Goal: Task Accomplishment & Management: Manage account settings

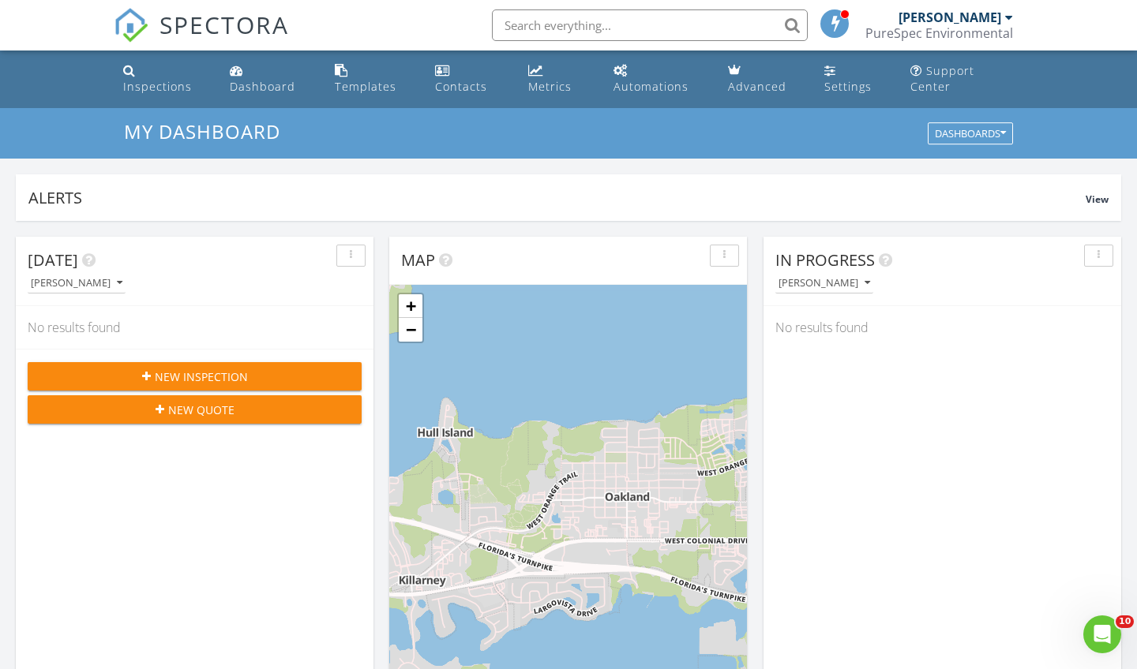
scroll to position [1437, 1137]
click at [415, 335] on link "−" at bounding box center [411, 330] width 24 height 24
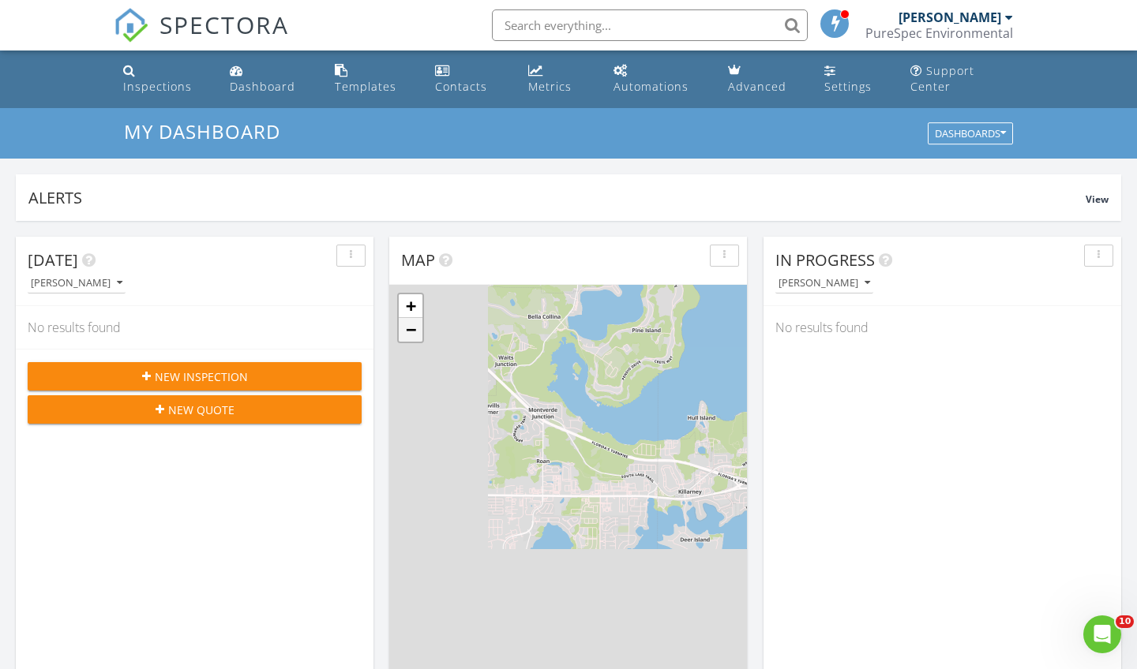
click at [415, 335] on link "−" at bounding box center [411, 330] width 24 height 24
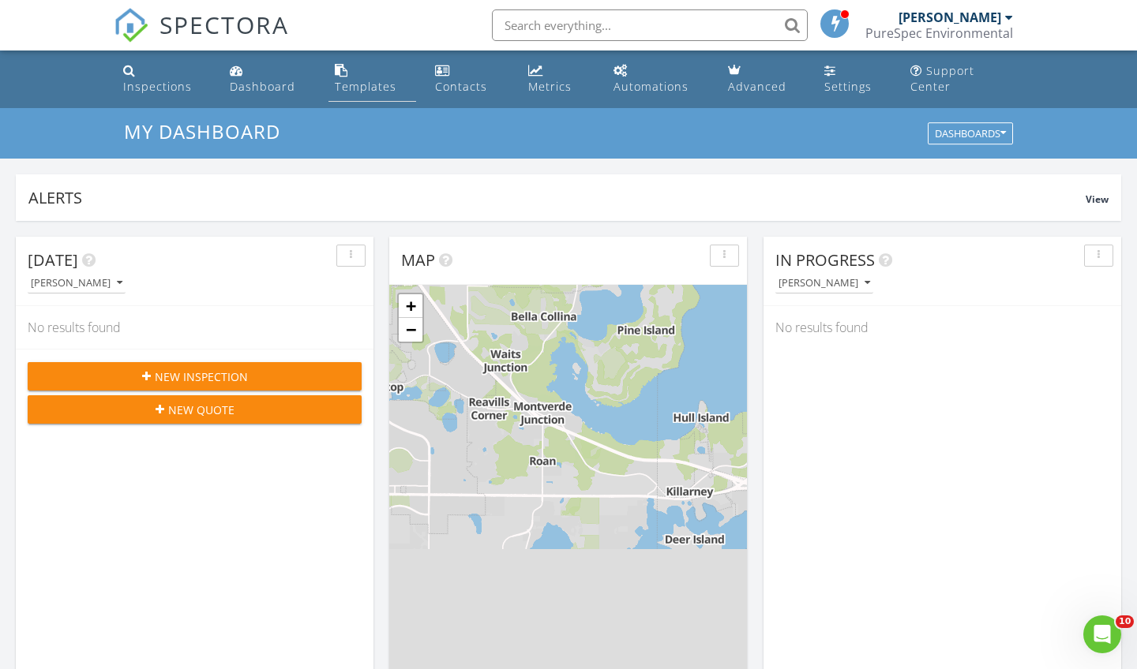
scroll to position [0, 0]
click at [370, 88] on div "Templates" at bounding box center [366, 86] width 62 height 15
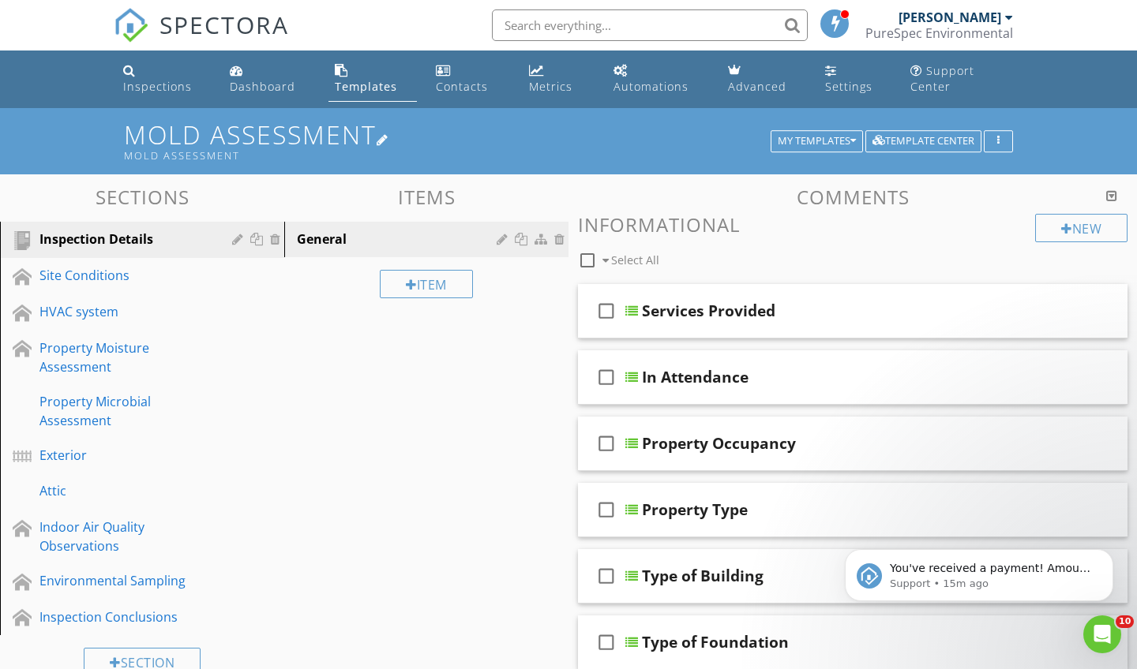
click at [309, 148] on h1 "Mold Assessment Mold Assessment" at bounding box center [568, 141] width 889 height 40
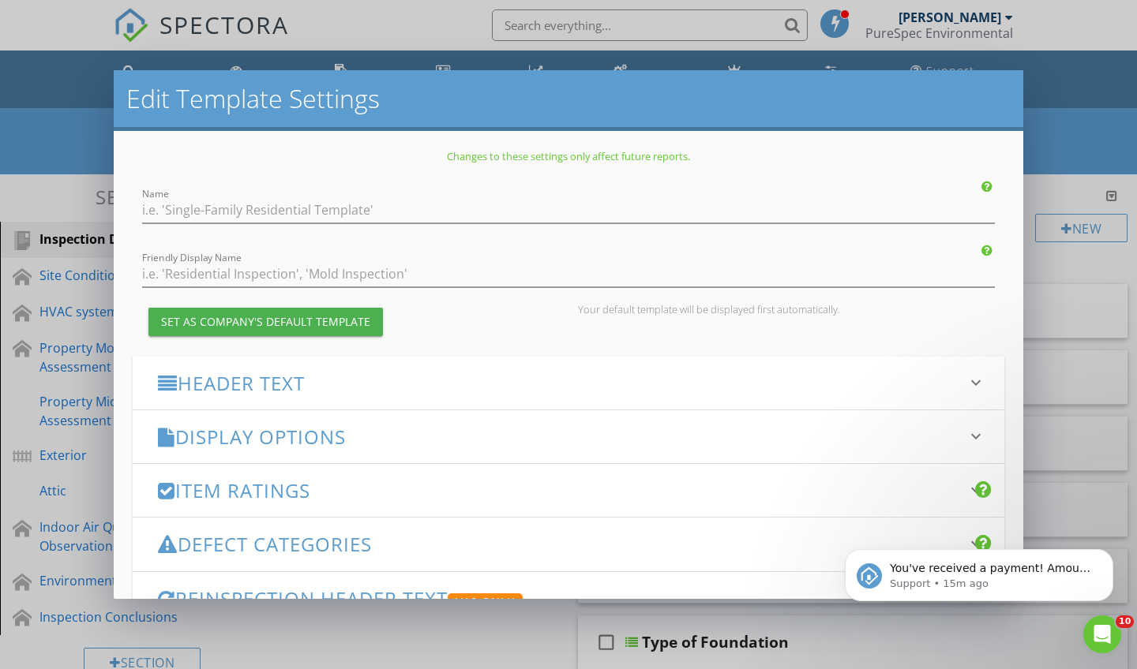
type input "Mold Assessment"
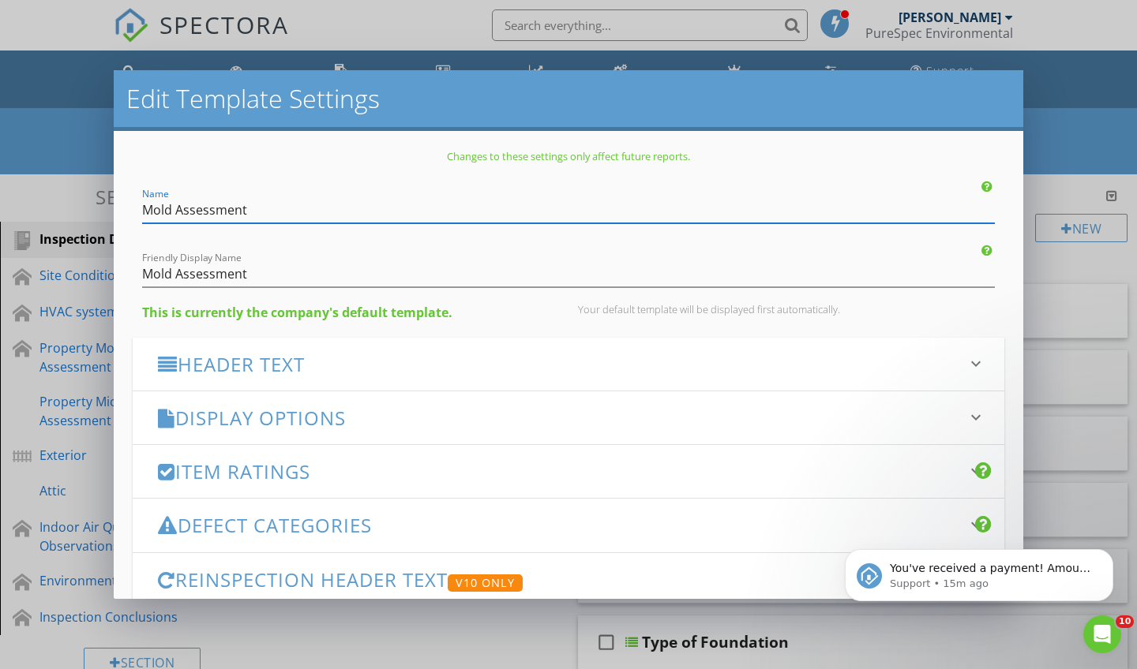
click at [1041, 260] on div "Edit Template Settings Changes to these settings only affect future reports. Na…" at bounding box center [568, 334] width 1137 height 669
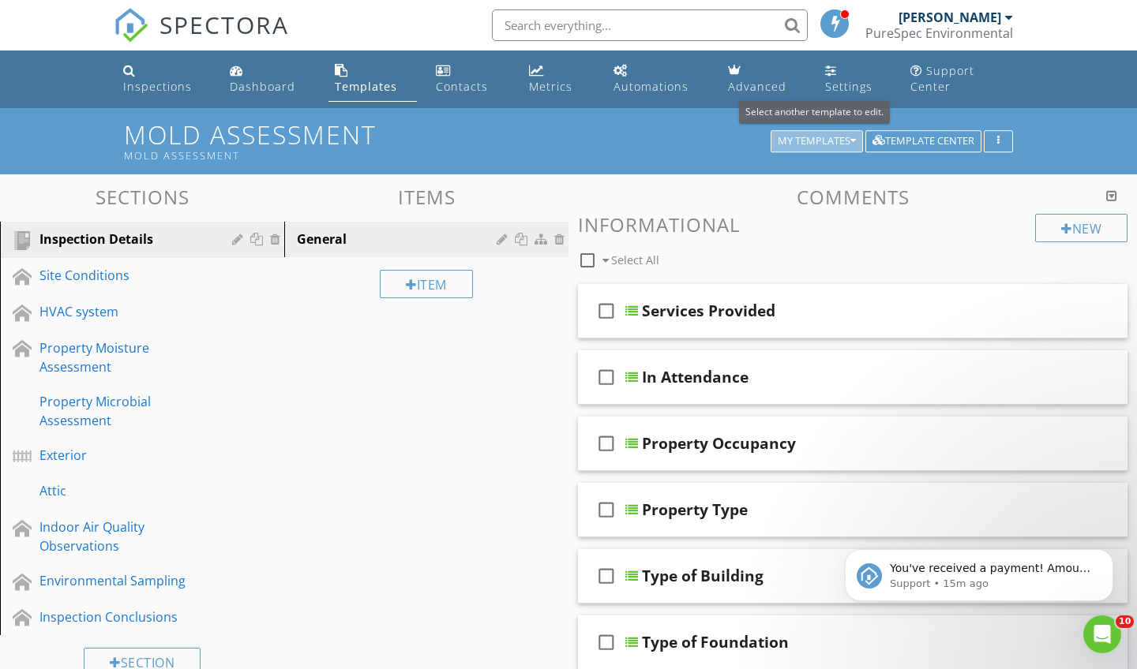
click at [841, 136] on div "My Templates" at bounding box center [817, 141] width 78 height 11
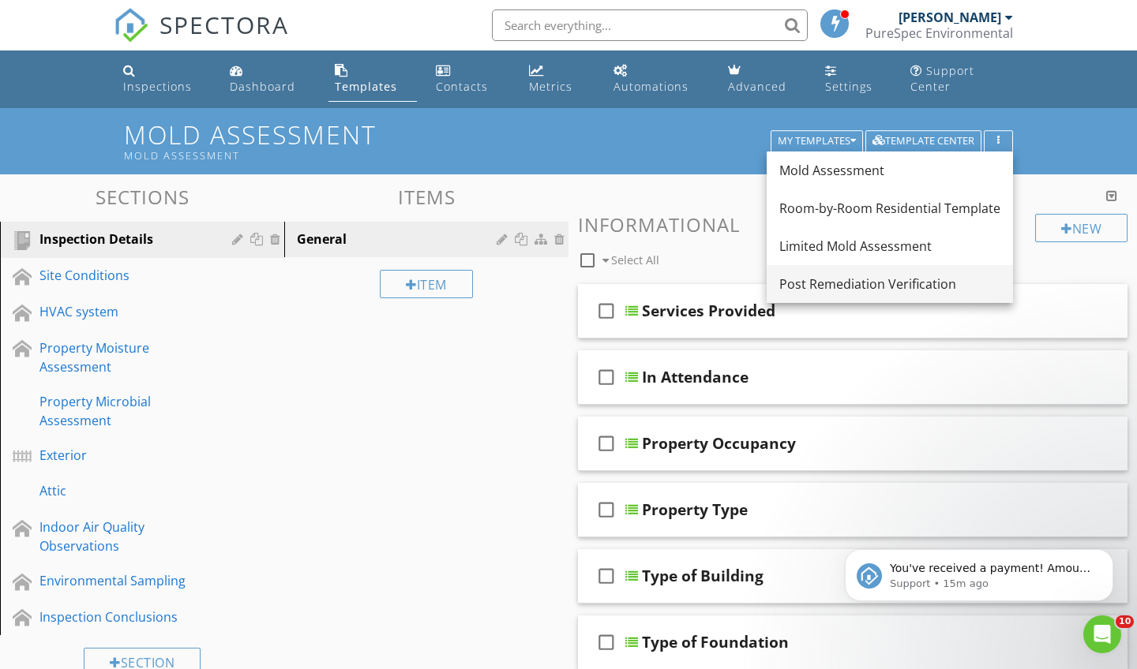
click at [835, 283] on div "Post Remediation Verification" at bounding box center [889, 284] width 221 height 19
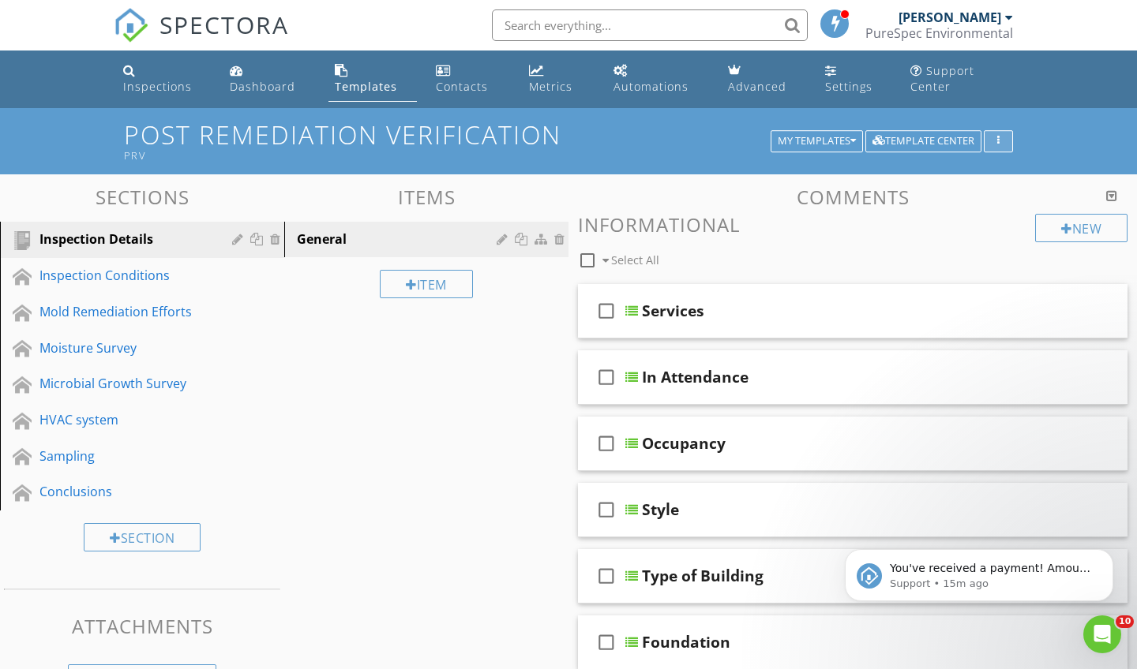
click at [1000, 137] on div "button" at bounding box center [998, 141] width 15 height 11
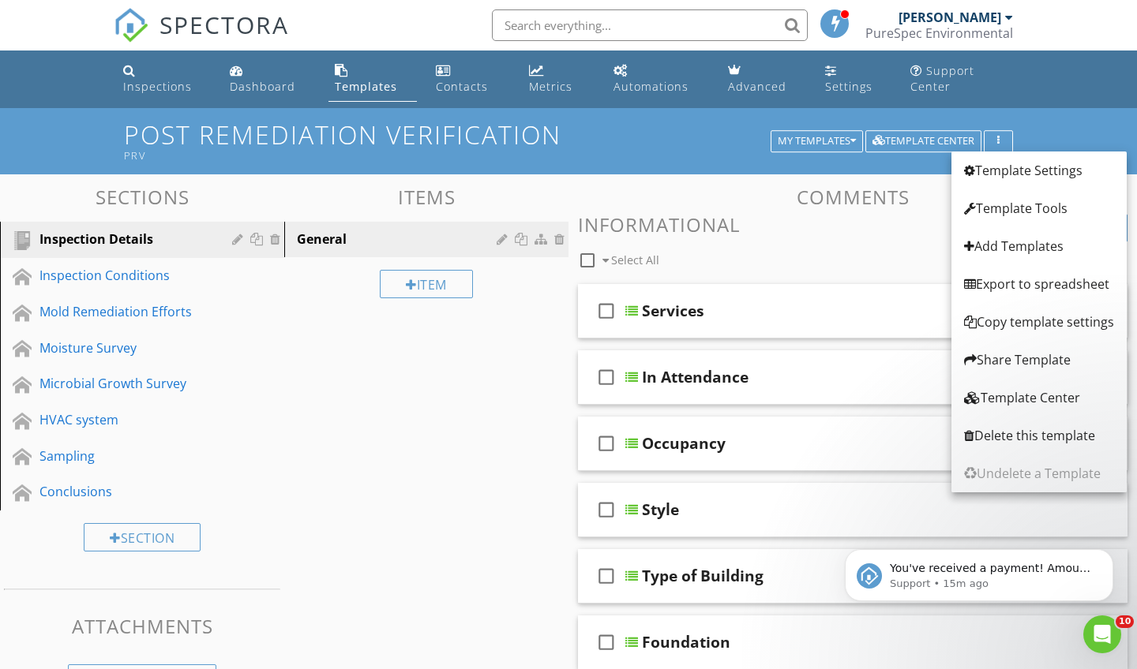
click at [770, 238] on div "New Informational check_box_outline_blank Select All" at bounding box center [852, 243] width 549 height 58
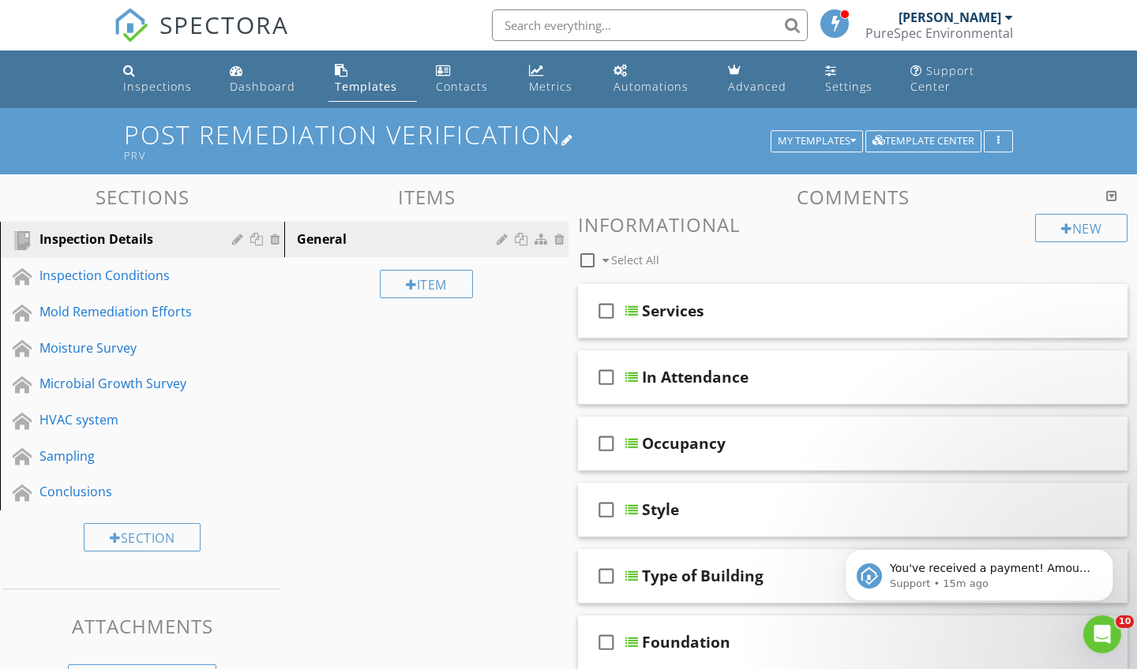
click at [497, 144] on h1 "Post Remediation Verification PRV" at bounding box center [568, 141] width 889 height 40
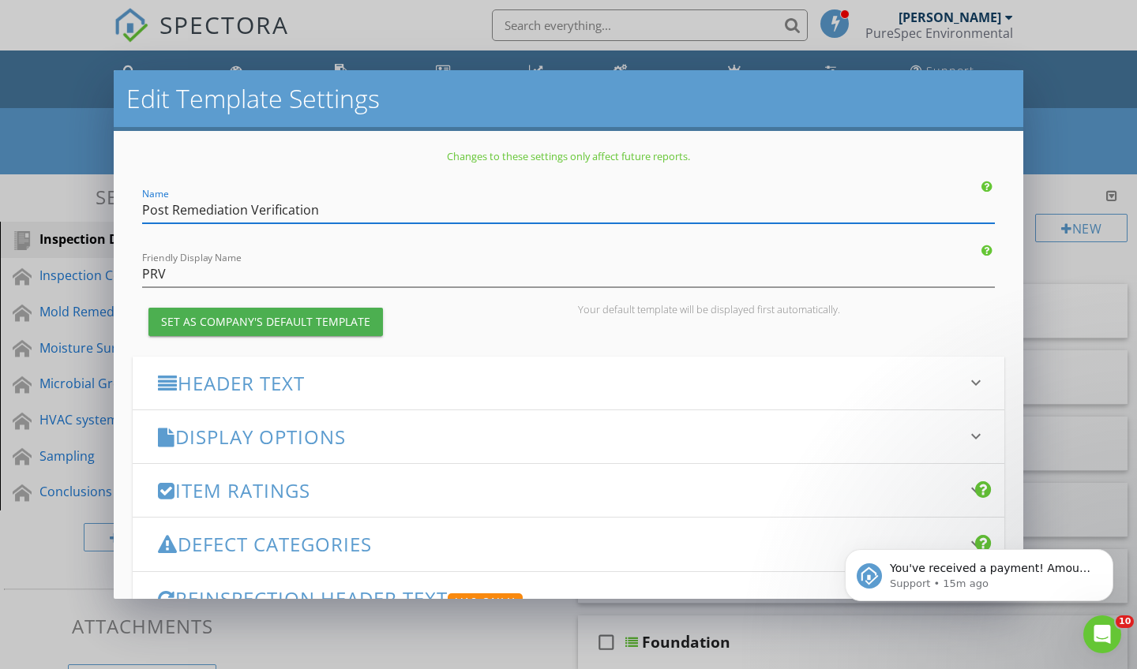
click at [284, 430] on h3 "Display Options" at bounding box center [559, 436] width 802 height 21
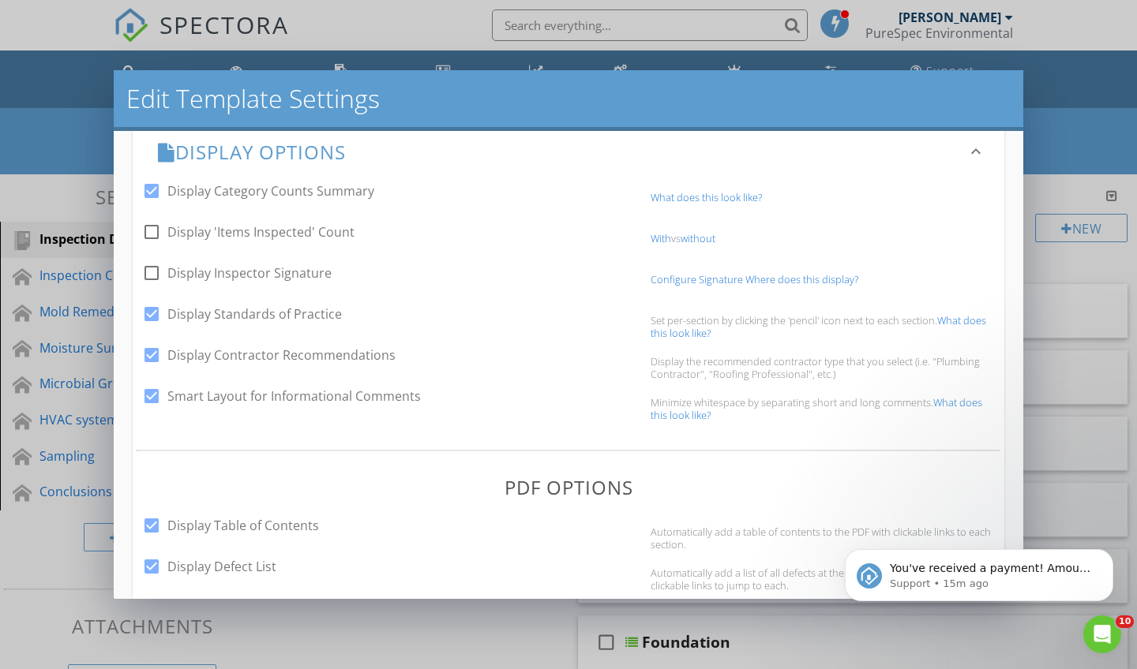
scroll to position [309, 0]
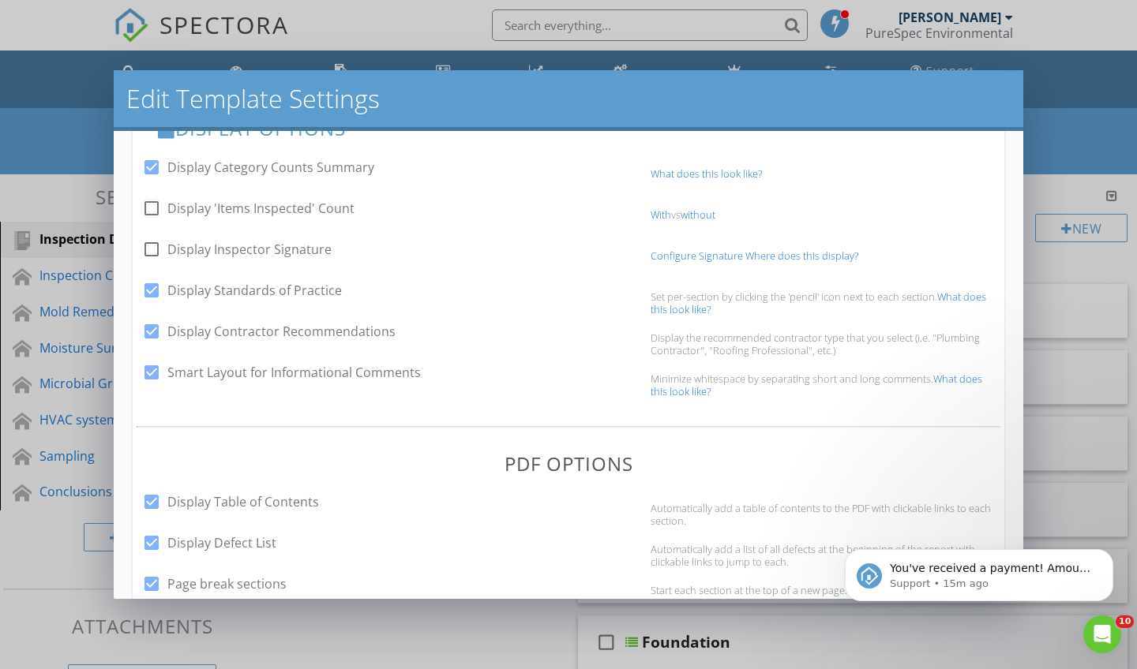
click at [149, 374] on div at bounding box center [151, 372] width 27 height 27
checkbox input "false"
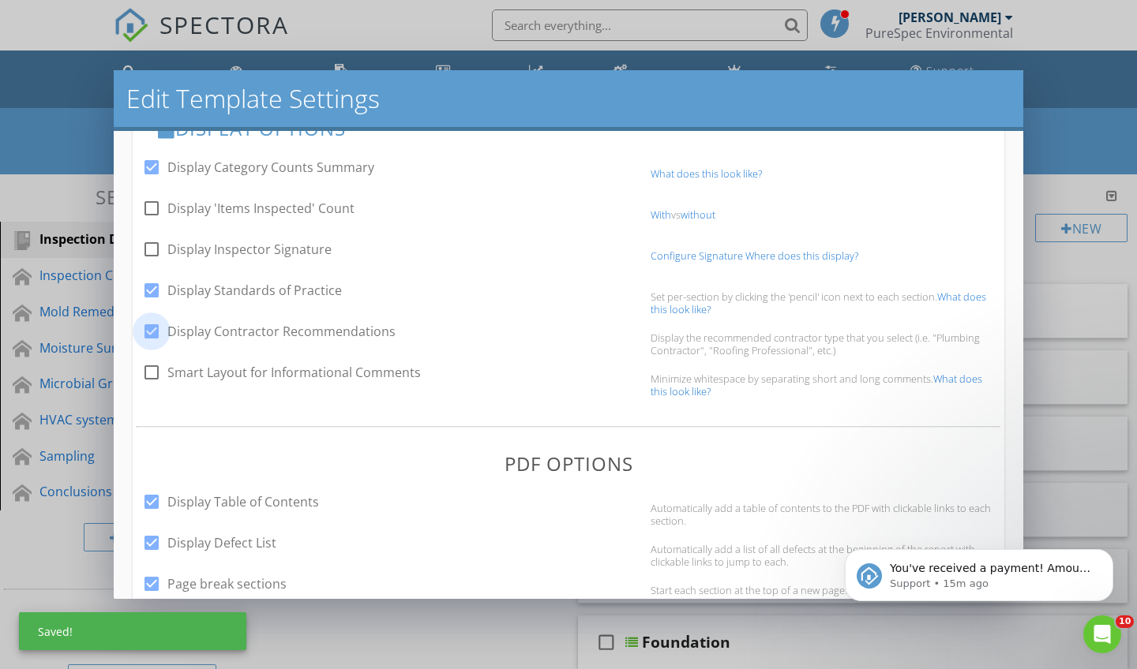
click at [152, 331] on div at bounding box center [151, 331] width 27 height 27
checkbox input "false"
click at [150, 294] on div at bounding box center [151, 290] width 27 height 27
checkbox input "false"
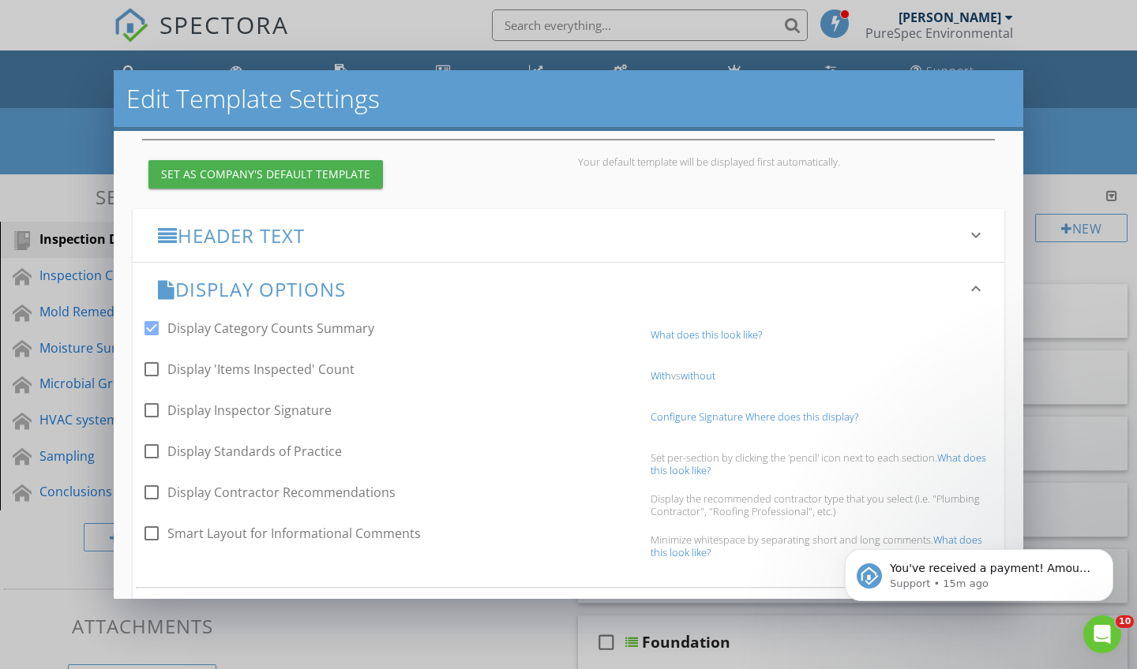
scroll to position [137, 0]
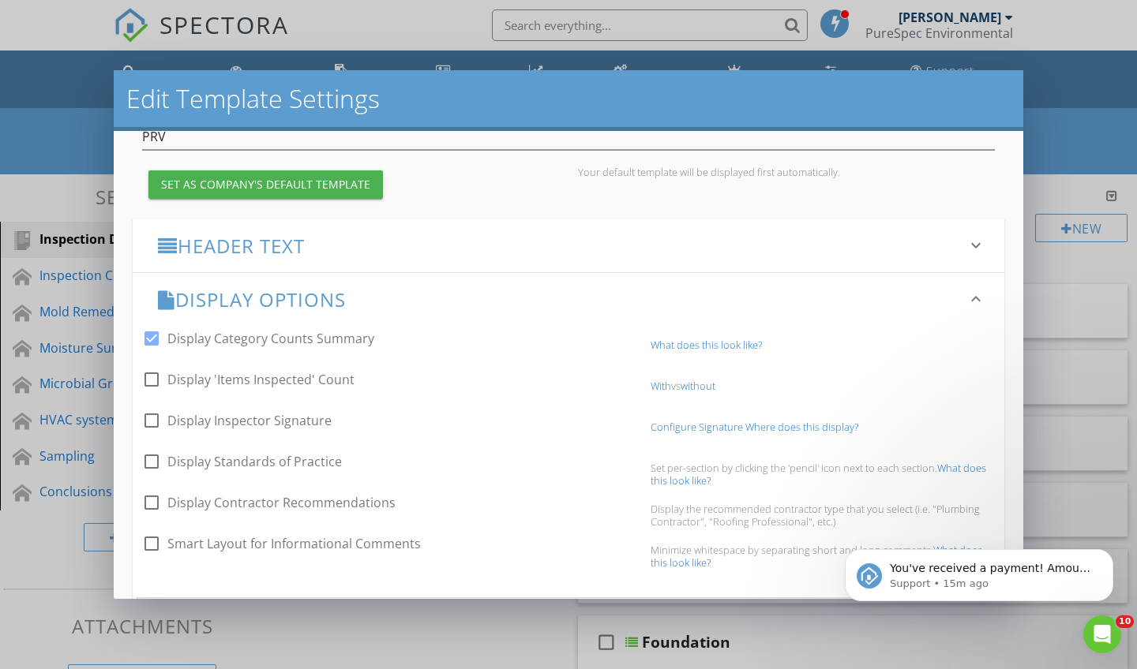
click at [154, 341] on div at bounding box center [151, 338] width 27 height 27
checkbox input "false"
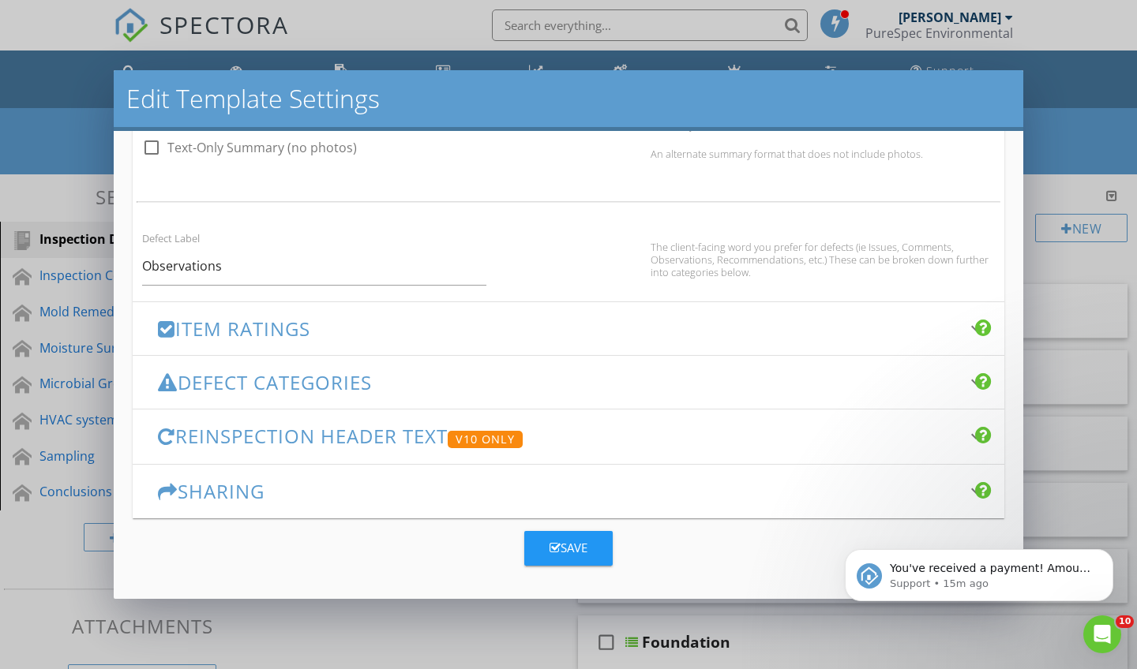
scroll to position [1029, 0]
click at [571, 552] on div "Save" at bounding box center [568, 549] width 38 height 18
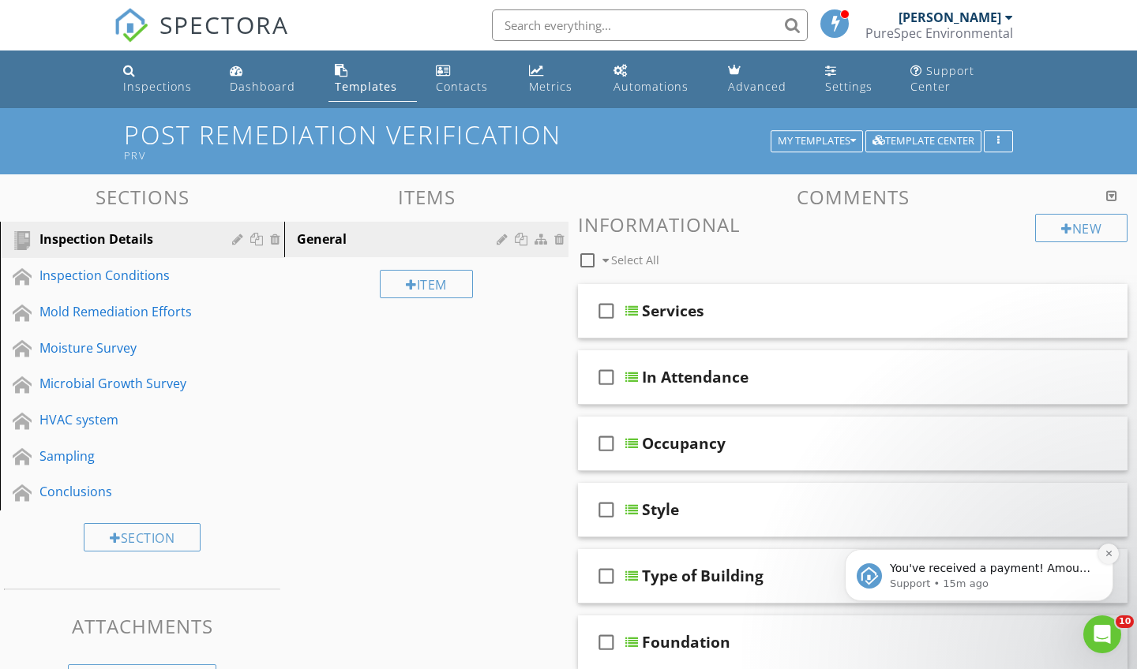
click at [1112, 556] on icon "Dismiss notification" at bounding box center [1108, 553] width 9 height 9
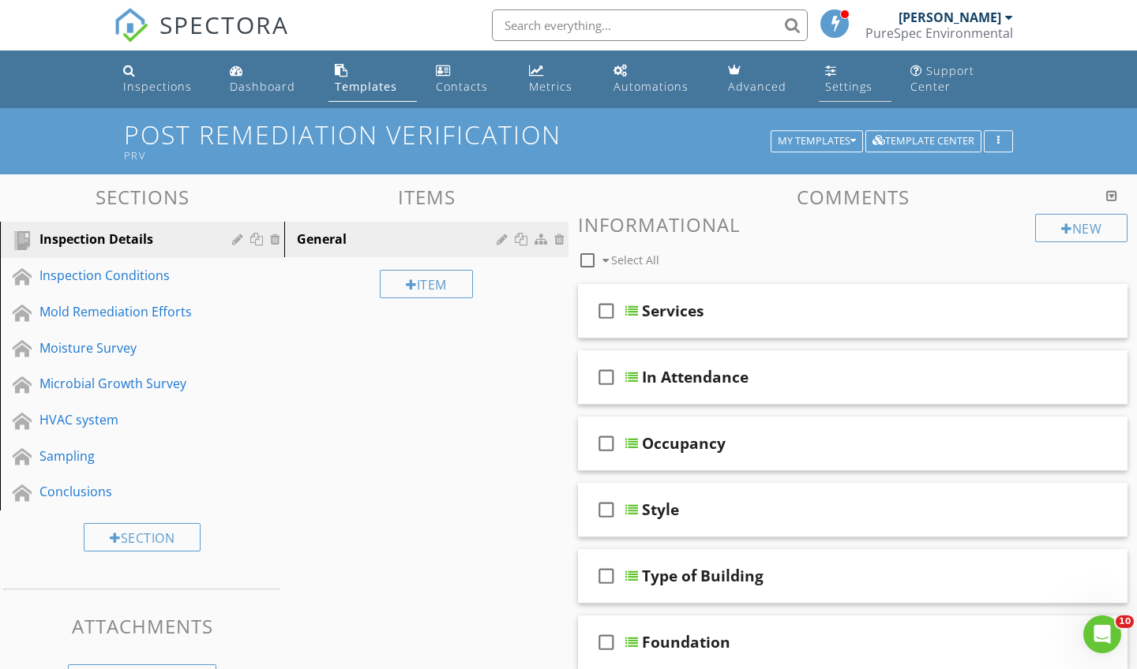
click at [840, 75] on link "Settings" at bounding box center [855, 79] width 73 height 45
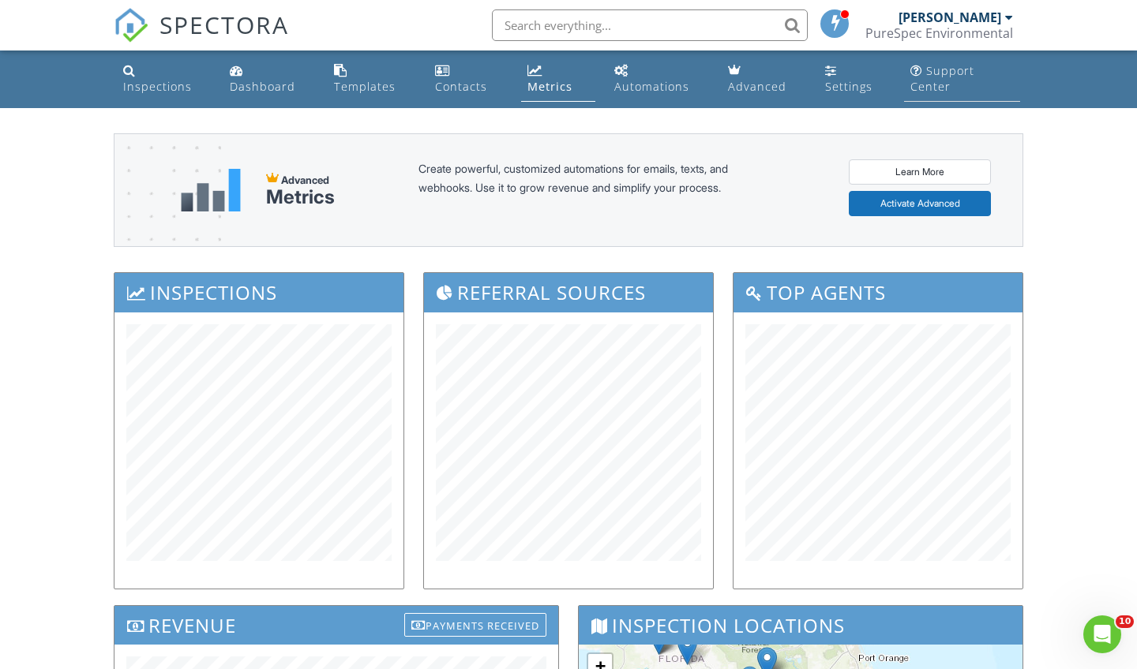
click at [944, 81] on div "Support Center" at bounding box center [942, 78] width 64 height 31
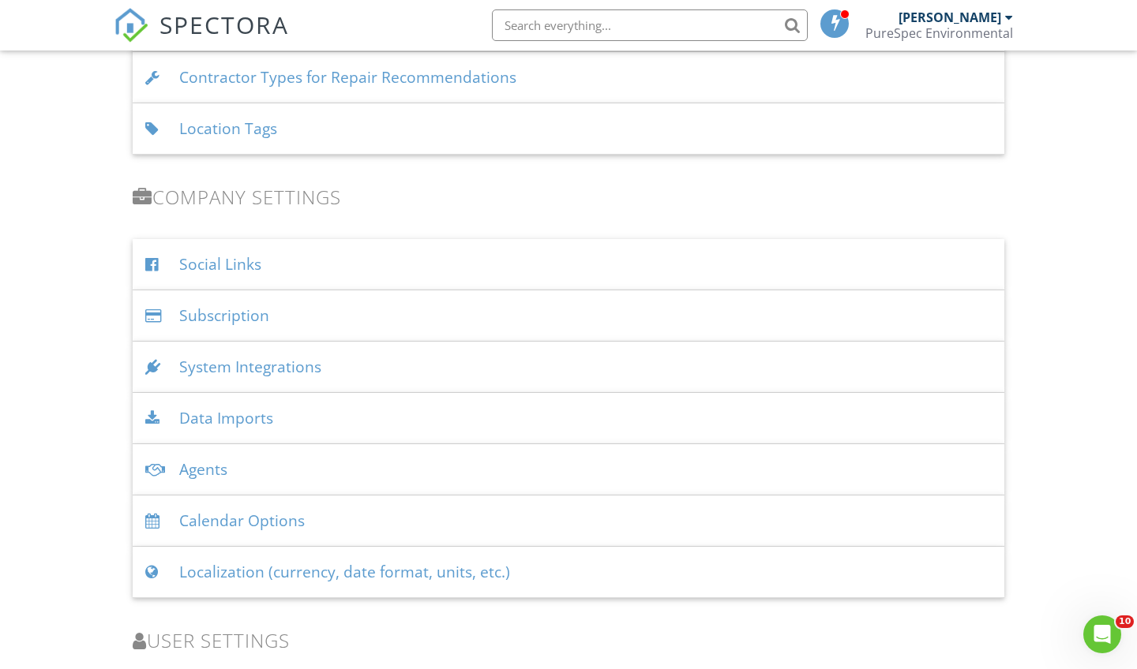
scroll to position [1782, 0]
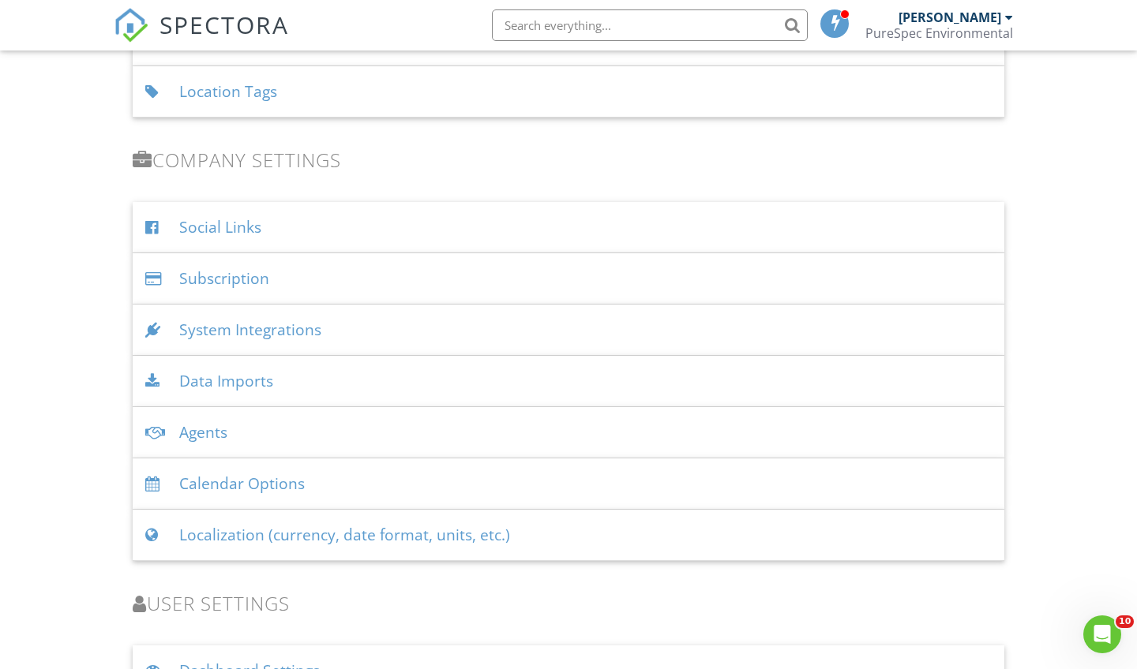
click at [253, 334] on div "System Integrations" at bounding box center [568, 330] width 871 height 51
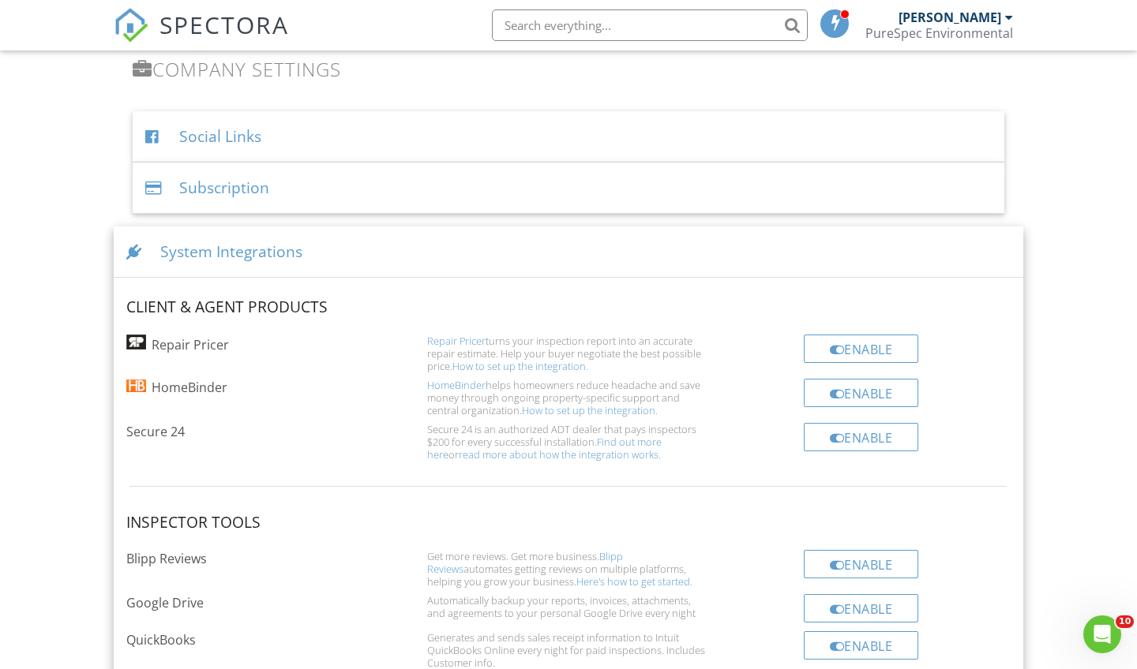
scroll to position [1770, 0]
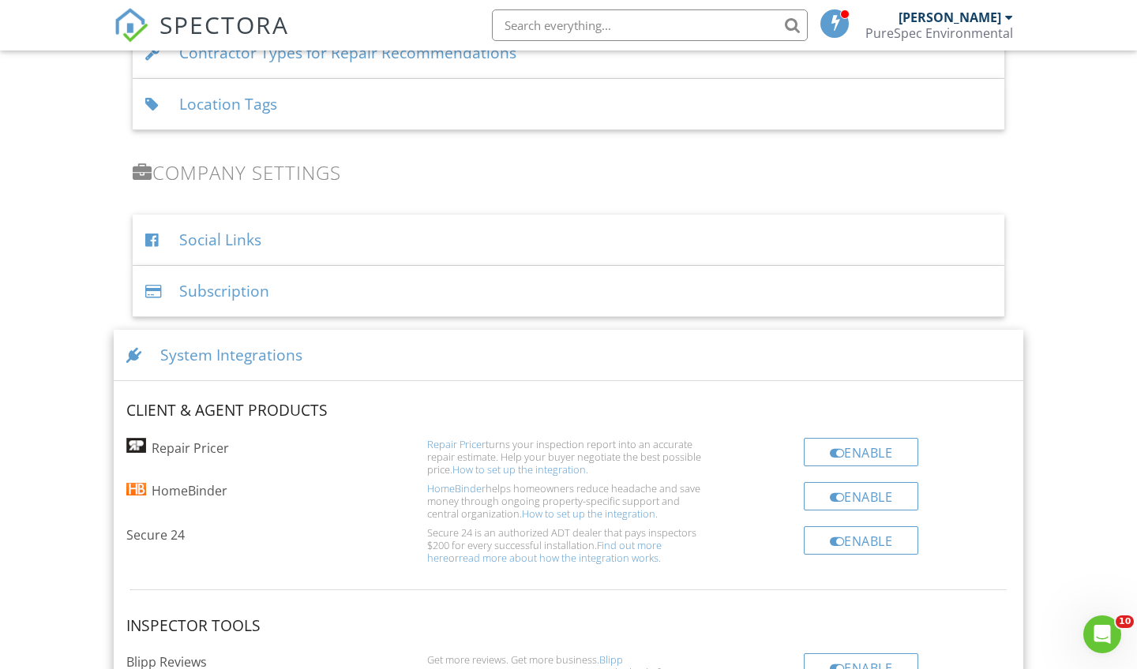
click at [278, 353] on div "System Integrations" at bounding box center [568, 355] width 909 height 51
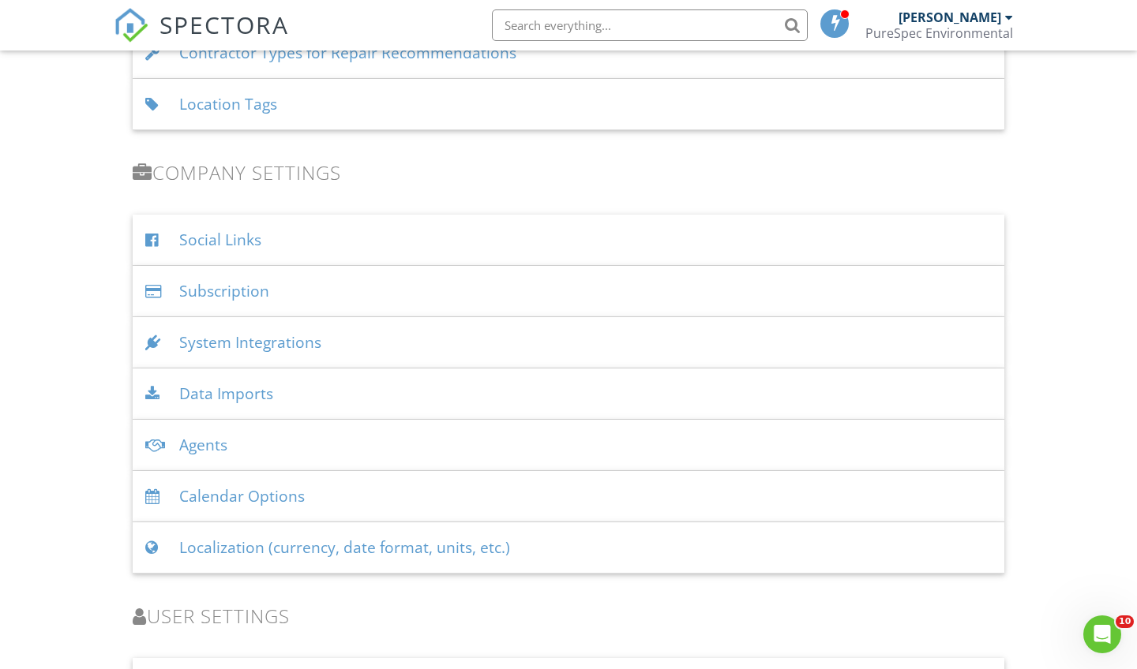
click at [220, 444] on div "Agents" at bounding box center [568, 445] width 871 height 51
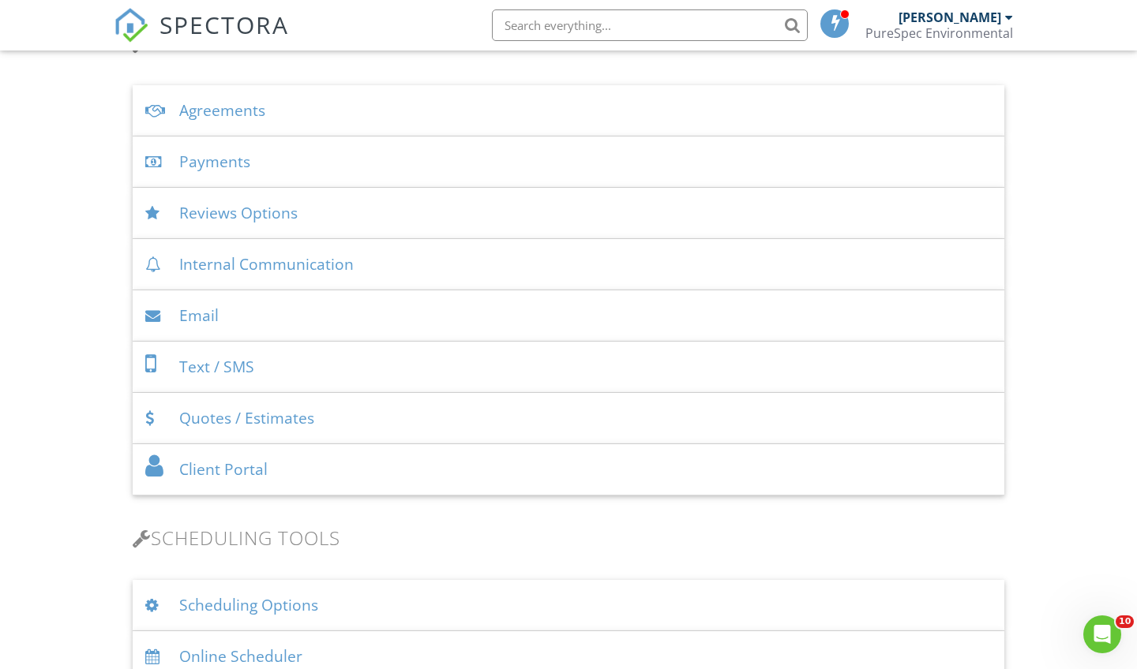
scroll to position [564, 0]
click at [273, 476] on div "Client Portal" at bounding box center [568, 471] width 871 height 51
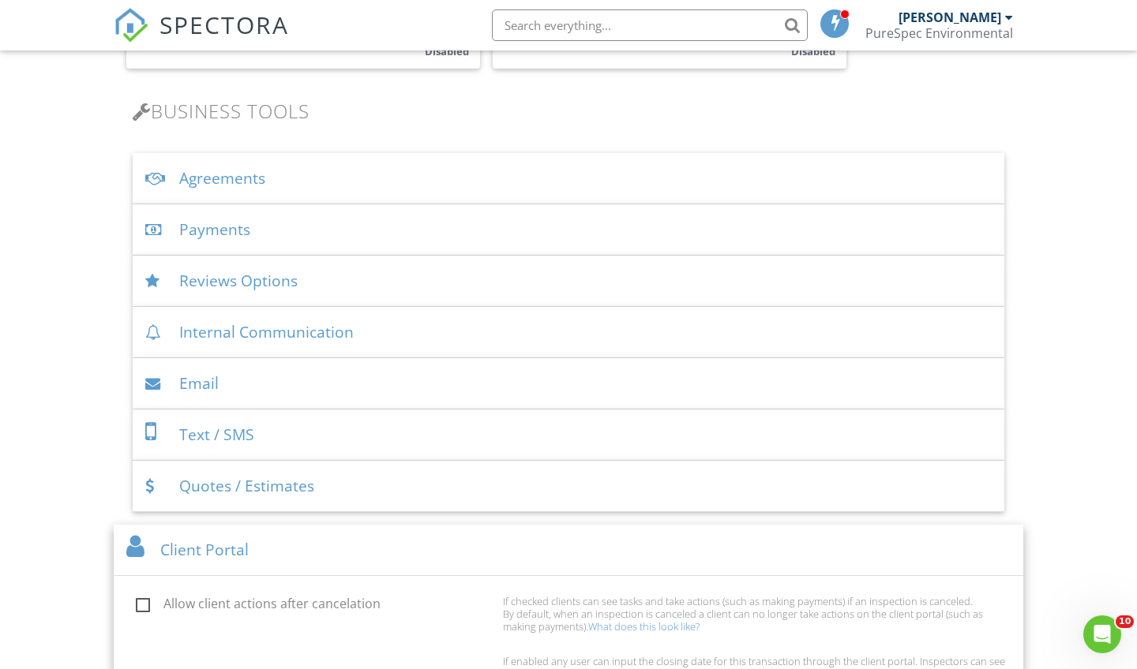
scroll to position [495, 0]
click at [240, 340] on div "Internal Communication" at bounding box center [568, 334] width 871 height 51
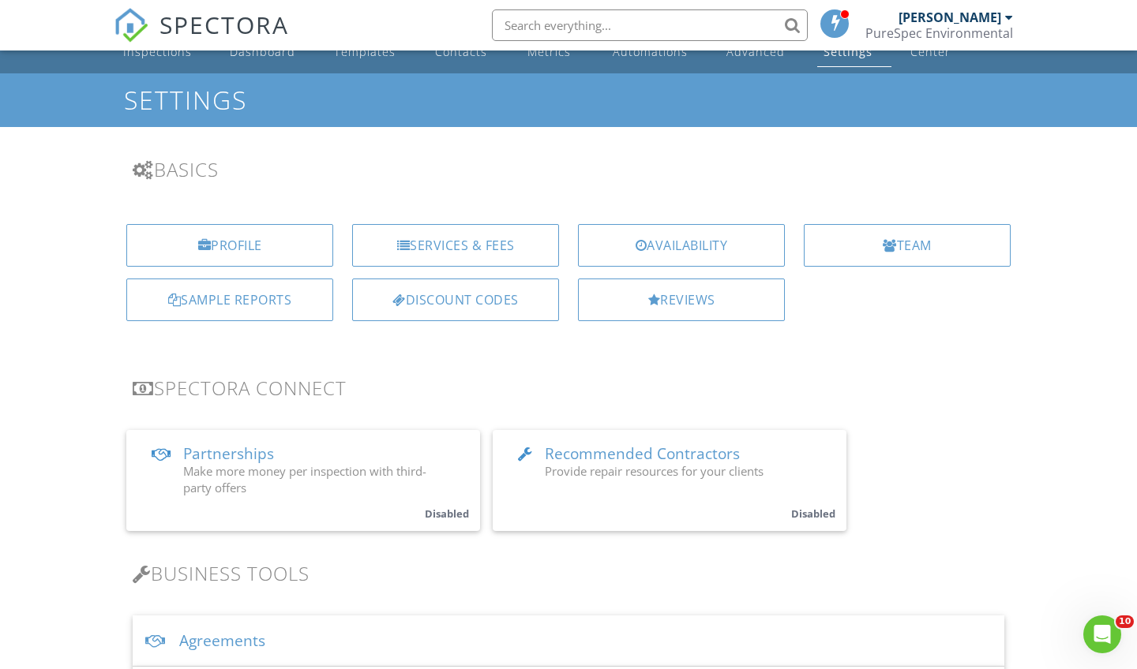
scroll to position [31, 0]
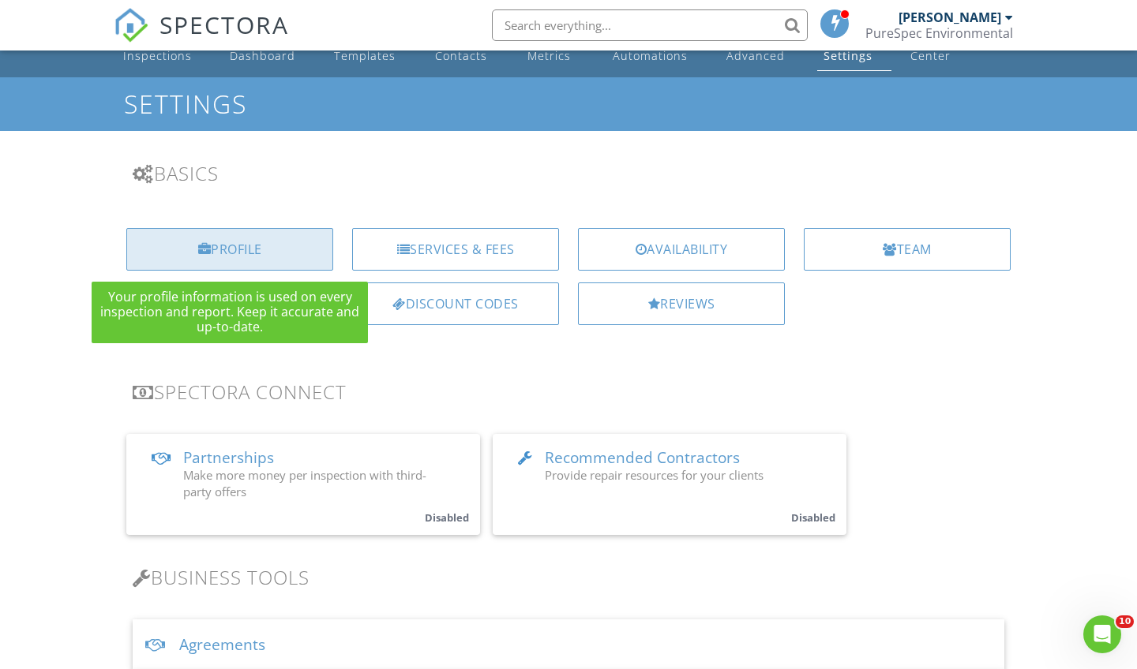
click at [286, 240] on div "Profile" at bounding box center [229, 249] width 207 height 43
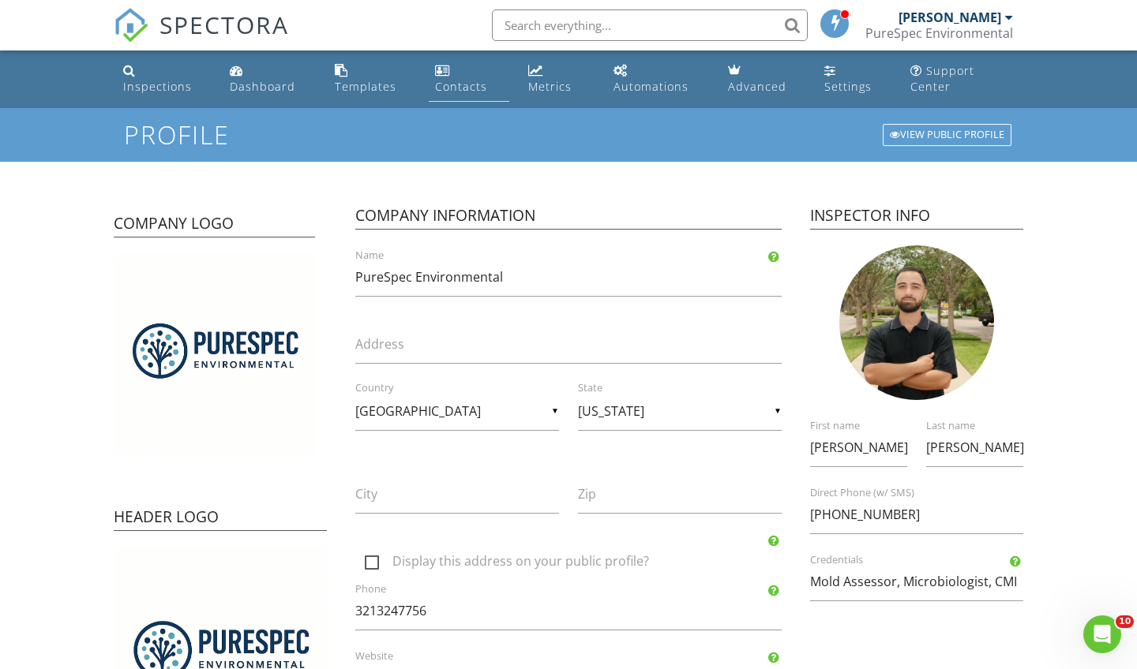
click at [455, 82] on div "Contacts" at bounding box center [461, 86] width 52 height 15
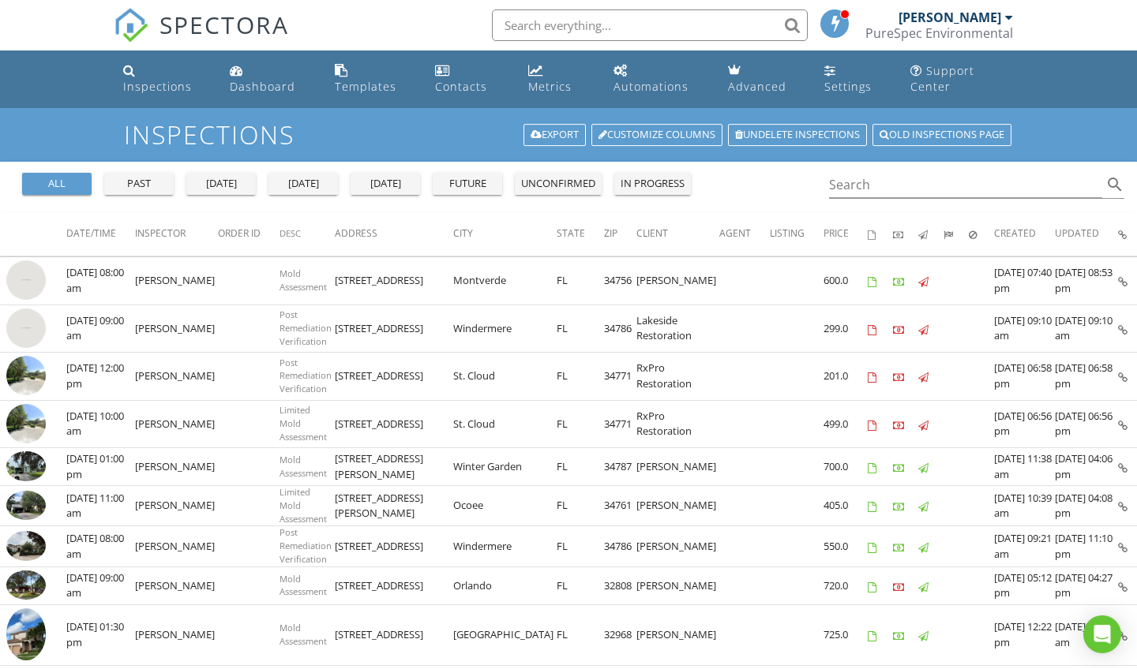
click at [152, 184] on div "past" at bounding box center [139, 184] width 57 height 16
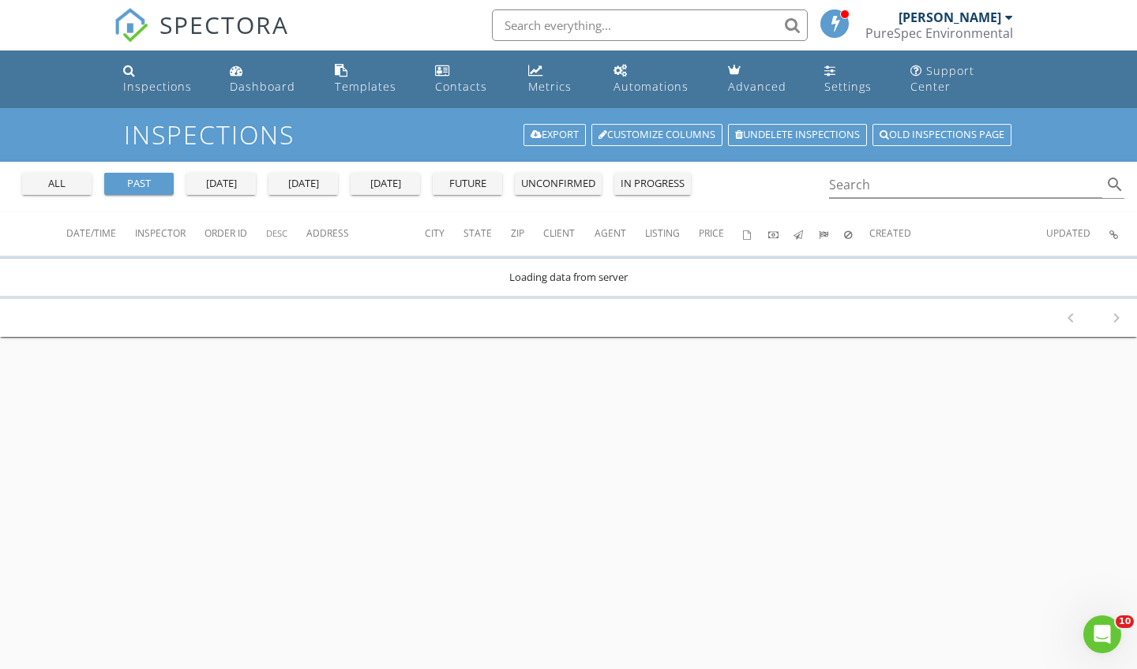
click at [50, 184] on div "all" at bounding box center [56, 184] width 57 height 16
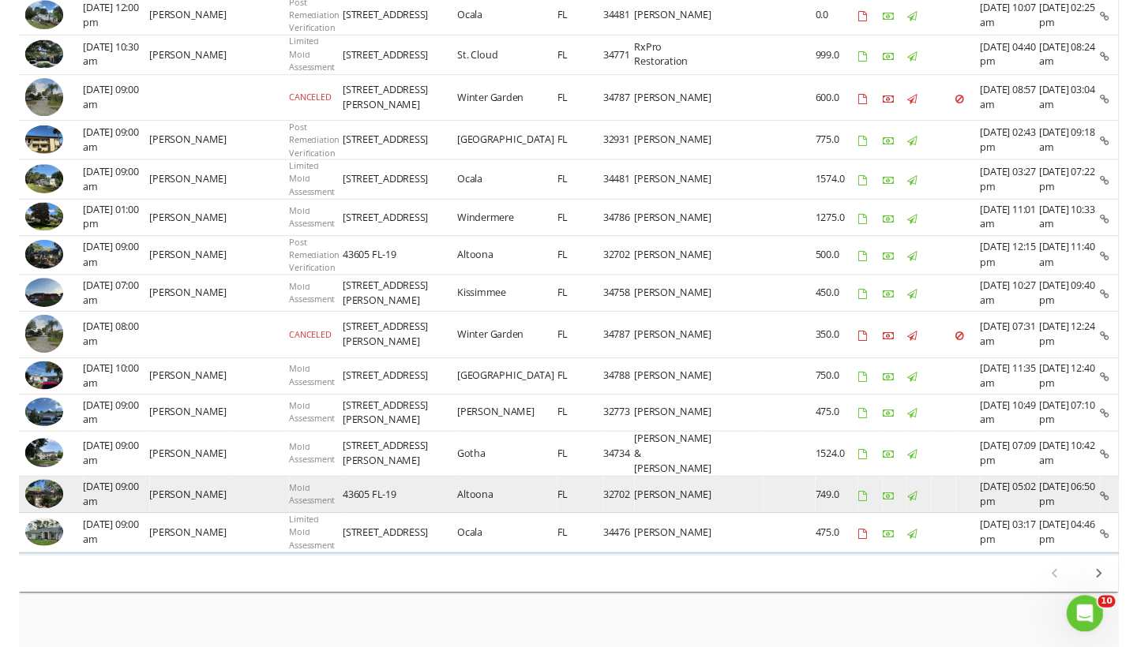
scroll to position [731, 0]
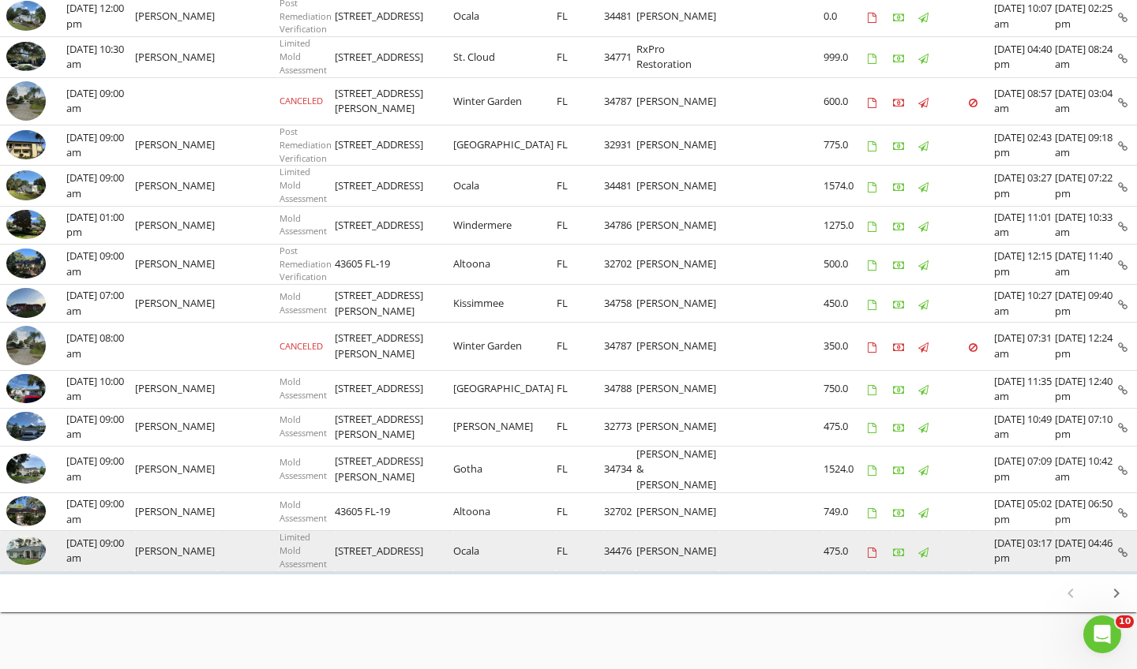
click at [32, 536] on img at bounding box center [25, 551] width 39 height 30
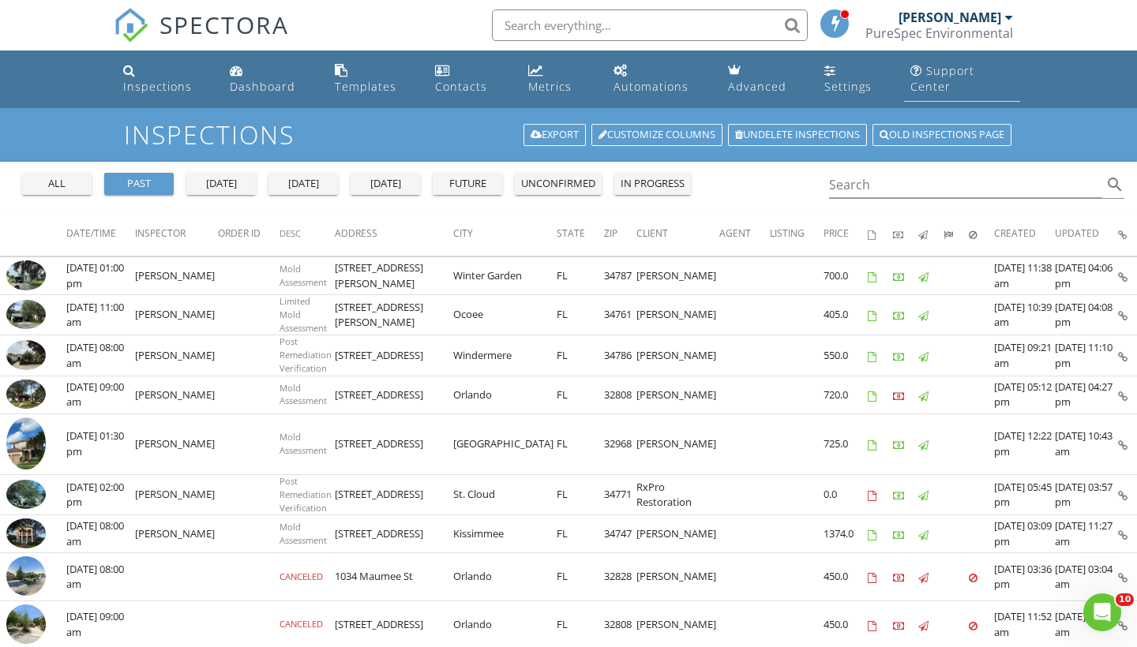
scroll to position [0, 0]
click at [842, 79] on div "Settings" at bounding box center [847, 86] width 47 height 15
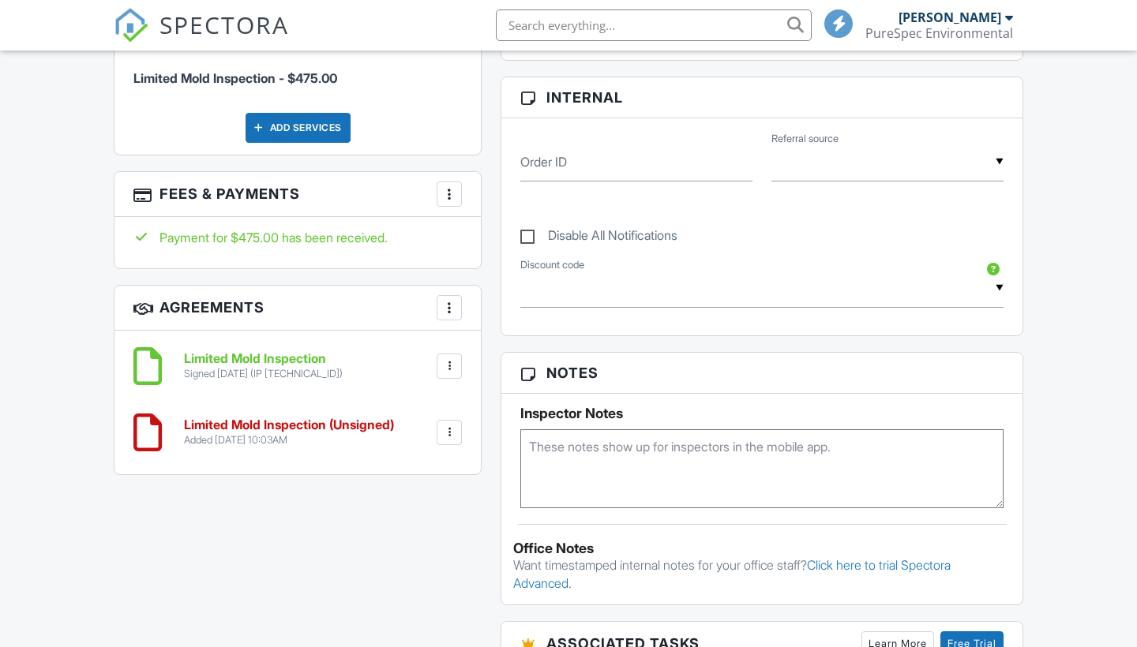
scroll to position [790, 0]
click at [856, 176] on input "text" at bounding box center [887, 162] width 232 height 39
click at [848, 182] on input "text" at bounding box center [887, 162] width 232 height 39
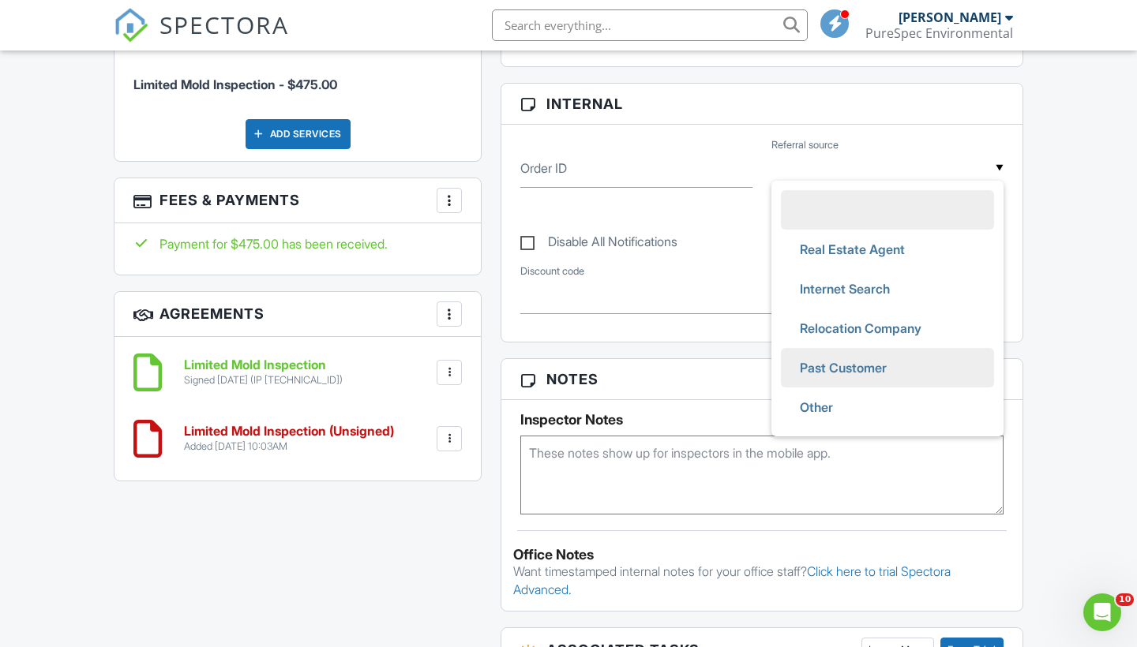
scroll to position [770, 0]
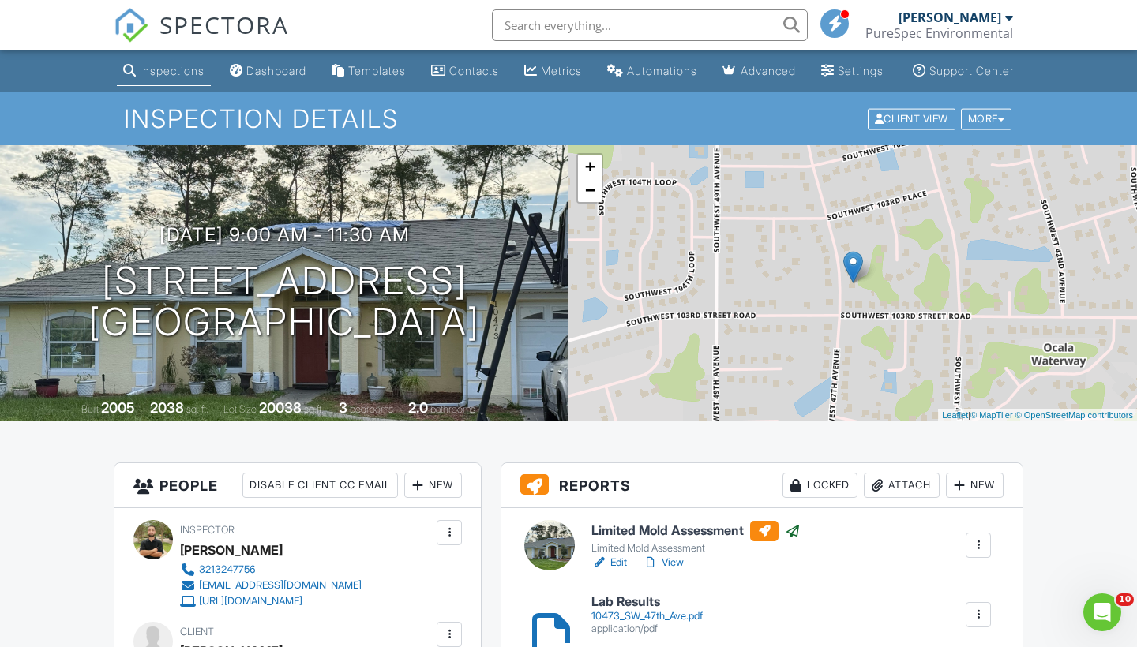
scroll to position [0, 0]
click at [966, 30] on div "PureSpec Environmental" at bounding box center [939, 33] width 148 height 16
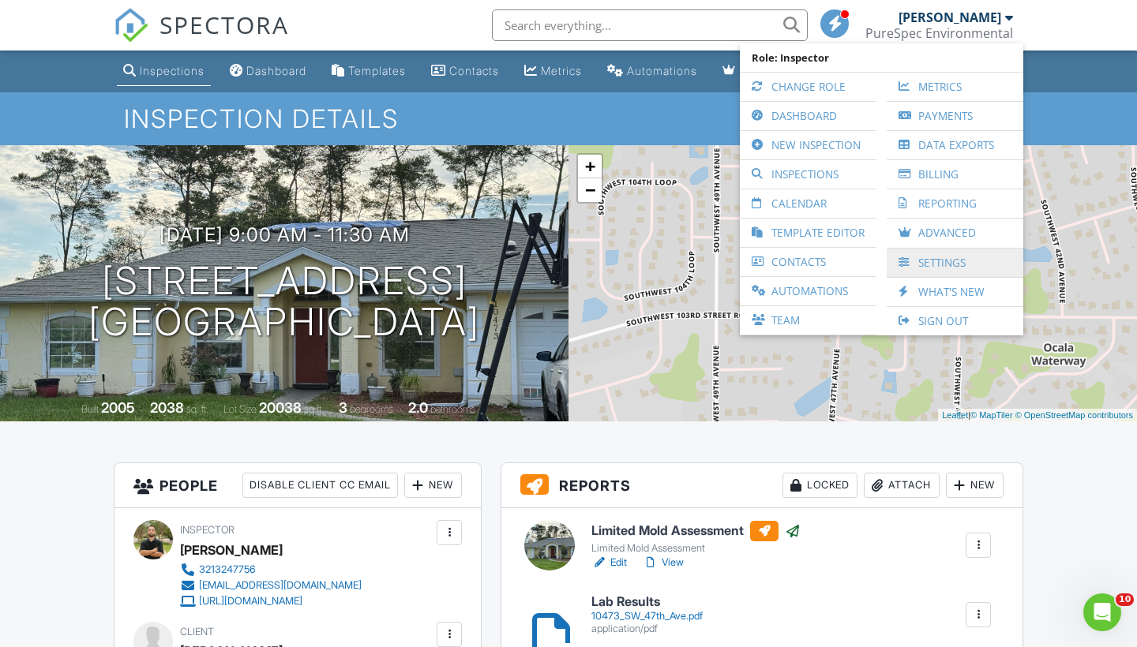
click at [936, 261] on link "Settings" at bounding box center [954, 263] width 121 height 28
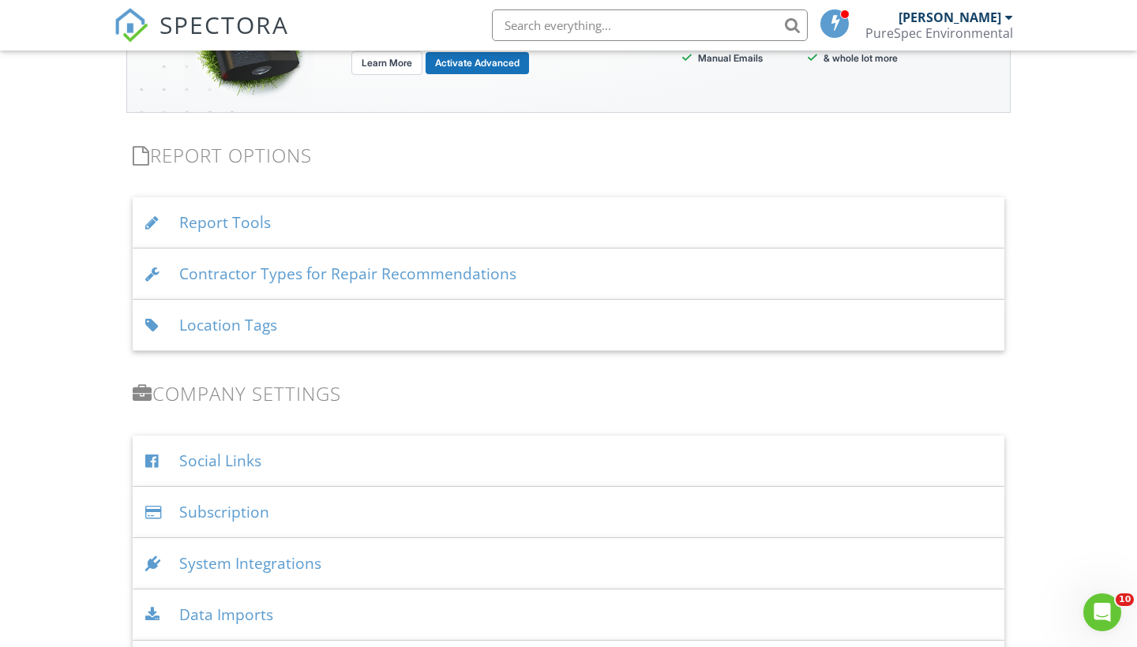
scroll to position [1548, 0]
click at [243, 223] on div "Report Tools" at bounding box center [568, 223] width 871 height 51
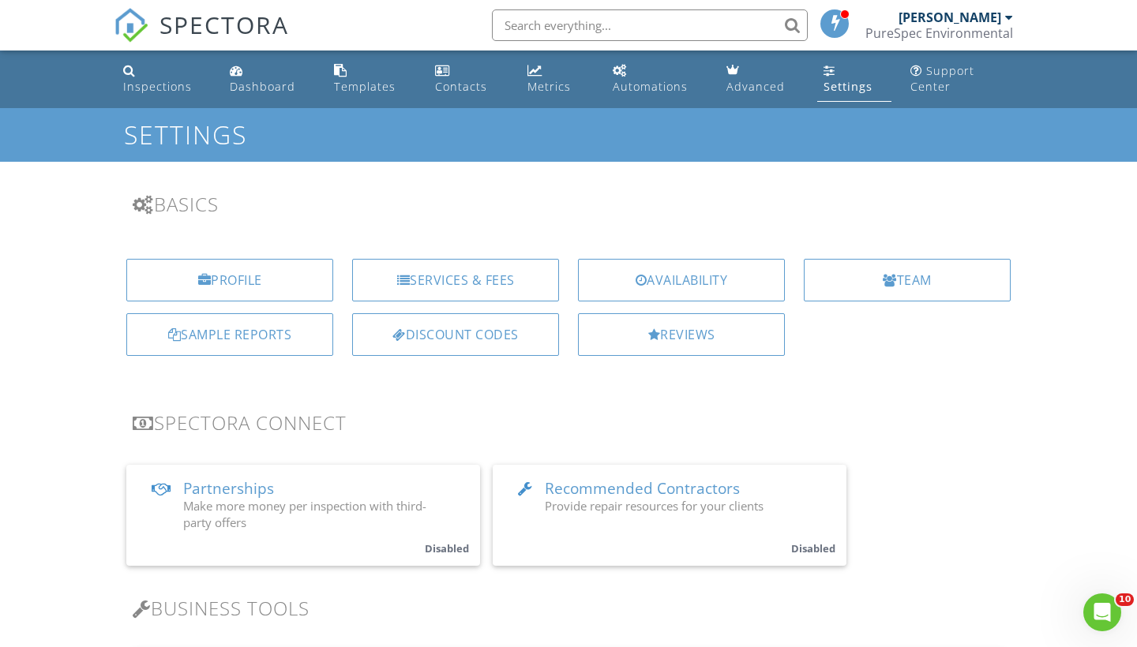
click at [933, 34] on div "PureSpec Environmental" at bounding box center [939, 33] width 148 height 16
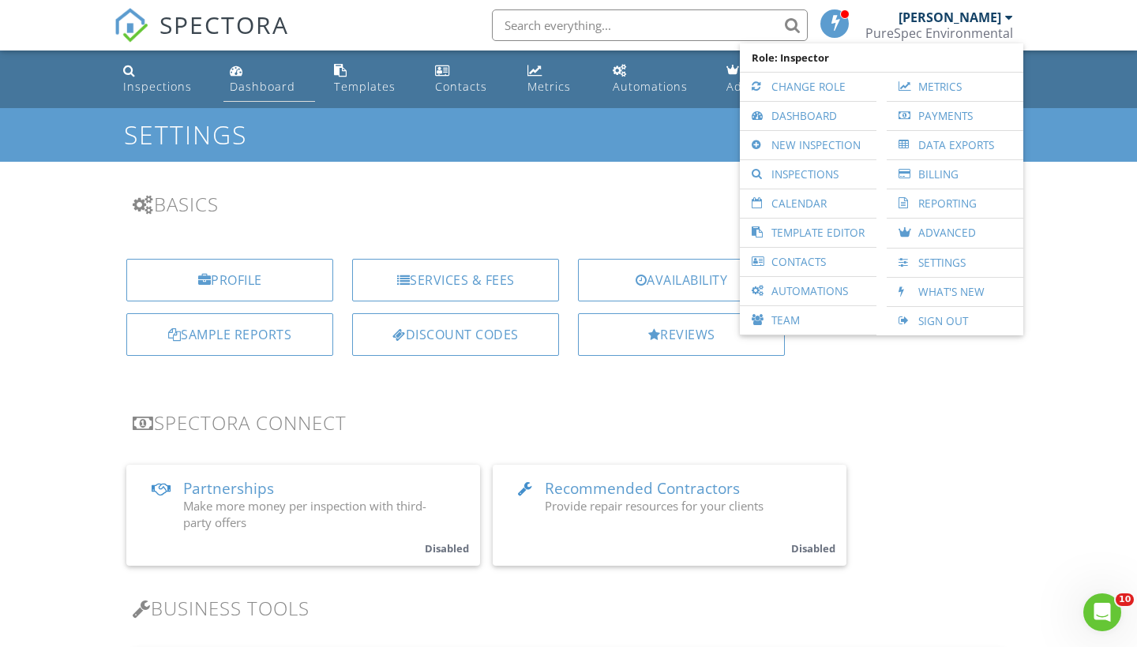
click at [255, 78] on link "Dashboard" at bounding box center [269, 79] width 92 height 45
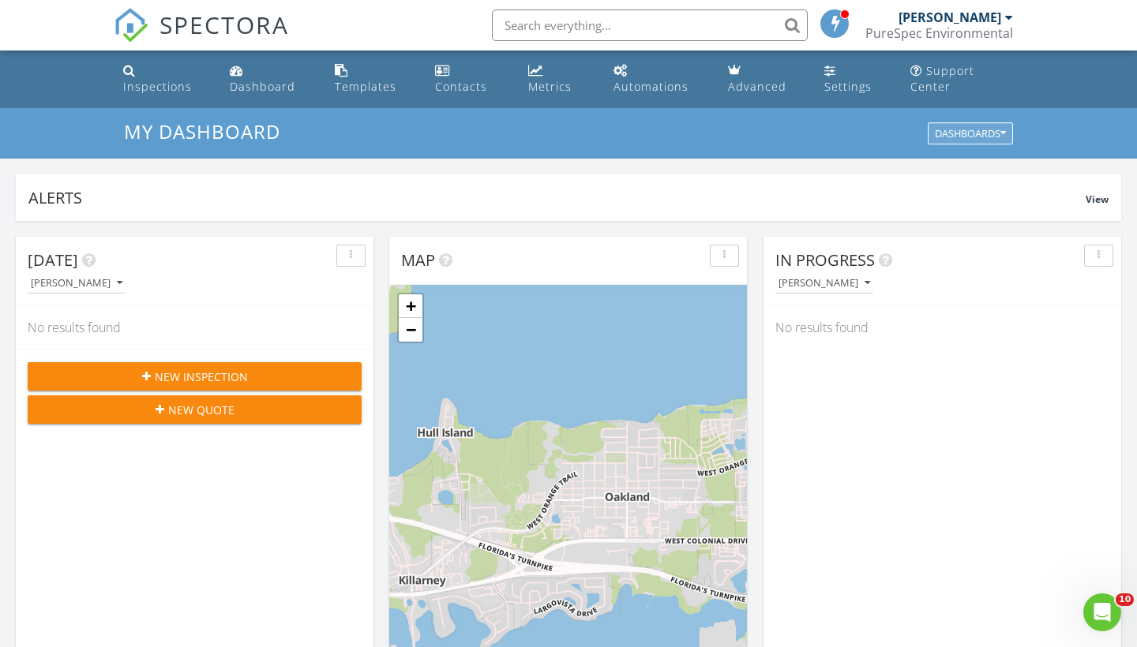
click at [983, 136] on div "Dashboards" at bounding box center [970, 134] width 71 height 11
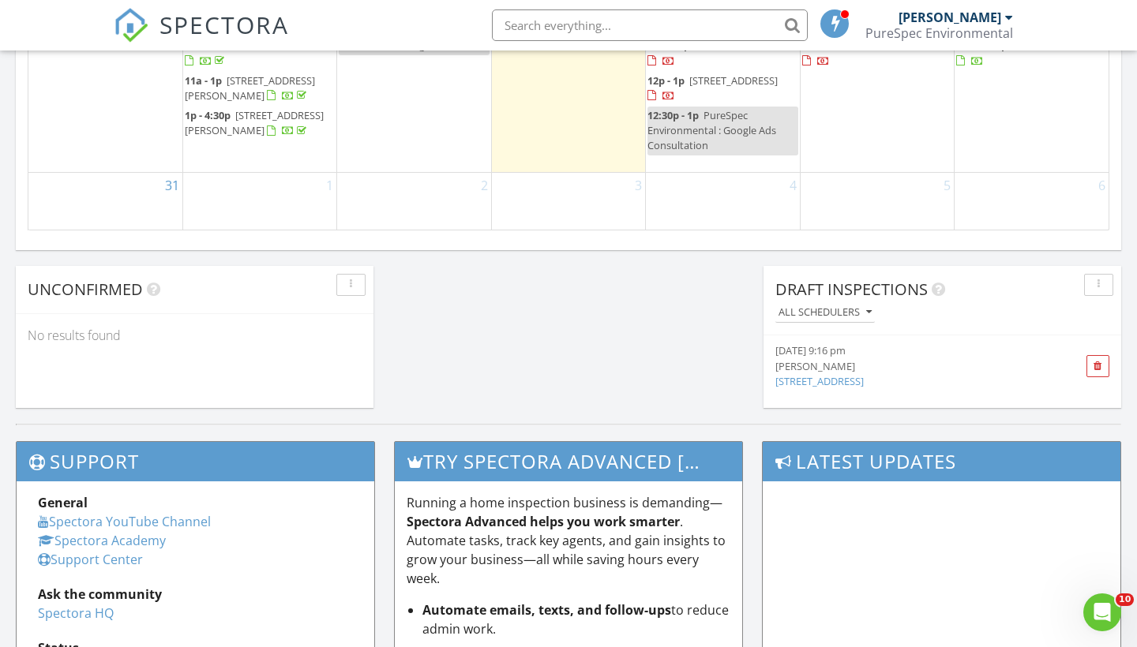
scroll to position [1233, 0]
click at [1098, 368] on span at bounding box center [1097, 367] width 9 height 10
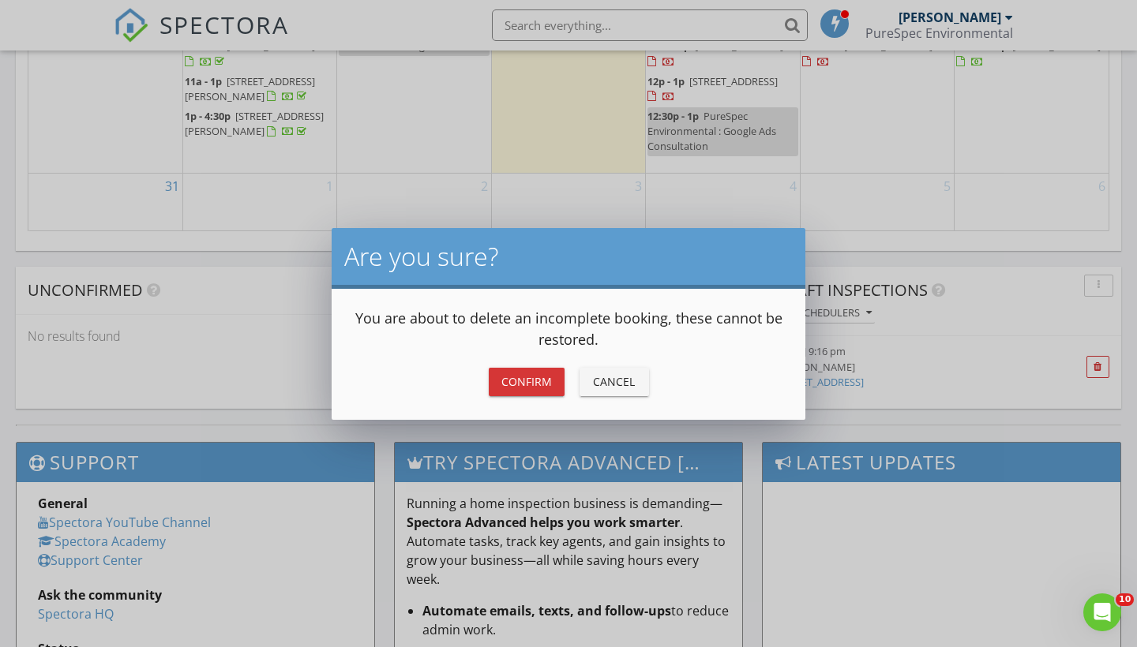
click at [508, 395] on button "Confirm" at bounding box center [527, 382] width 76 height 28
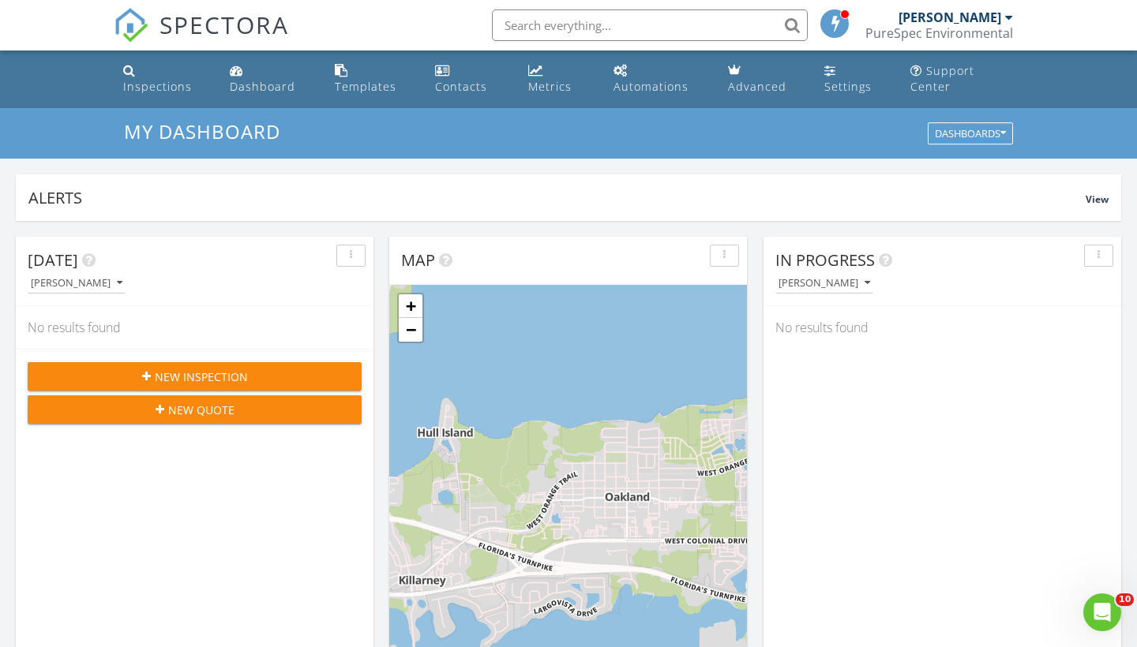
scroll to position [0, 0]
click at [929, 26] on div "PureSpec Environmental" at bounding box center [939, 33] width 148 height 16
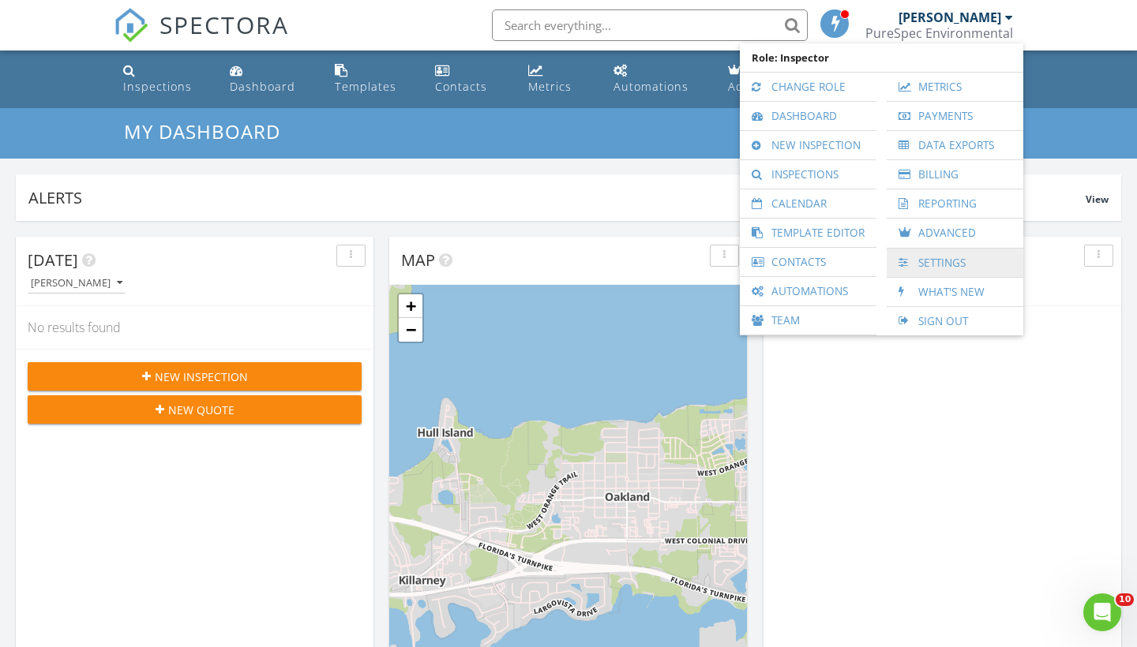
click at [939, 268] on link "Settings" at bounding box center [954, 263] width 121 height 28
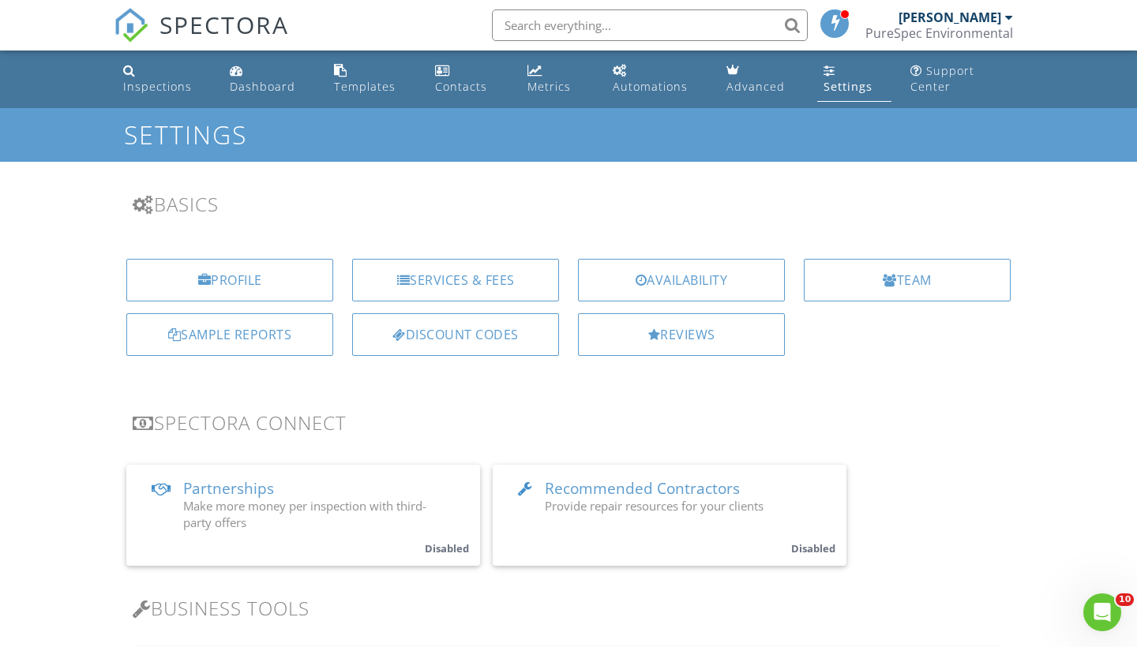
scroll to position [-1, 0]
click at [530, 22] on input "text" at bounding box center [650, 25] width 316 height 32
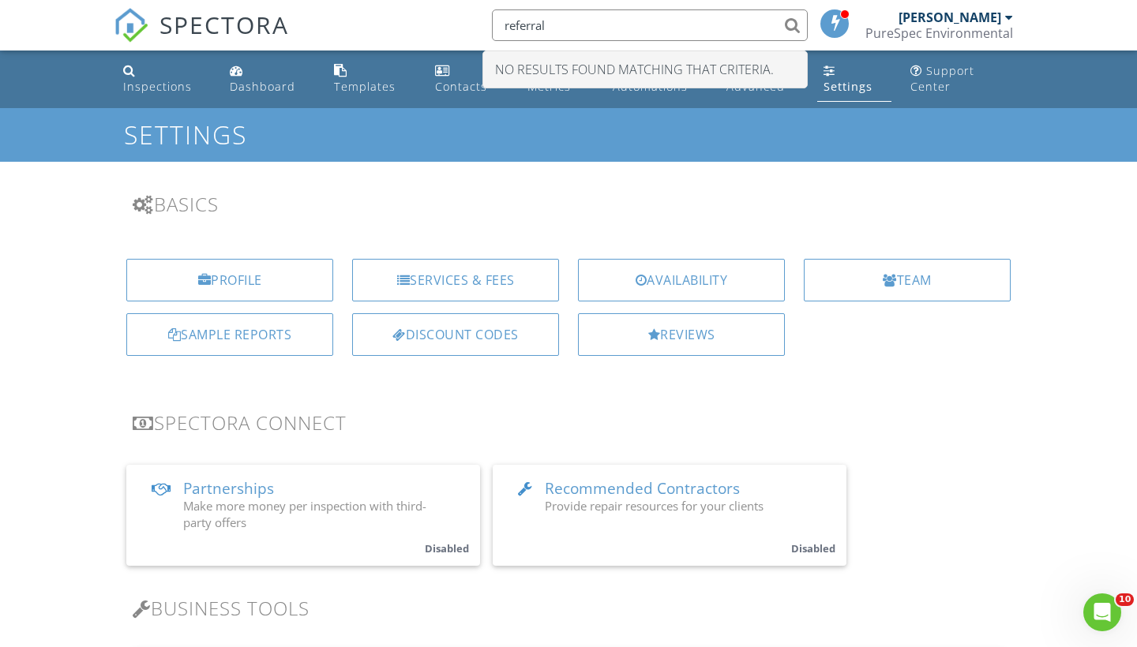
click at [522, 28] on input "referral" at bounding box center [650, 25] width 316 height 32
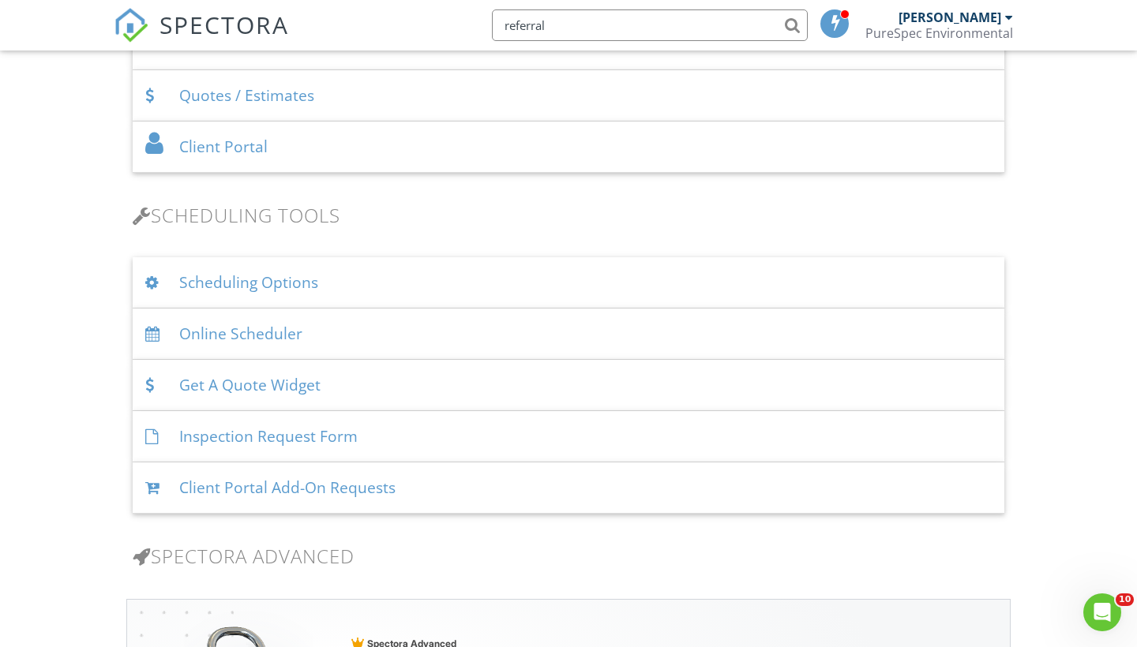
scroll to position [886, 0]
type input "referral"
click at [267, 295] on div "Scheduling Options" at bounding box center [568, 284] width 871 height 51
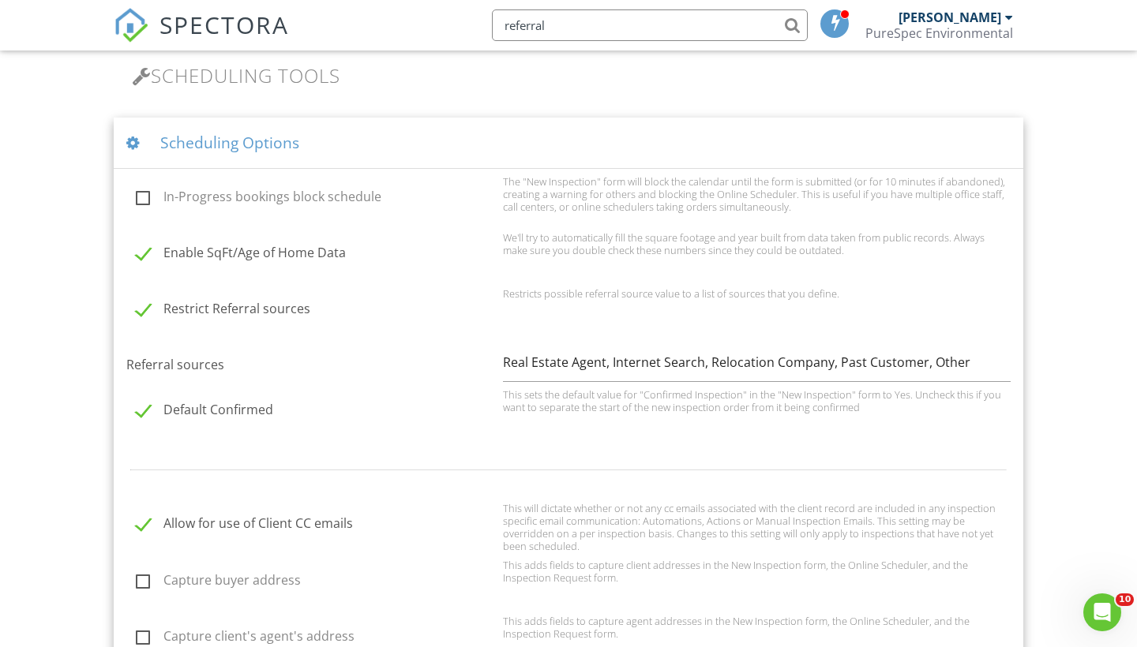
scroll to position [1029, 0]
click at [970, 363] on input "Real Estate Agent, Internet Search, Relocation Company, Past Customer, Other" at bounding box center [757, 362] width 508 height 39
type input "Real Estate Agent, Internet Search, Relocation Company, Past Customer, Other, C…"
click at [1050, 458] on div "Inspections Dashboard Templates Contacts Metrics Automations Advanced Settings …" at bounding box center [568, 659] width 1137 height 3274
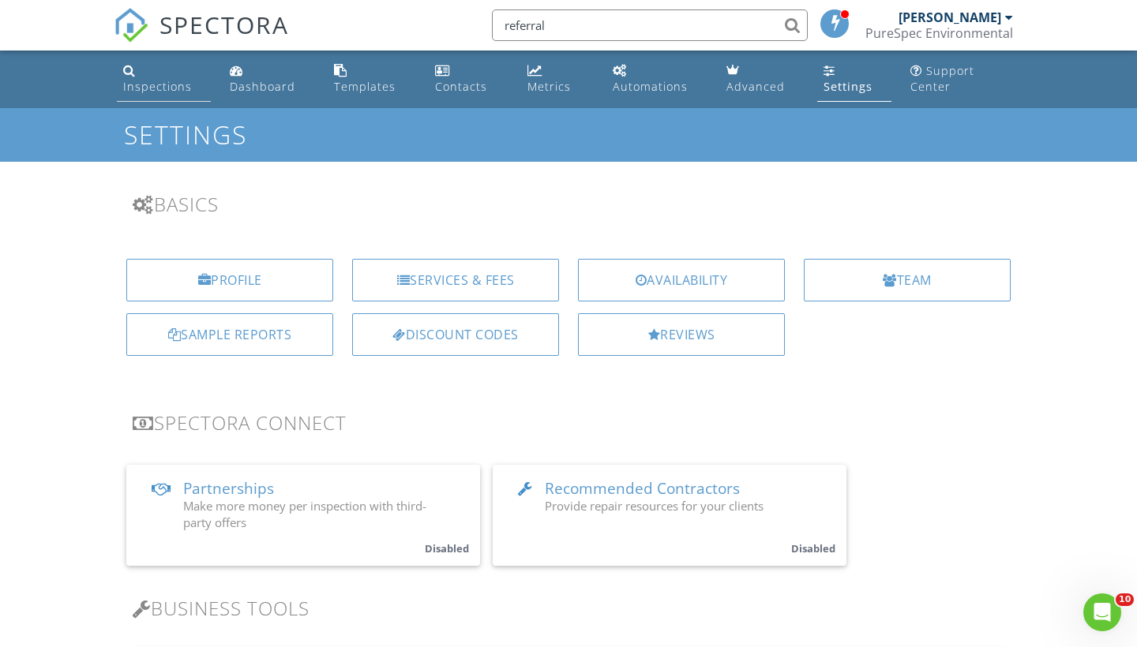
scroll to position [0, 0]
click at [165, 80] on div "Inspections" at bounding box center [157, 86] width 69 height 15
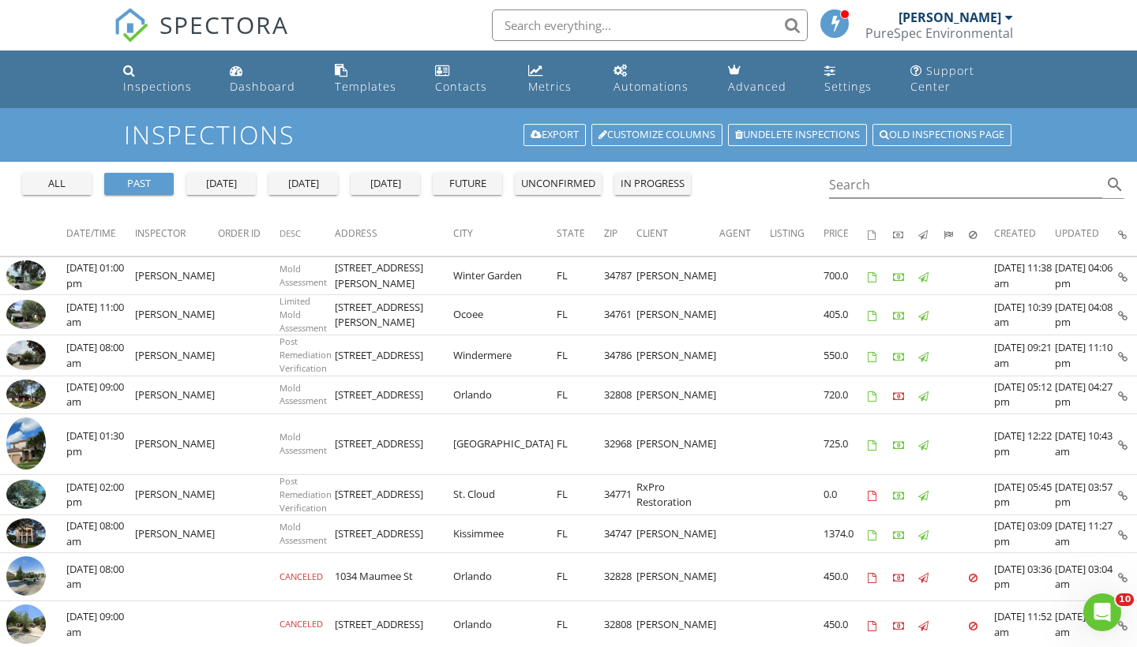
click at [45, 183] on div "all" at bounding box center [56, 184] width 57 height 16
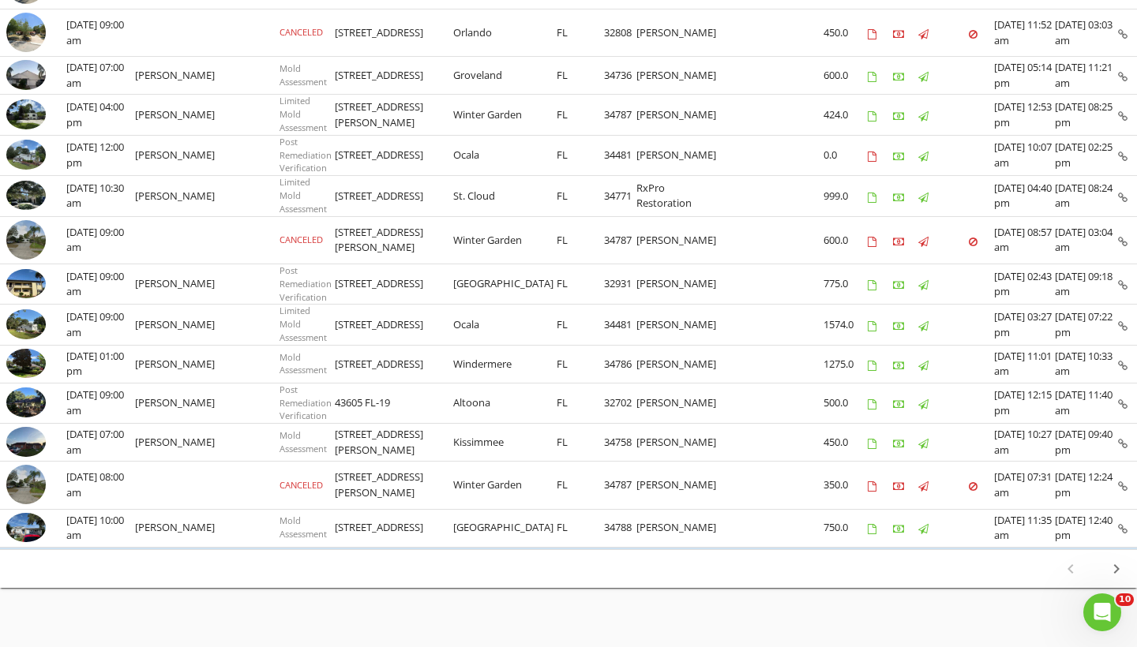
scroll to position [782, 0]
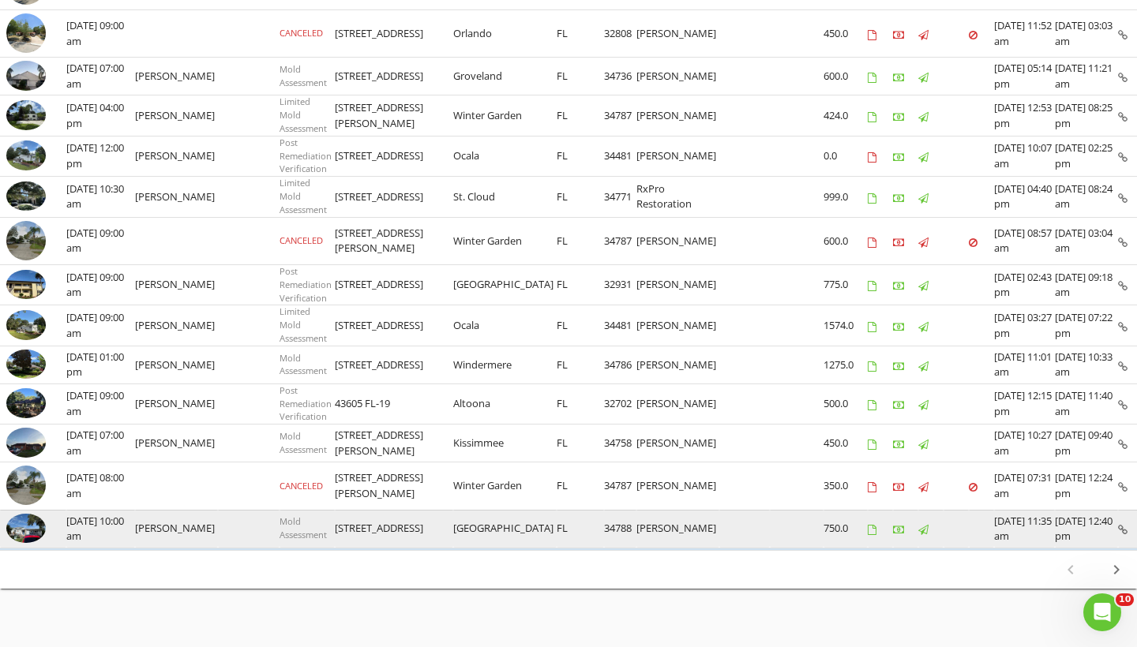
click at [26, 514] on img at bounding box center [25, 529] width 39 height 30
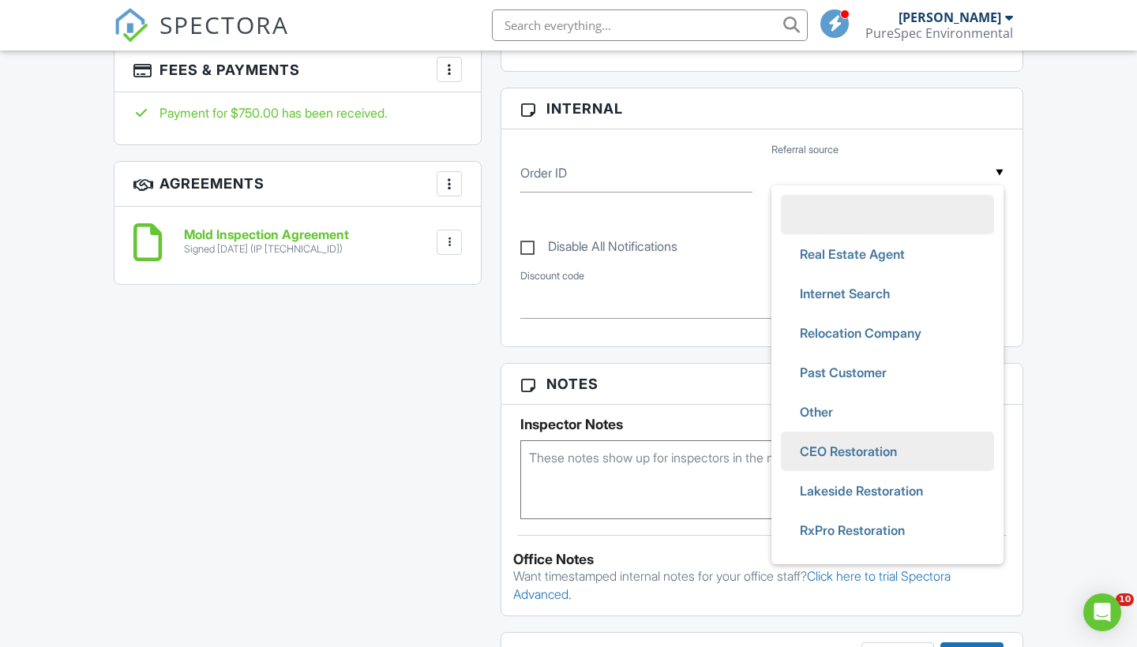
scroll to position [938, 0]
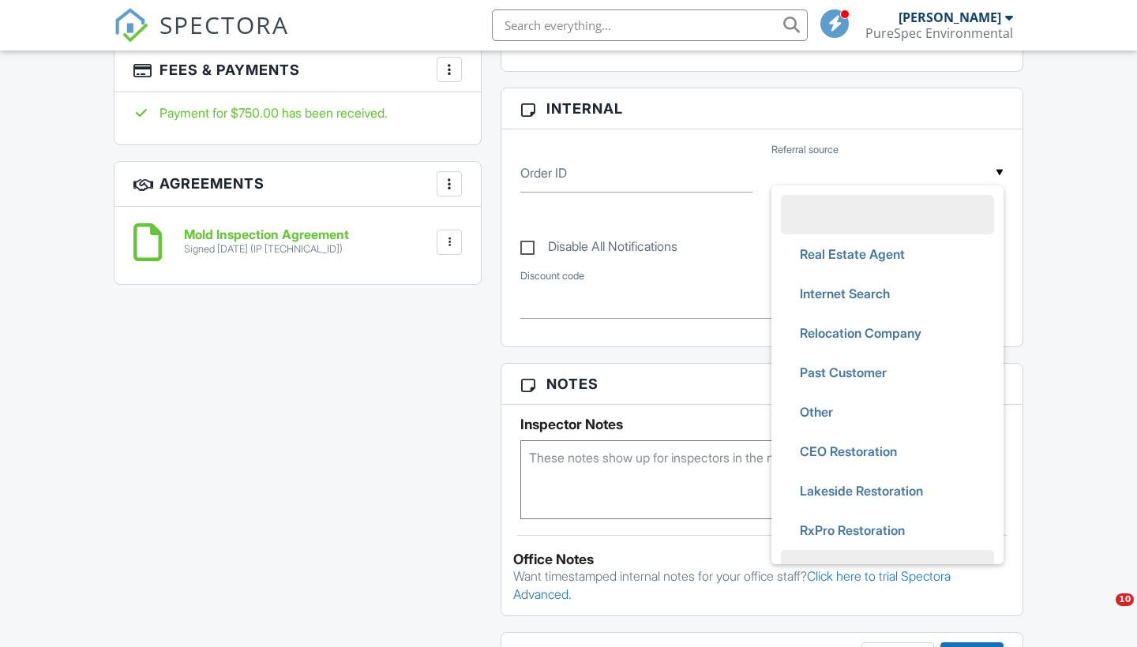
click at [849, 550] on span "Pro Dry Restoration" at bounding box center [856, 569] width 139 height 39
type input "Pro Dry Restoration"
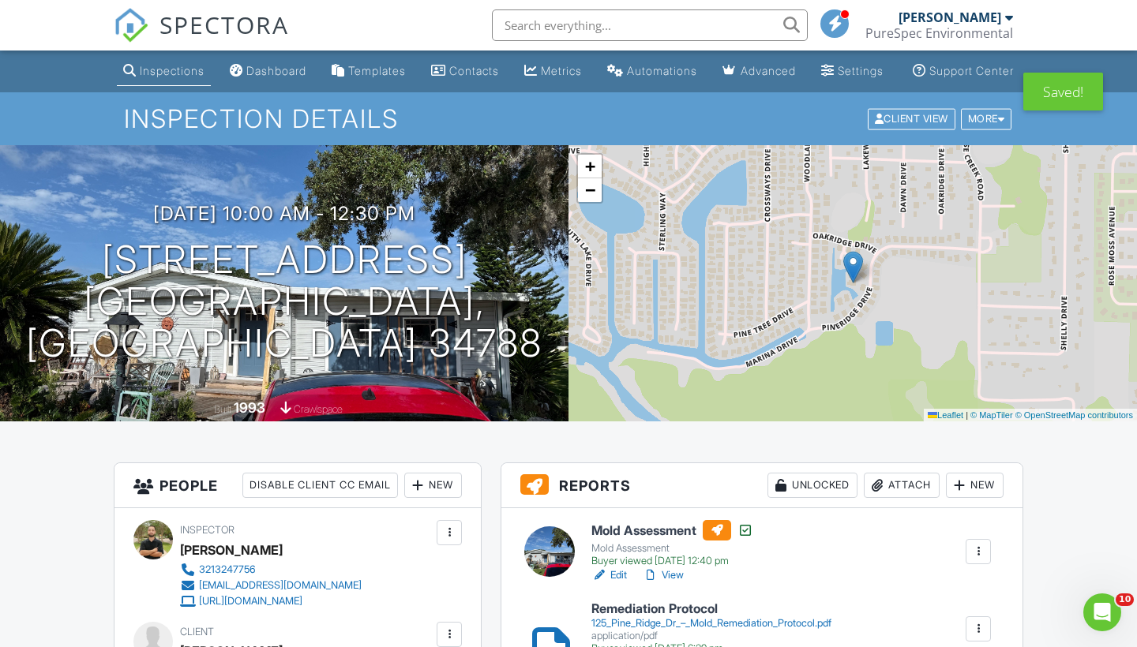
scroll to position [0, 0]
click at [148, 77] on div "Inspections" at bounding box center [172, 70] width 65 height 13
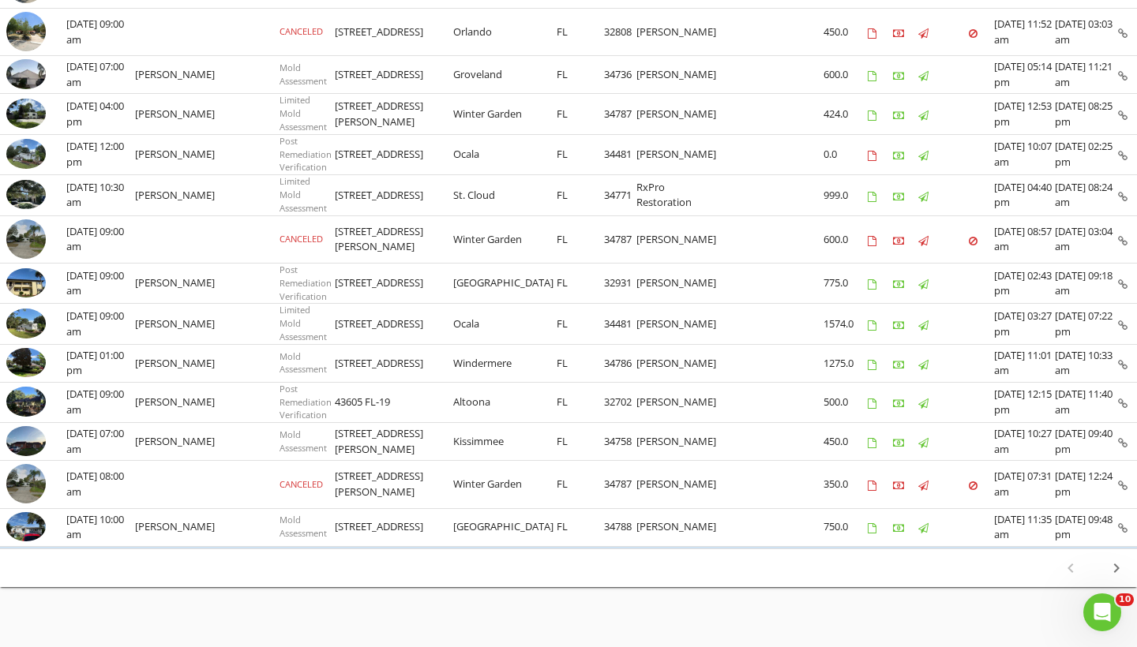
scroll to position [782, 0]
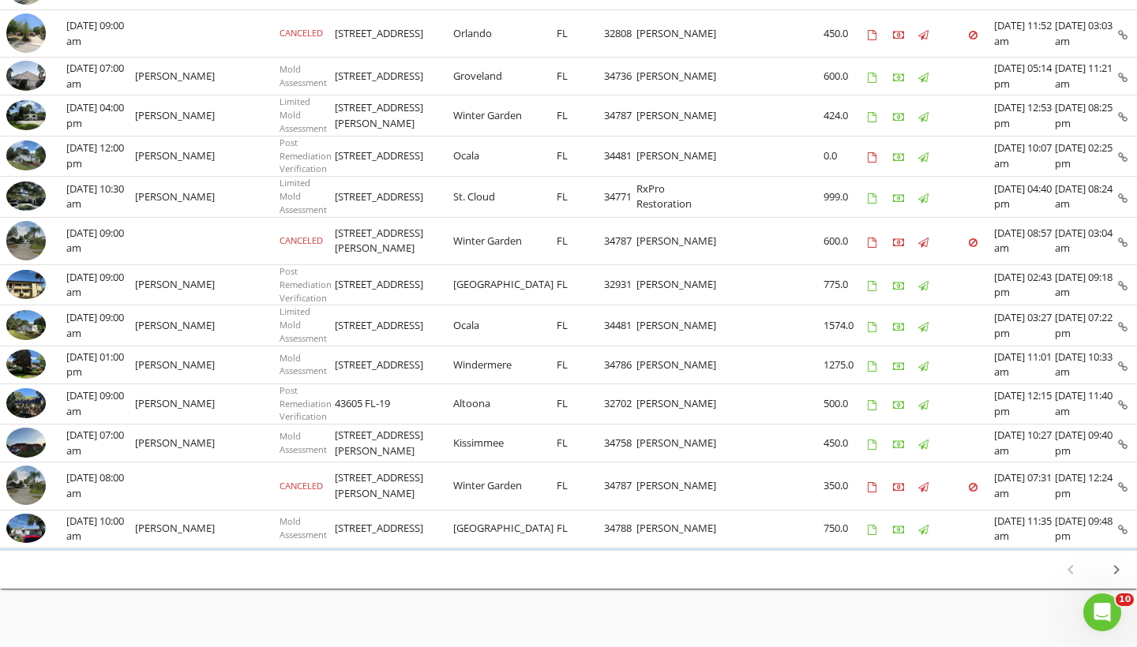
click at [1112, 560] on icon "chevron_right" at bounding box center [1116, 569] width 19 height 19
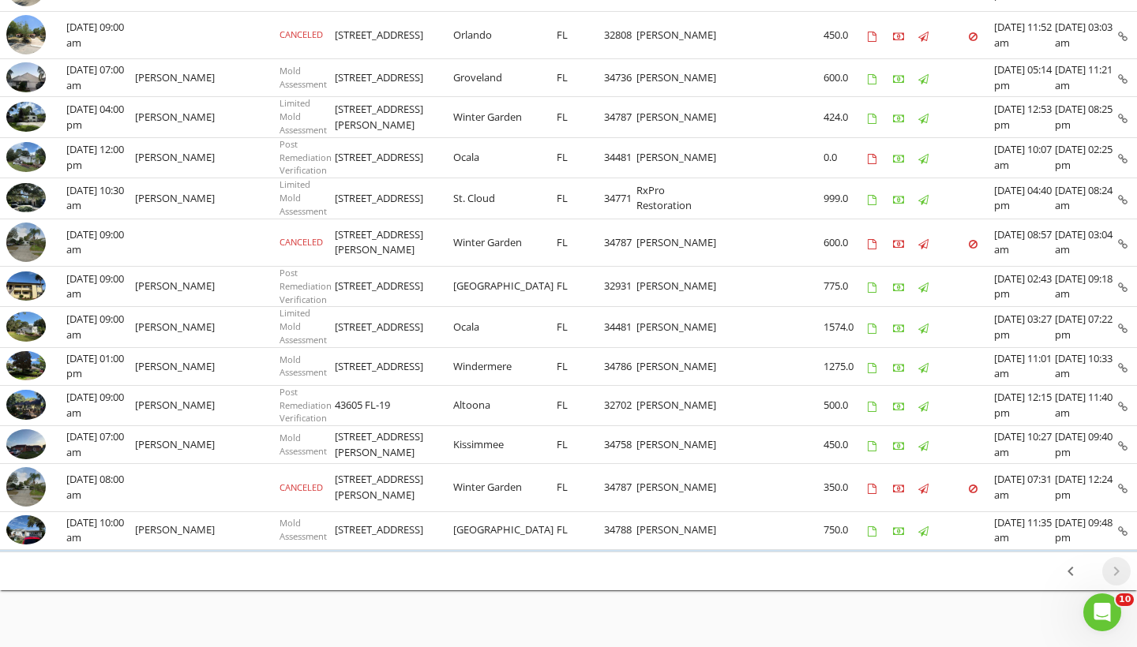
scroll to position [0, 0]
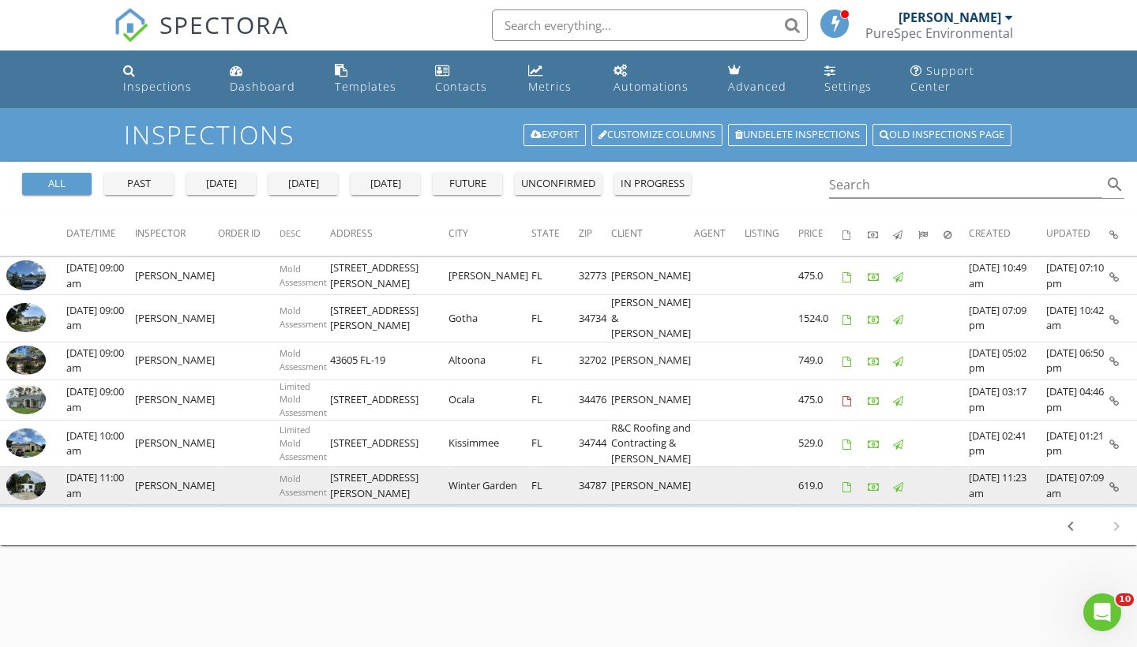
click at [28, 500] on img at bounding box center [25, 485] width 39 height 30
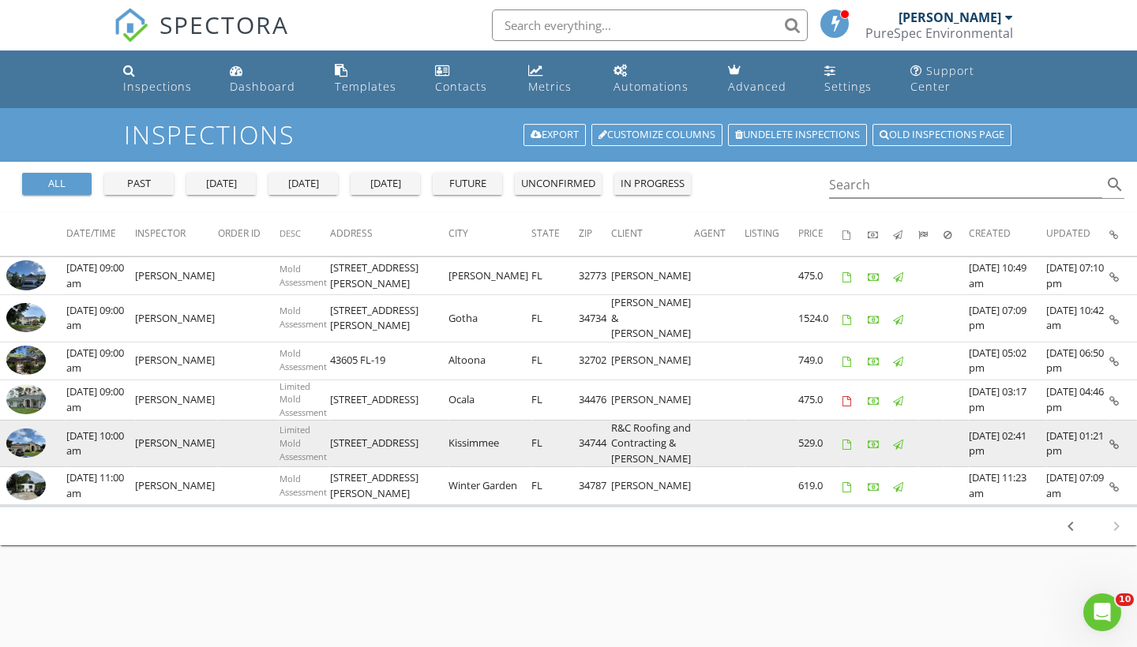
click at [25, 459] on img at bounding box center [25, 444] width 39 height 30
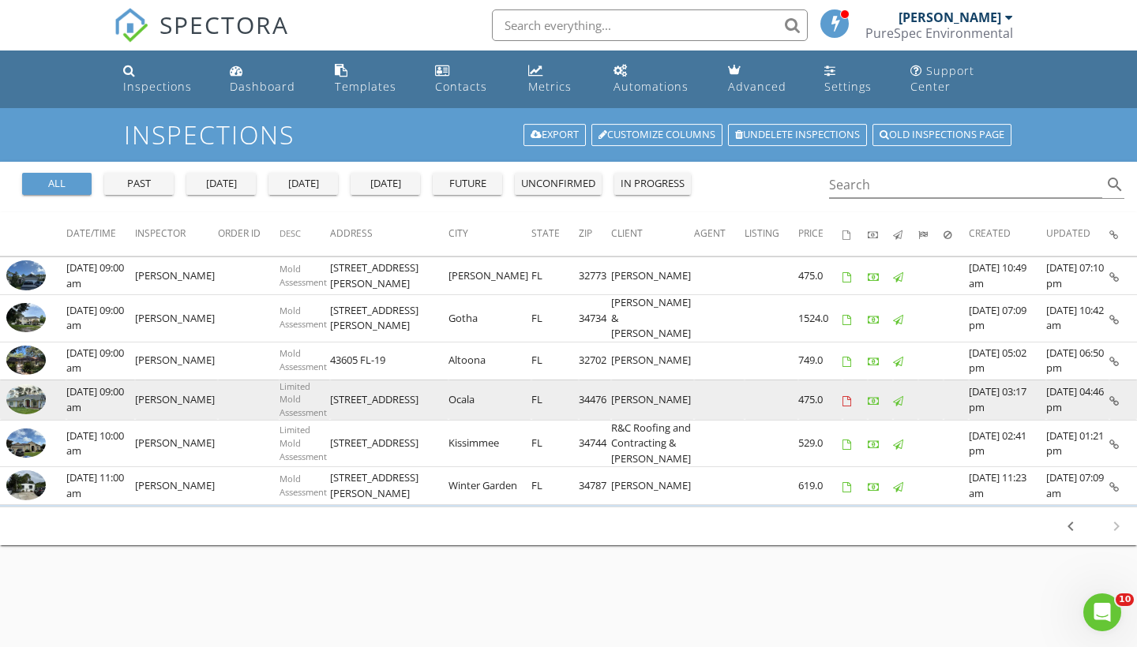
click at [30, 394] on img at bounding box center [25, 399] width 39 height 30
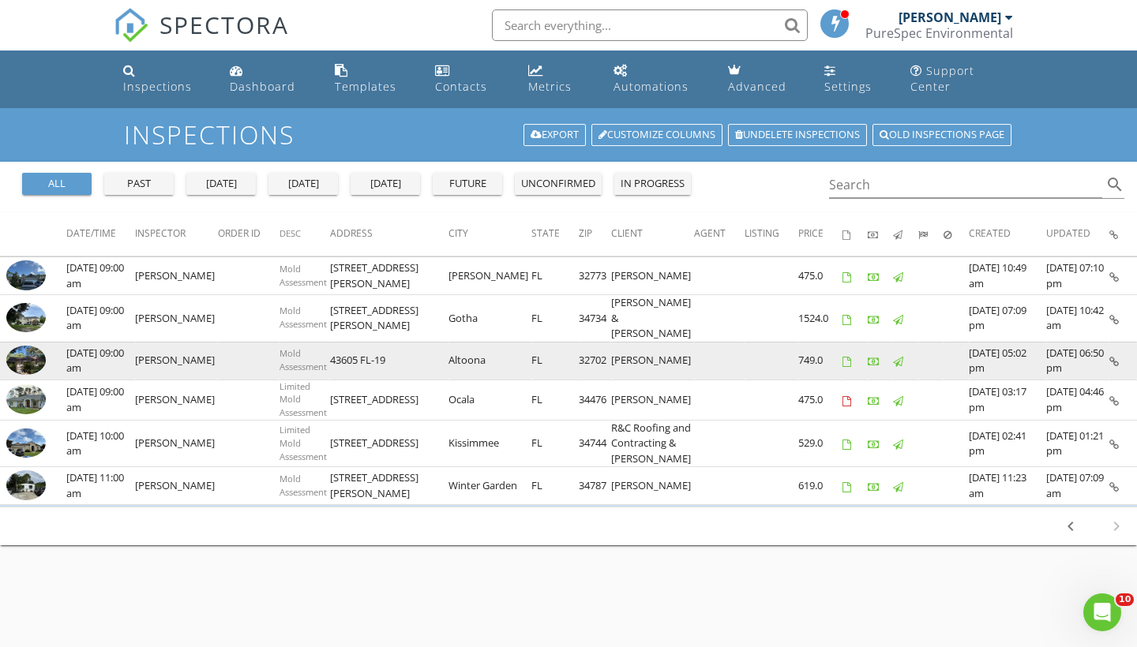
click at [20, 356] on img at bounding box center [25, 361] width 39 height 30
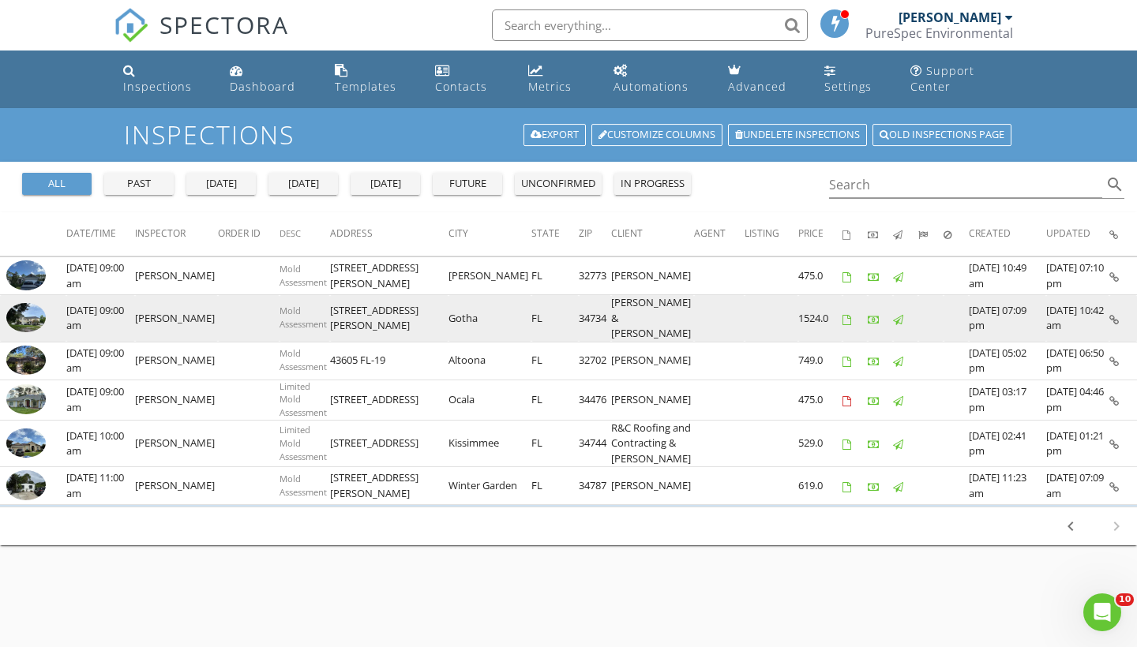
click at [21, 321] on img at bounding box center [25, 318] width 39 height 30
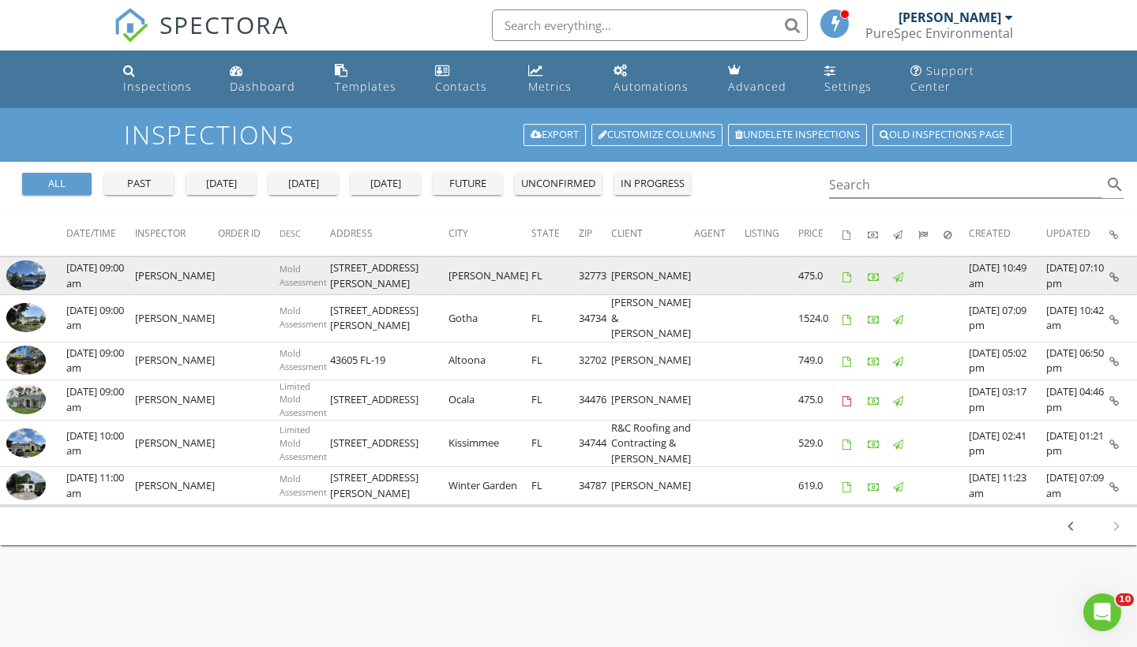
click at [15, 276] on img at bounding box center [25, 275] width 39 height 30
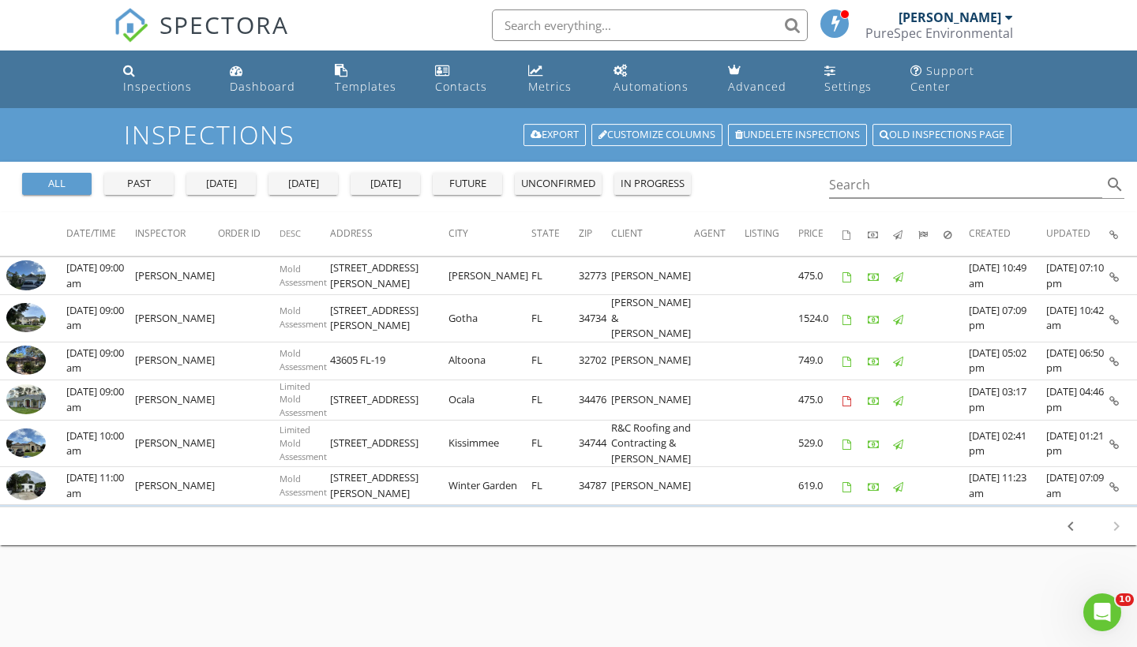
click at [1074, 536] on icon "chevron_left" at bounding box center [1070, 526] width 19 height 19
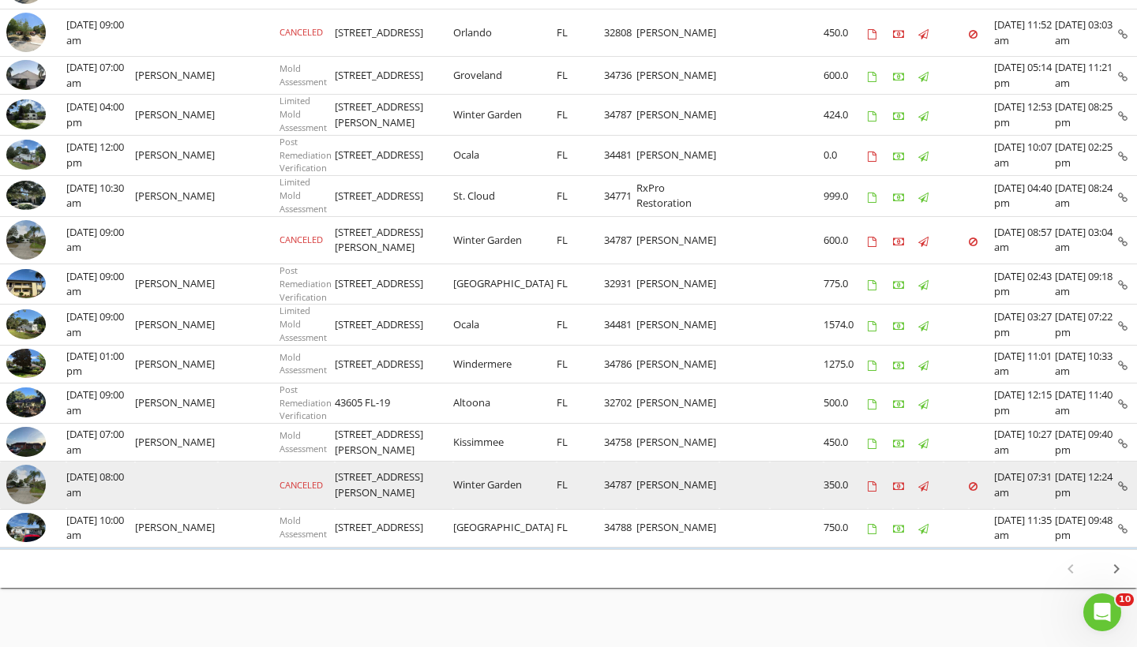
scroll to position [782, 0]
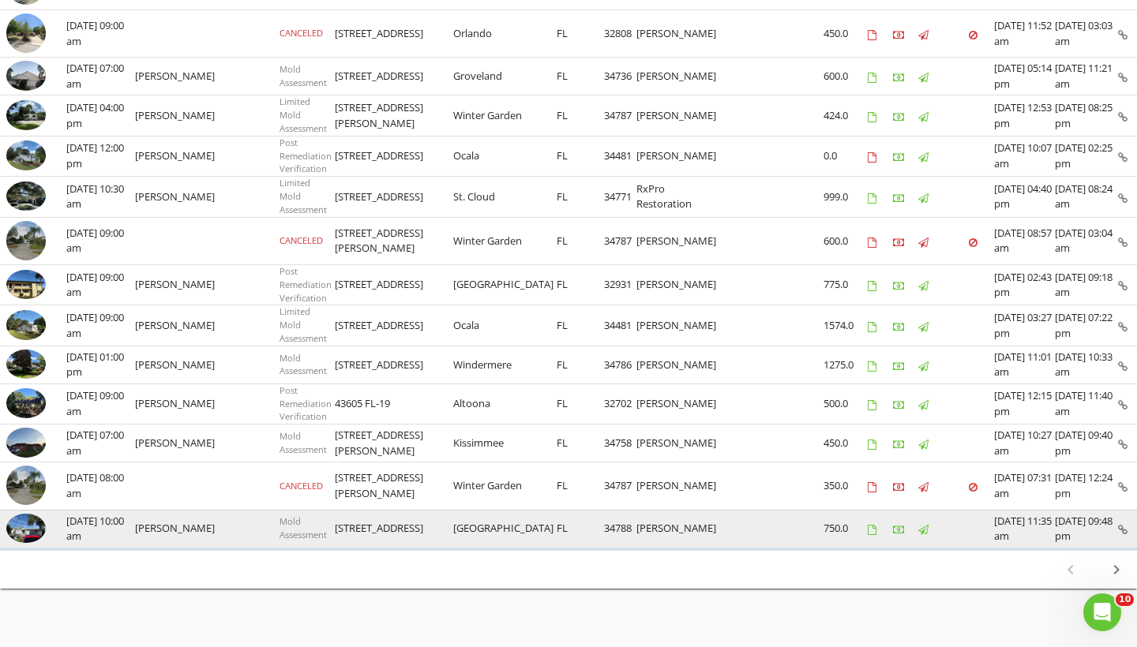
click at [28, 514] on img at bounding box center [25, 529] width 39 height 30
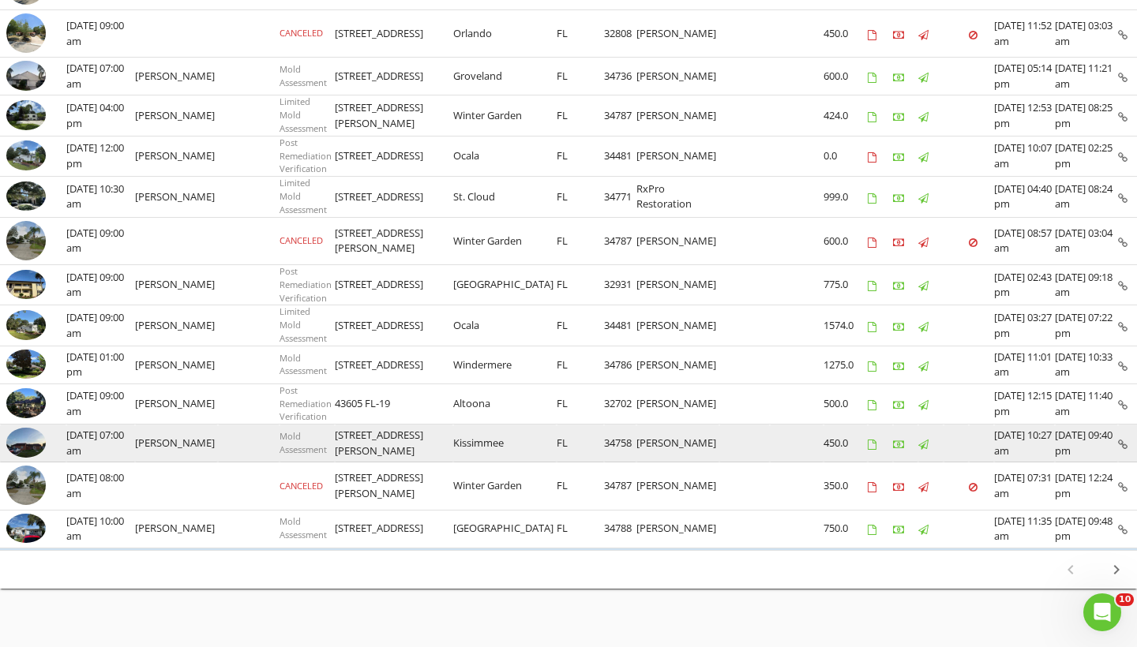
click at [29, 428] on img at bounding box center [25, 443] width 39 height 30
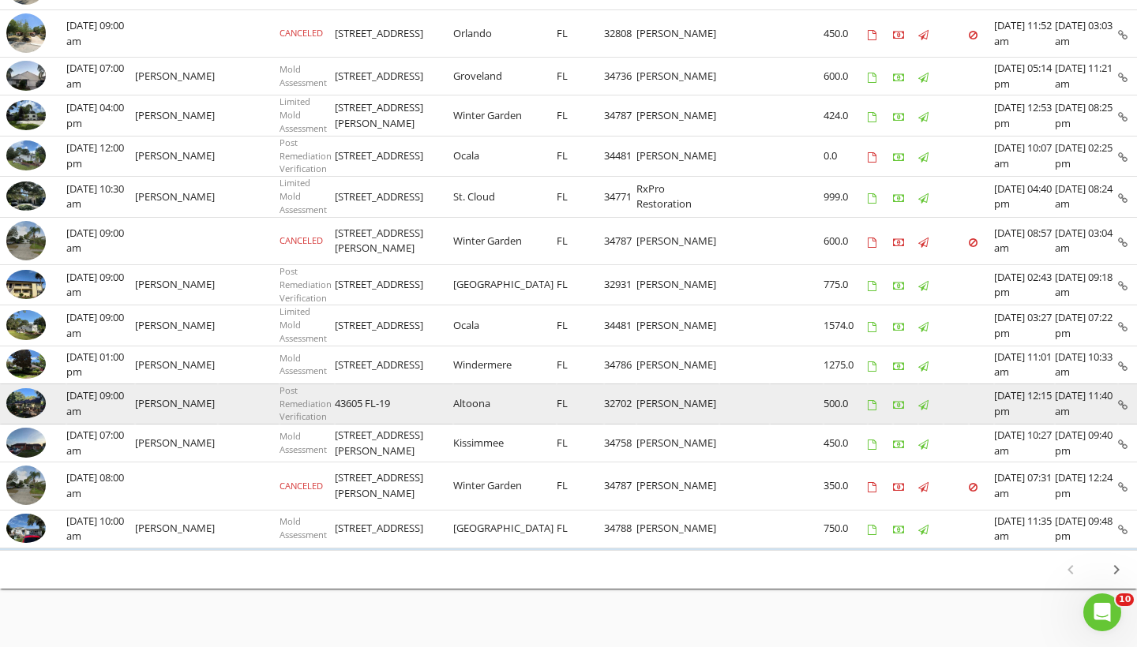
click at [28, 390] on img at bounding box center [25, 403] width 39 height 30
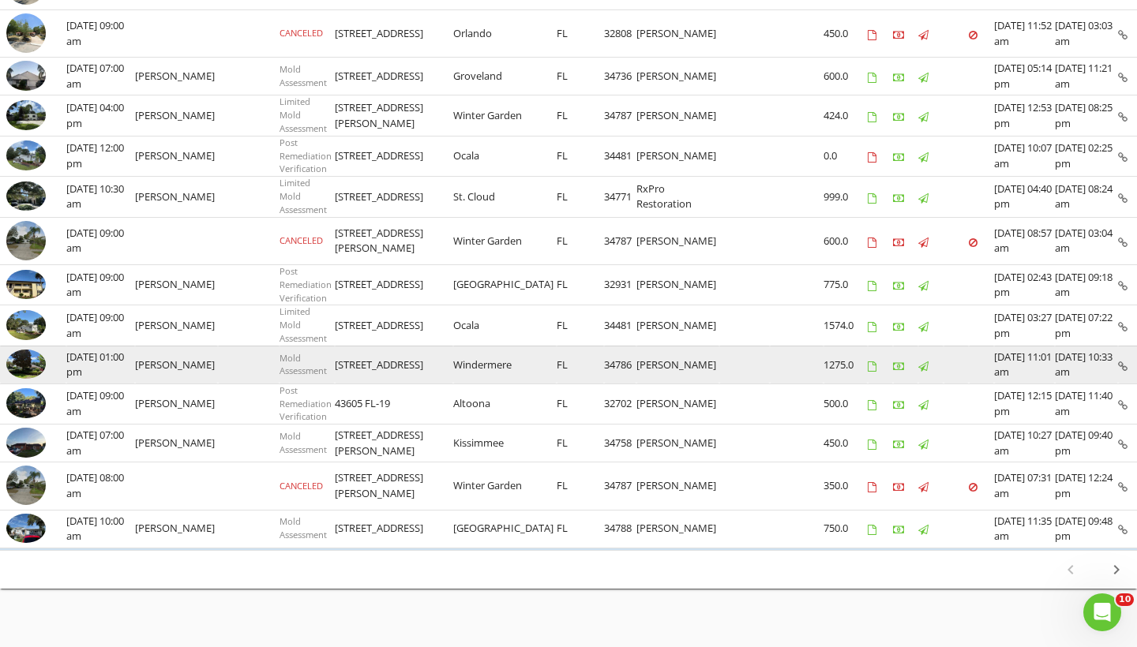
click at [15, 350] on img at bounding box center [25, 365] width 39 height 30
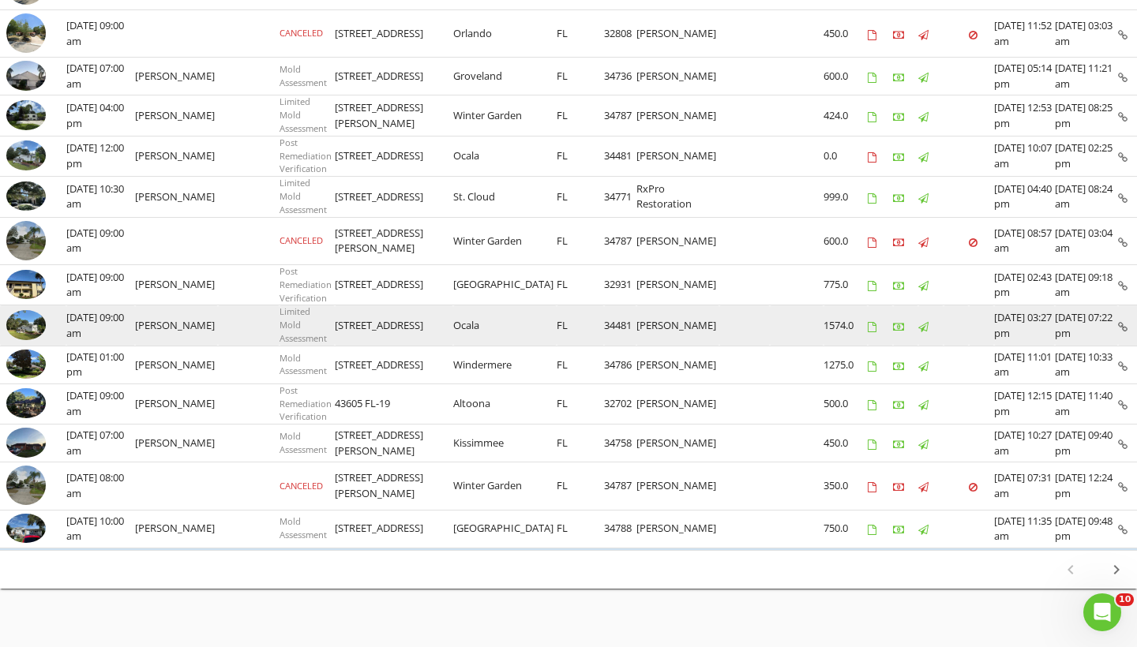
click at [28, 310] on img at bounding box center [25, 325] width 39 height 30
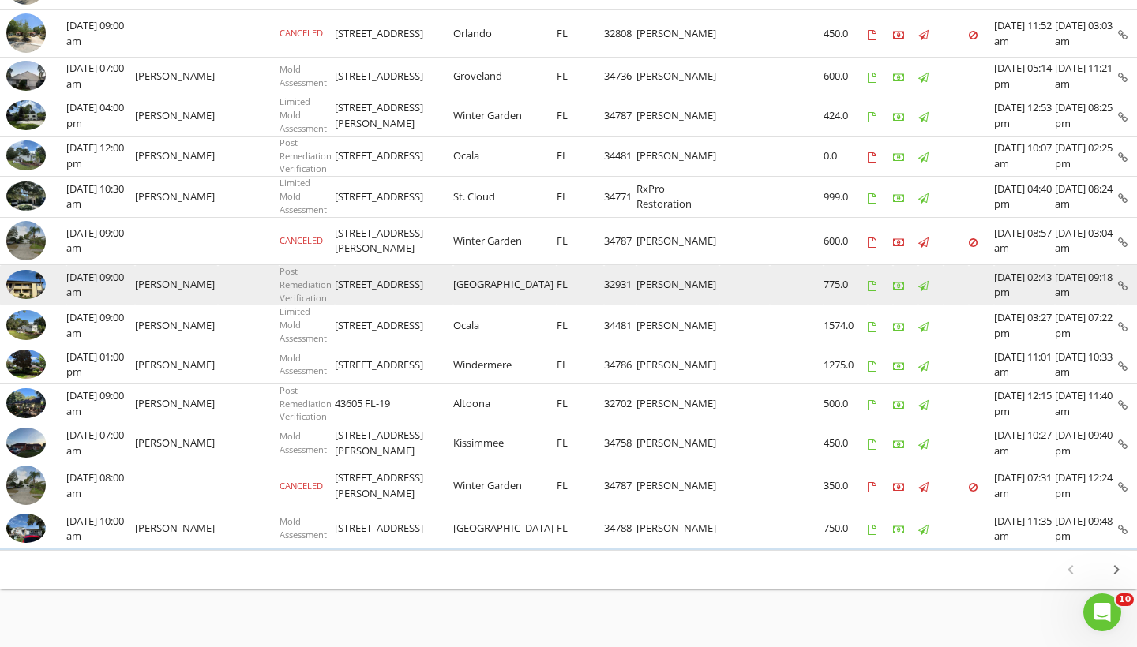
click at [14, 271] on img at bounding box center [25, 285] width 39 height 30
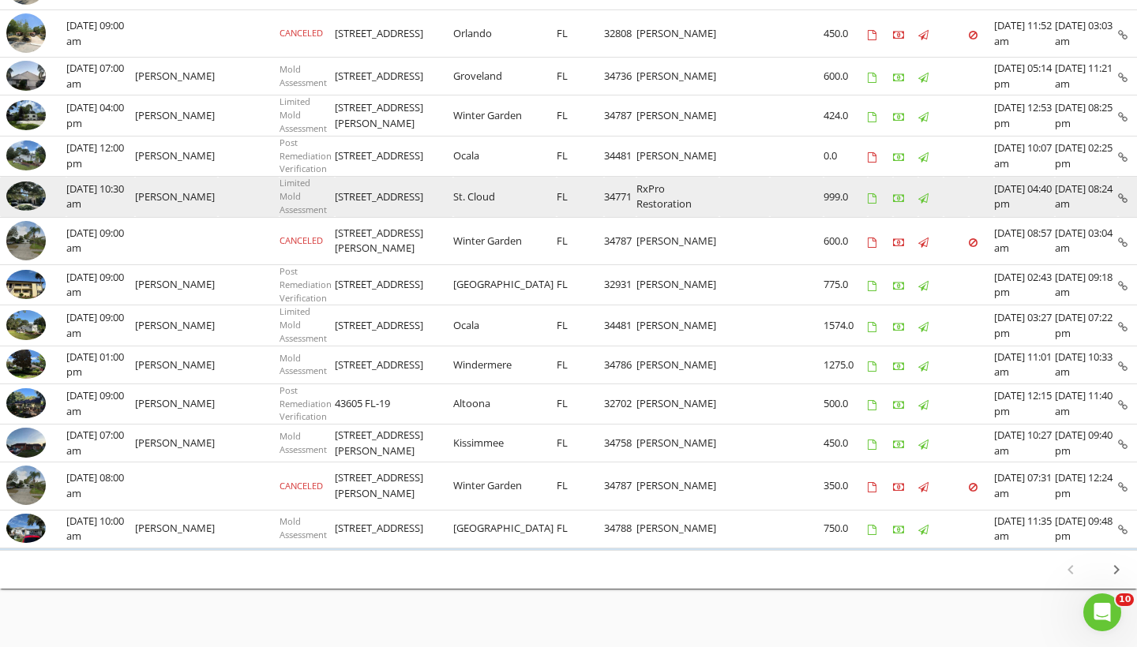
click at [23, 182] on img at bounding box center [25, 197] width 39 height 30
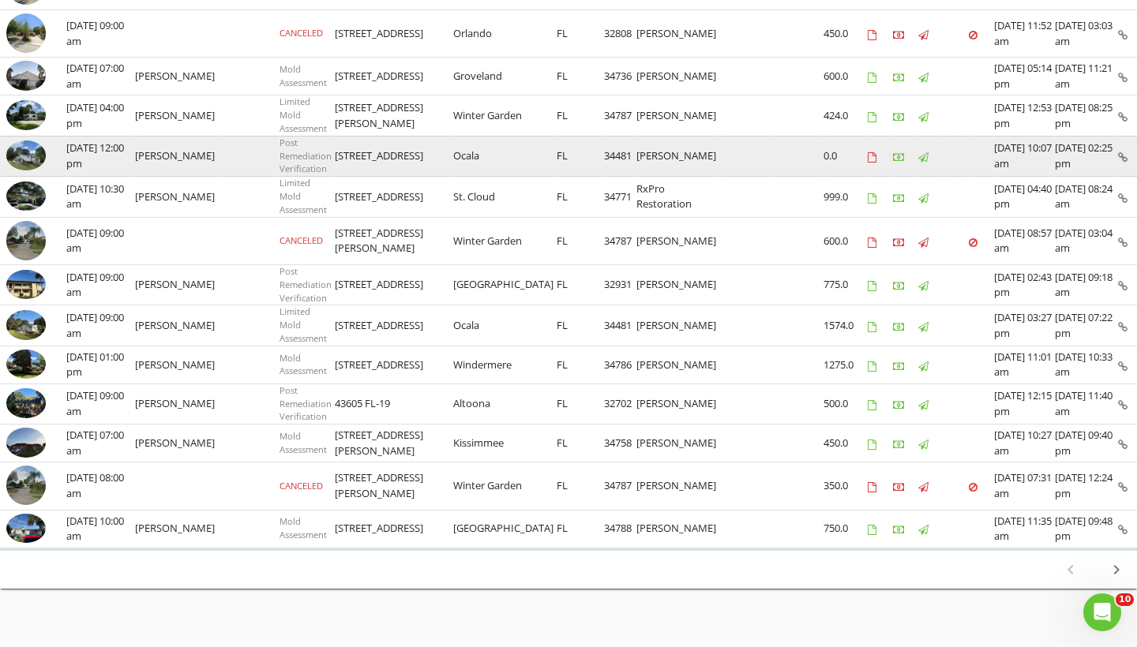
click at [33, 141] on img at bounding box center [25, 156] width 39 height 30
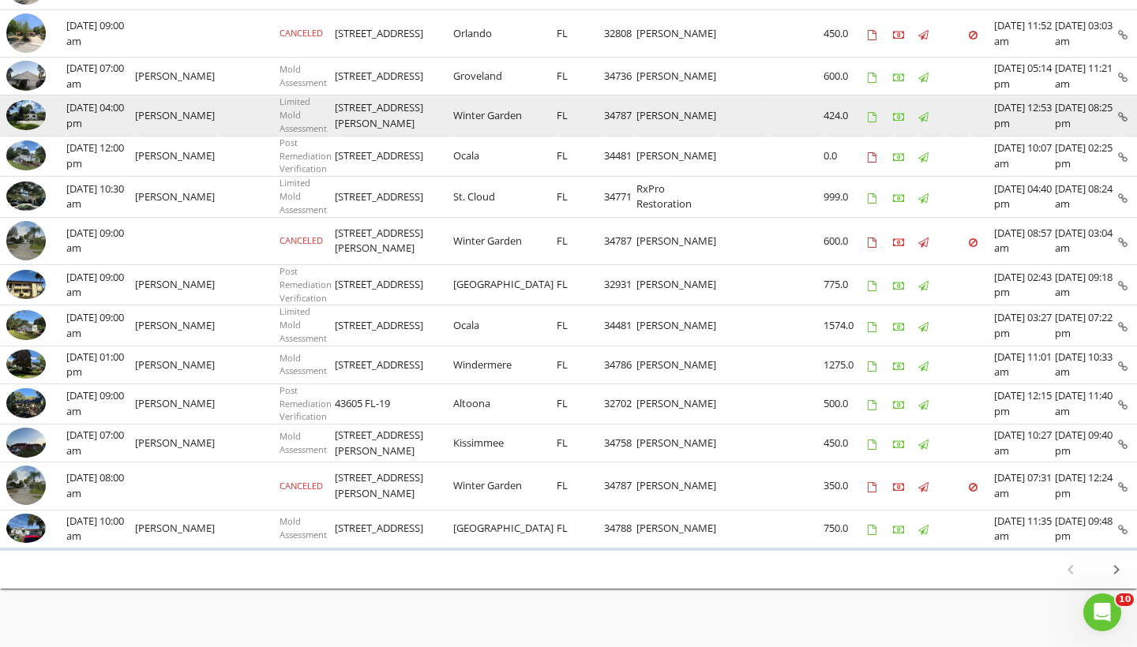
click at [13, 108] on img at bounding box center [25, 115] width 39 height 30
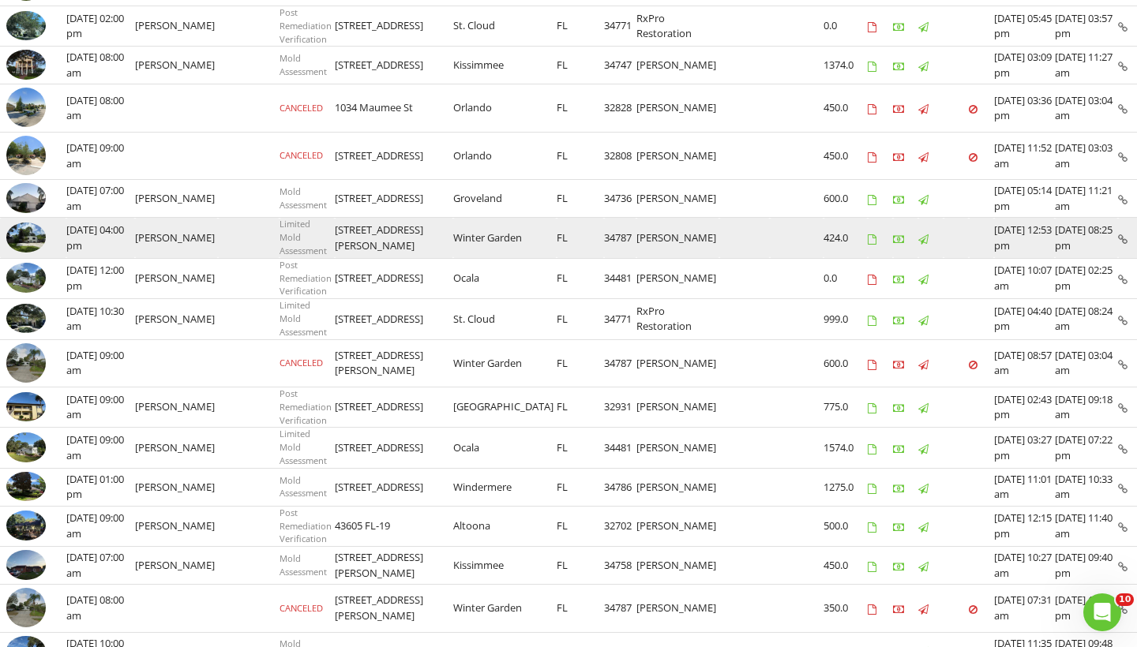
scroll to position [659, 0]
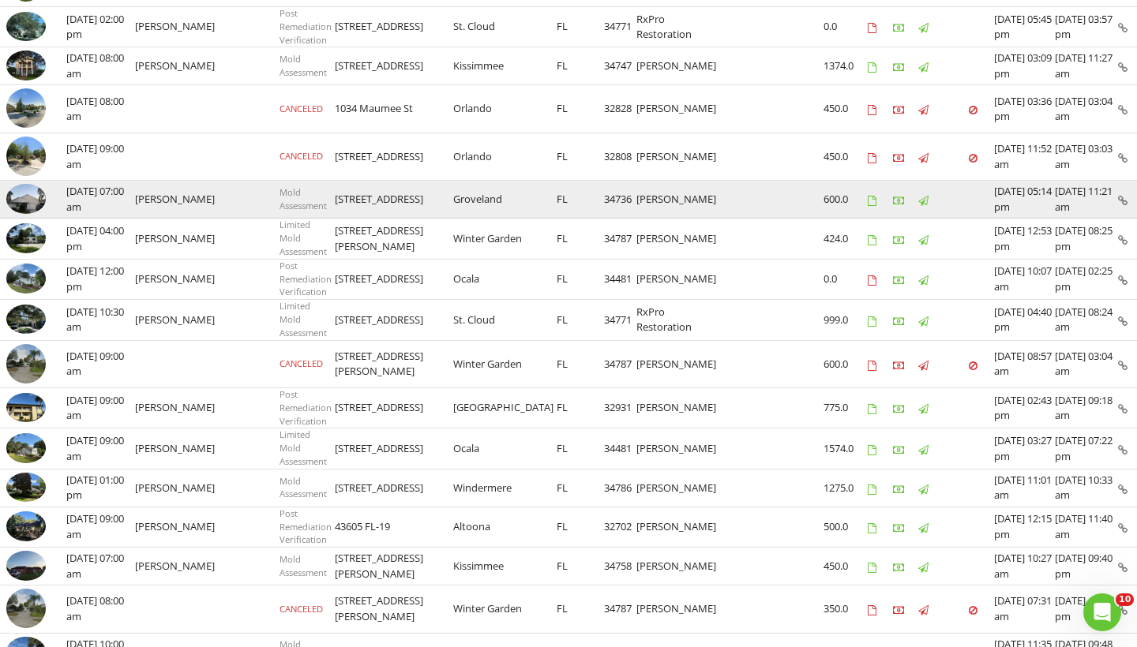
click at [27, 190] on img at bounding box center [25, 199] width 39 height 30
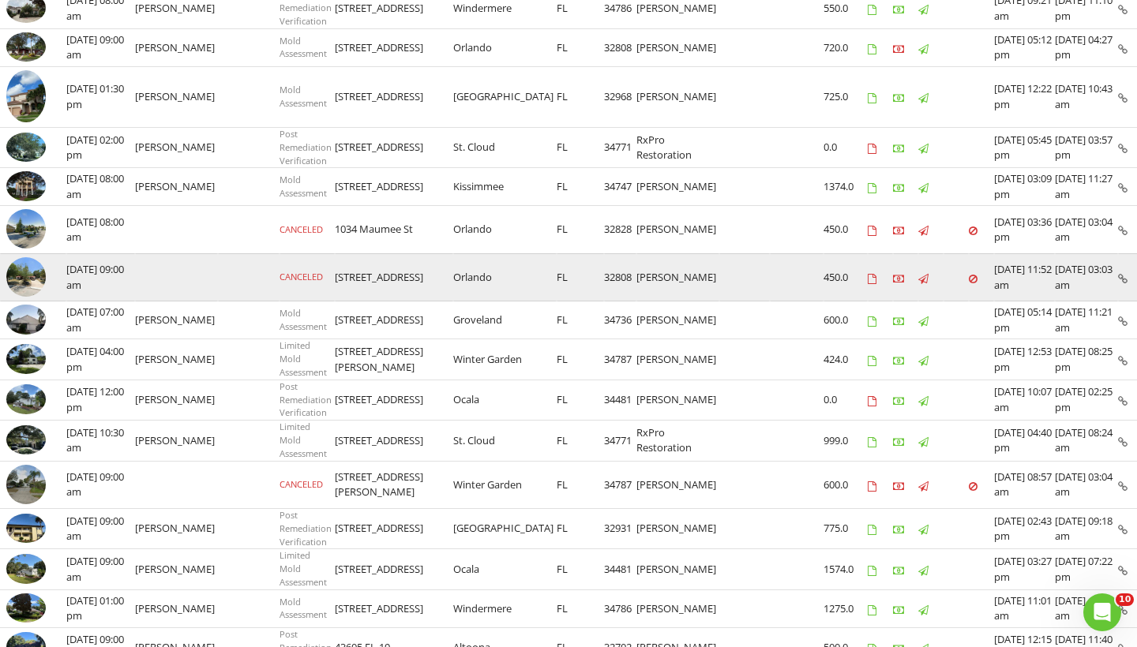
scroll to position [537, 0]
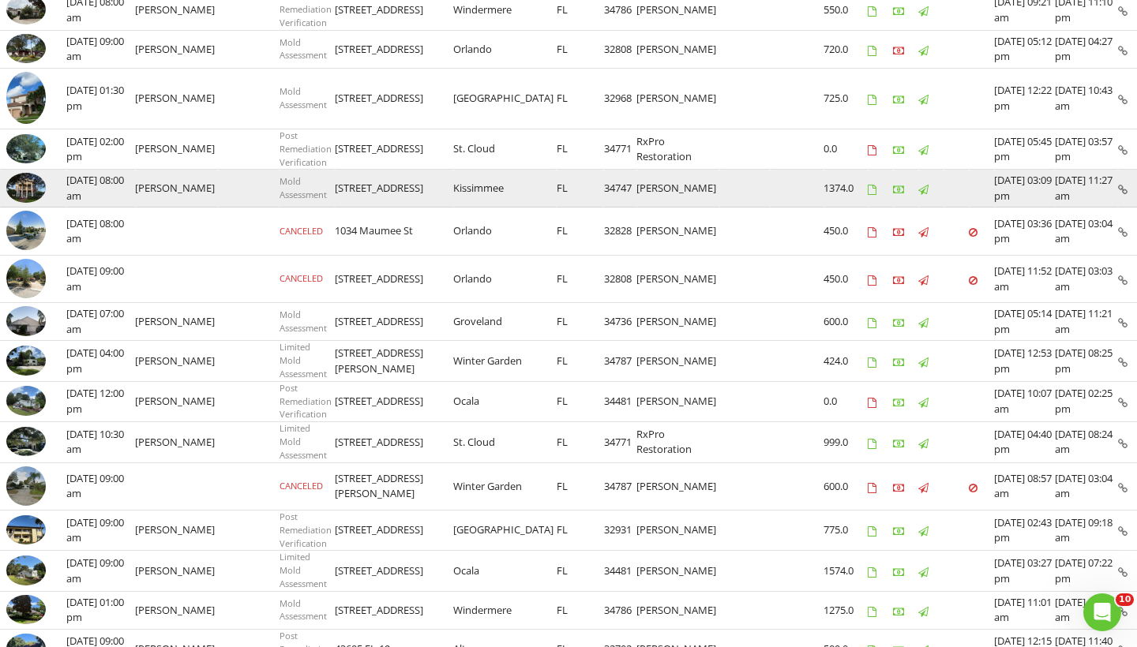
click at [24, 179] on img at bounding box center [25, 188] width 39 height 30
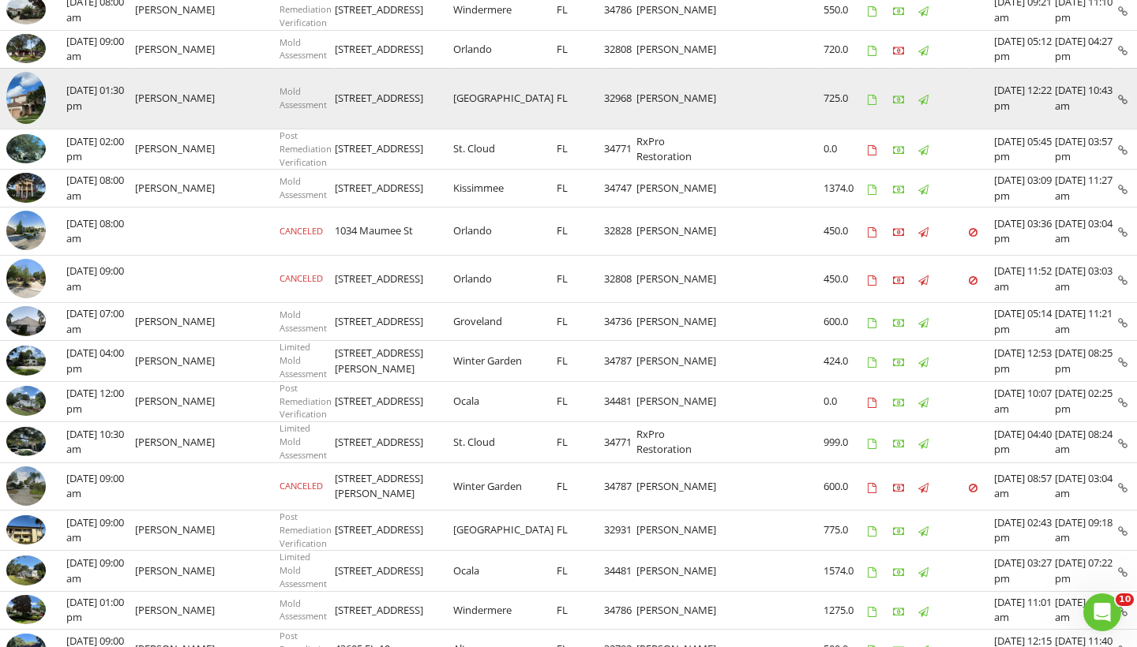
click at [17, 91] on img at bounding box center [25, 98] width 39 height 53
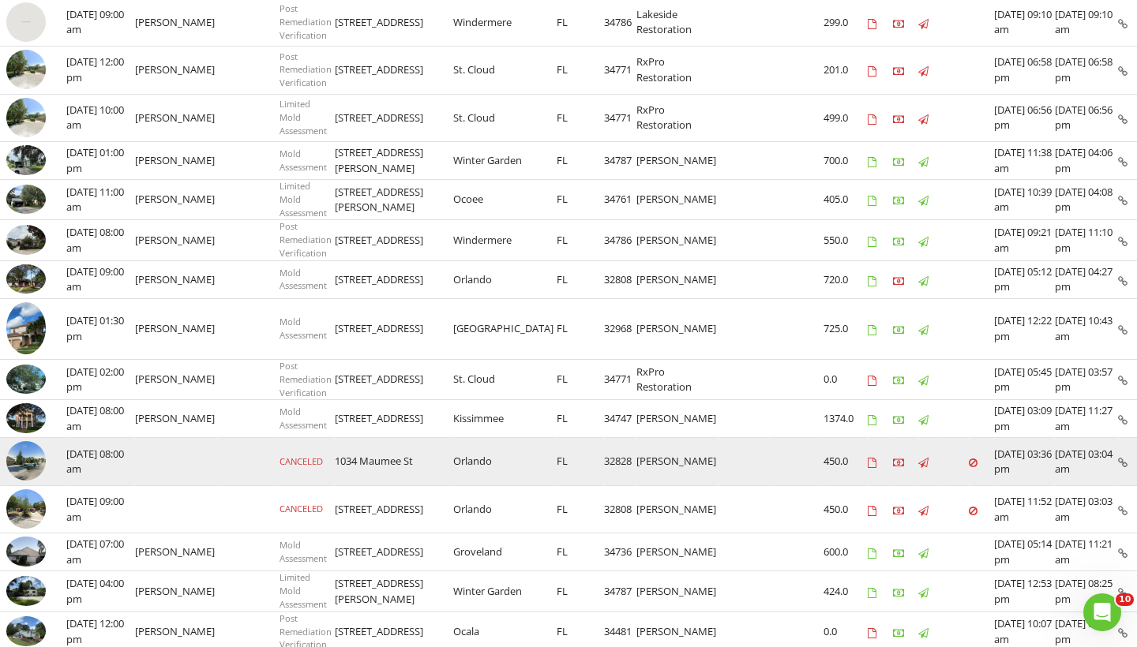
scroll to position [305, 0]
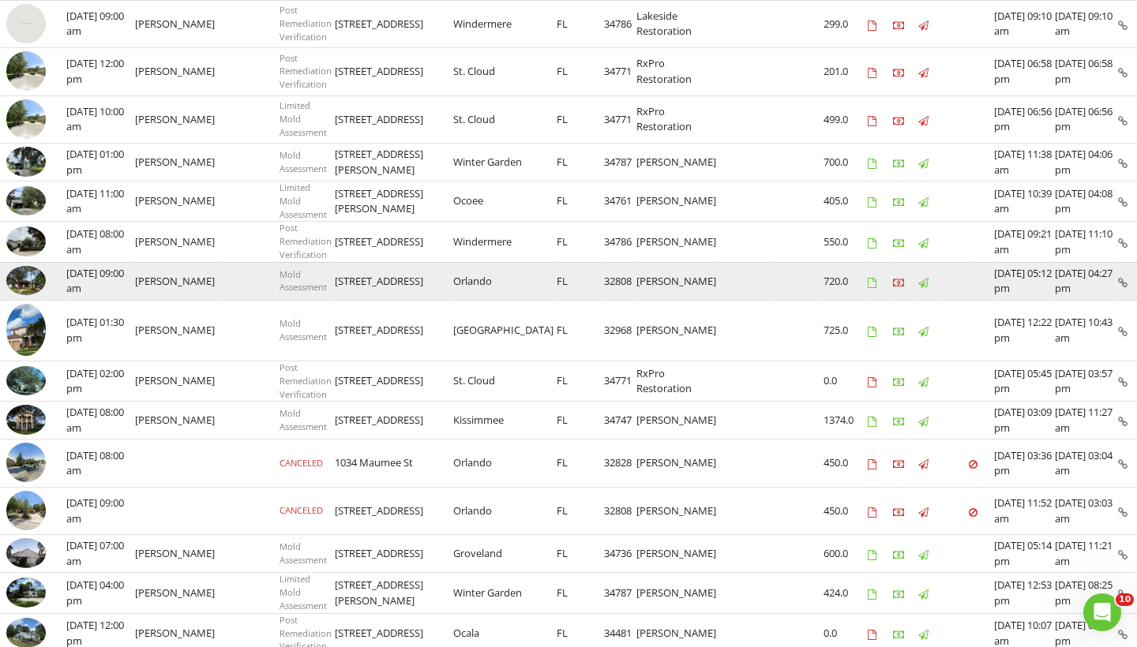
click at [26, 278] on img at bounding box center [25, 281] width 39 height 30
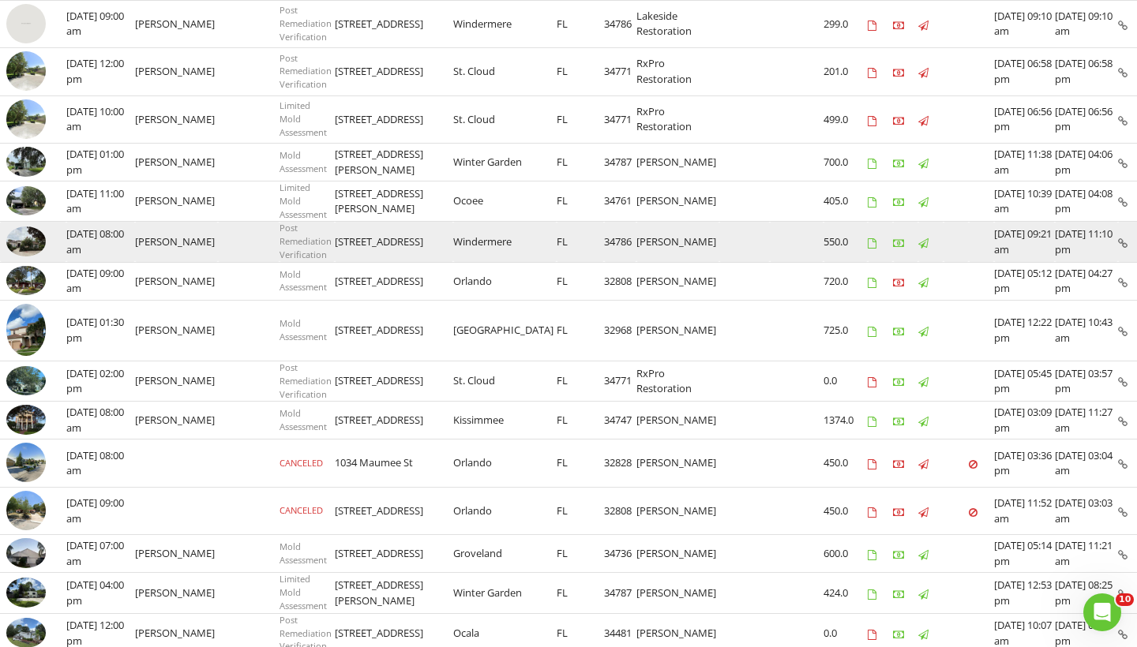
click at [25, 239] on img at bounding box center [25, 242] width 39 height 30
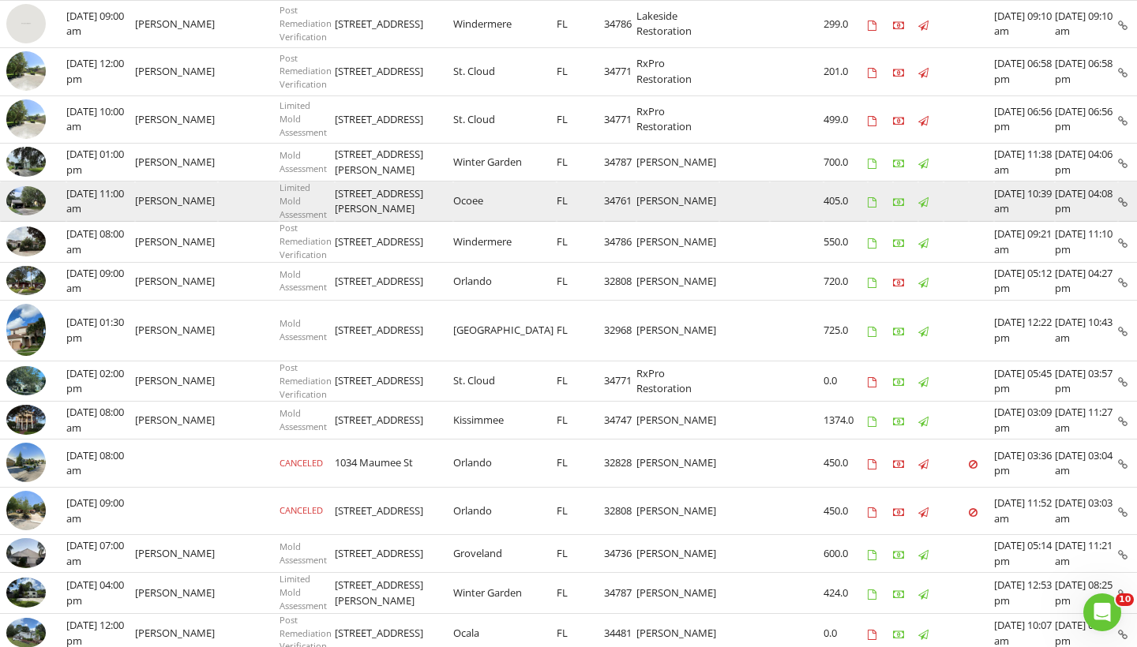
click at [23, 203] on img at bounding box center [25, 201] width 39 height 30
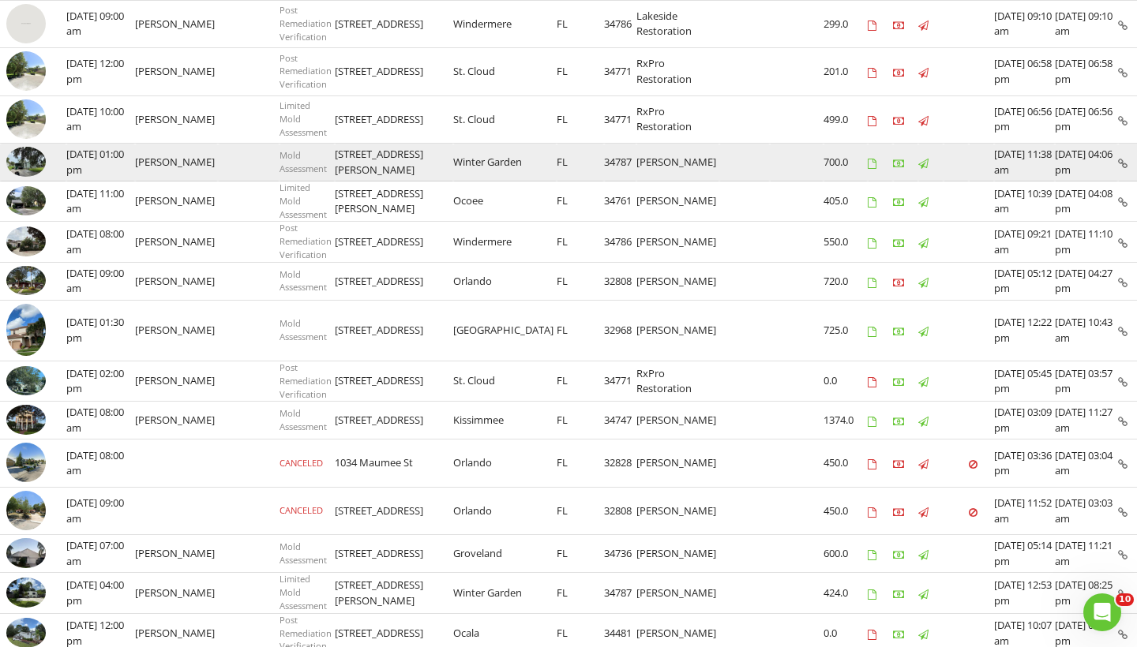
click at [22, 165] on img at bounding box center [25, 162] width 39 height 30
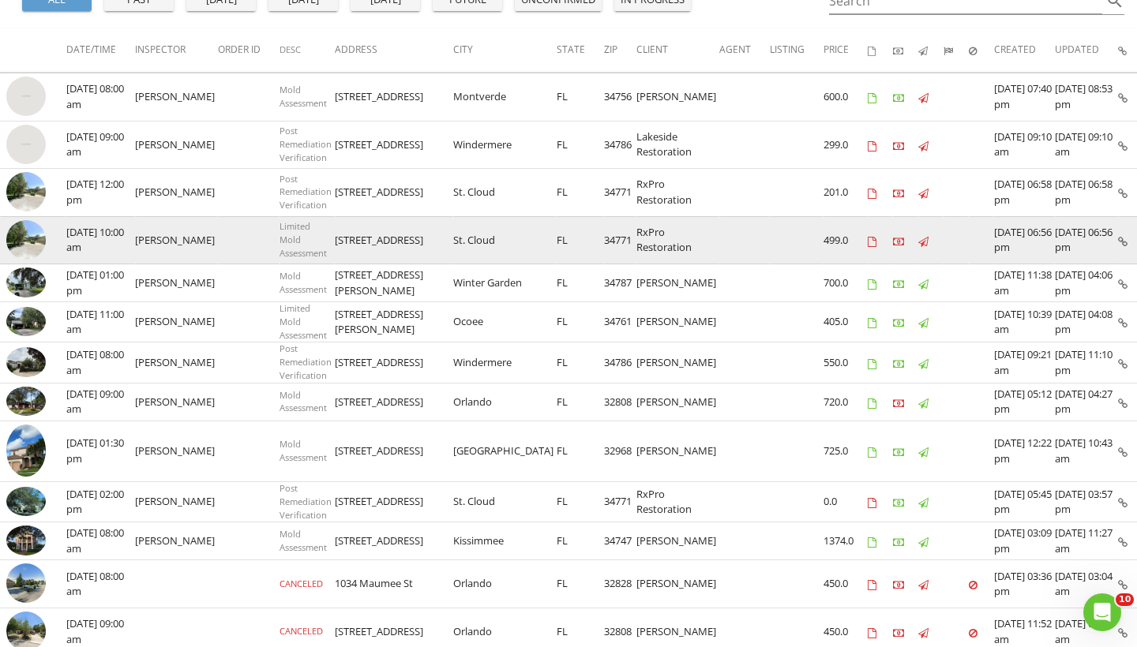
scroll to position [181, 0]
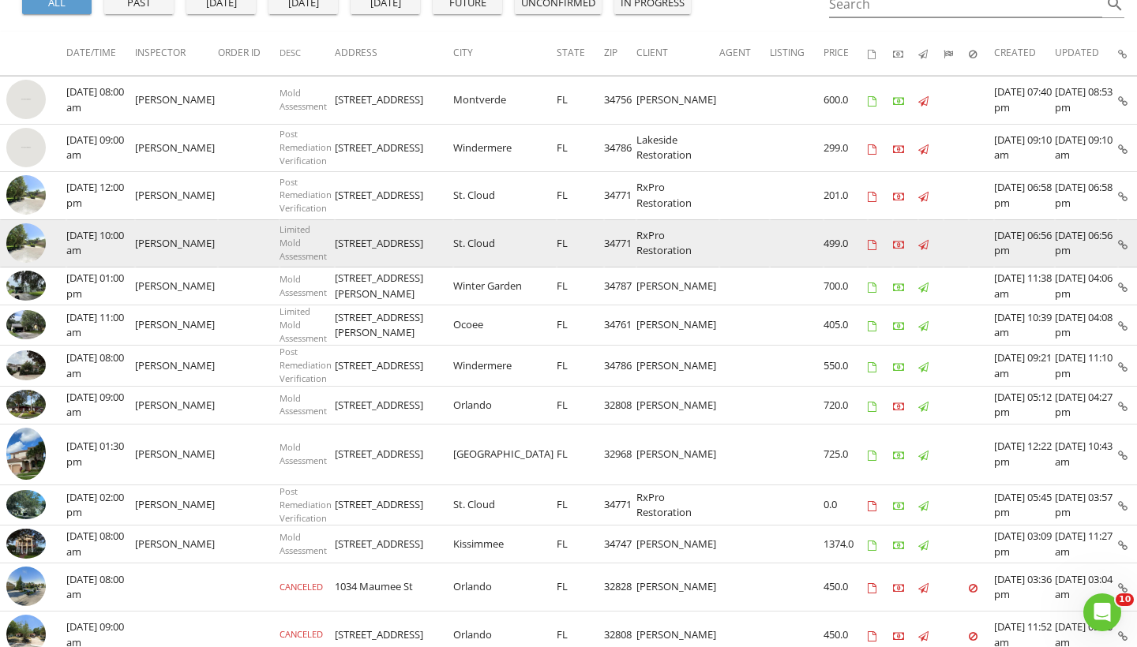
click at [27, 245] on img at bounding box center [25, 242] width 39 height 39
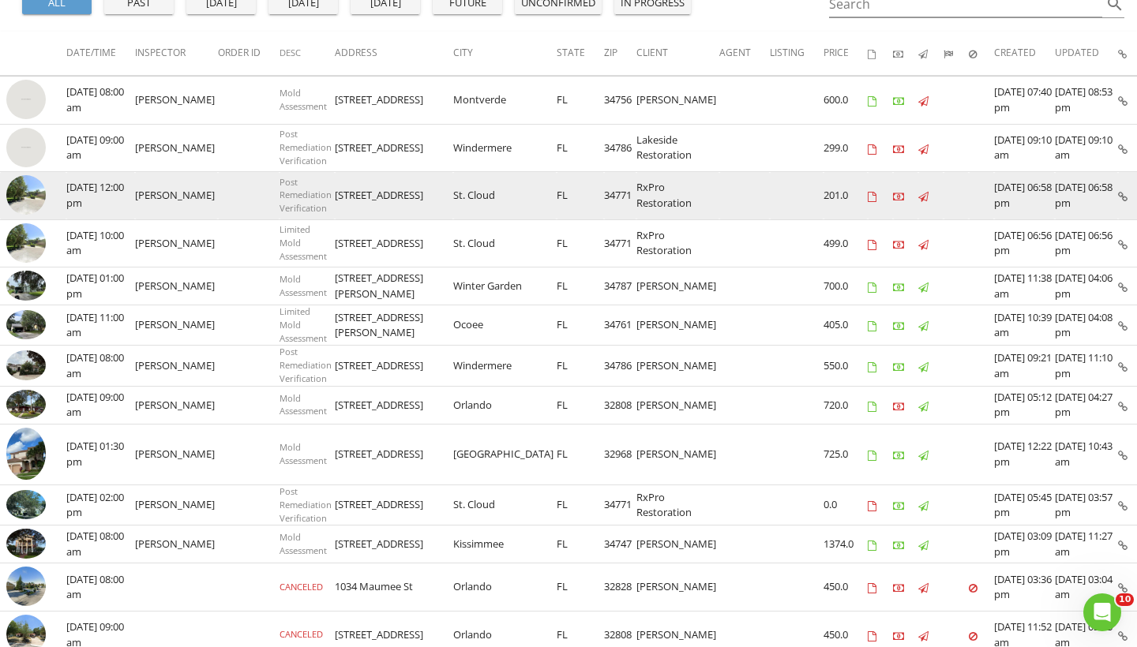
click at [18, 194] on img at bounding box center [25, 194] width 39 height 39
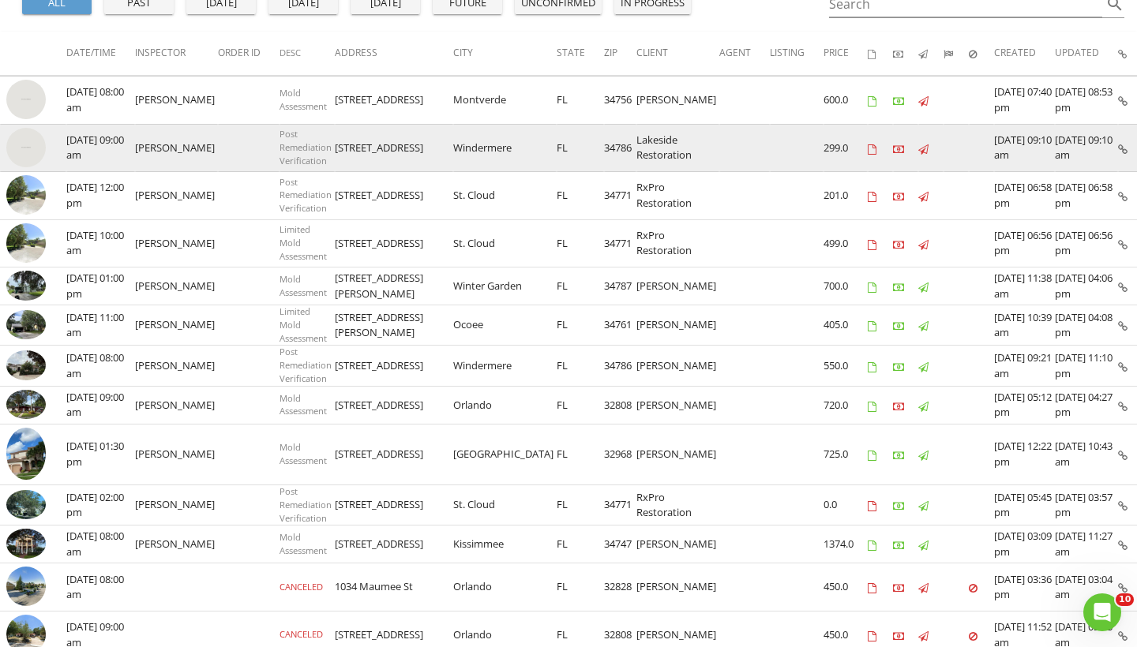
click at [28, 144] on img at bounding box center [25, 147] width 39 height 39
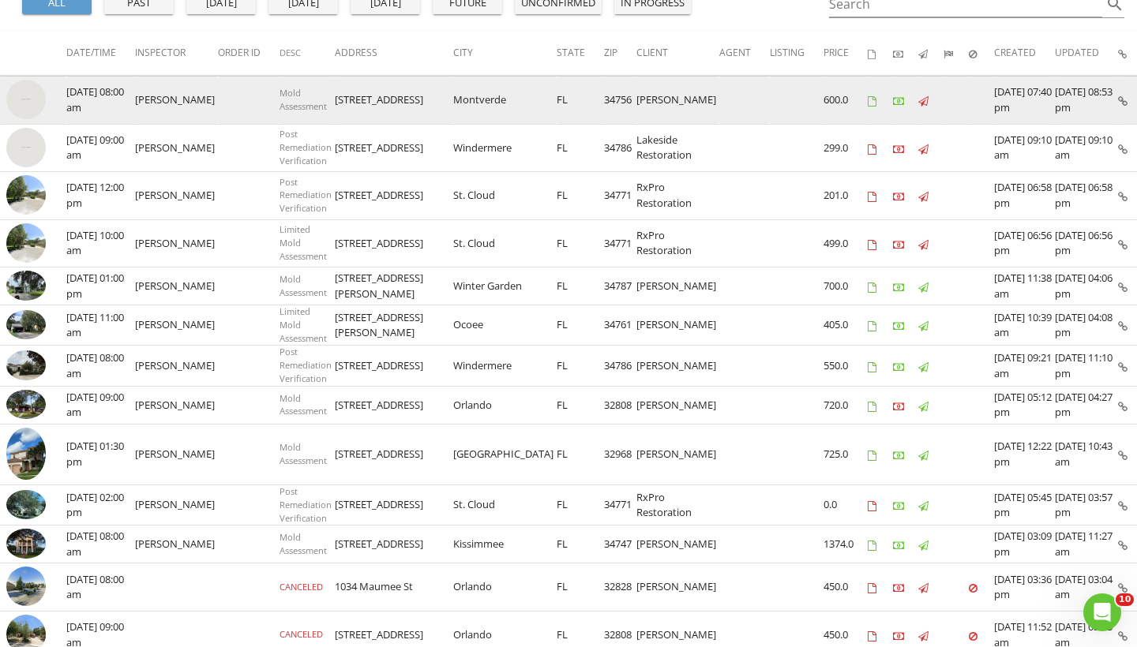
click at [21, 101] on img at bounding box center [25, 99] width 39 height 39
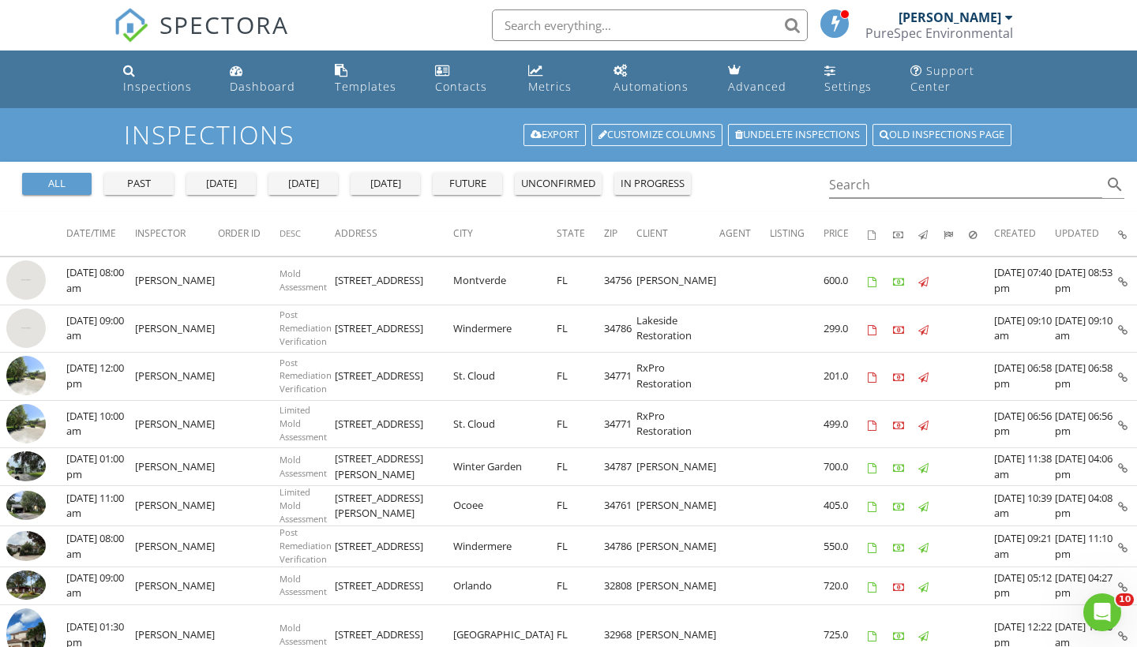
scroll to position [0, 0]
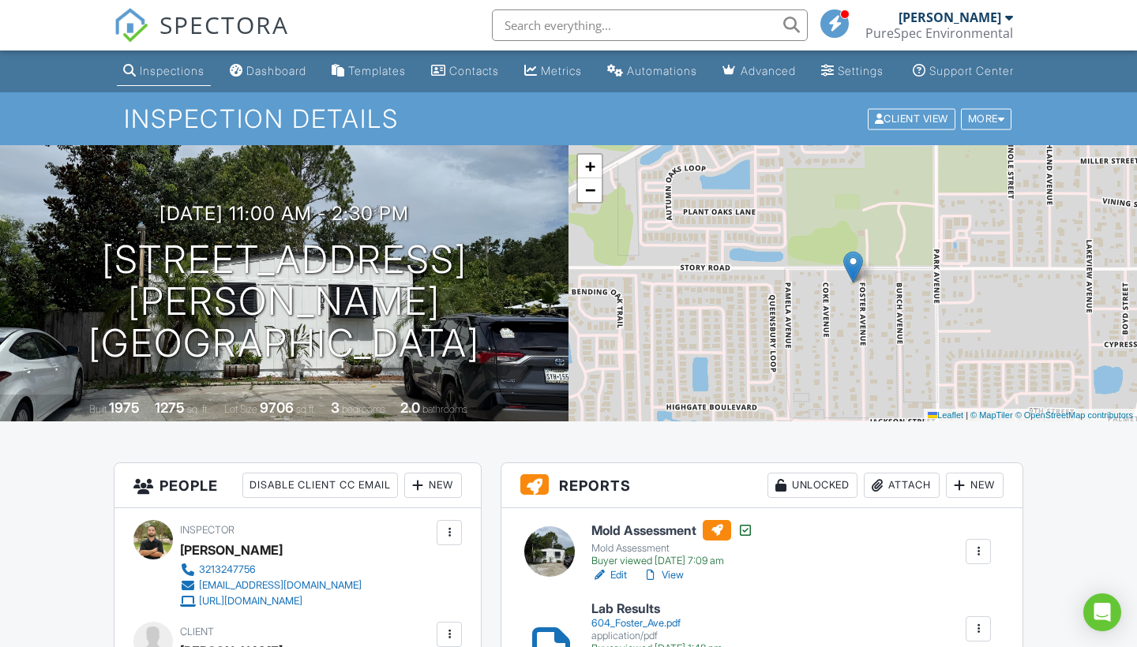
scroll to position [1076, 0]
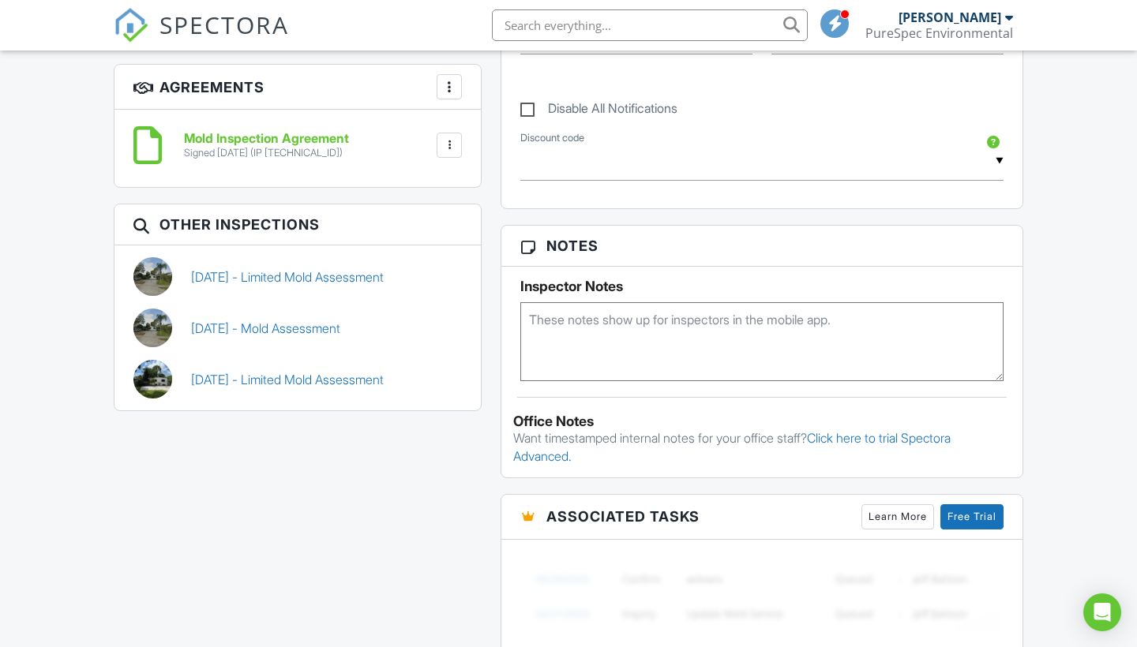
click at [867, 54] on input "Other" at bounding box center [887, 35] width 232 height 39
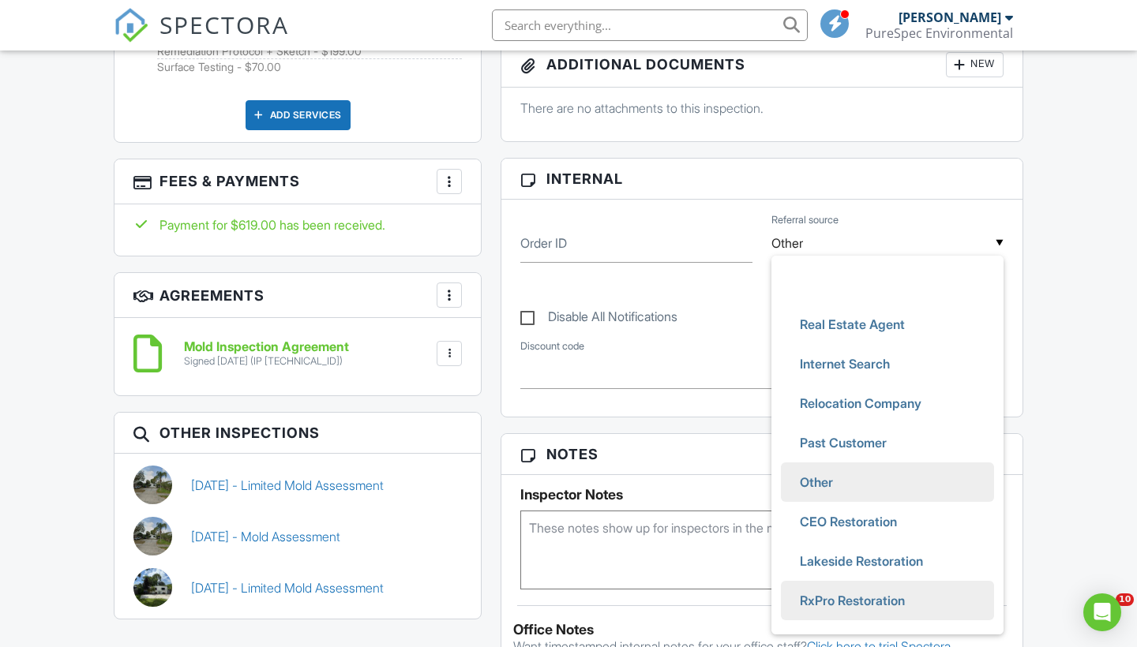
scroll to position [114, 0]
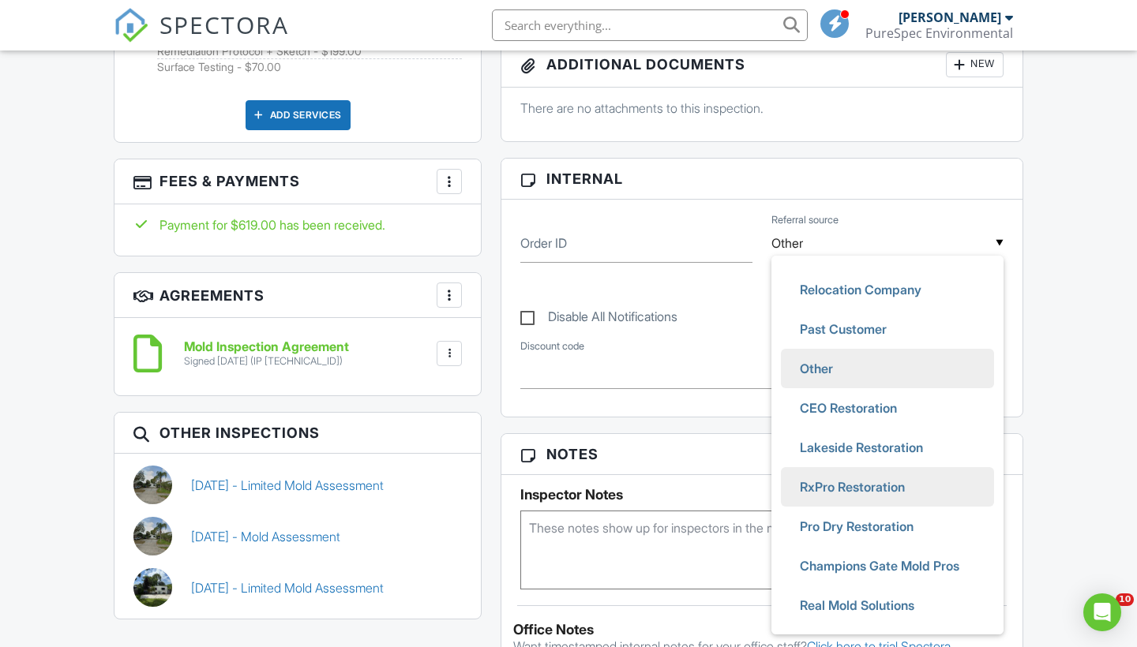
click at [871, 497] on span "RxPro Restoration" at bounding box center [852, 486] width 130 height 39
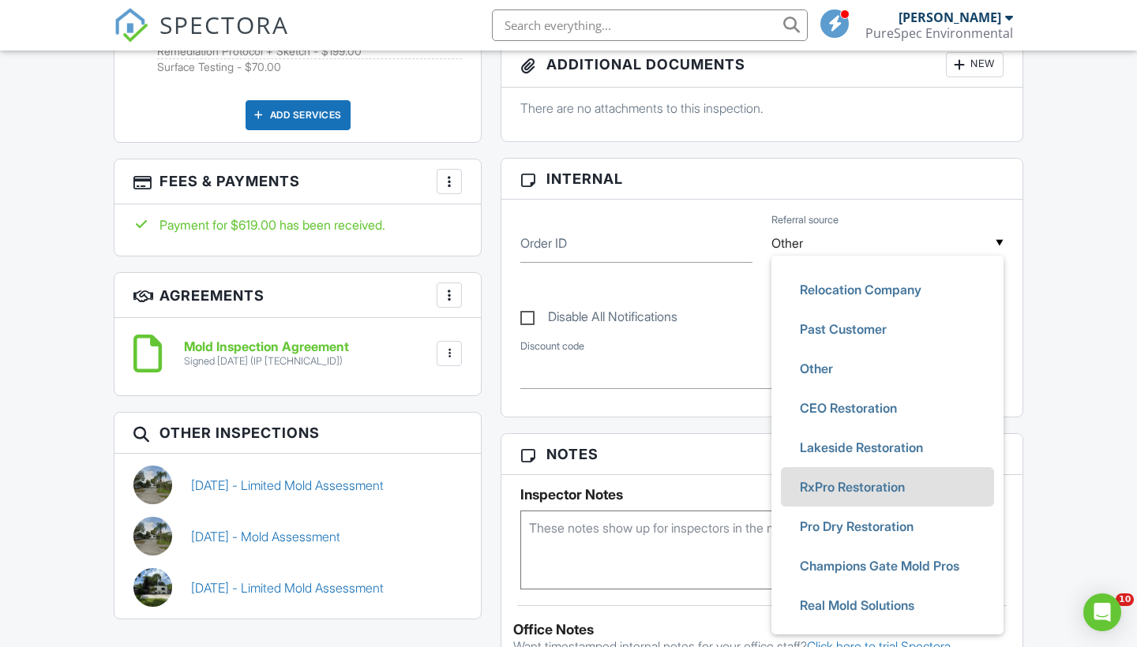
type input "RxPro Restoration"
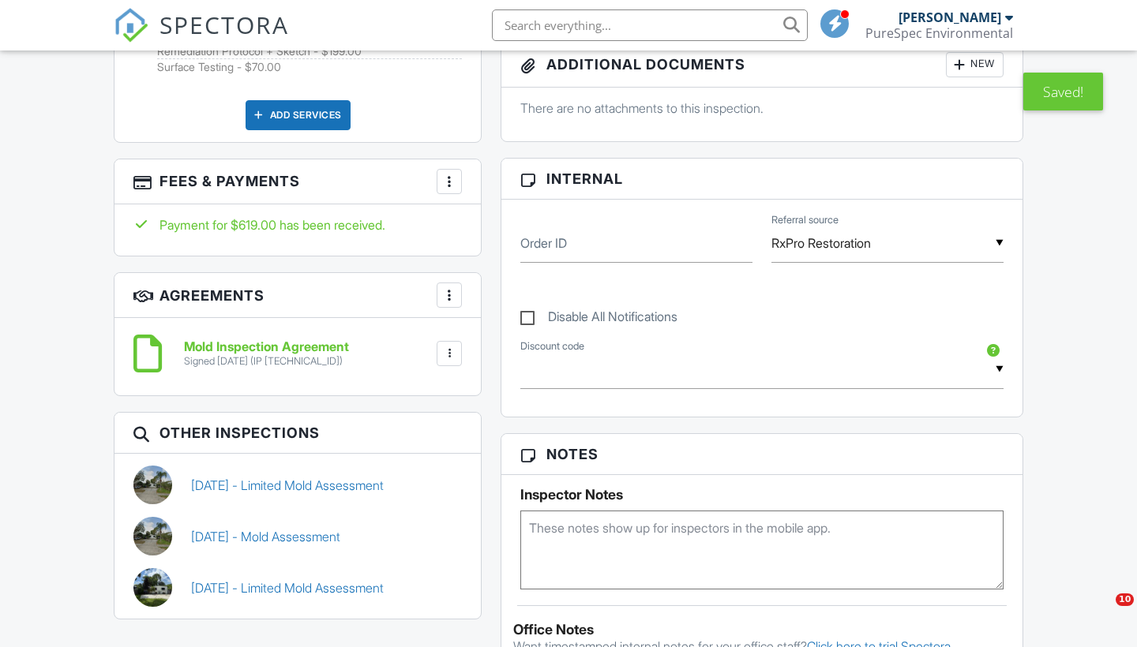
click at [665, 436] on div "Reports Unlocked Attach New Mold Assessment Mold Assessment Buyer viewed [DATE]…" at bounding box center [761, 363] width 541 height 1536
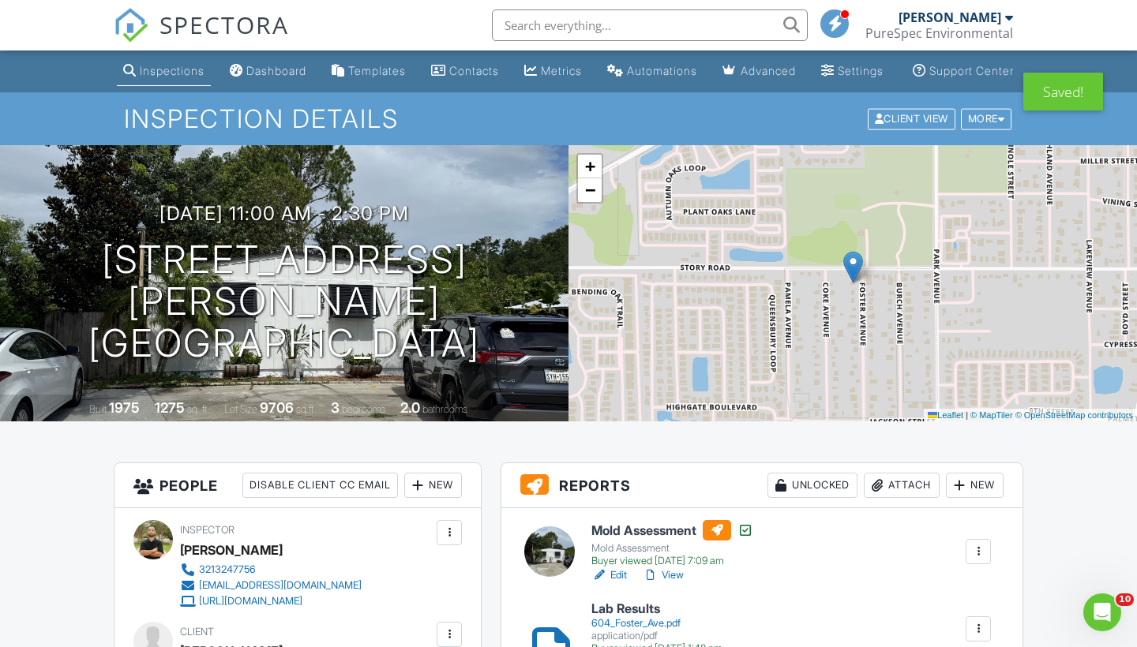
scroll to position [0, 0]
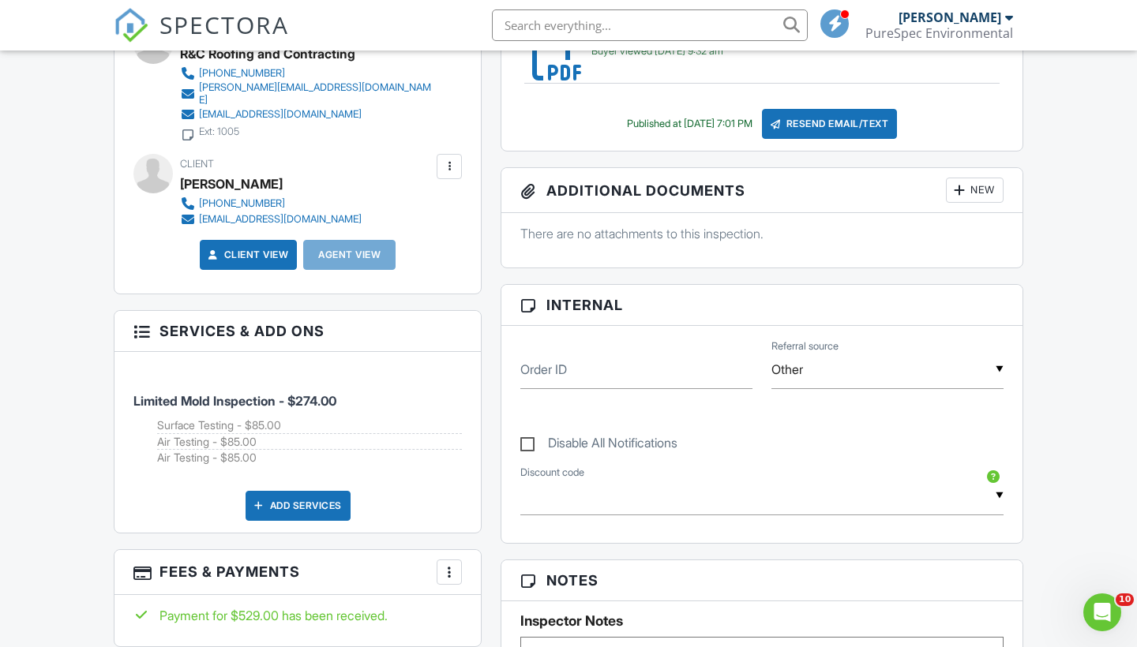
scroll to position [605, 0]
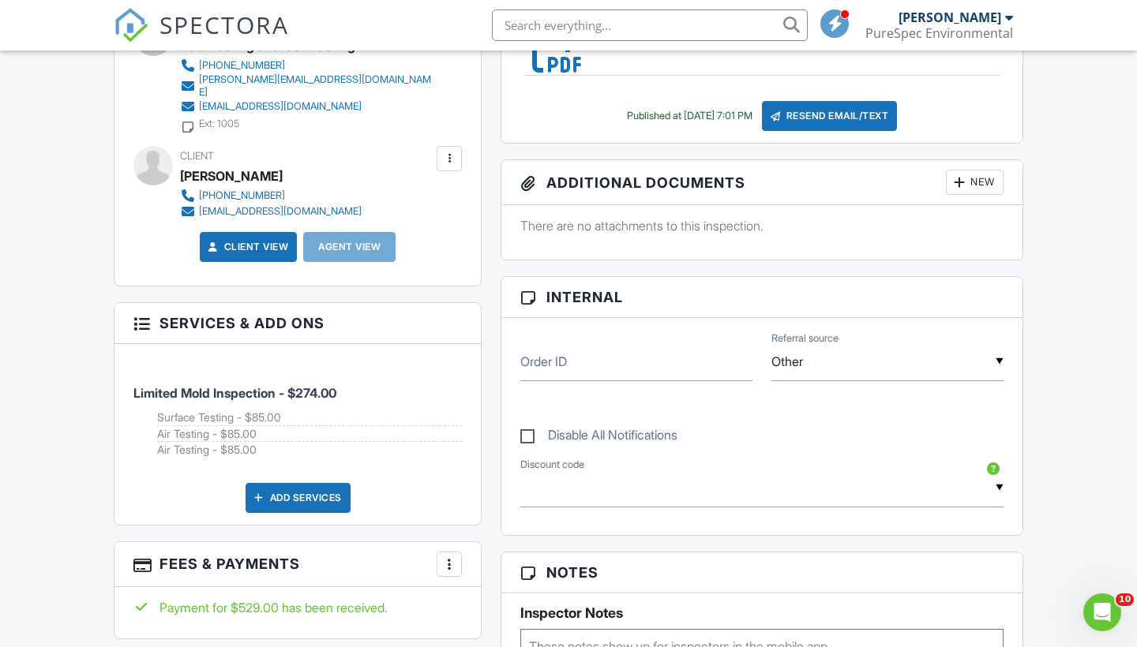
click at [931, 381] on input "Other" at bounding box center [887, 362] width 232 height 39
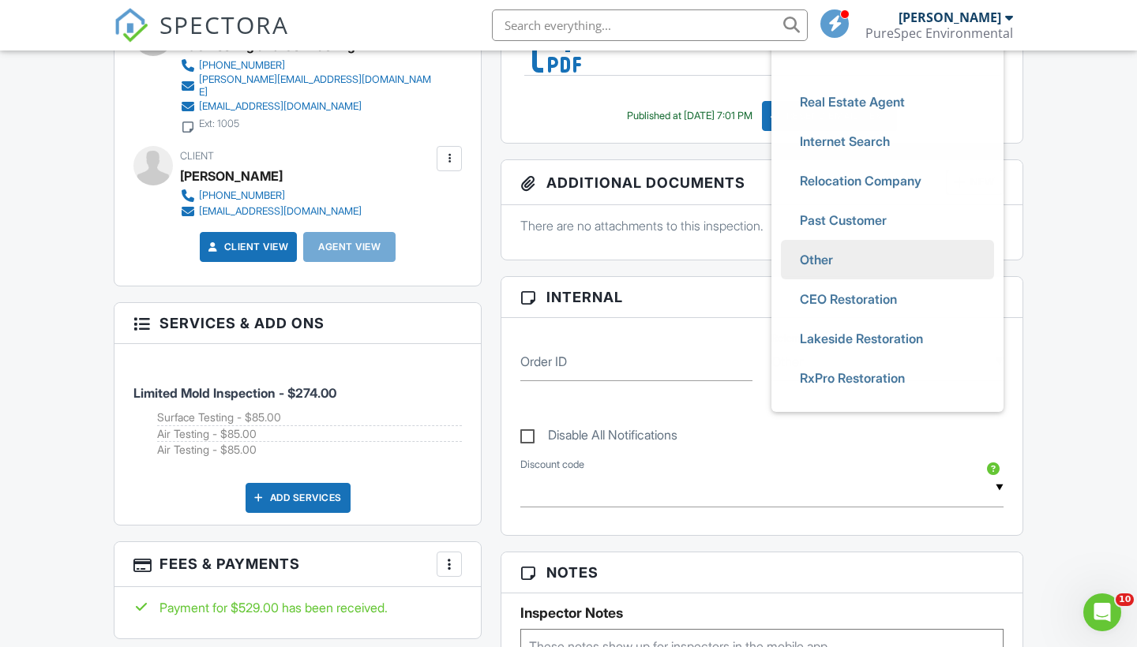
scroll to position [114, 0]
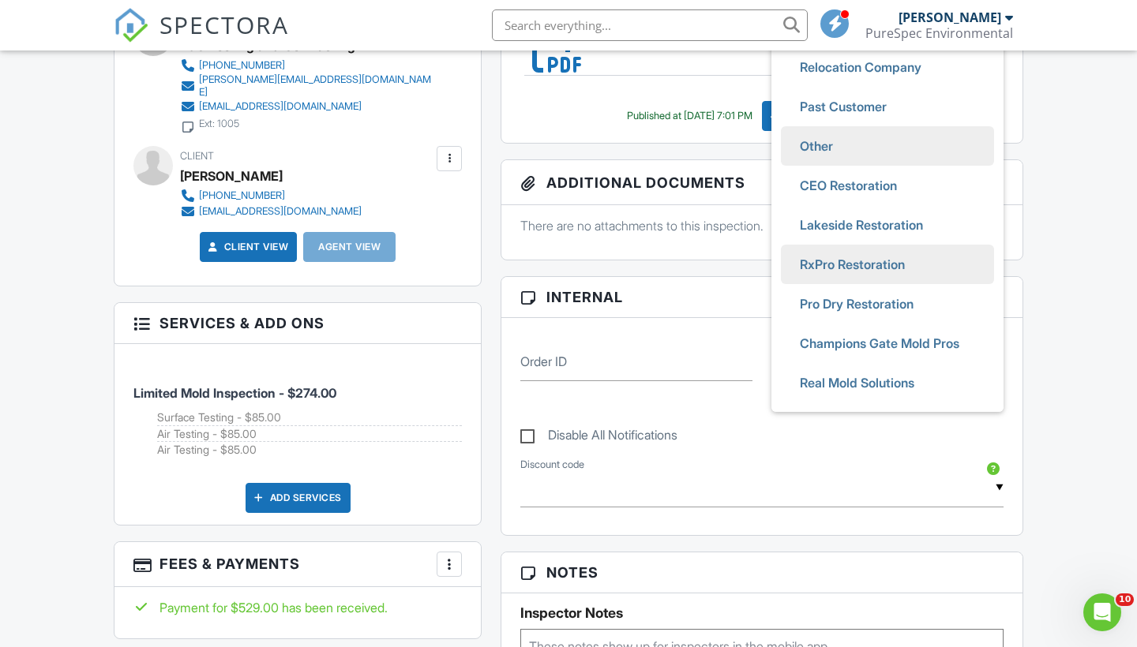
click at [864, 283] on span "RxPro Restoration" at bounding box center [852, 264] width 130 height 39
type input "RxPro Restoration"
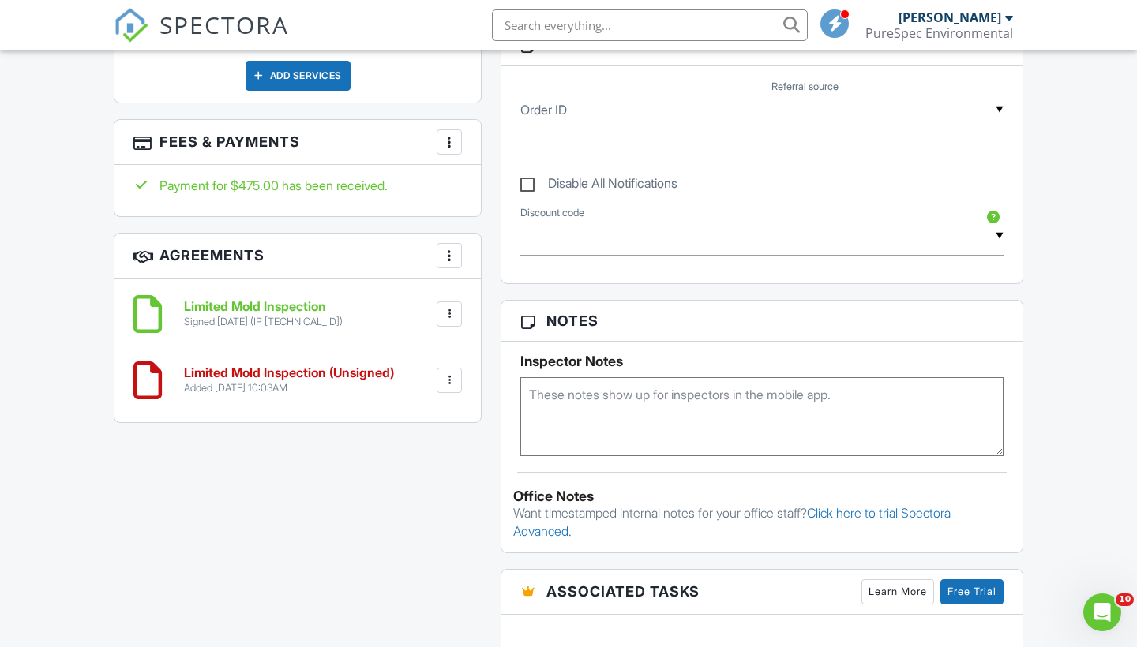
scroll to position [806, 0]
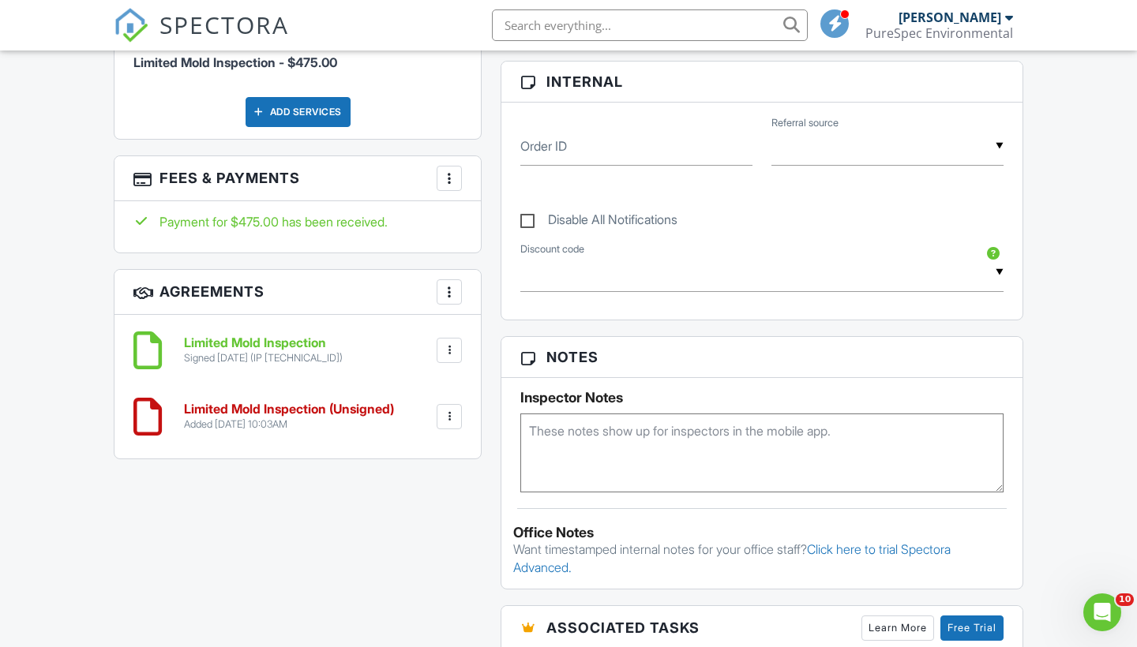
click at [847, 166] on input "text" at bounding box center [887, 146] width 232 height 39
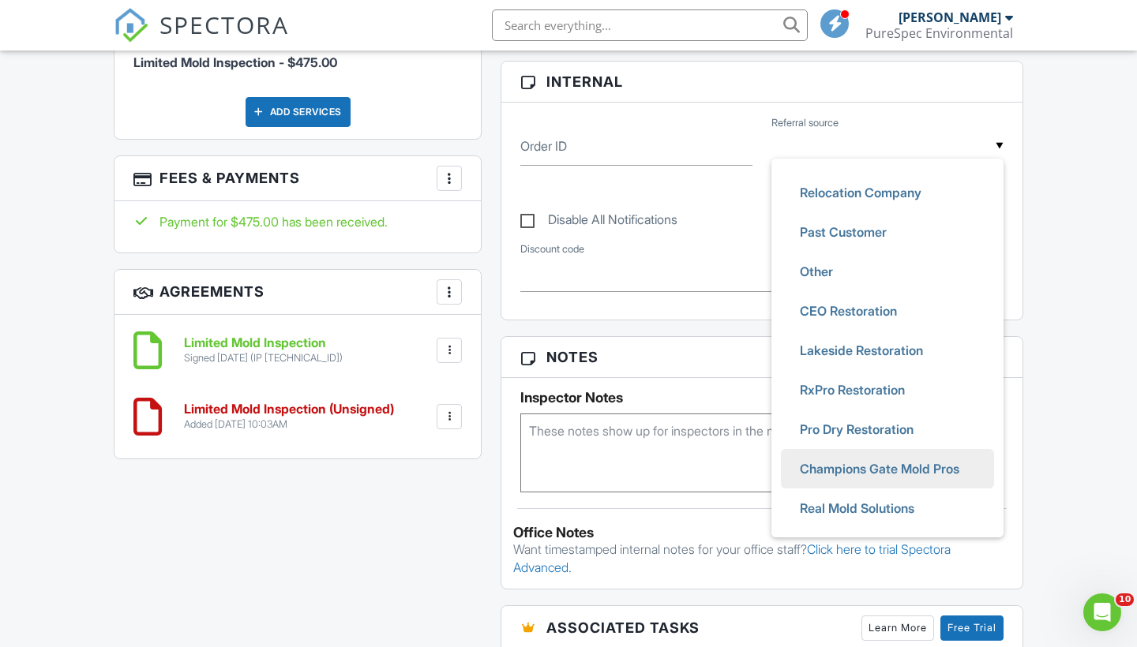
scroll to position [114, 0]
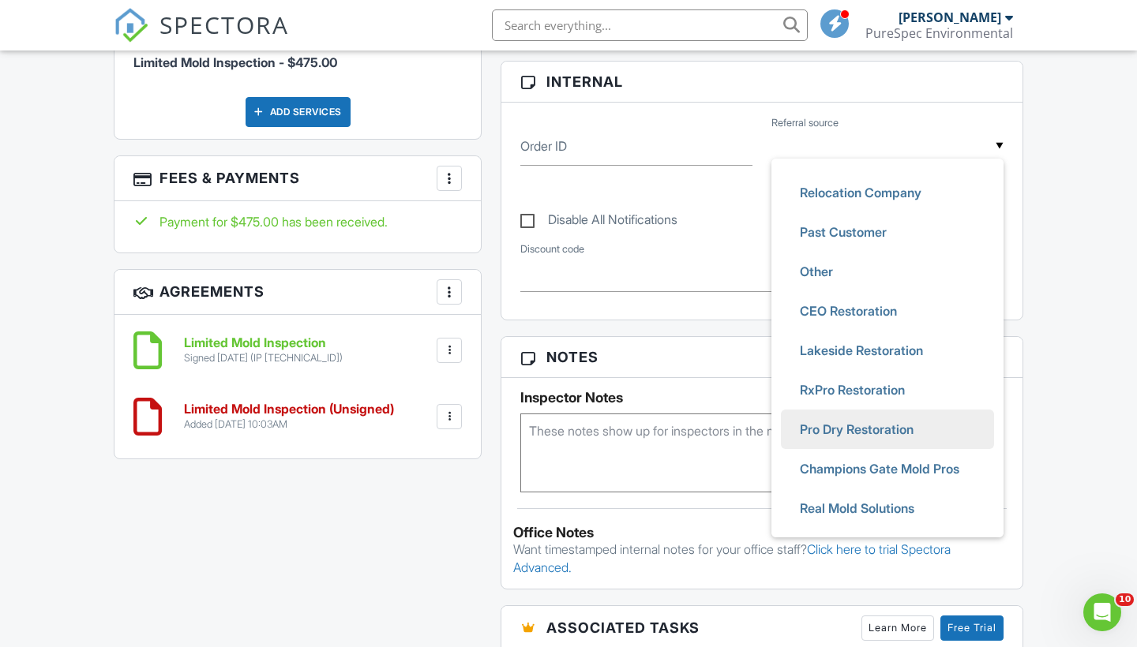
click at [832, 446] on span "Pro Dry Restoration" at bounding box center [856, 429] width 139 height 39
type input "Pro Dry Restoration"
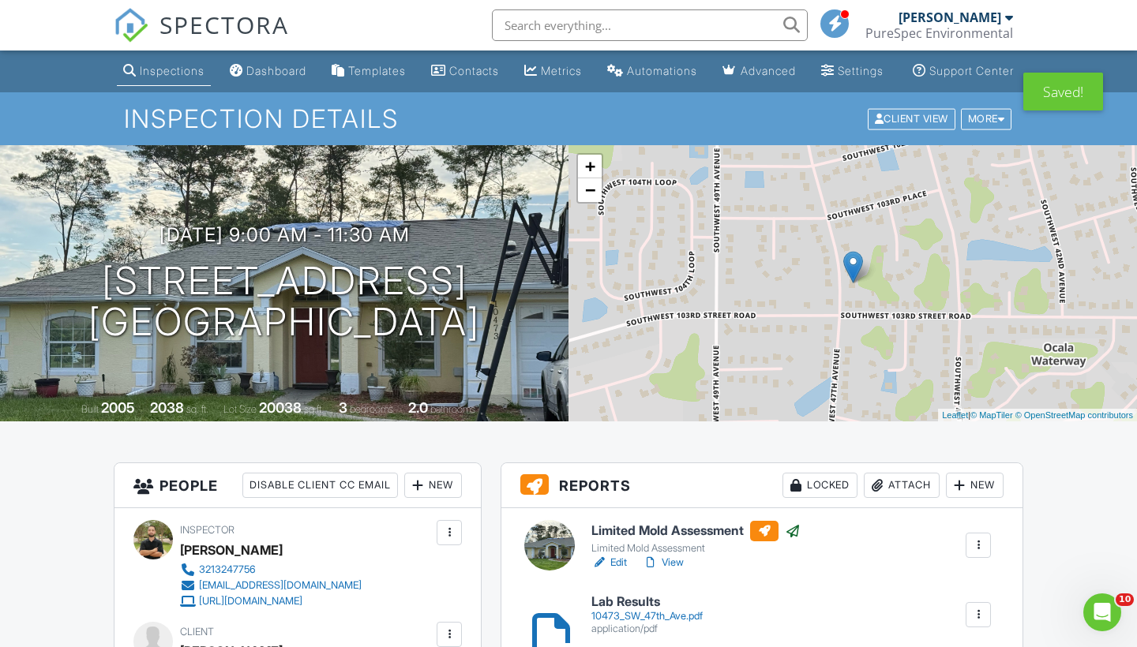
scroll to position [0, 0]
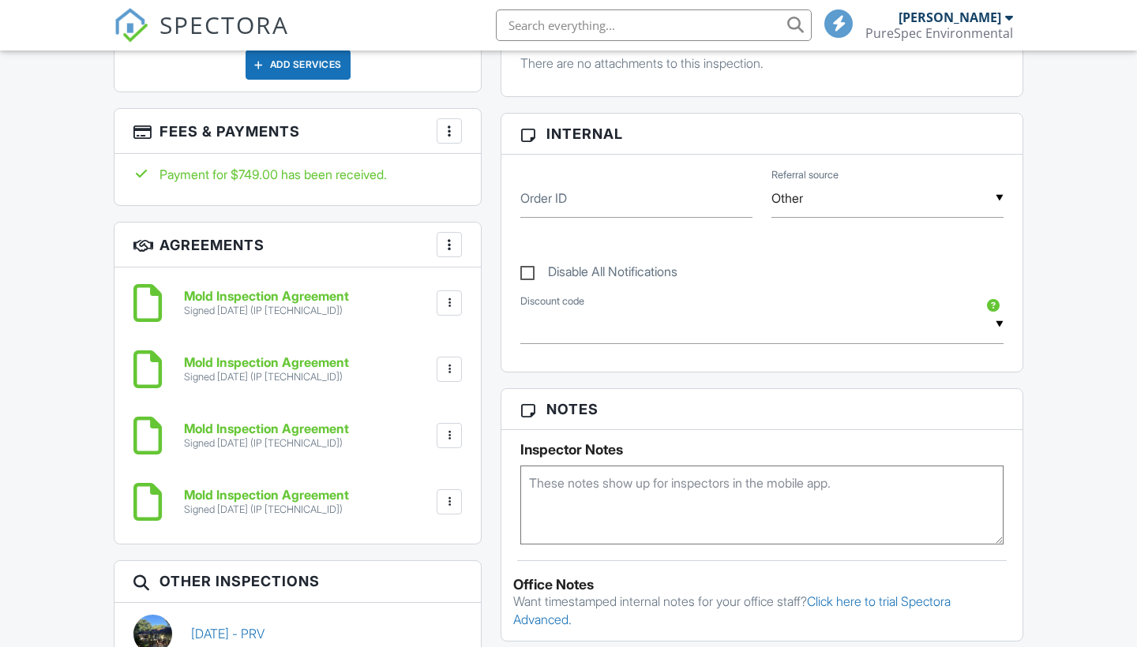
scroll to position [908, 0]
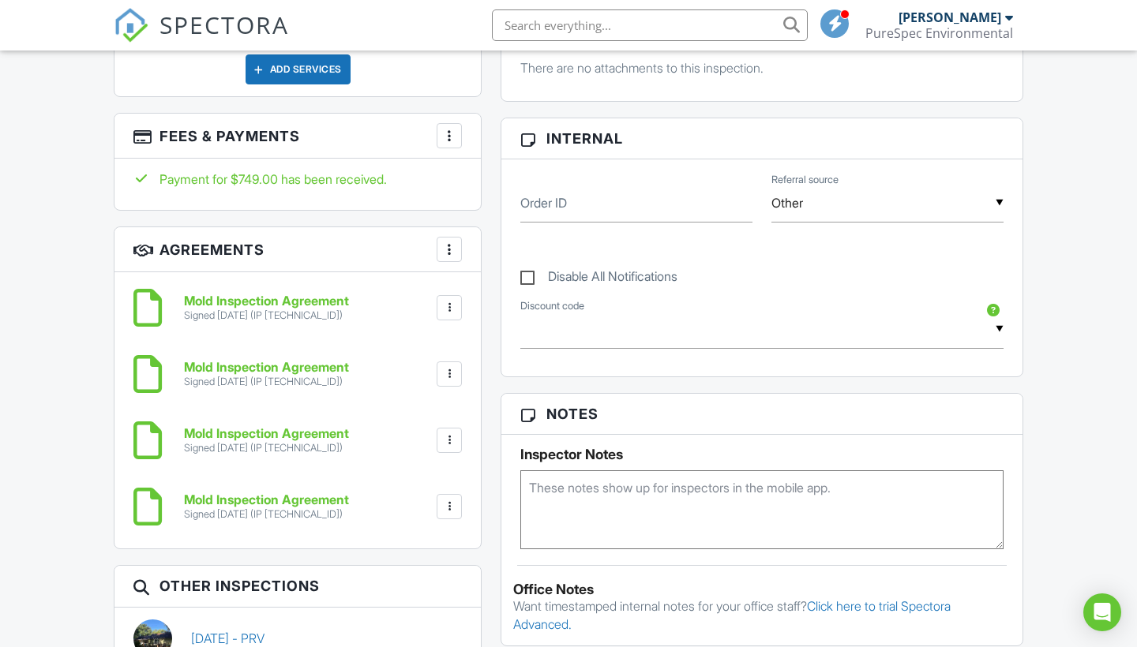
click at [841, 219] on input "Other" at bounding box center [887, 203] width 232 height 39
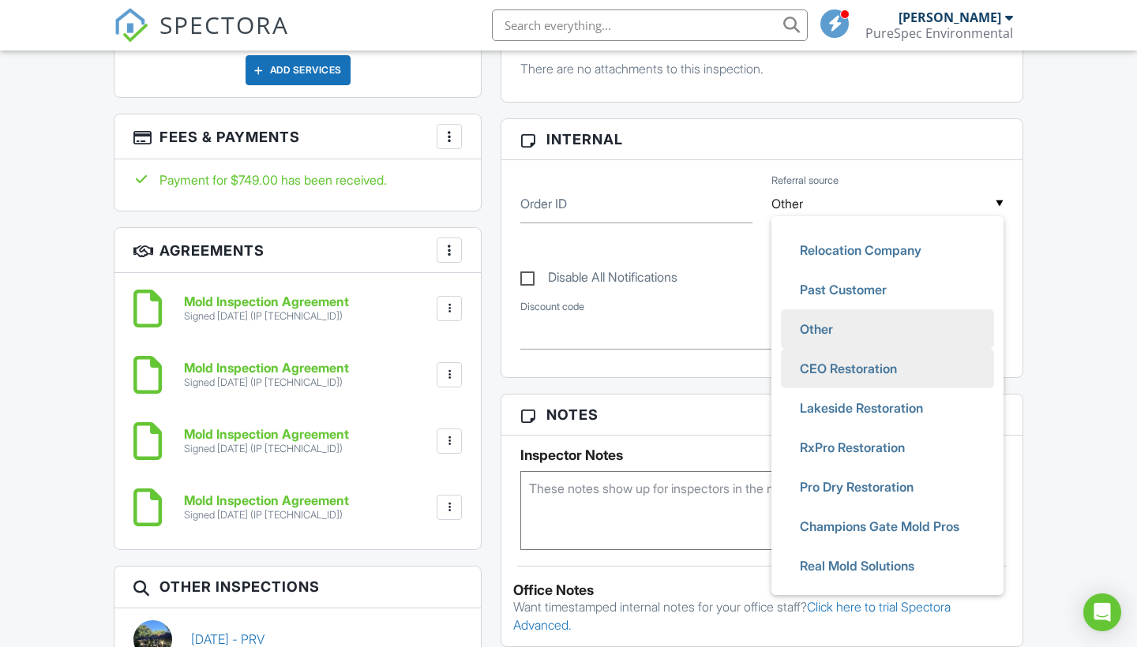
scroll to position [114, 0]
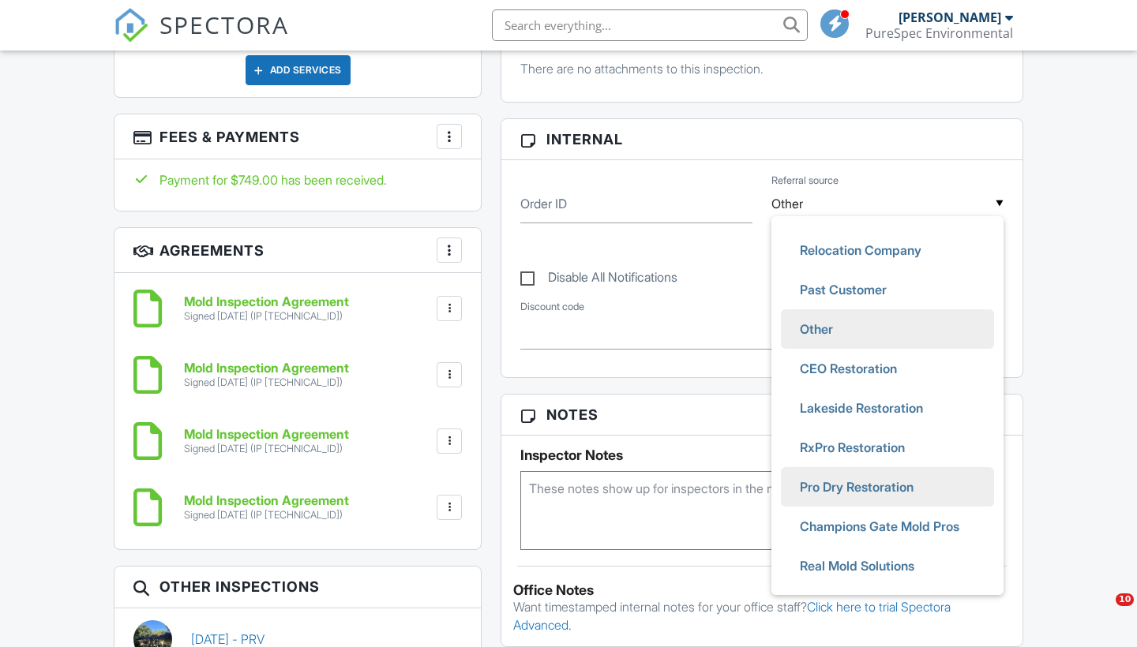
click at [828, 497] on span "Pro Dry Restoration" at bounding box center [856, 486] width 139 height 39
type input "Pro Dry Restoration"
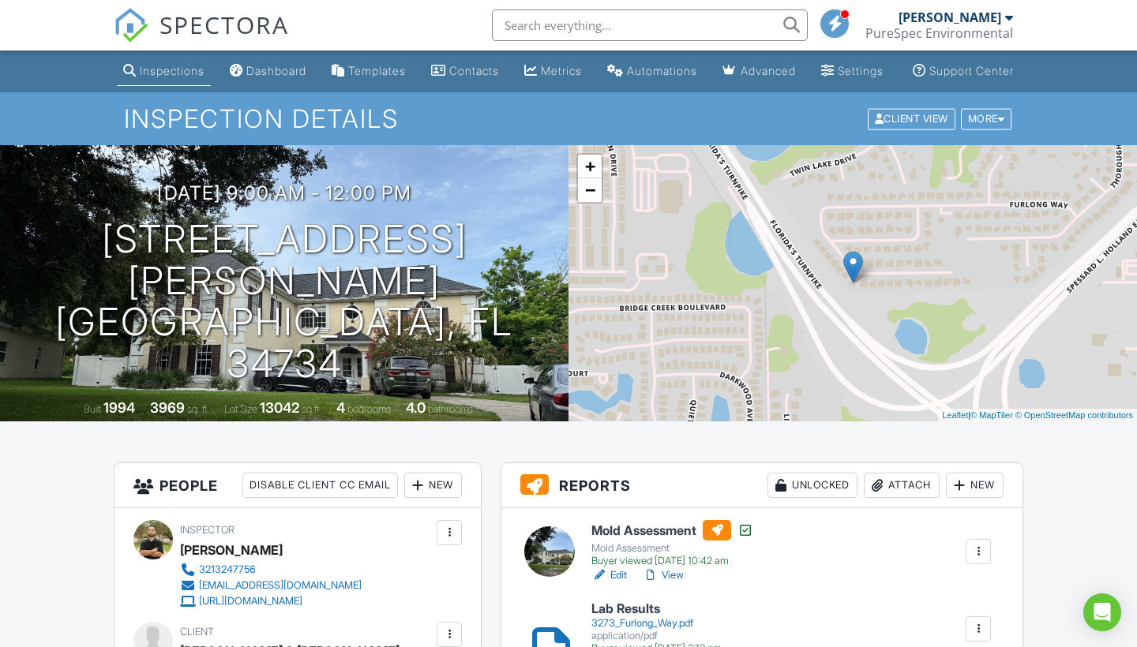
scroll to position [675, 0]
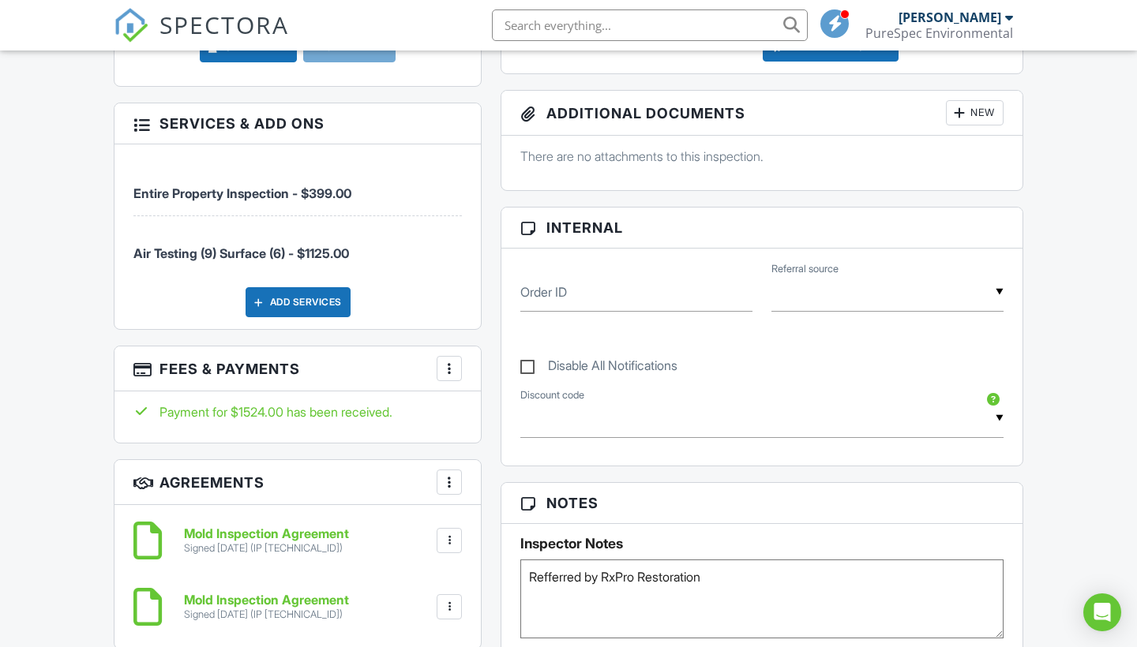
click at [879, 312] on input "text" at bounding box center [887, 292] width 232 height 39
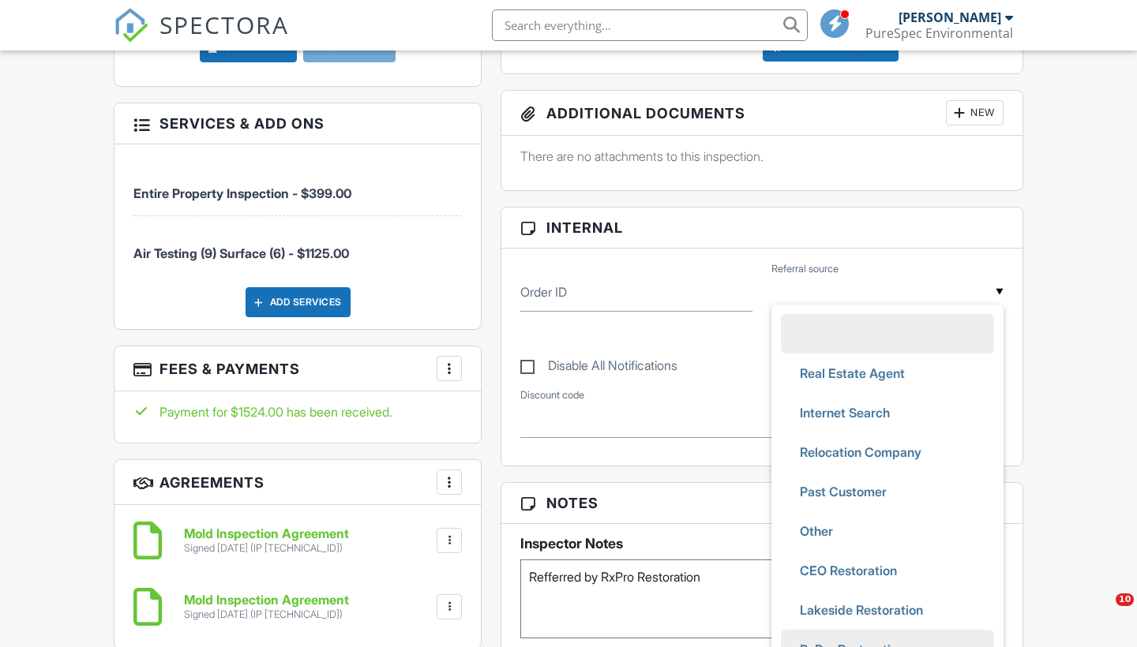
click at [835, 630] on span "RxPro Restoration" at bounding box center [852, 649] width 130 height 39
type input "RxPro Restoration"
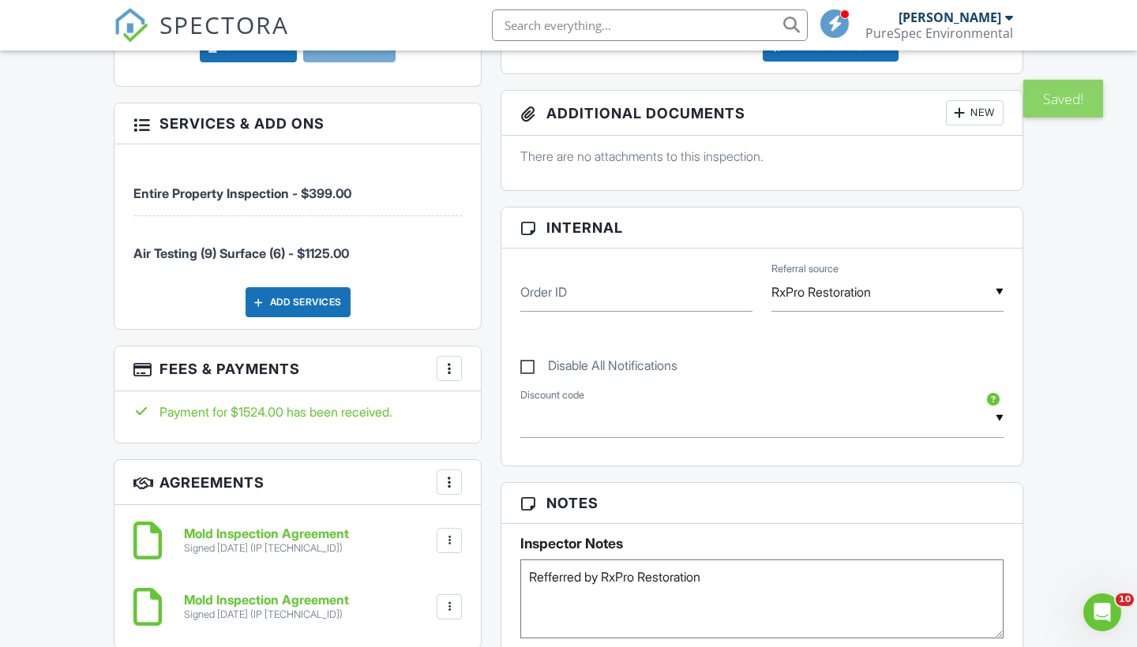
scroll to position [0, 0]
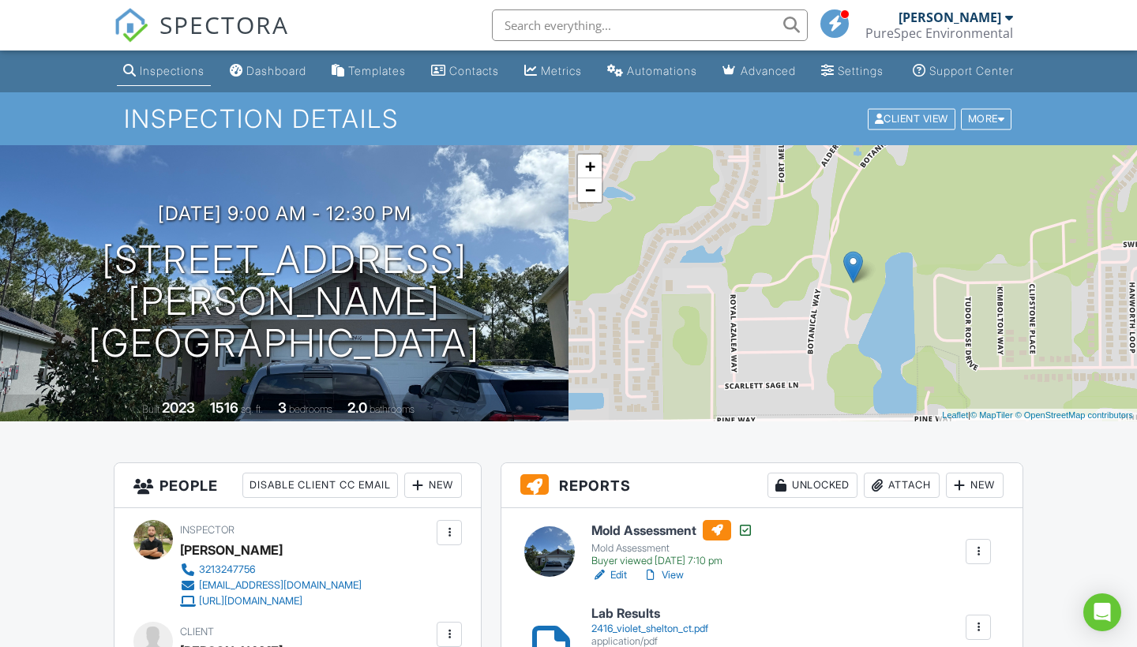
scroll to position [433, 0]
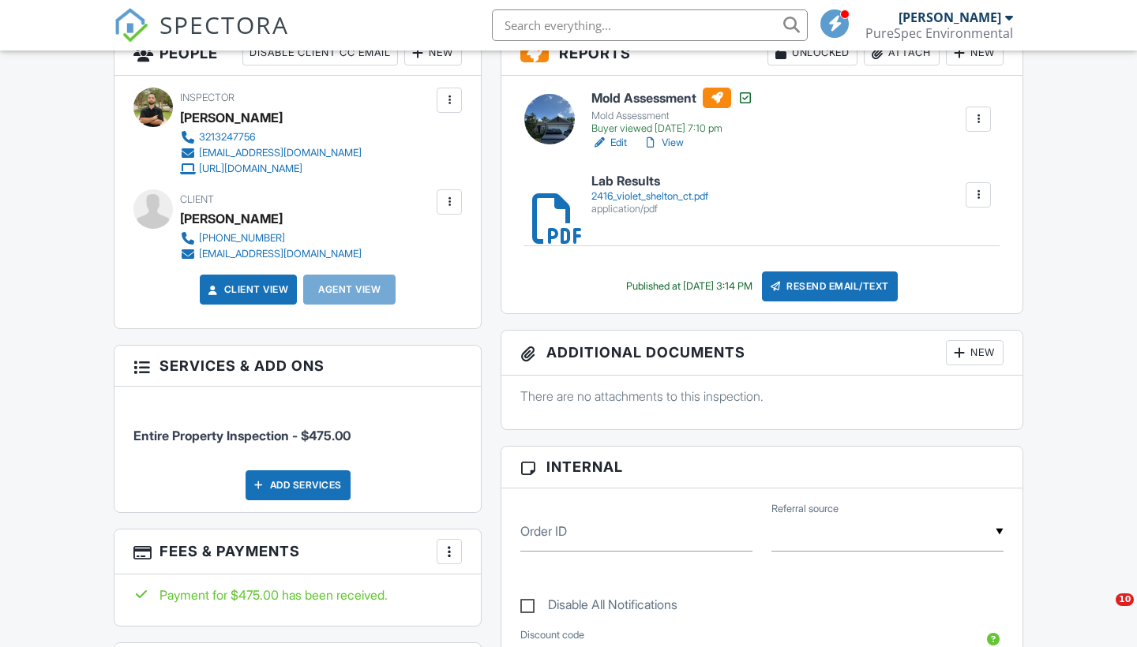
click at [891, 513] on input "text" at bounding box center [887, 532] width 232 height 39
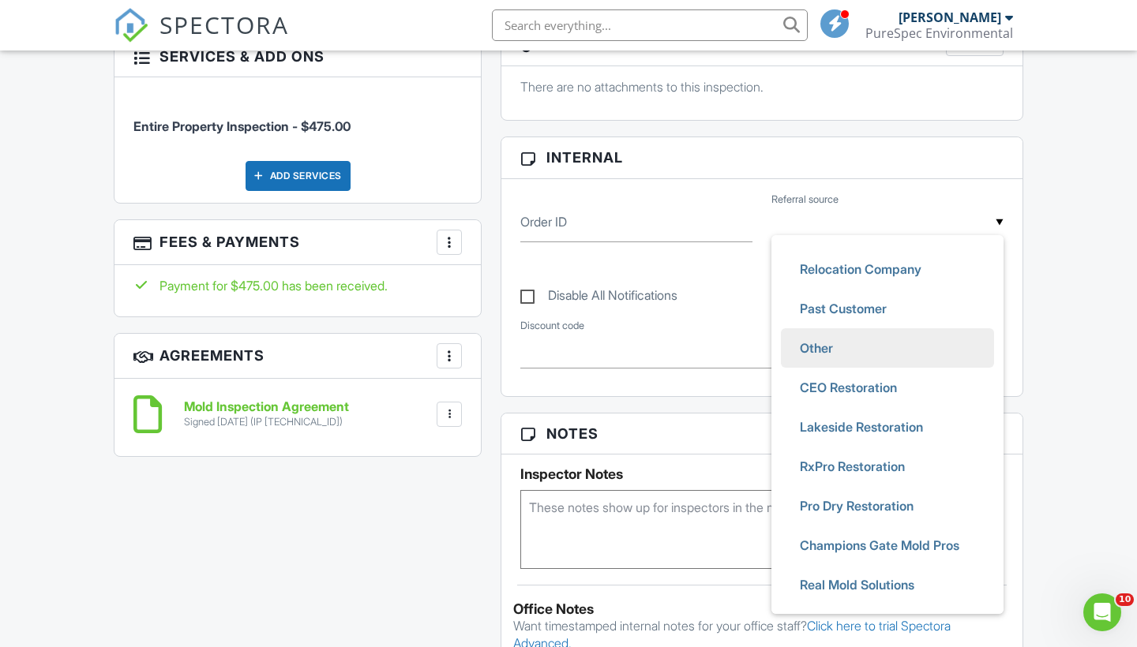
scroll to position [114, 0]
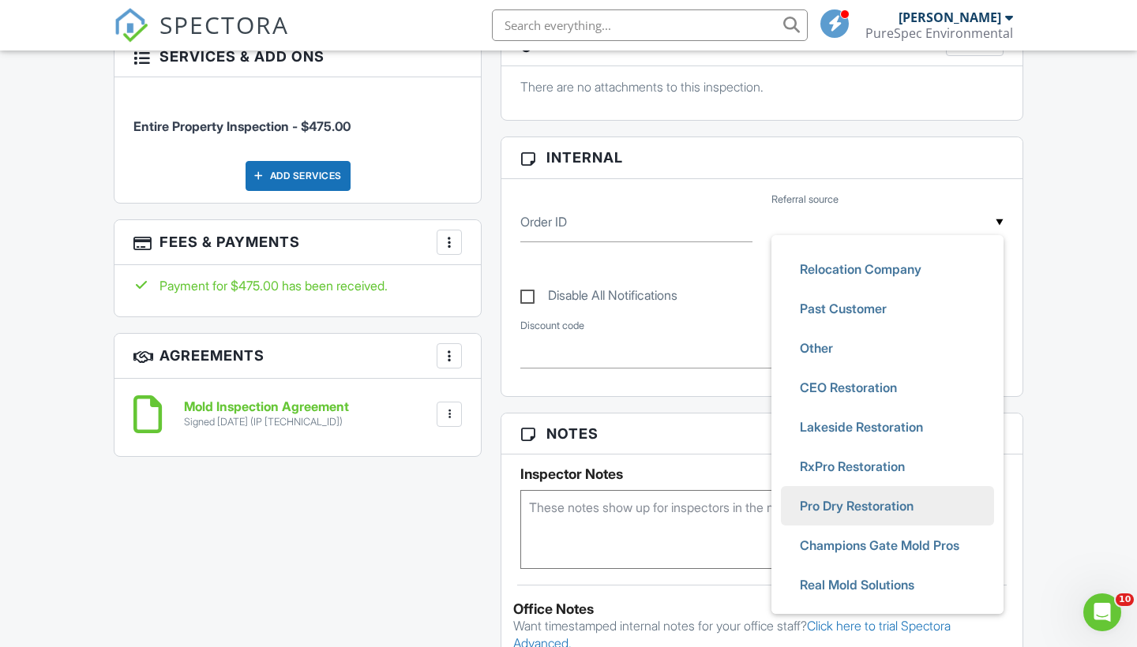
click at [841, 522] on span "Pro Dry Restoration" at bounding box center [856, 505] width 139 height 39
type input "Pro Dry Restoration"
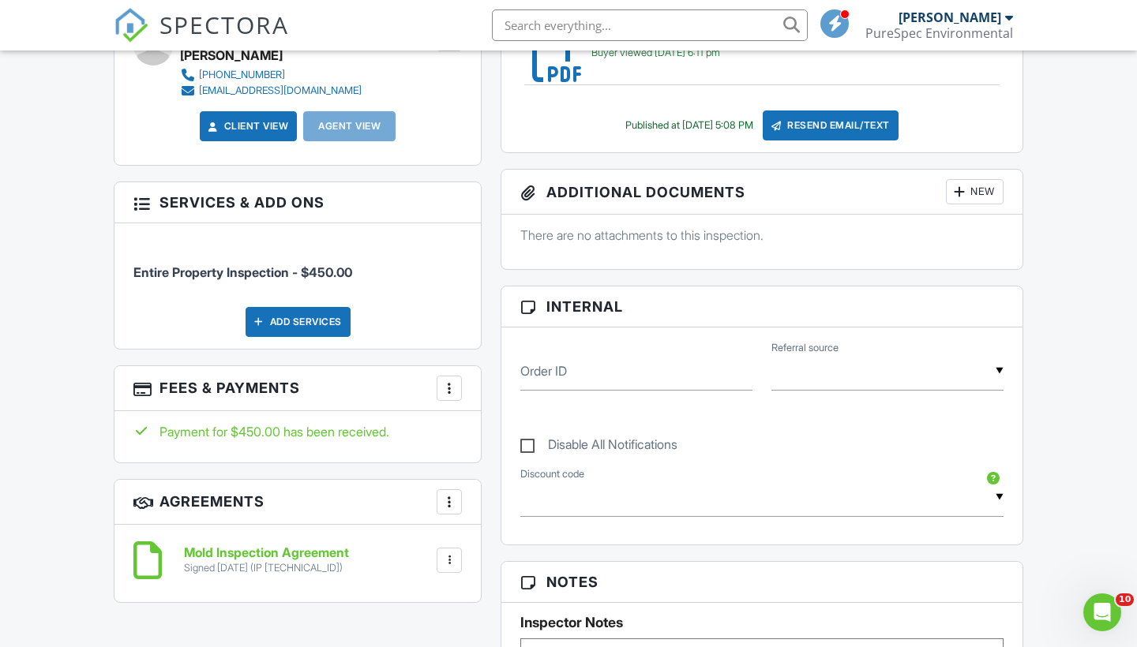
scroll to position [595, 0]
click at [865, 392] on input "text" at bounding box center [887, 372] width 232 height 39
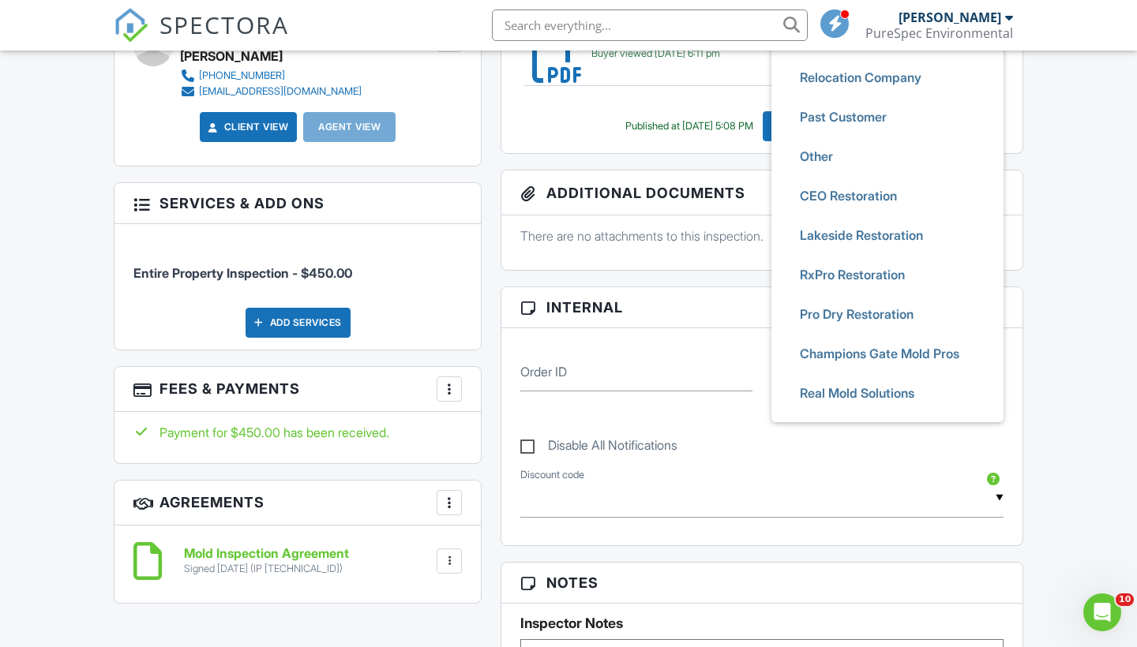
scroll to position [114, 0]
click at [858, 334] on span "Pro Dry Restoration" at bounding box center [856, 313] width 139 height 39
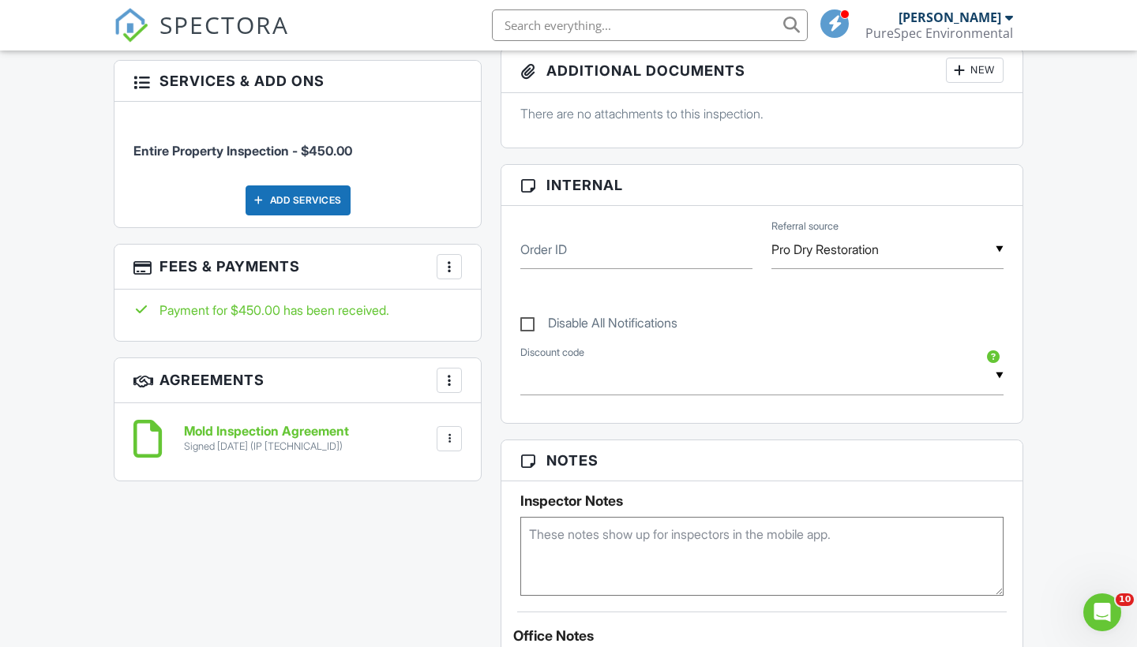
scroll to position [691, 0]
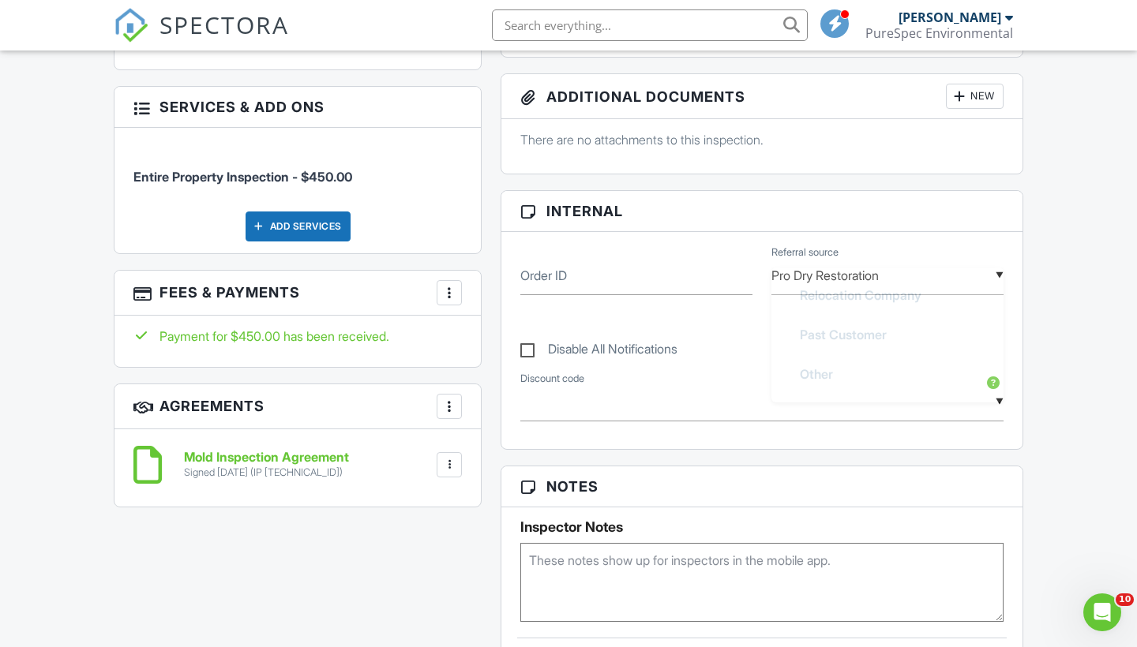
click at [856, 295] on div "▼ Pro Dry Restoration Real Estate Agent Internet Search Relocation Company Past…" at bounding box center [887, 276] width 232 height 39
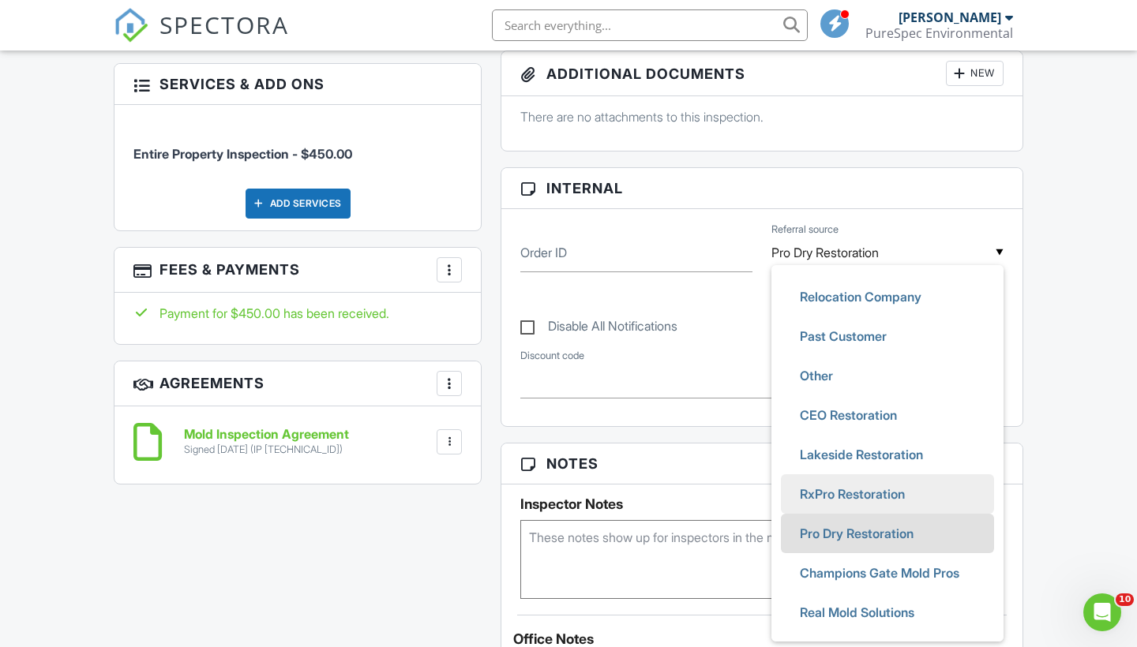
scroll to position [727, 0]
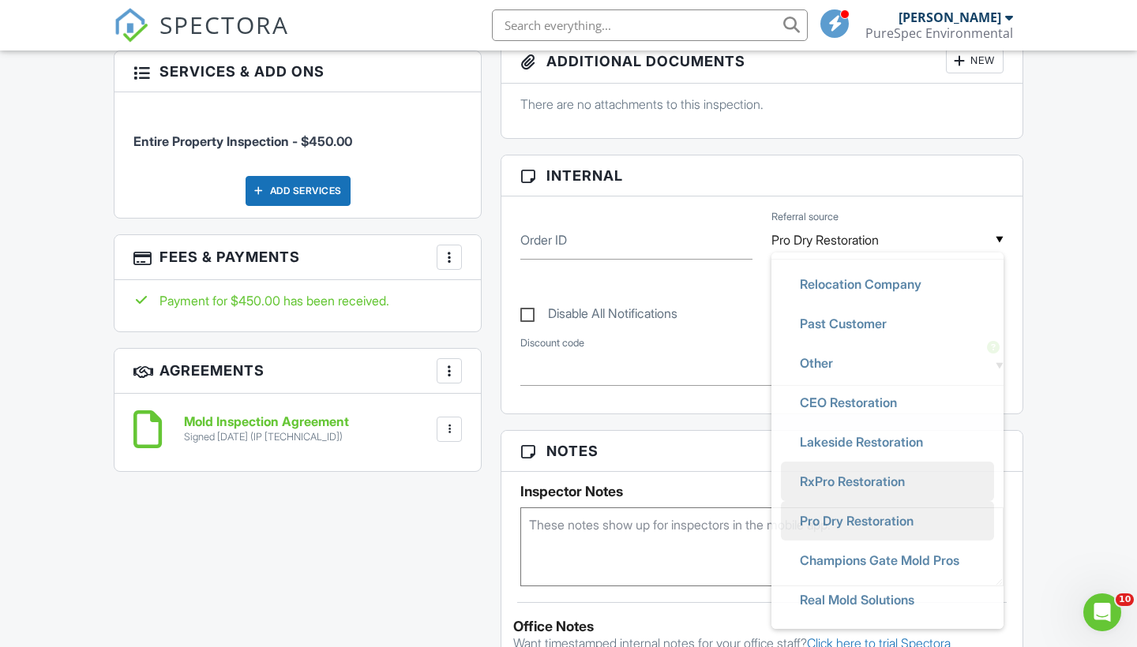
click at [841, 500] on span "RxPro Restoration" at bounding box center [852, 481] width 130 height 39
type input "RxPro Restoration"
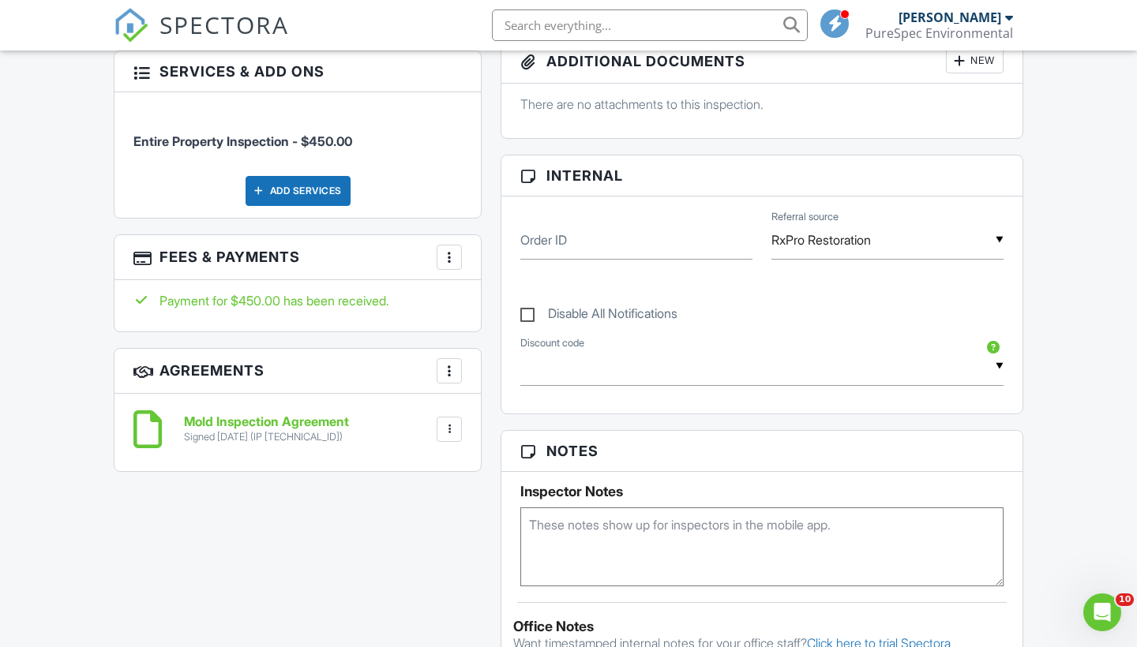
scroll to position [0, 0]
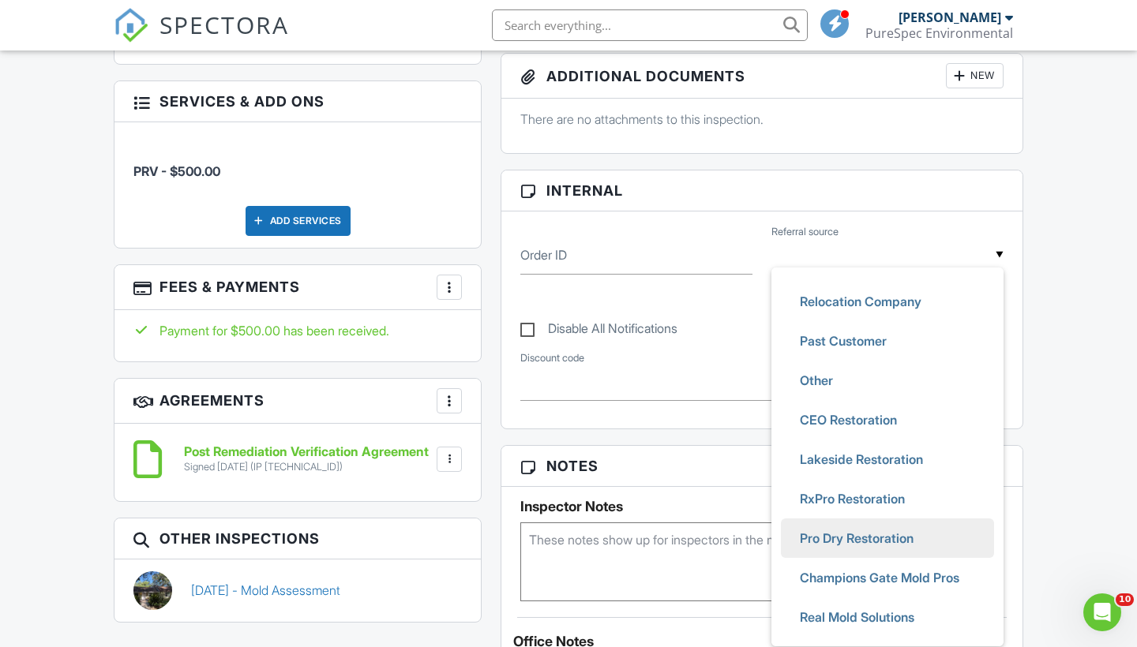
click at [856, 546] on span "Pro Dry Restoration" at bounding box center [856, 538] width 139 height 39
type input "Pro Dry Restoration"
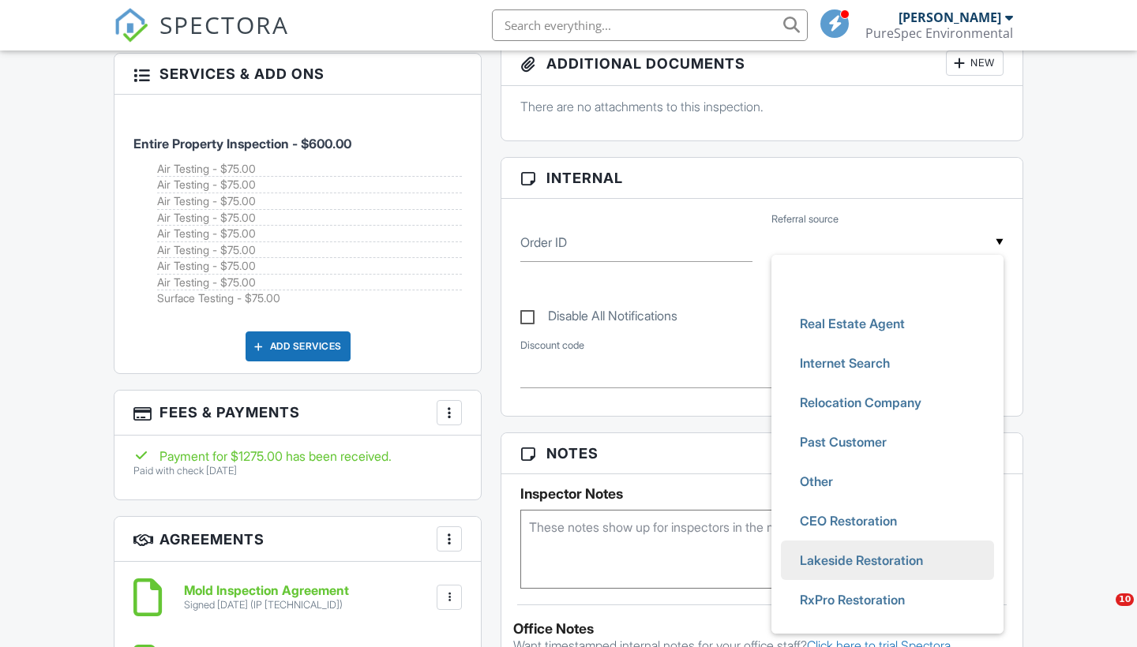
click at [839, 575] on span "Lakeside Restoration" at bounding box center [861, 560] width 148 height 39
type input "Lakeside Restoration"
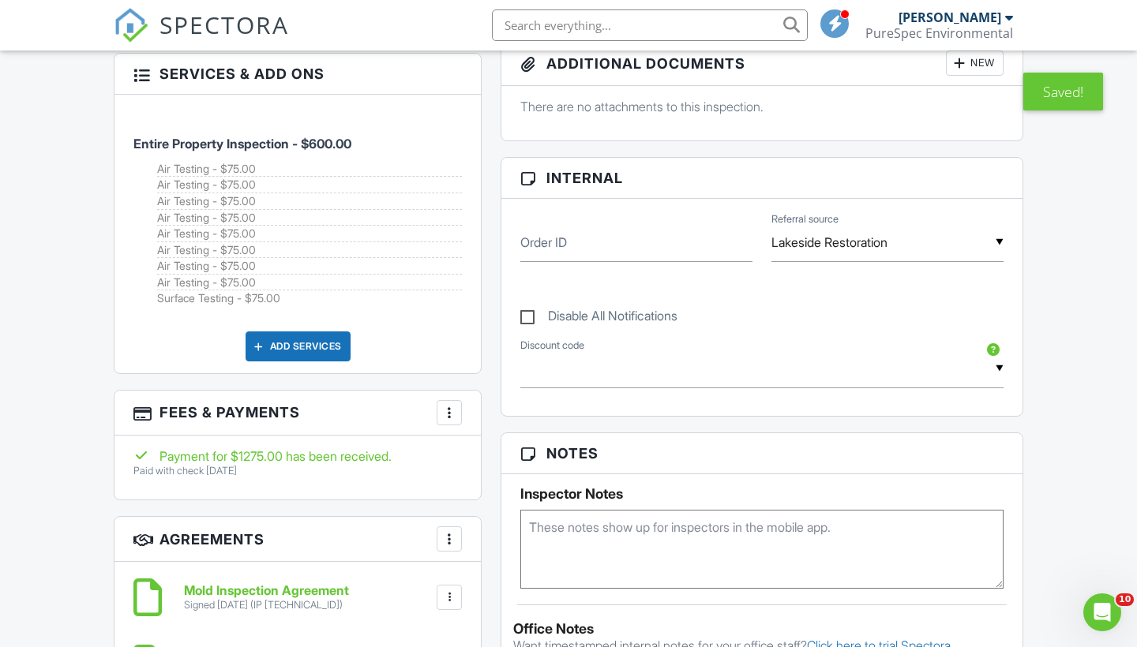
scroll to position [0, 0]
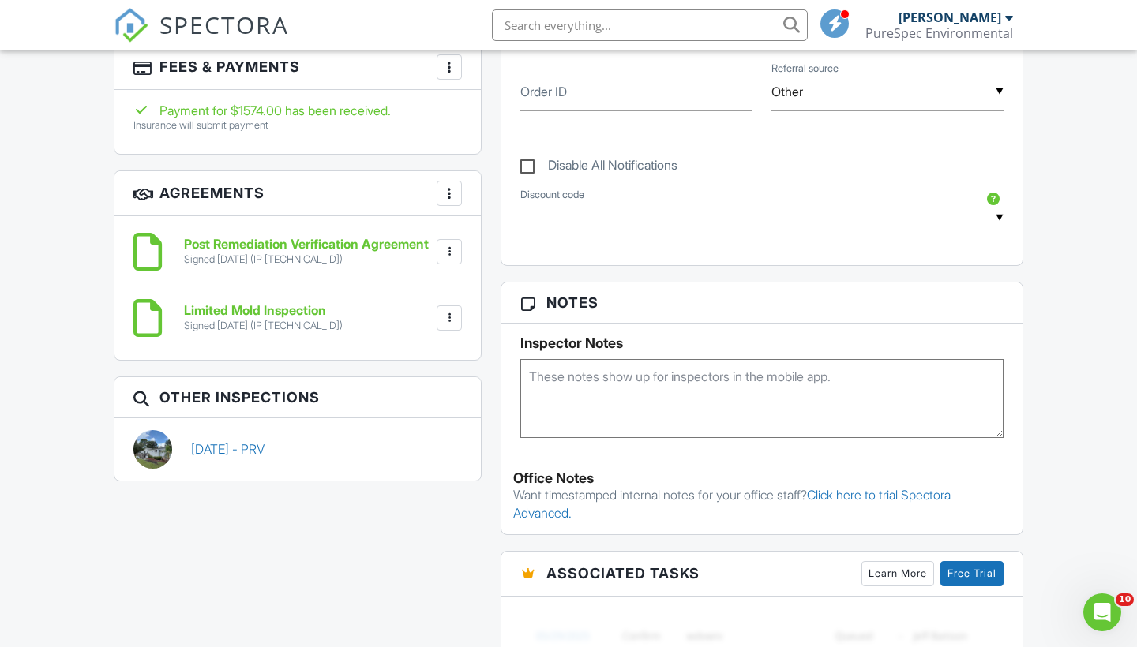
scroll to position [1018, 0]
click at [886, 109] on div "▼ Other Real Estate Agent Internet Search Relocation Company Past Customer Othe…" at bounding box center [887, 92] width 232 height 39
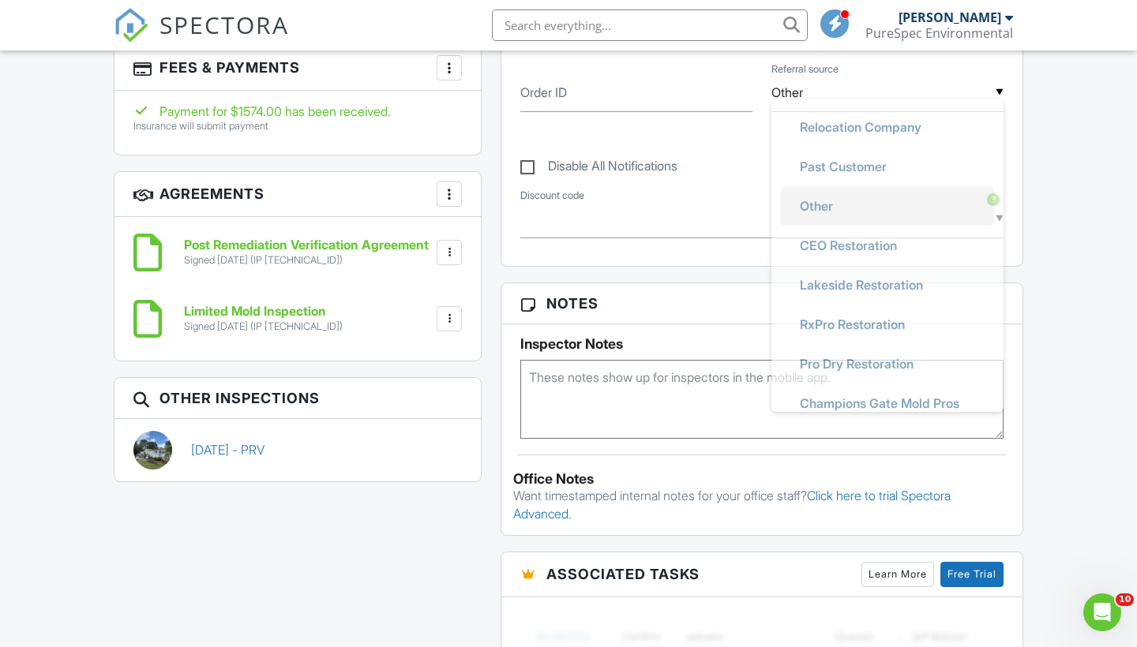
scroll to position [114, 0]
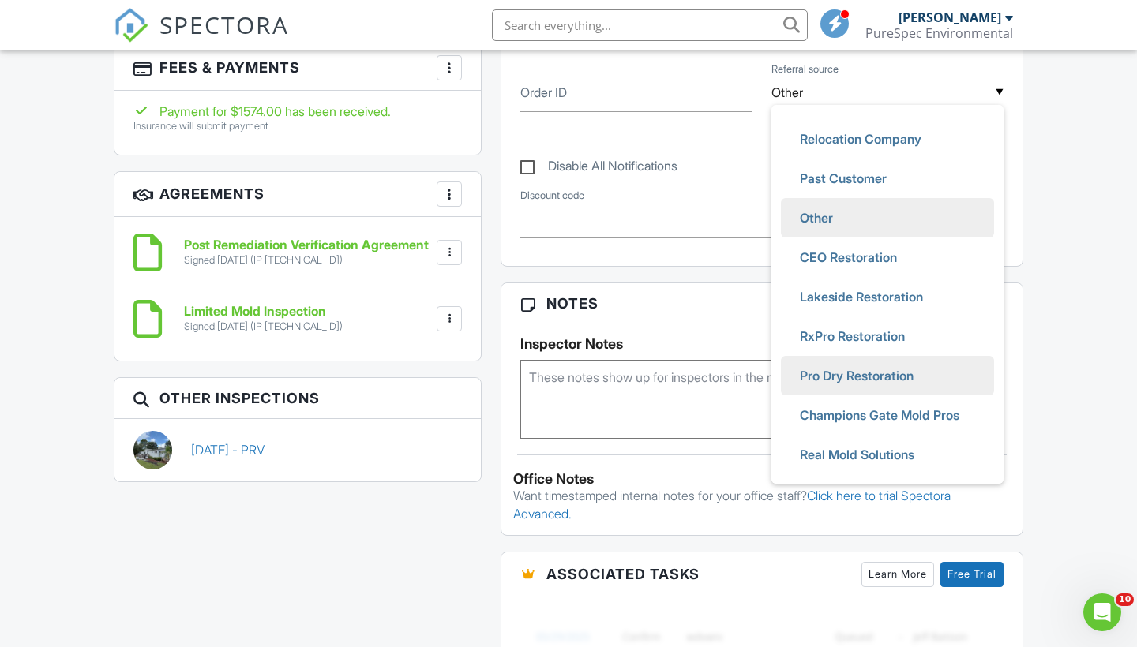
click at [863, 383] on span "Pro Dry Restoration" at bounding box center [856, 375] width 139 height 39
type input "Pro Dry Restoration"
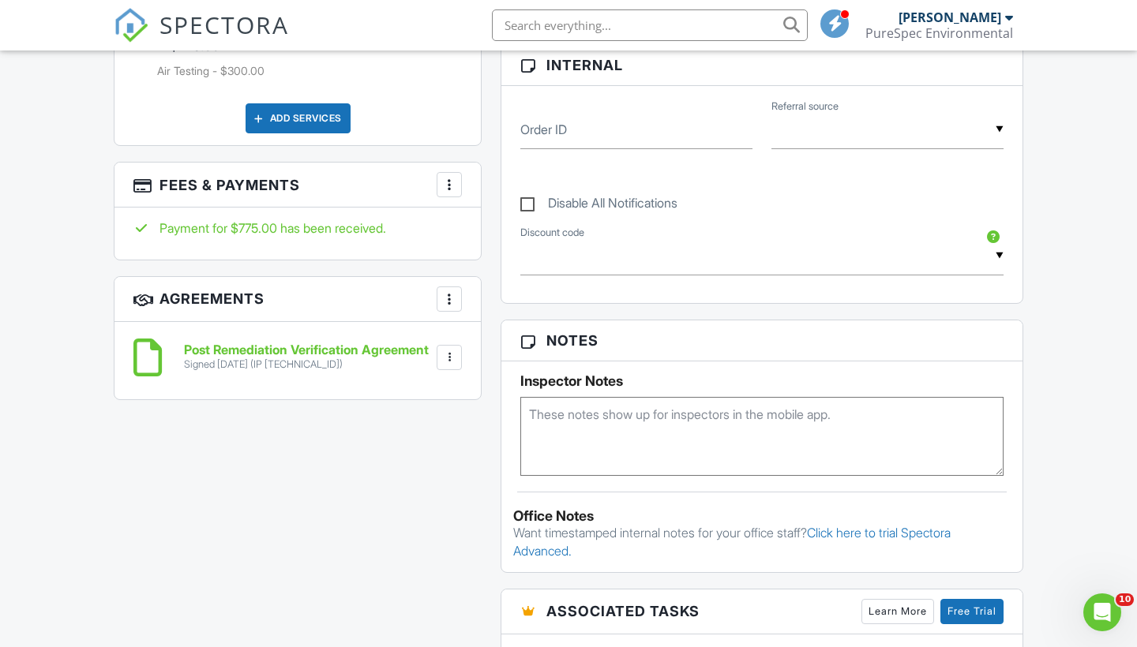
scroll to position [819, 0]
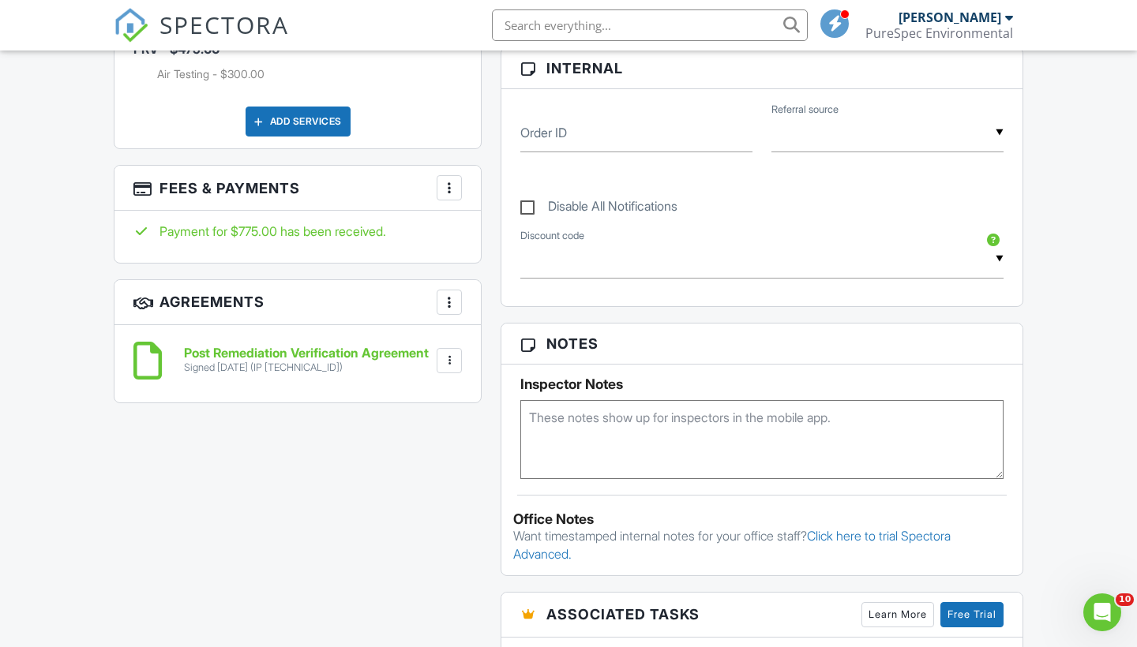
click at [889, 147] on input "text" at bounding box center [887, 133] width 232 height 39
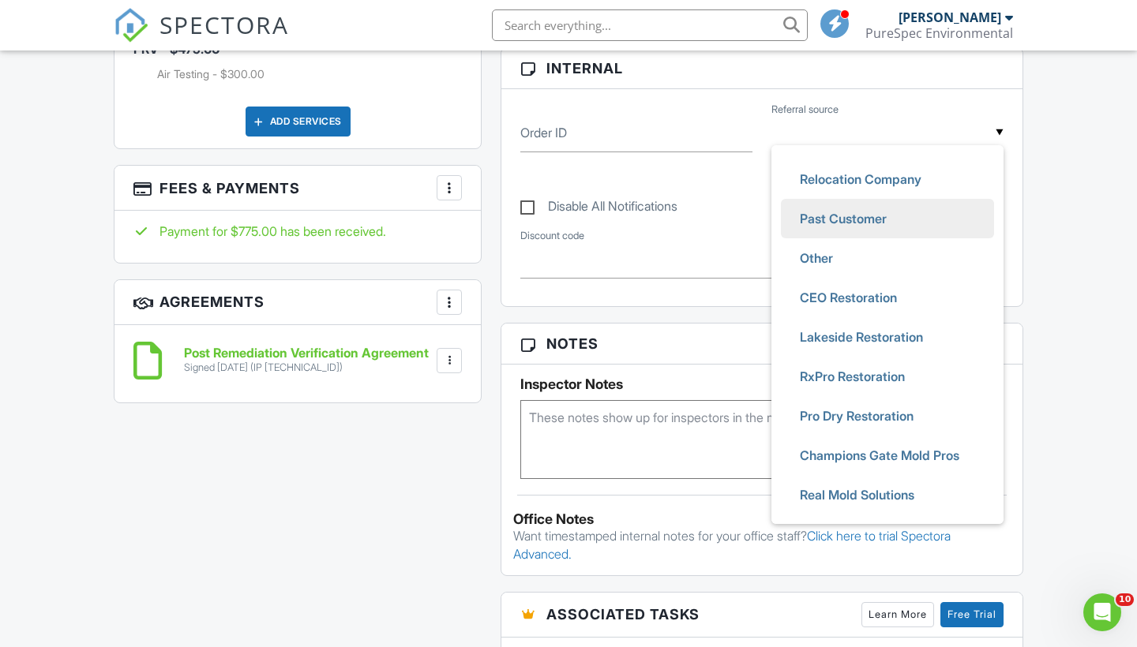
scroll to position [114, 0]
click at [1070, 468] on div "Inspections Dashboard Templates Contacts Metrics Automations Advanced Settings …" at bounding box center [568, 428] width 1137 height 2395
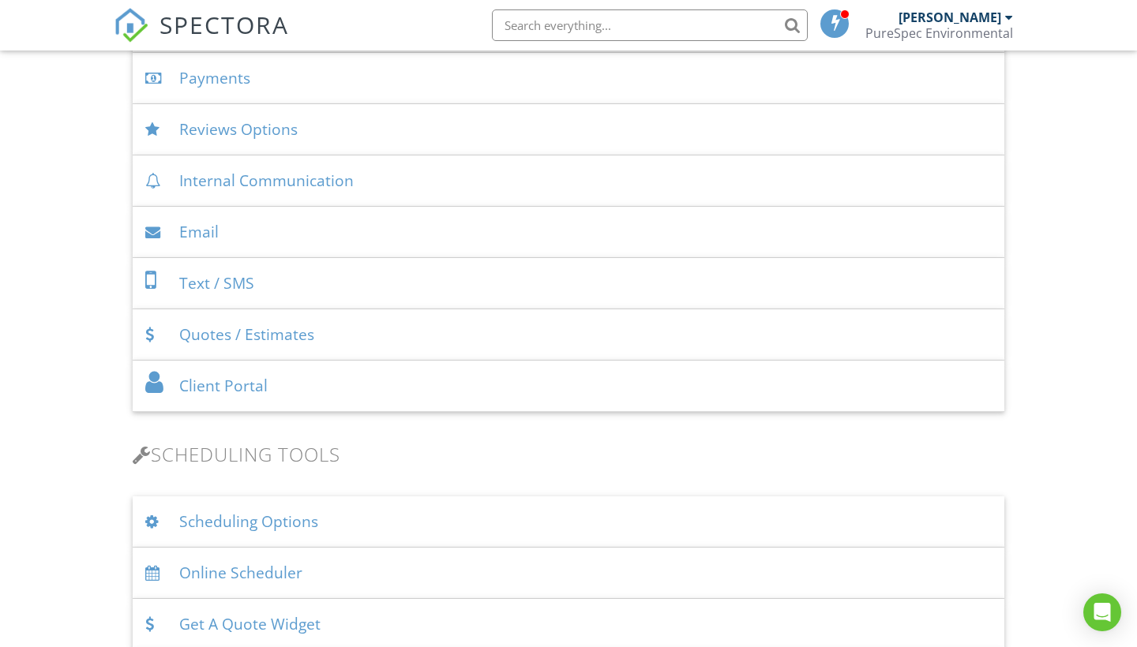
scroll to position [714, 0]
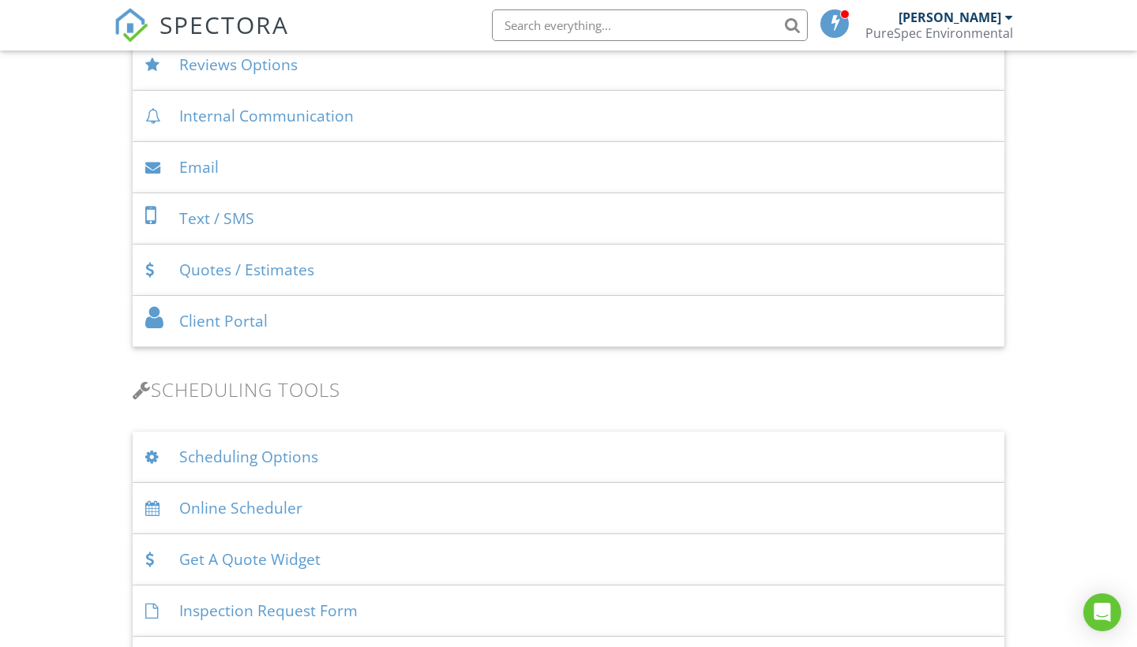
click at [290, 456] on div "Scheduling Options" at bounding box center [568, 457] width 871 height 51
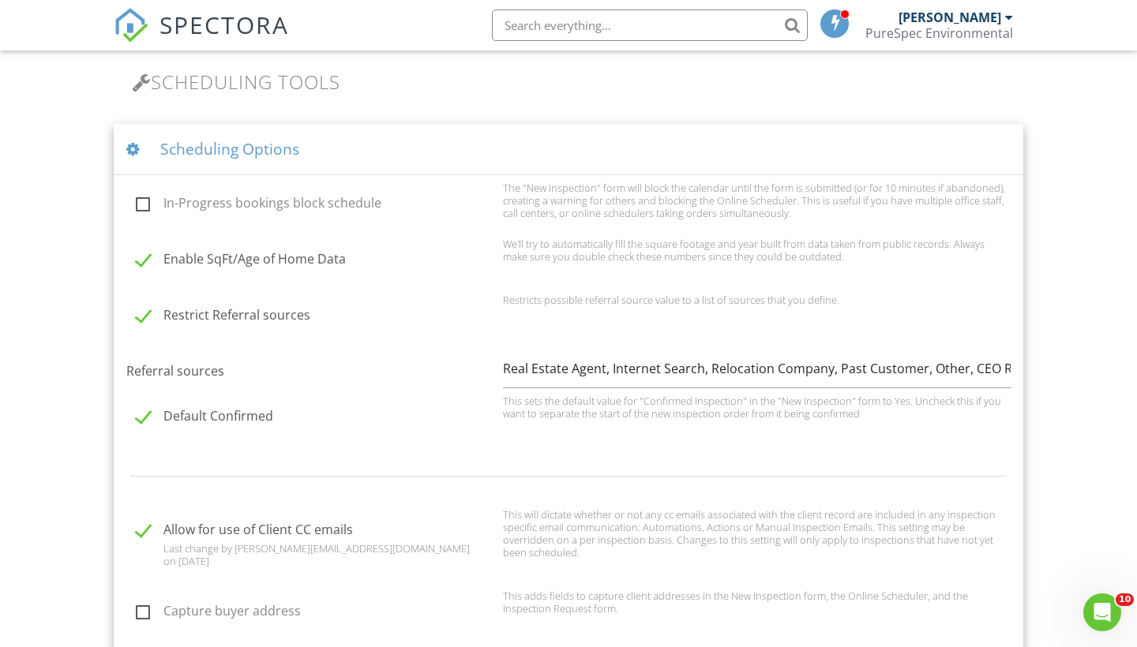
scroll to position [1017, 0]
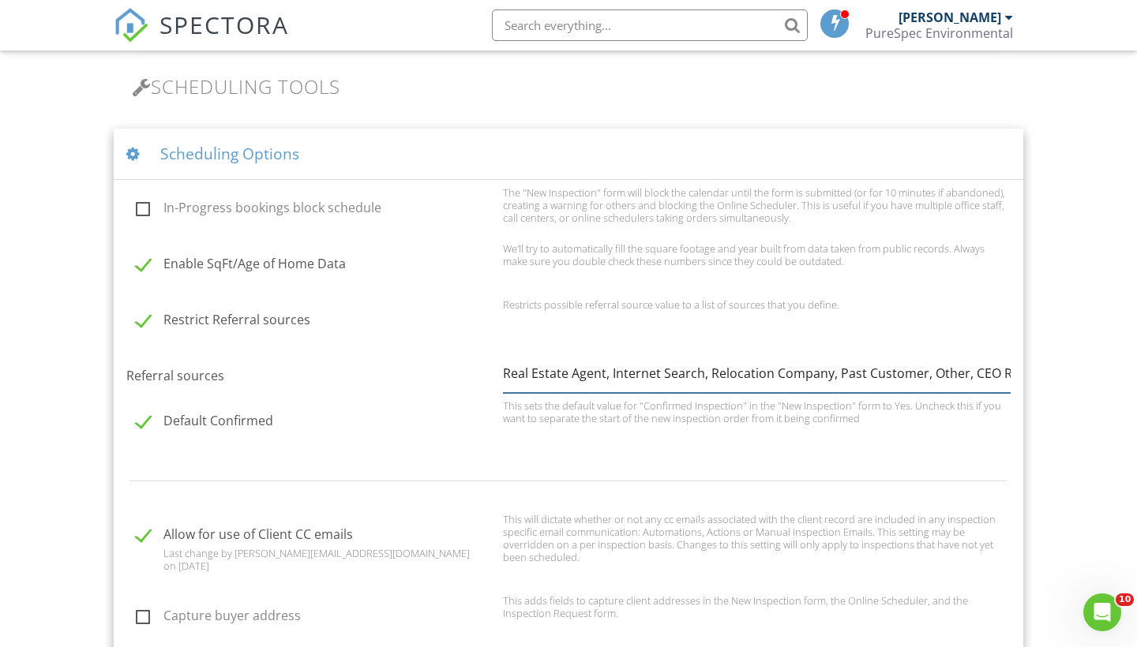
click at [975, 374] on input "Real Estate Agent, Internet Search, Relocation Company, Past Customer, Other, C…" at bounding box center [757, 373] width 508 height 39
click at [979, 467] on div at bounding box center [568, 480] width 903 height 51
click at [984, 373] on input "Real Estate Agent, Internet Search, Relocation Company, Past Customer, Other, C…" at bounding box center [757, 373] width 508 height 39
click at [1006, 372] on input "Real Estate Agent, Internet Search, Relocation Company, Past Customer, Other, C…" at bounding box center [757, 373] width 508 height 39
type input "Real Estate Agent, Internet Search, Relocation Company, Past Customer, Other, C…"
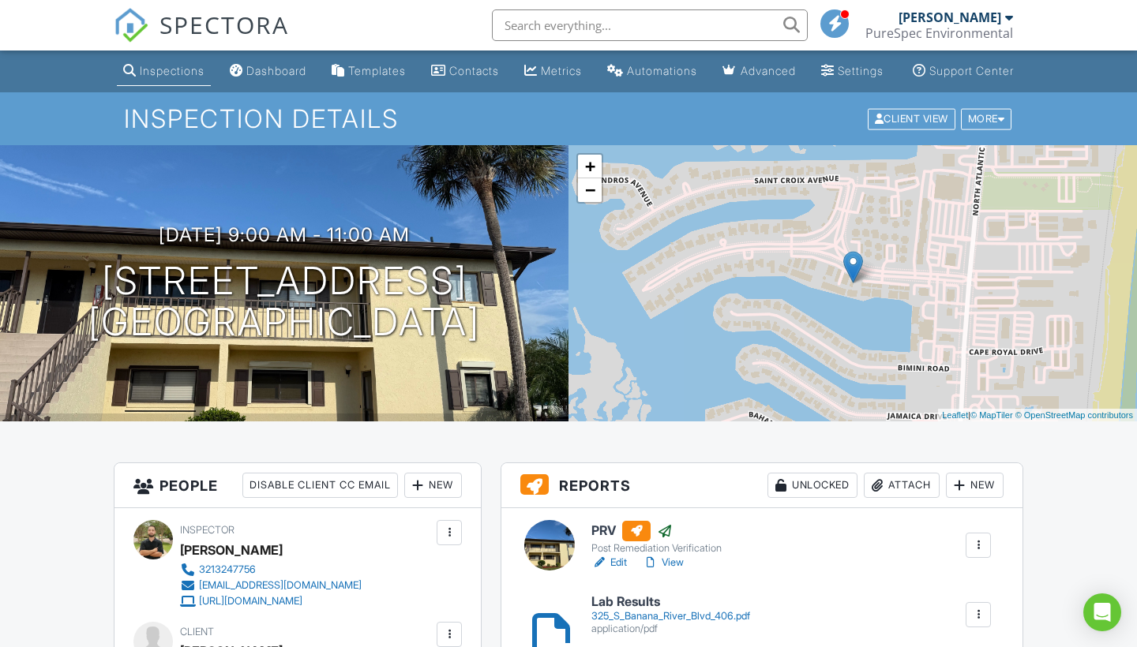
scroll to position [610, 0]
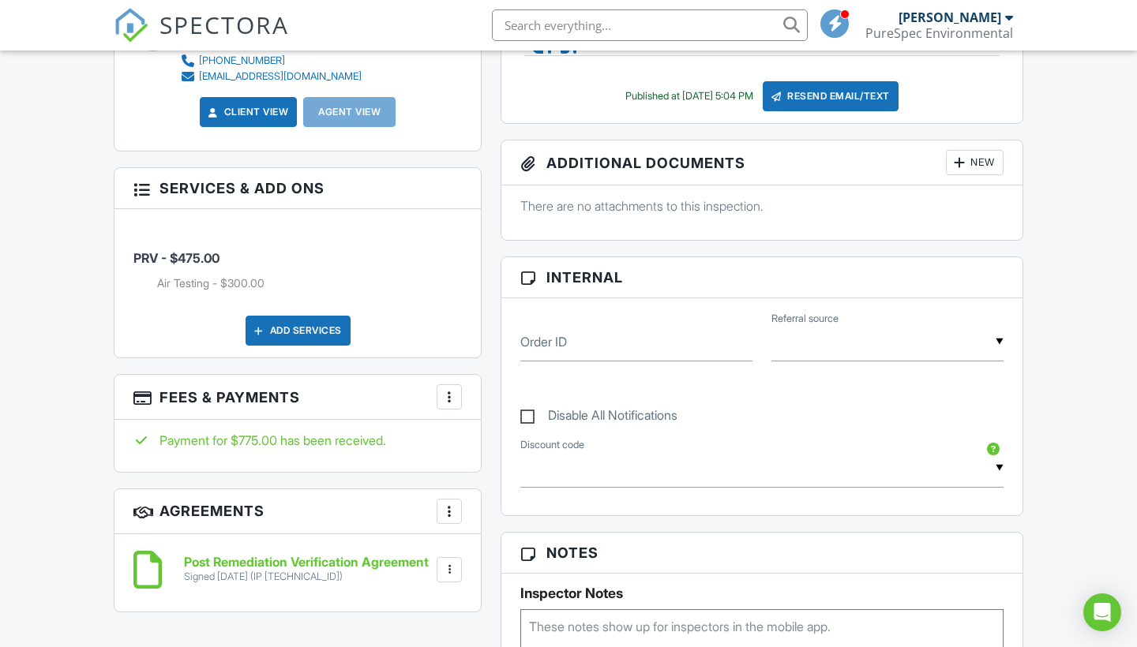
click at [827, 349] on input "text" at bounding box center [887, 342] width 232 height 39
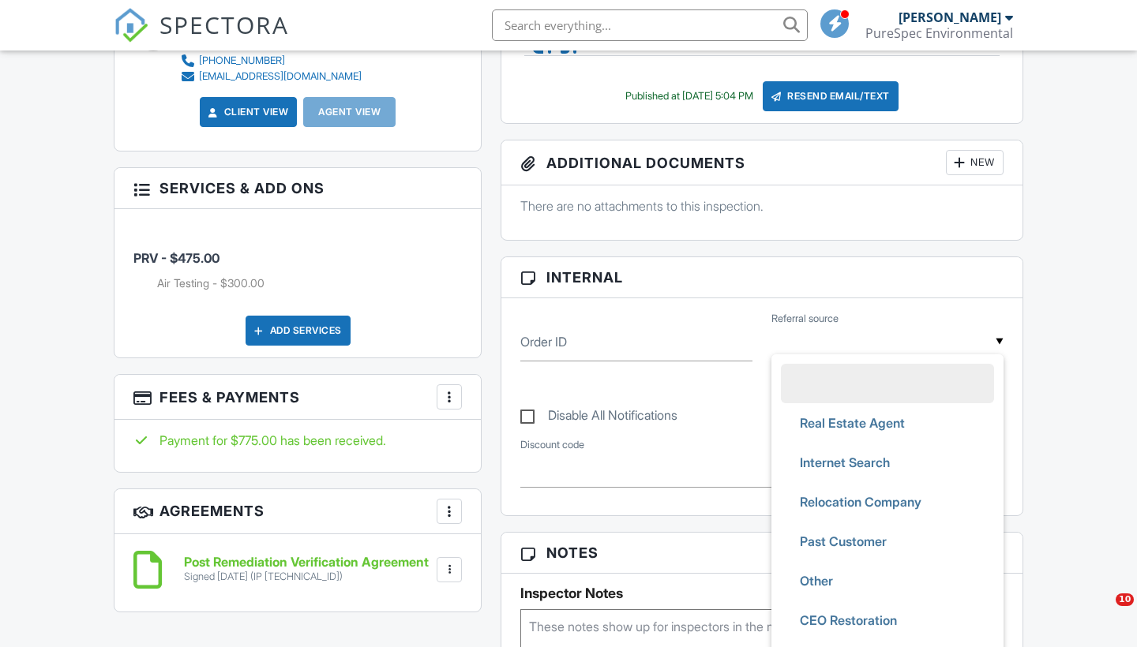
click at [909, 371] on ul "Real Estate Agent Internet Search Relocation Company Past Customer Other CEO Re…" at bounding box center [887, 508] width 232 height 309
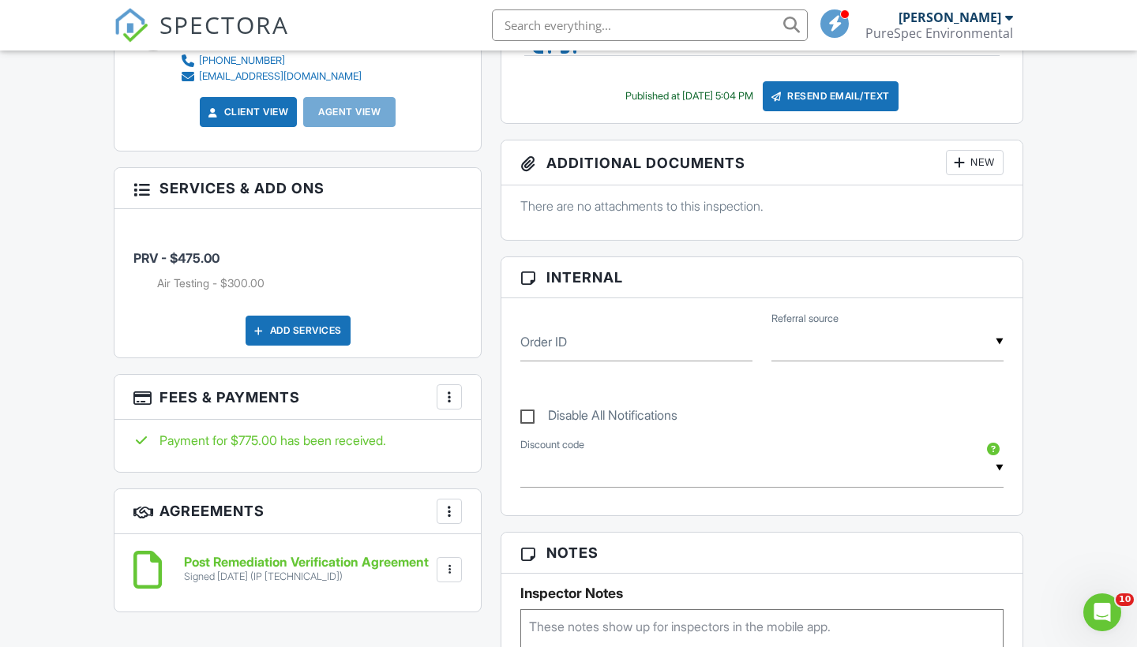
scroll to position [0, 0]
click at [878, 353] on div "▼ Real Estate Agent Internet Search Relocation Company Past Customer Other CEO …" at bounding box center [887, 342] width 232 height 39
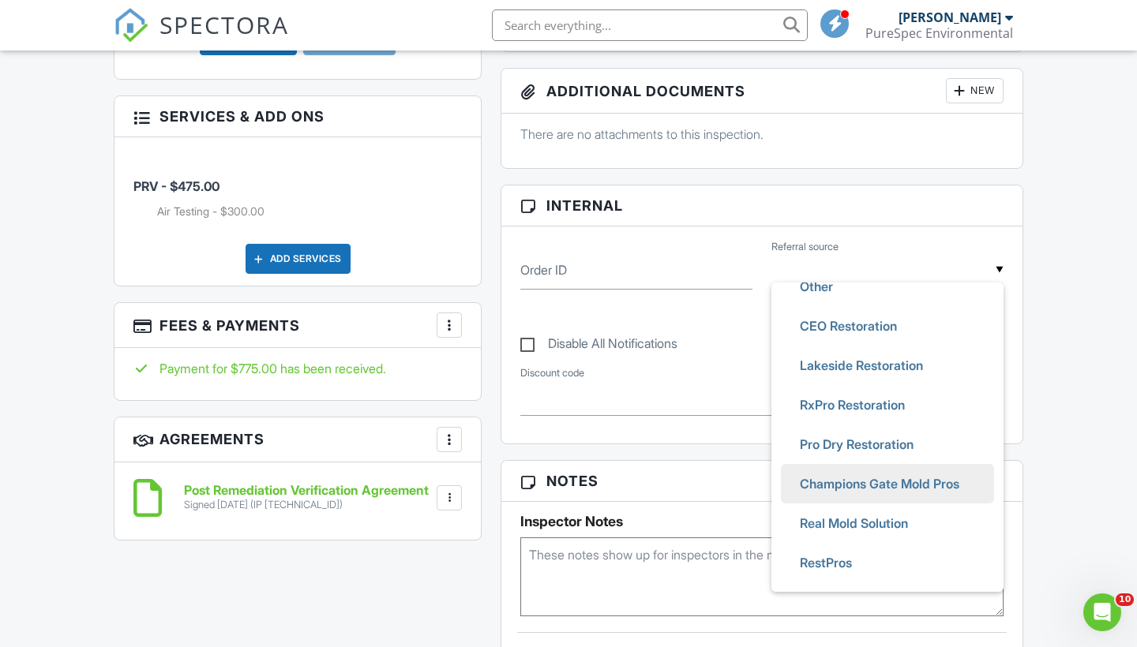
scroll to position [684, 0]
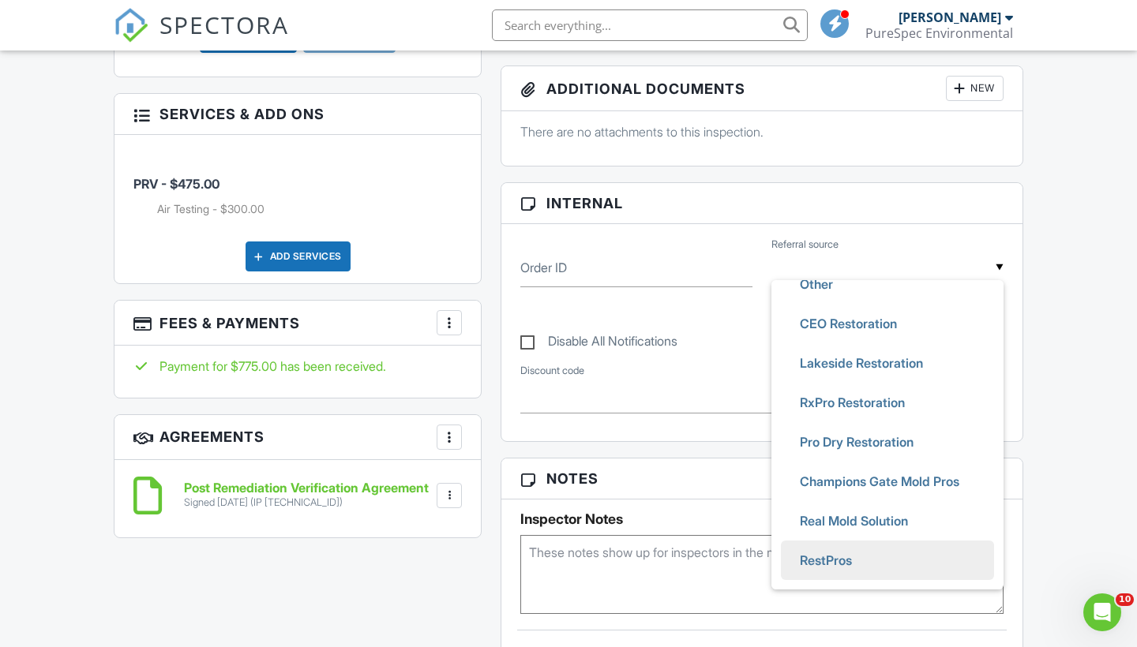
click at [858, 570] on span "RestPros" at bounding box center [825, 560] width 77 height 39
type input "RestPros"
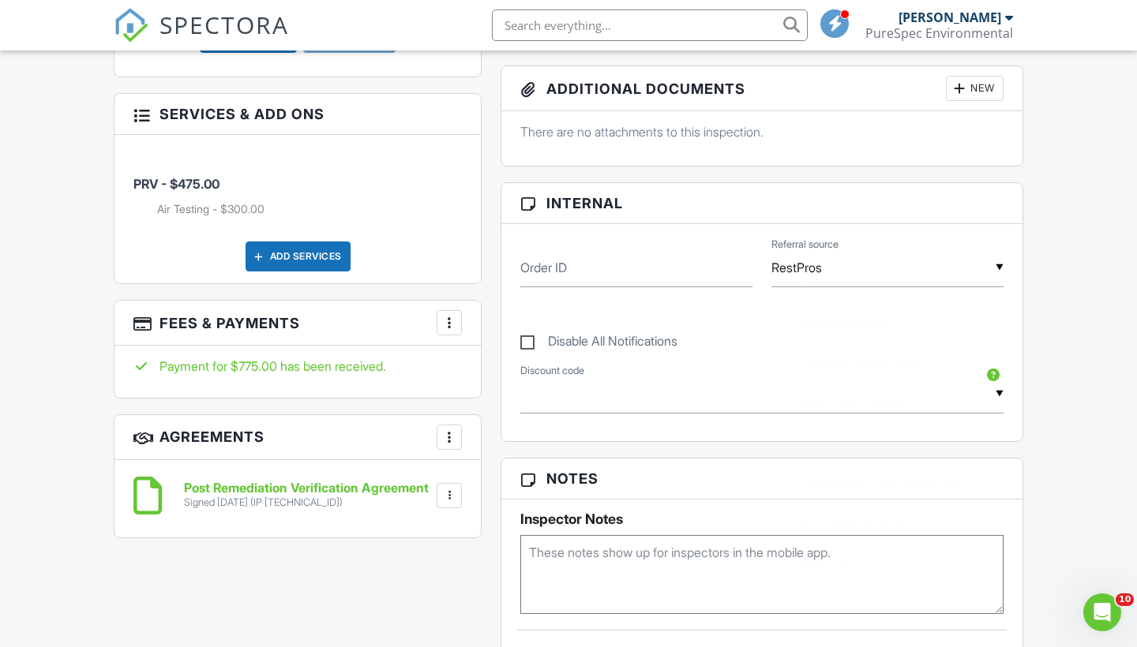
scroll to position [0, 0]
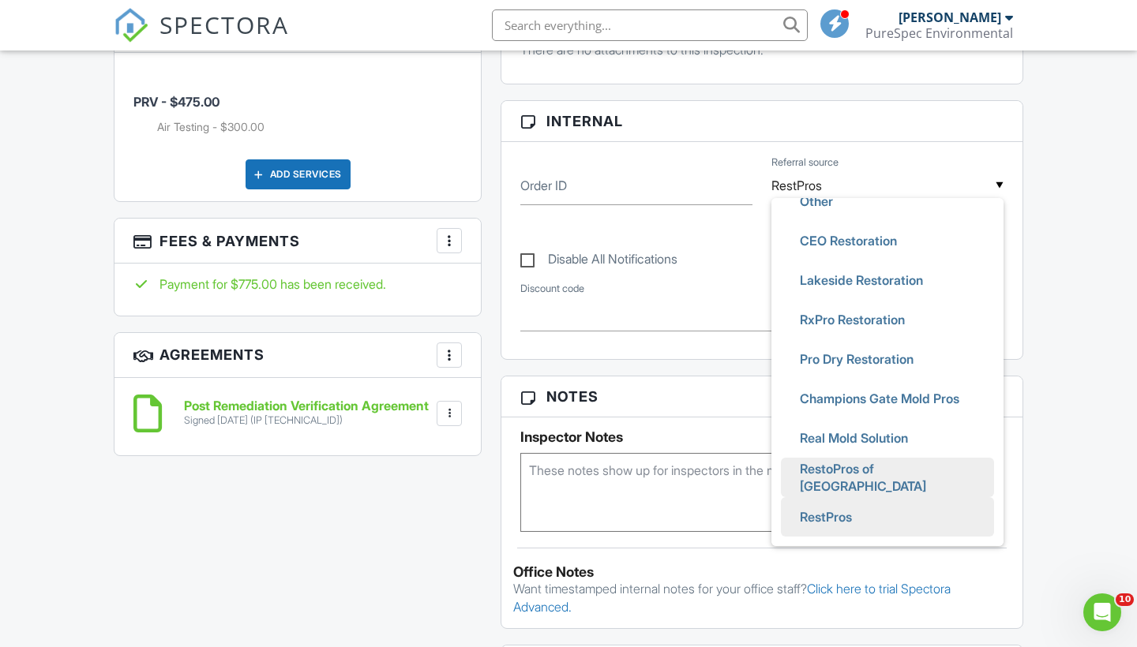
click at [860, 482] on span "RestoPros of [GEOGRAPHIC_DATA]" at bounding box center [887, 477] width 200 height 57
type input "RestoPros of [GEOGRAPHIC_DATA]"
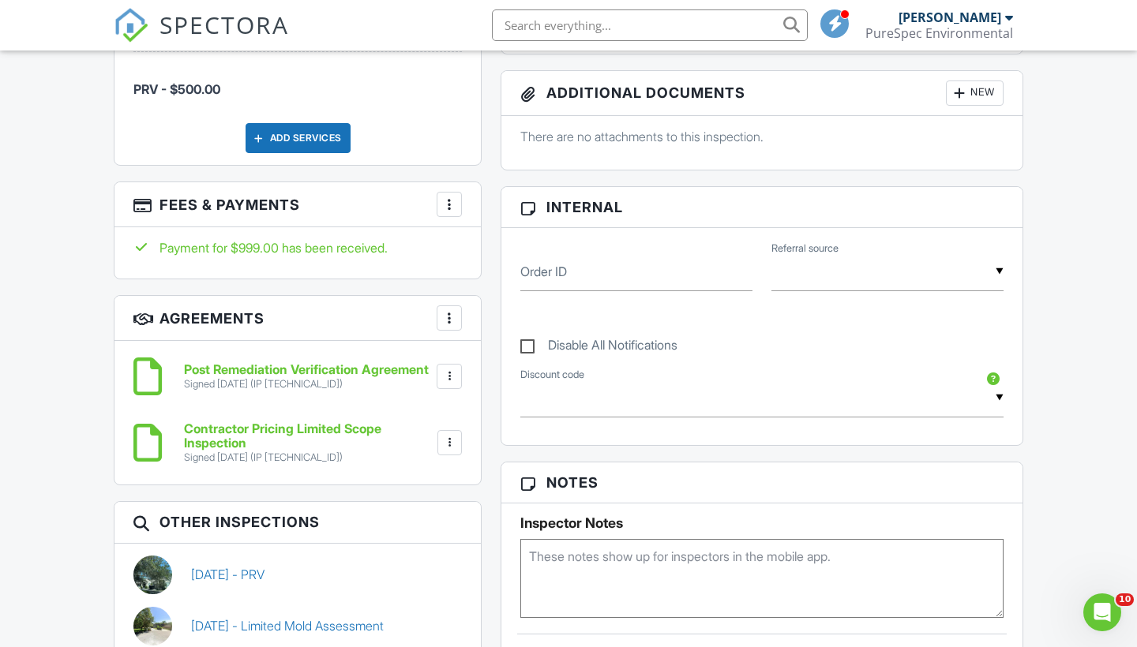
scroll to position [841, 0]
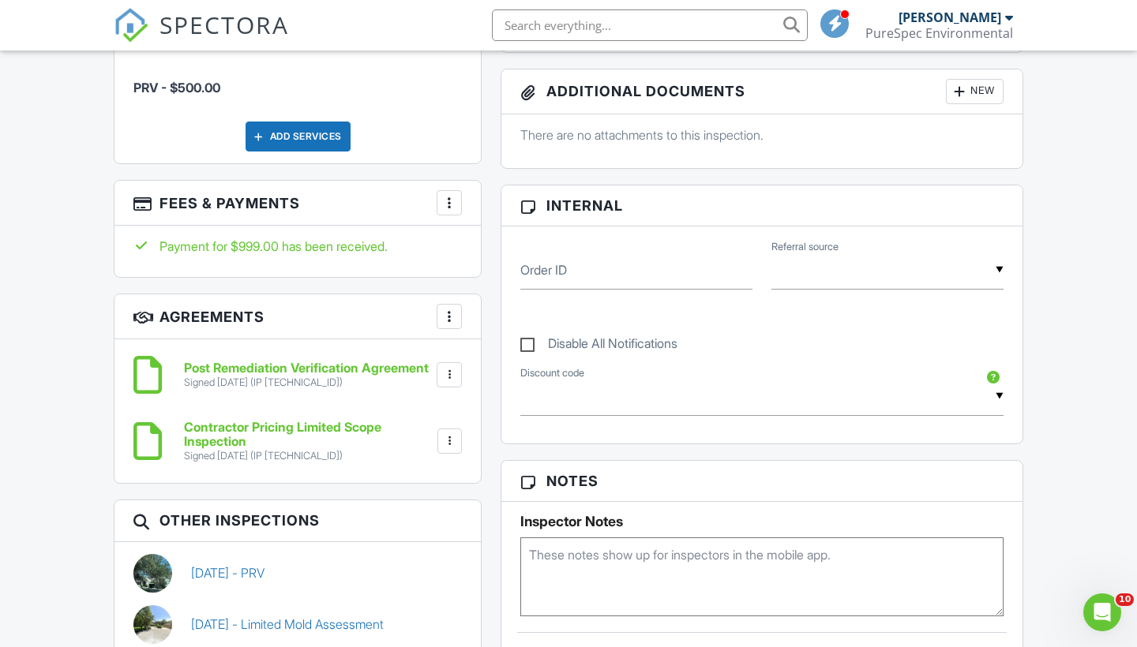
click at [845, 284] on input "text" at bounding box center [887, 270] width 232 height 39
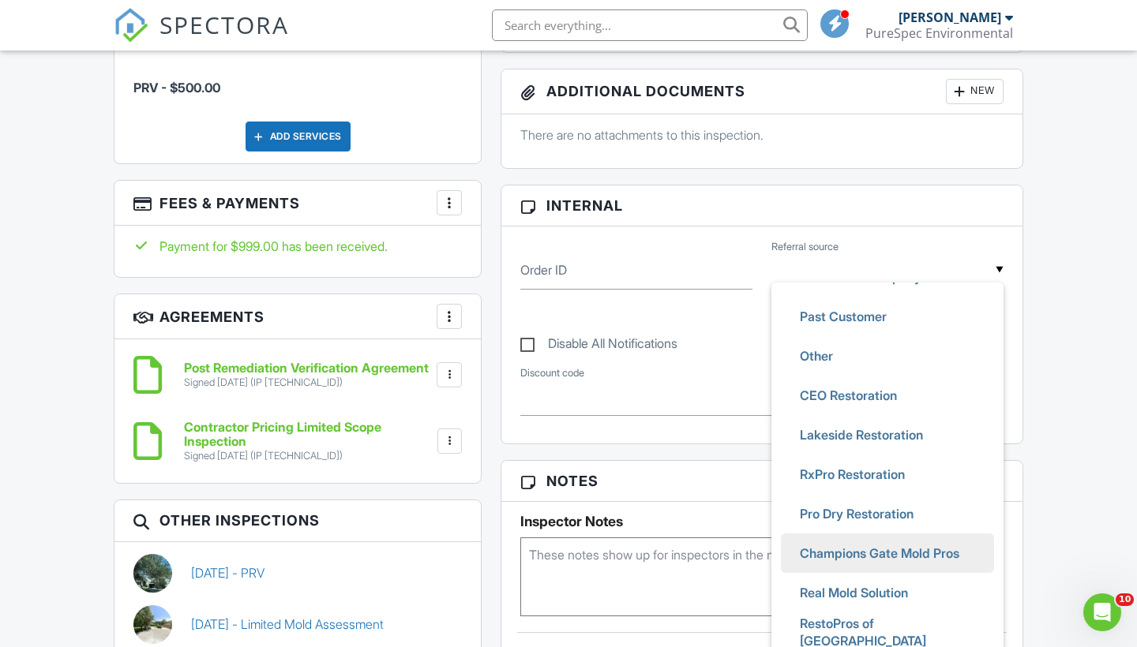
scroll to position [886, 0]
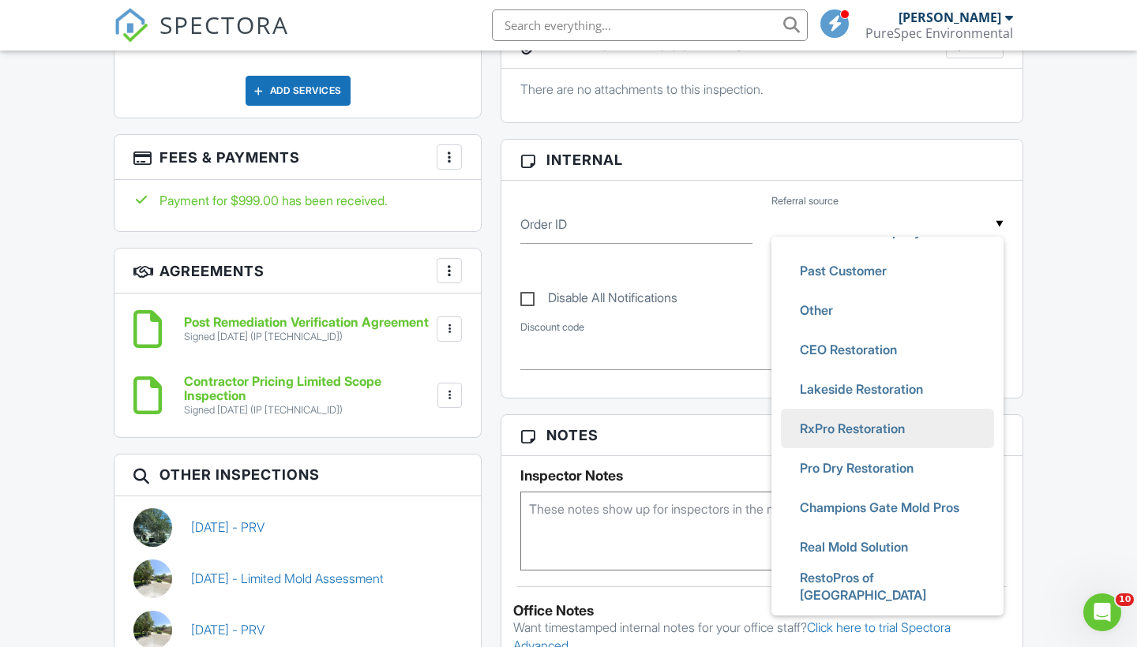
click at [850, 440] on span "RxPro Restoration" at bounding box center [852, 428] width 130 height 39
type input "RxPro Restoration"
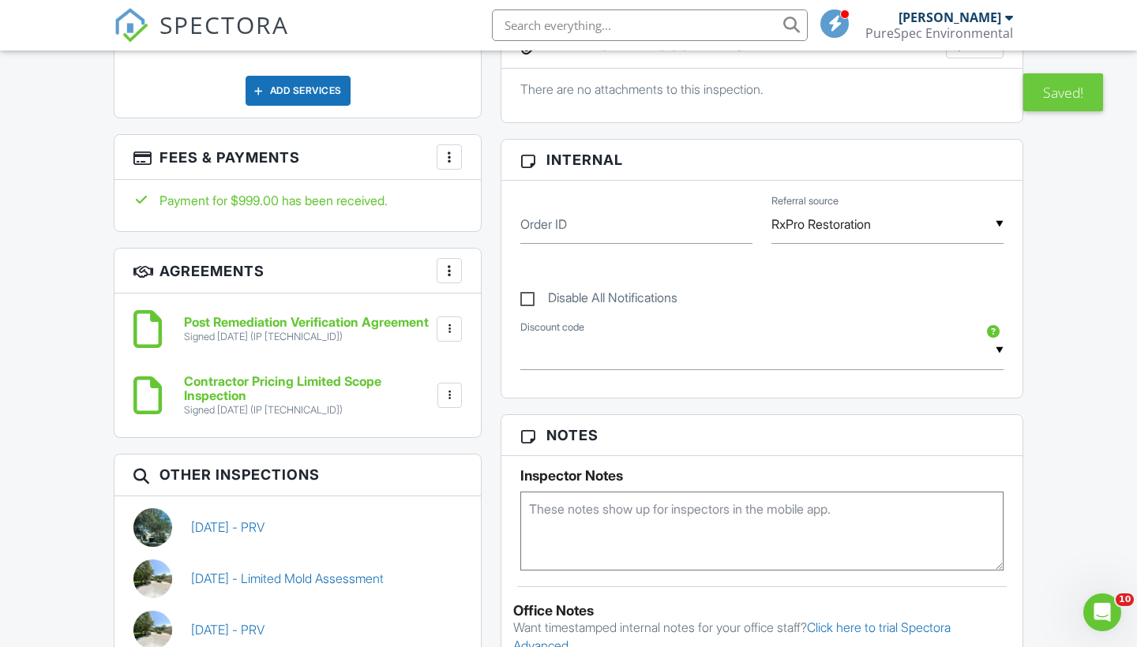
click at [898, 418] on div "Reports Unlocked Undelete Attach New Limited Mold Assessment Limited Mold Asses…" at bounding box center [761, 344] width 541 height 1536
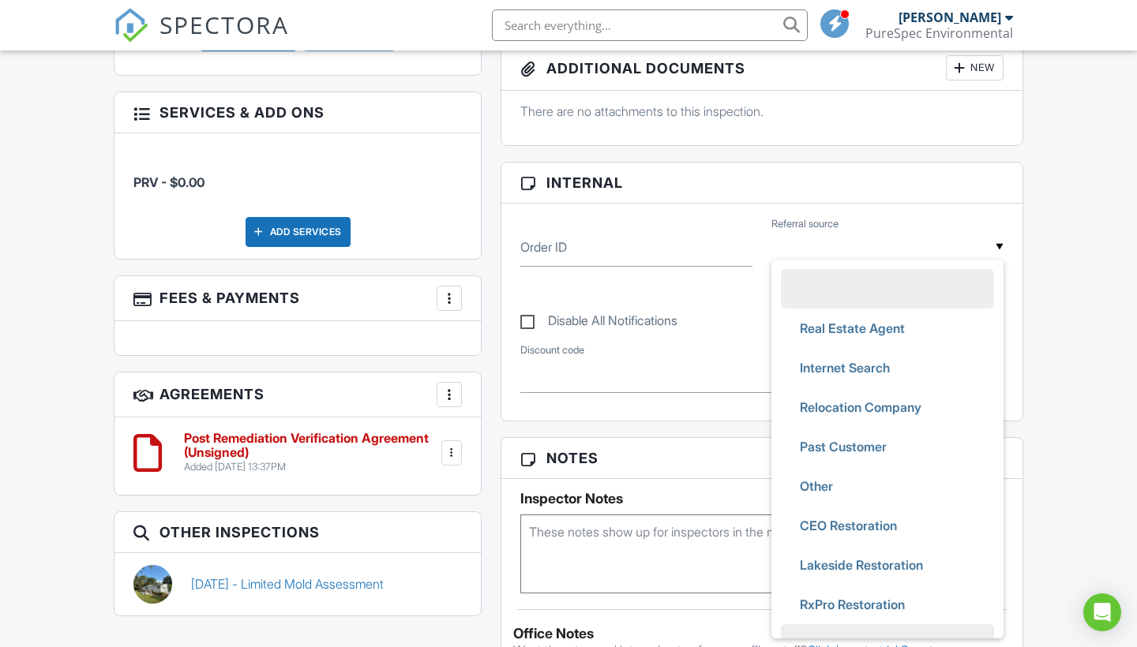
scroll to position [153, 0]
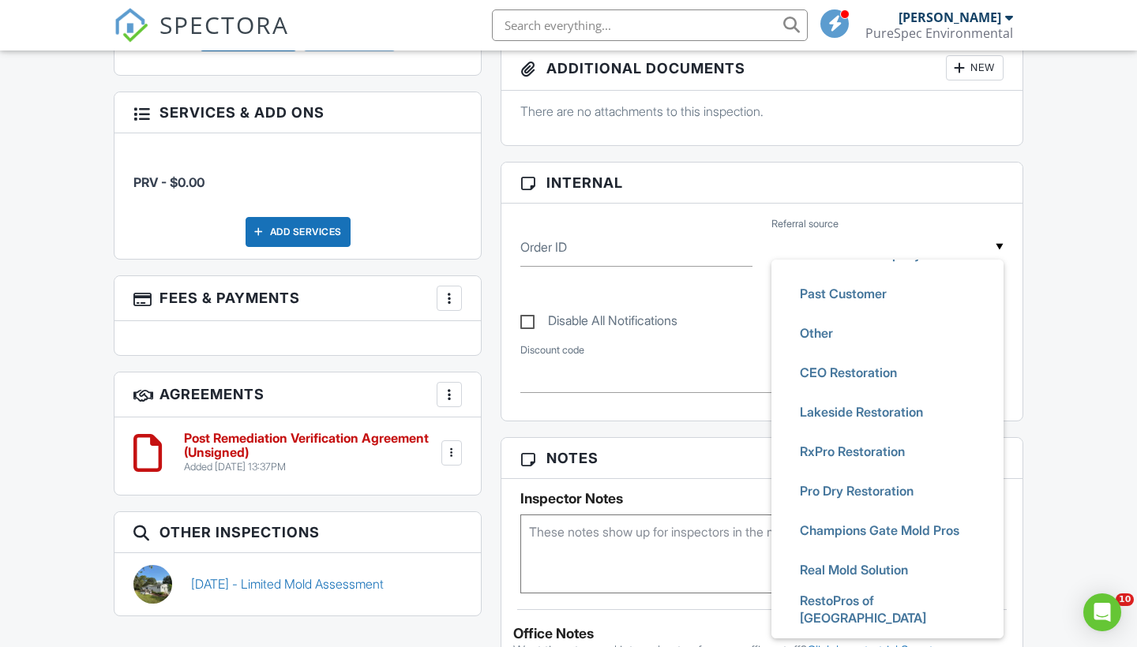
click at [831, 503] on span "Pro Dry Restoration" at bounding box center [856, 490] width 139 height 39
type input "Pro Dry Restoration"
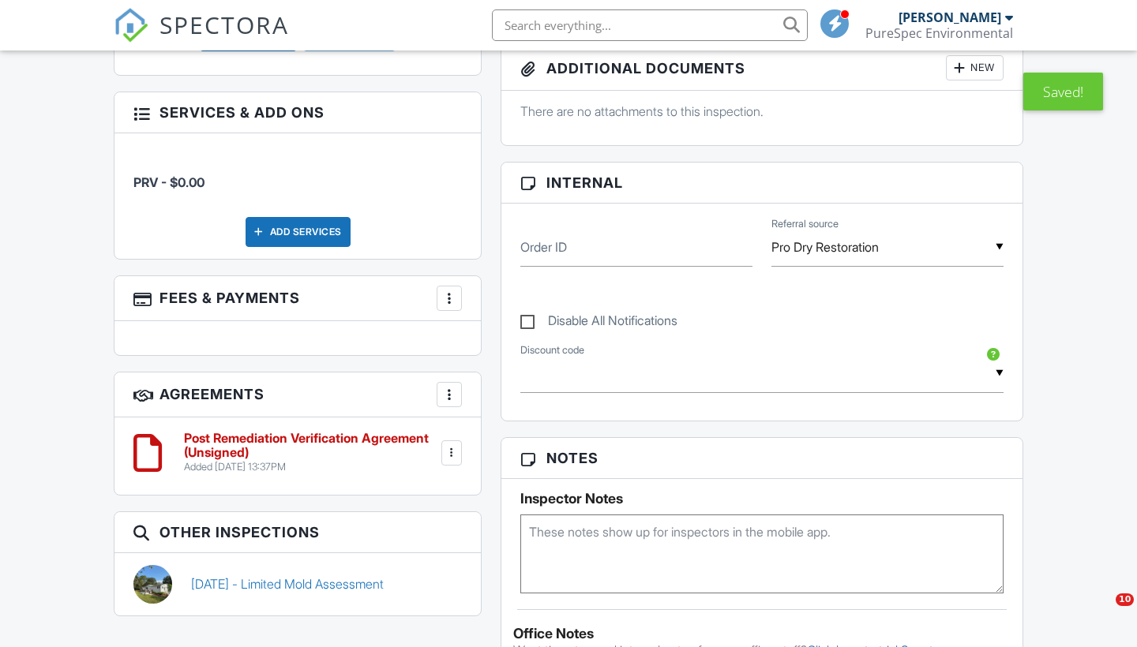
click at [1092, 458] on div "Inspections Dashboard Templates Contacts Metrics Automations Advanced Settings …" at bounding box center [568, 583] width 1137 height 2474
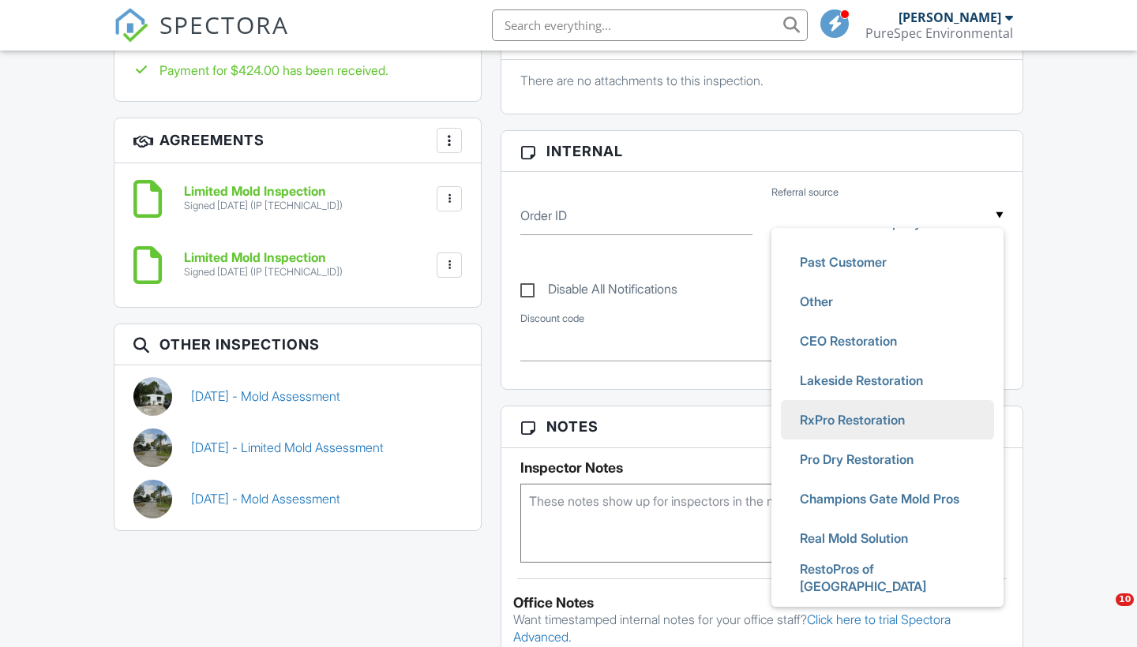
scroll to position [1039, 0]
click at [845, 438] on span "RxPro Restoration" at bounding box center [852, 419] width 130 height 39
type input "RxPro Restoration"
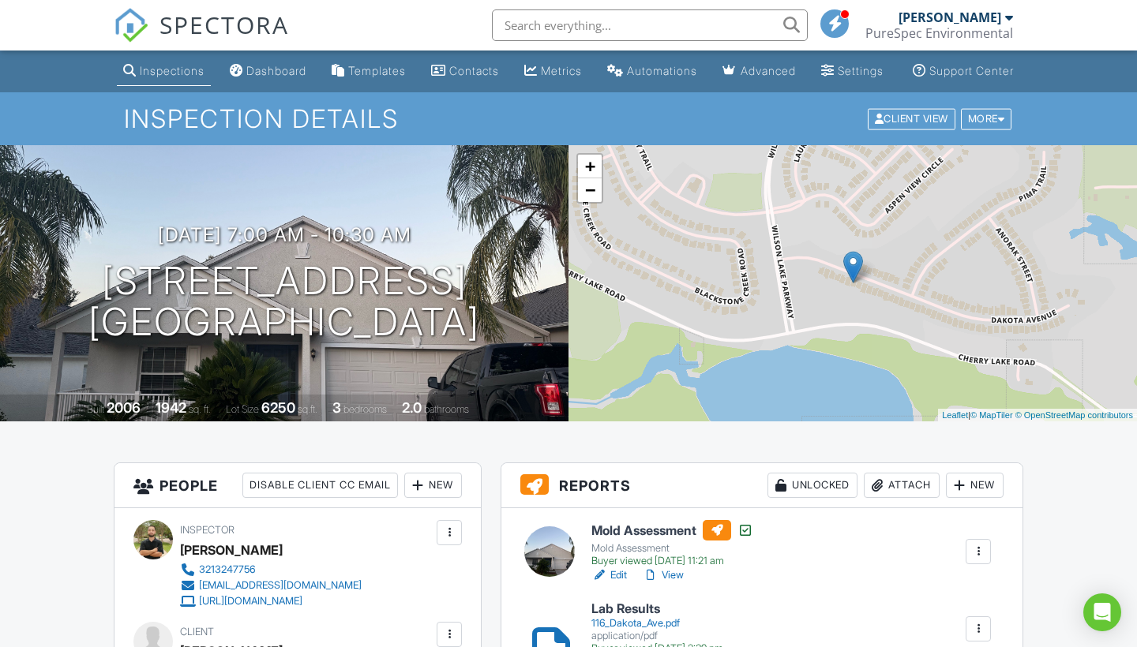
scroll to position [863, 0]
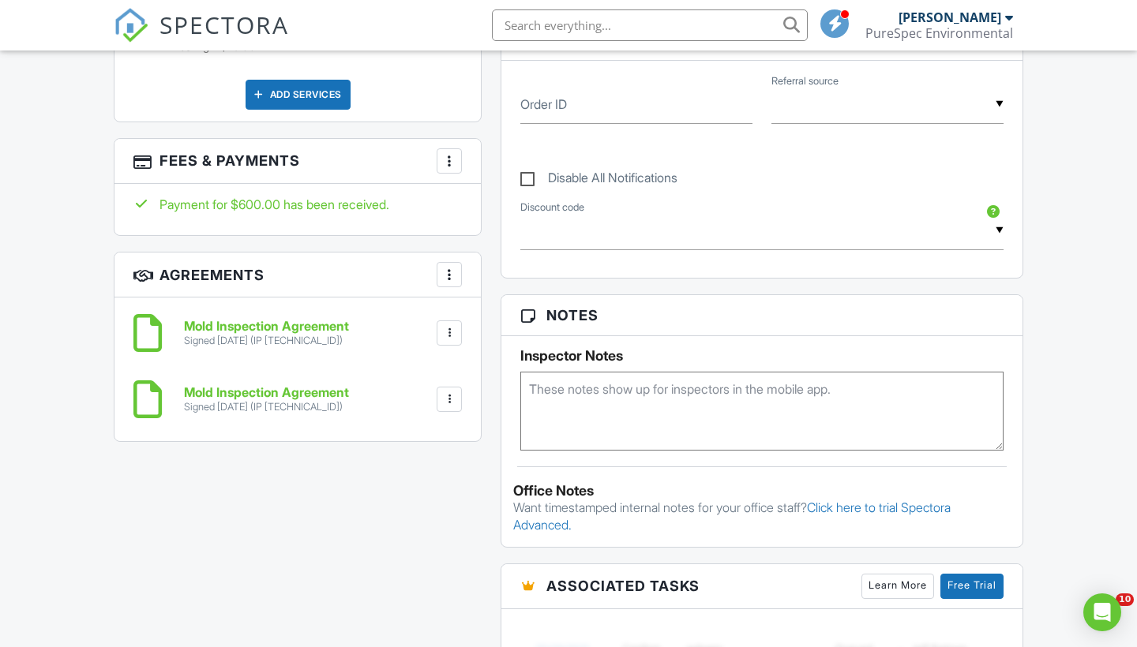
click at [856, 124] on input "text" at bounding box center [887, 104] width 232 height 39
click at [940, 124] on input "text" at bounding box center [887, 104] width 232 height 39
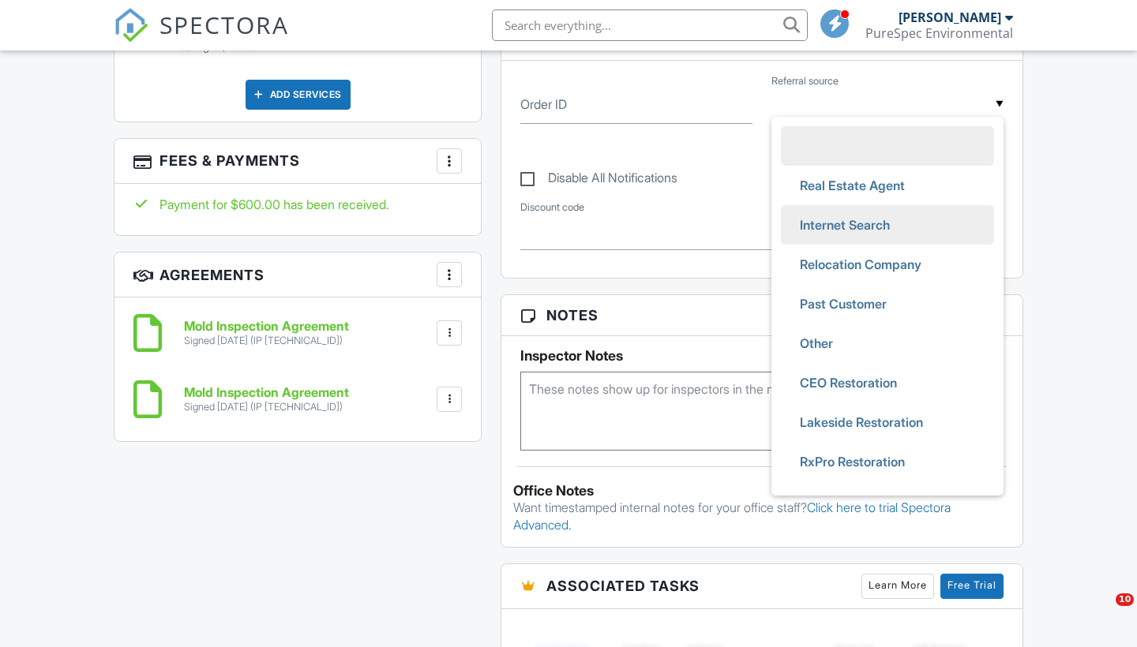
click at [870, 240] on span "Internet Search" at bounding box center [844, 224] width 115 height 39
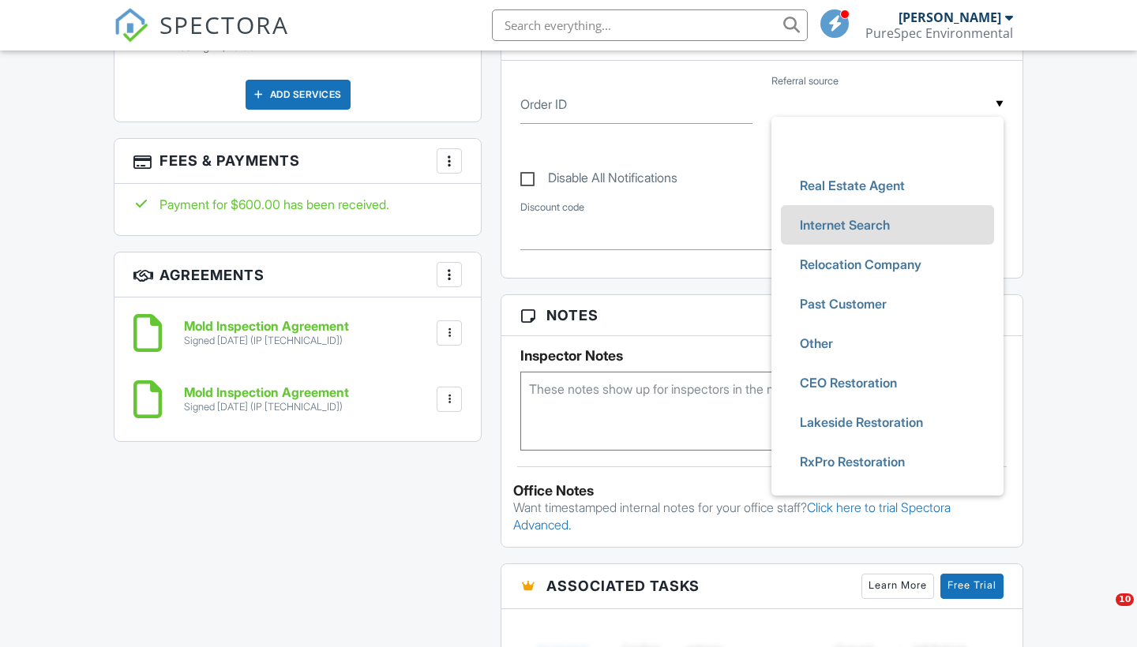
type input "Internet Search"
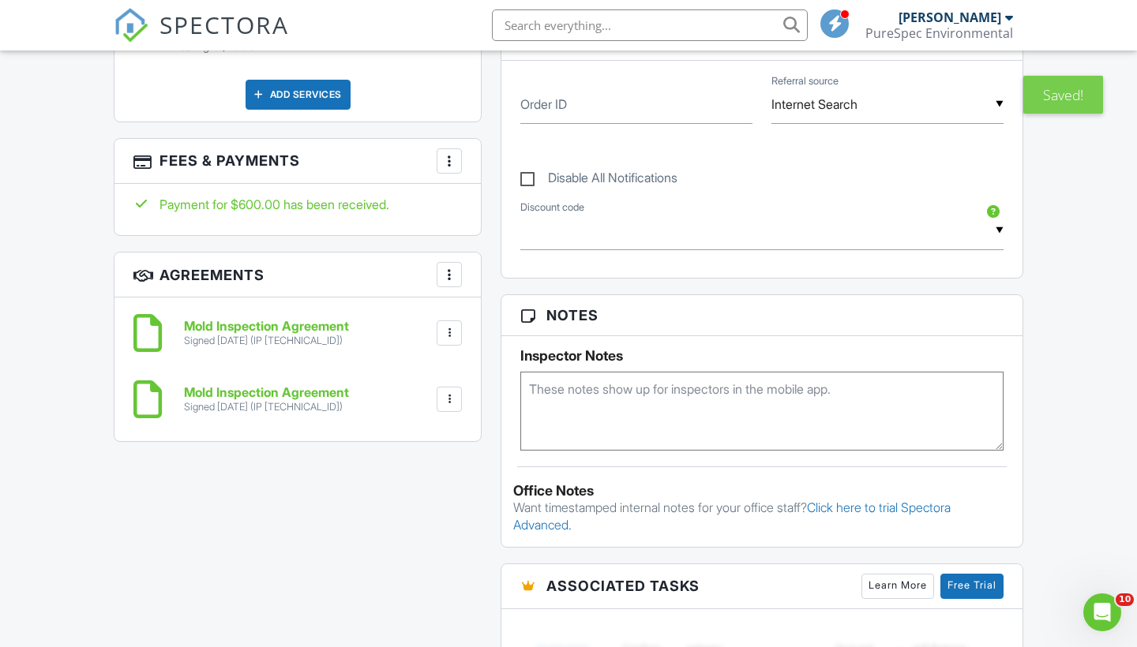
scroll to position [0, 0]
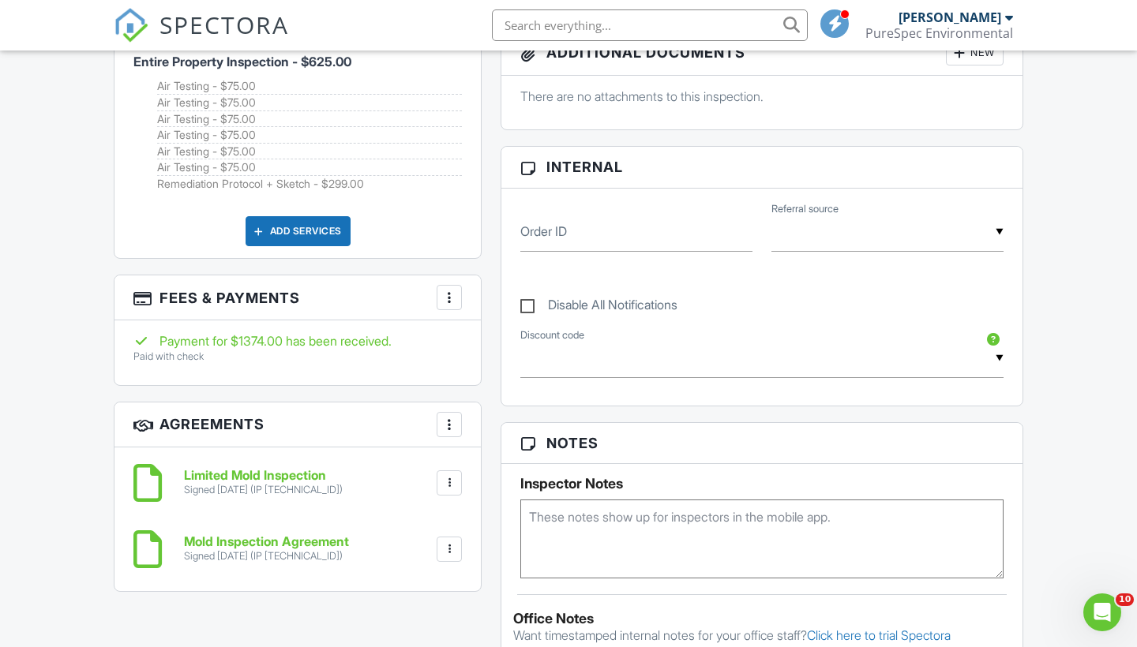
click at [796, 245] on input "text" at bounding box center [887, 232] width 232 height 39
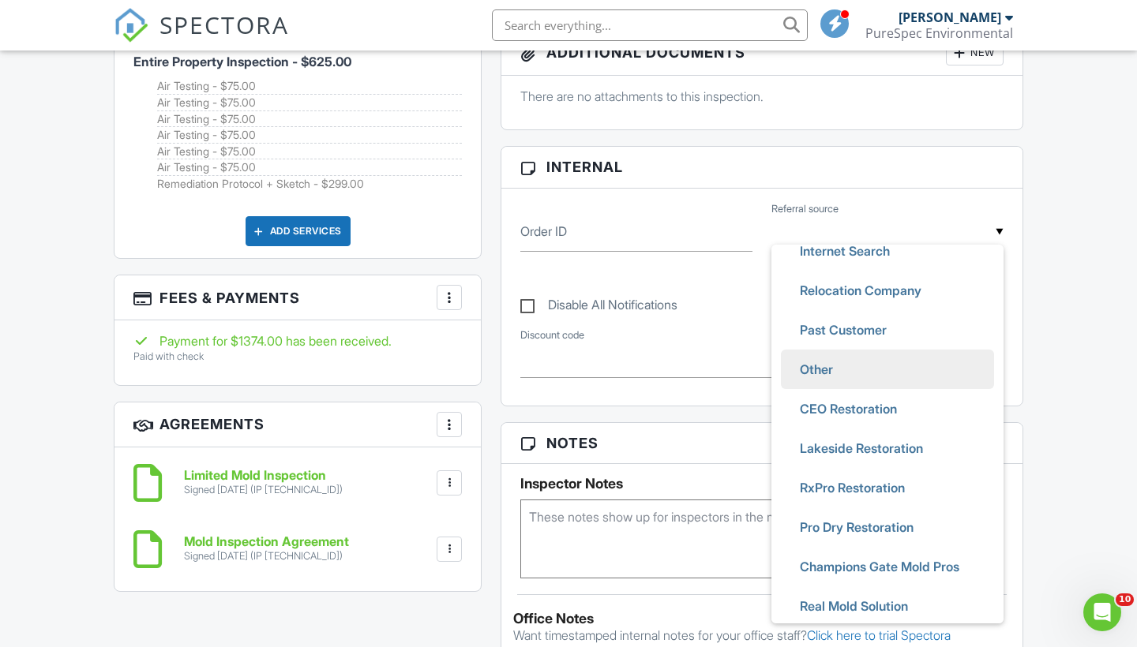
scroll to position [103, 0]
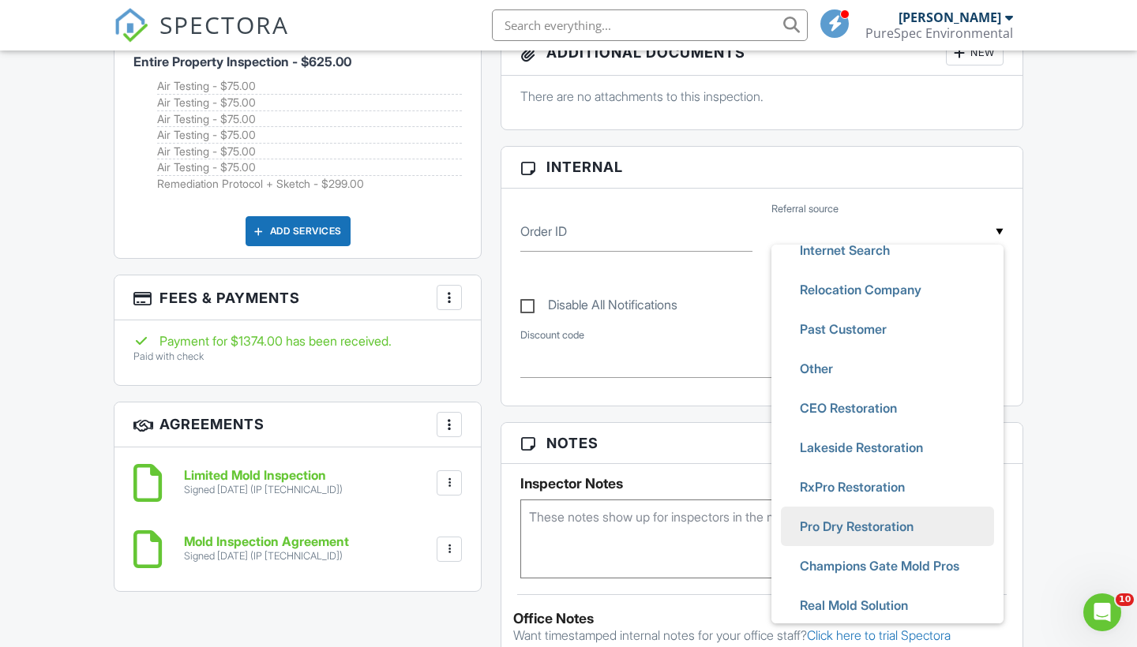
click at [830, 538] on span "Pro Dry Restoration" at bounding box center [856, 526] width 139 height 39
type input "Pro Dry Restoration"
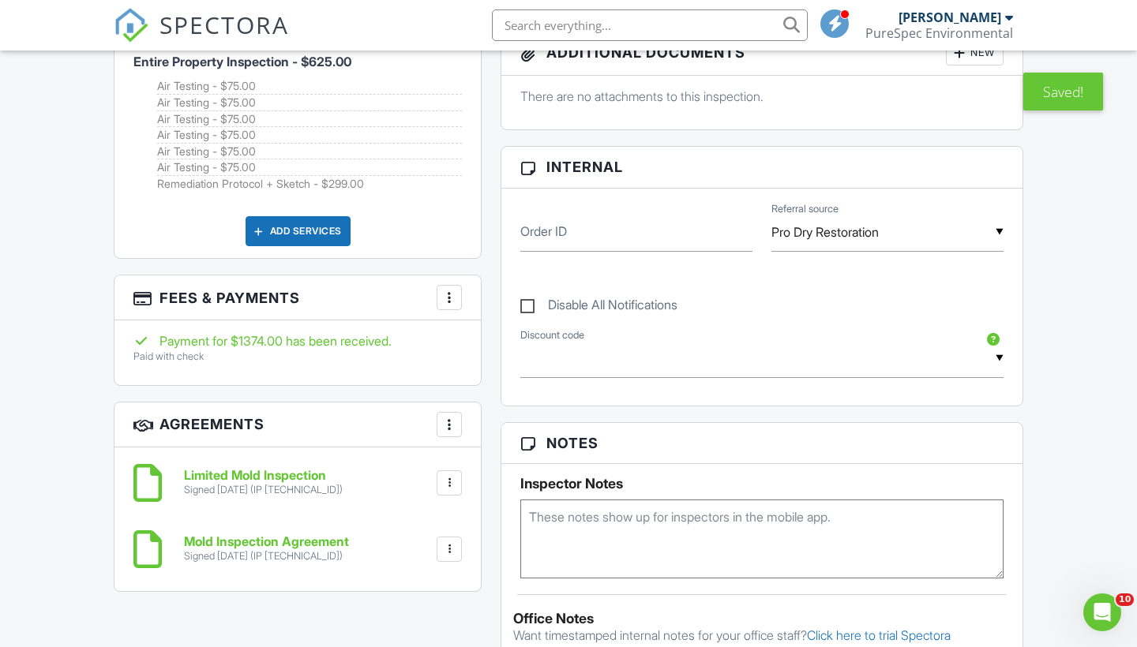
click at [922, 429] on div "Reports Unlocked Undelete Attach New Mold Assessment Mold Assessment Buyer view…" at bounding box center [761, 388] width 541 height 1464
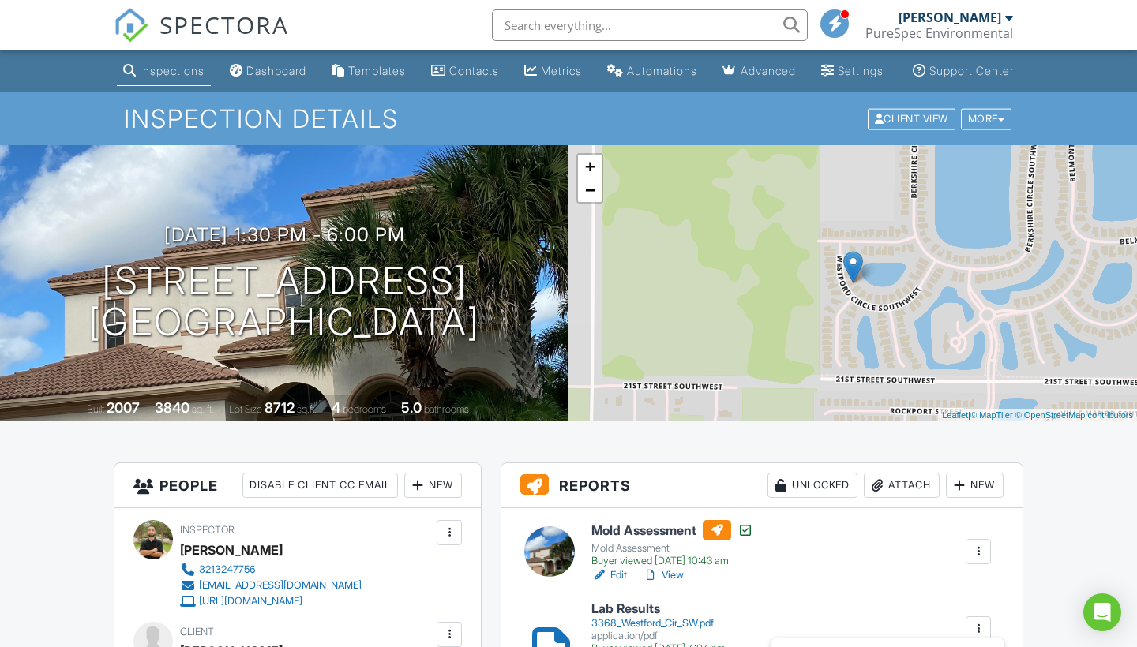
scroll to position [579, 0]
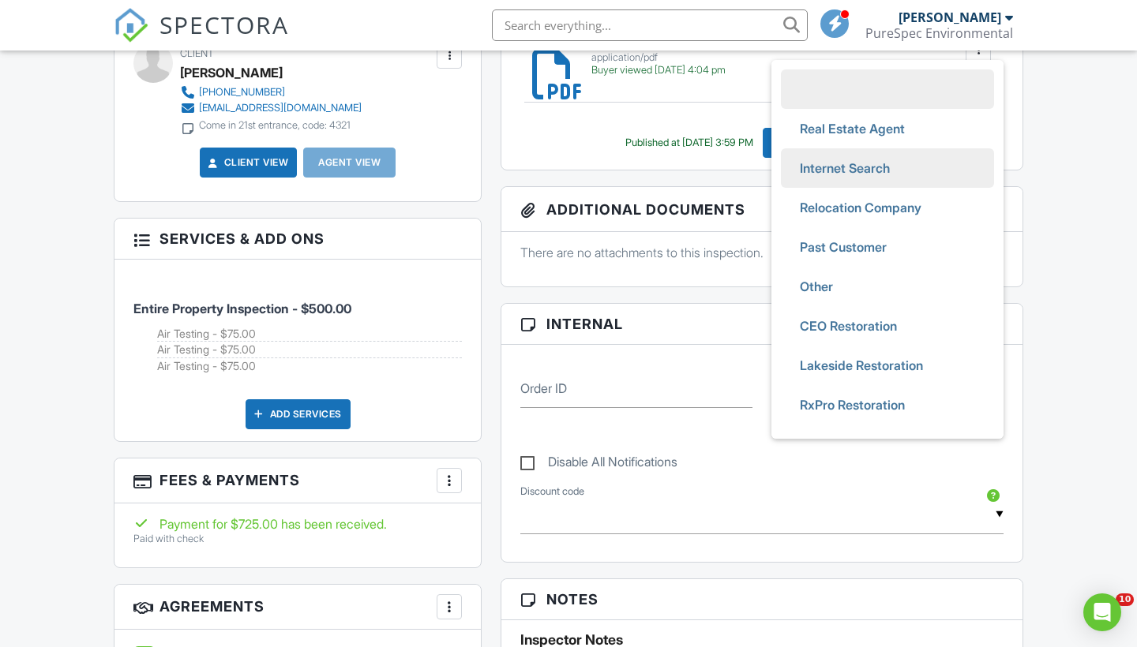
click at [836, 188] on span "Internet Search" at bounding box center [844, 167] width 115 height 39
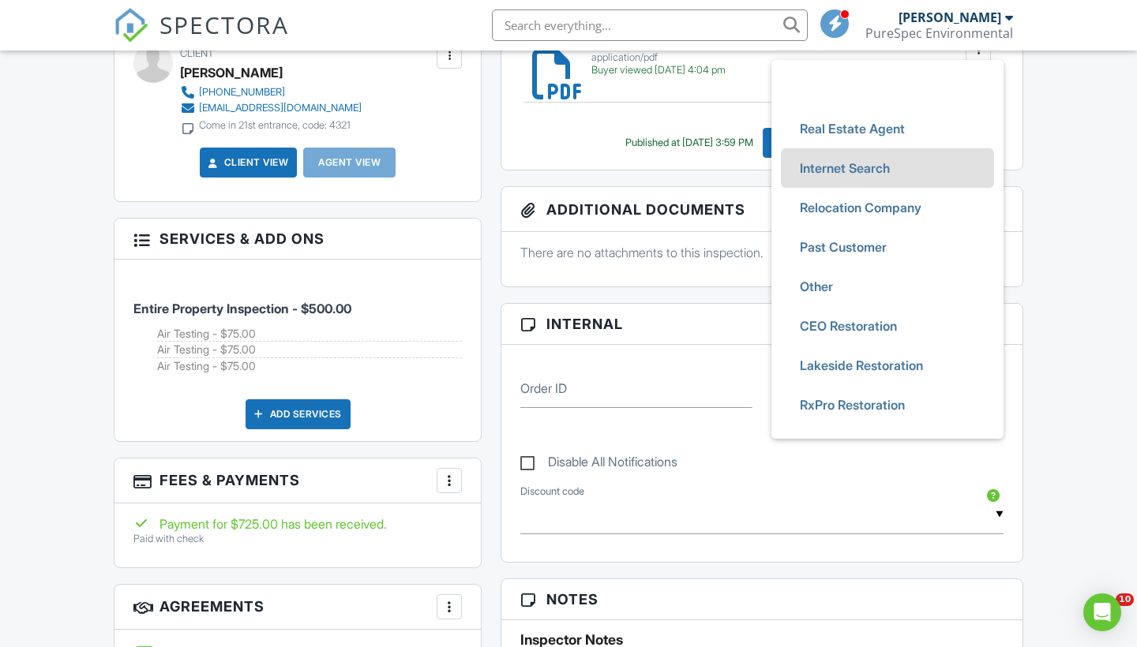
type input "Internet Search"
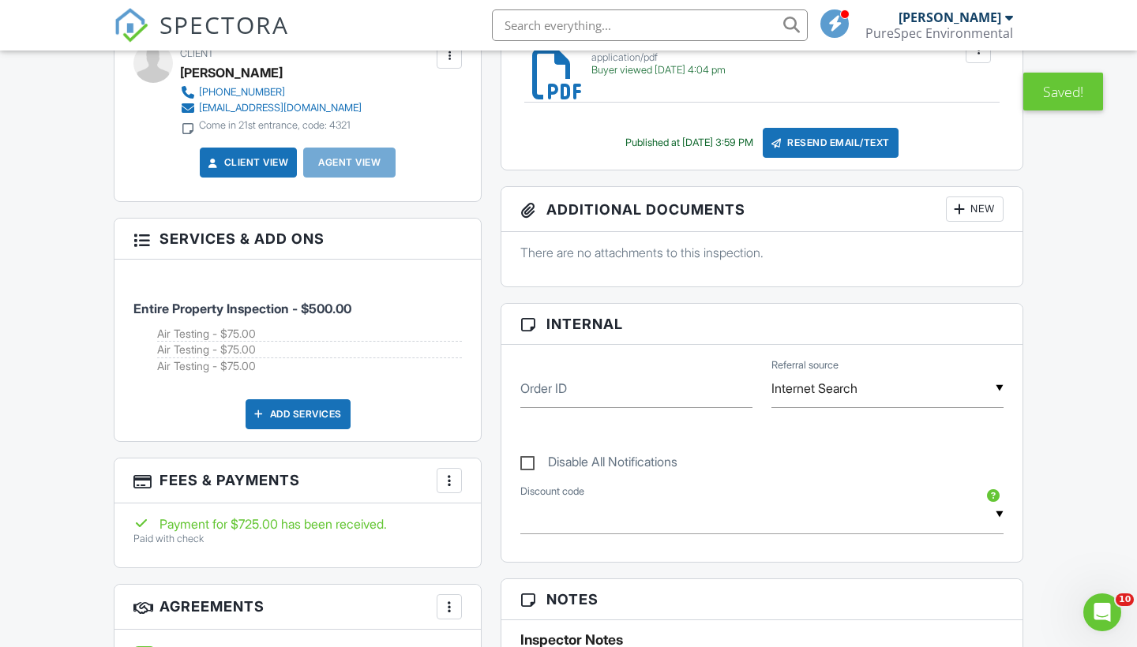
scroll to position [0, 0]
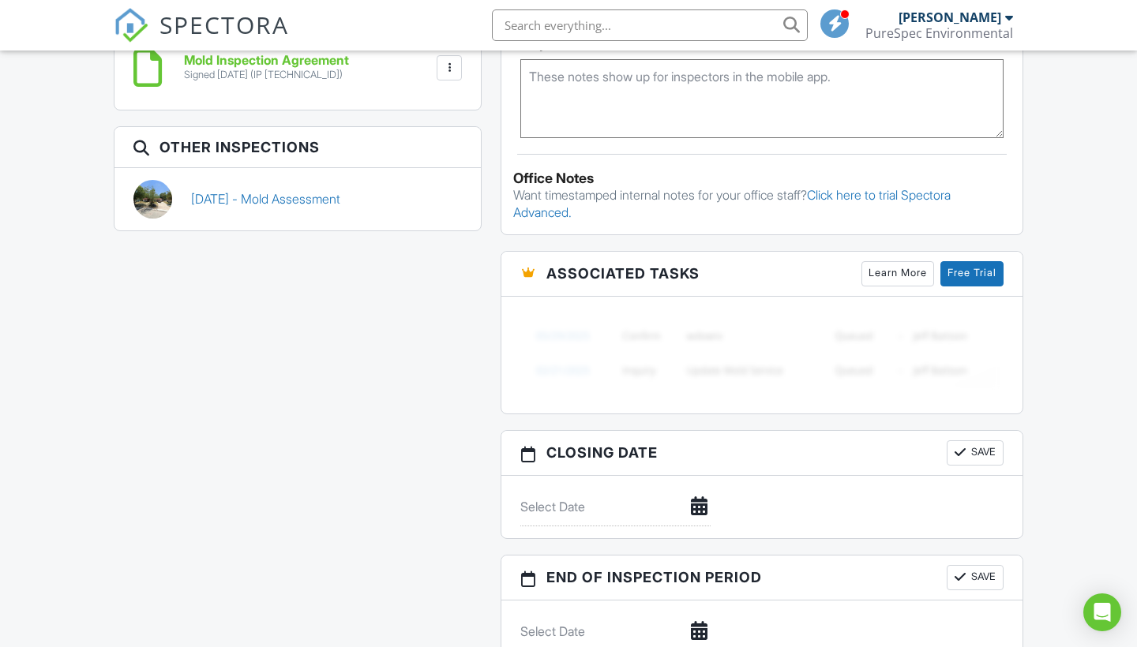
scroll to position [379, 1]
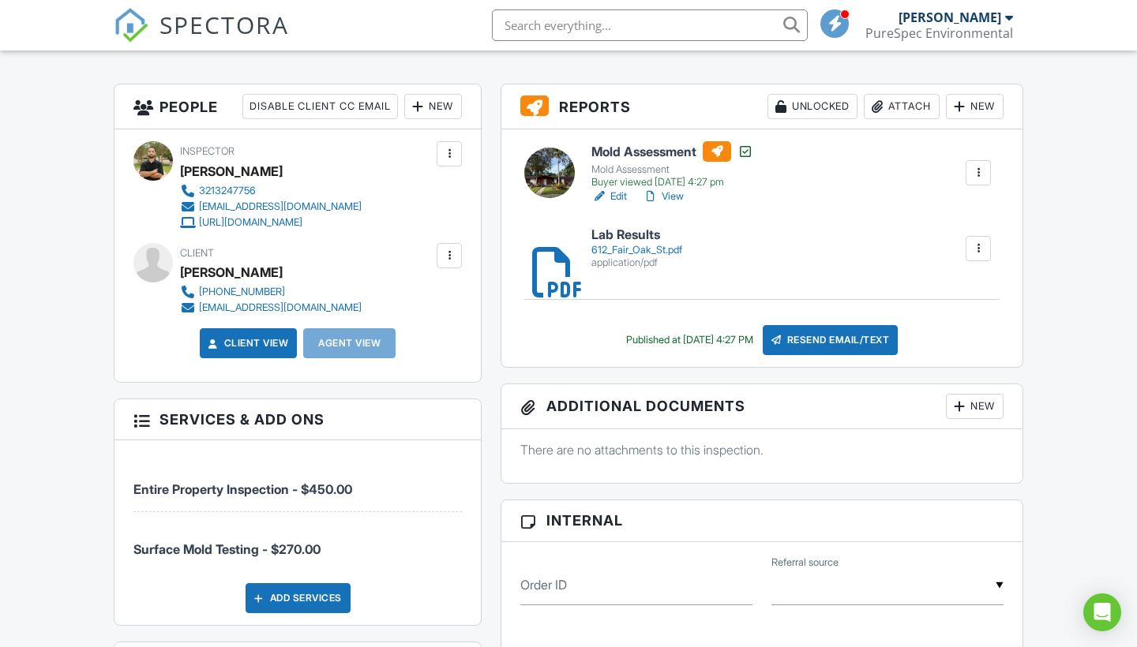
click at [850, 567] on input "text" at bounding box center [887, 586] width 232 height 39
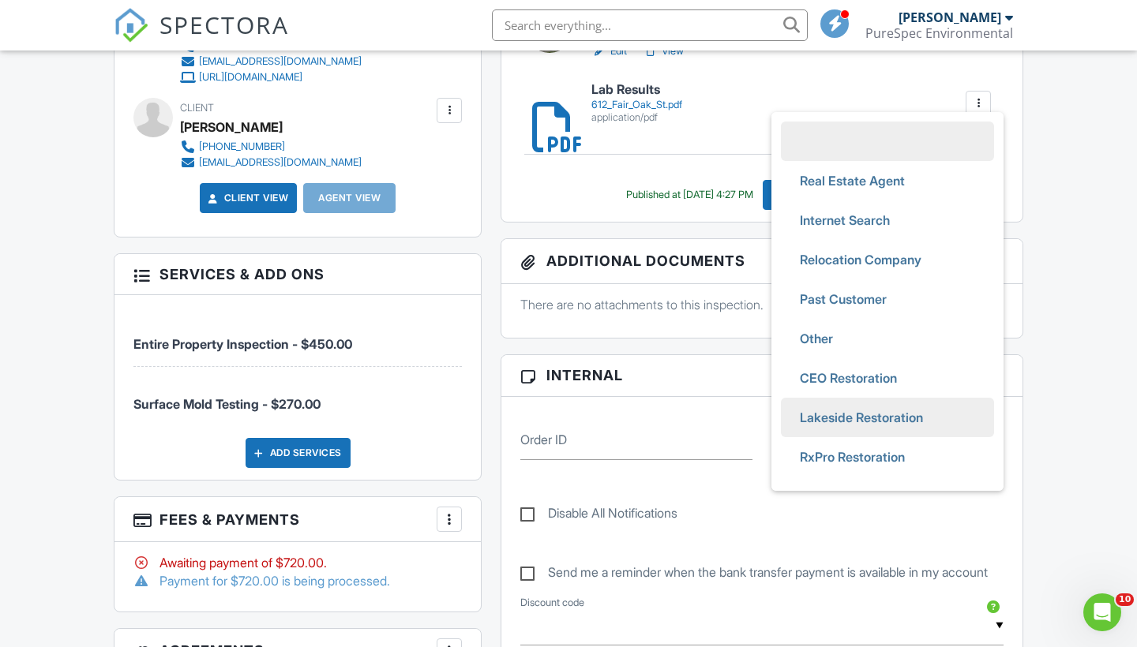
scroll to position [0, 0]
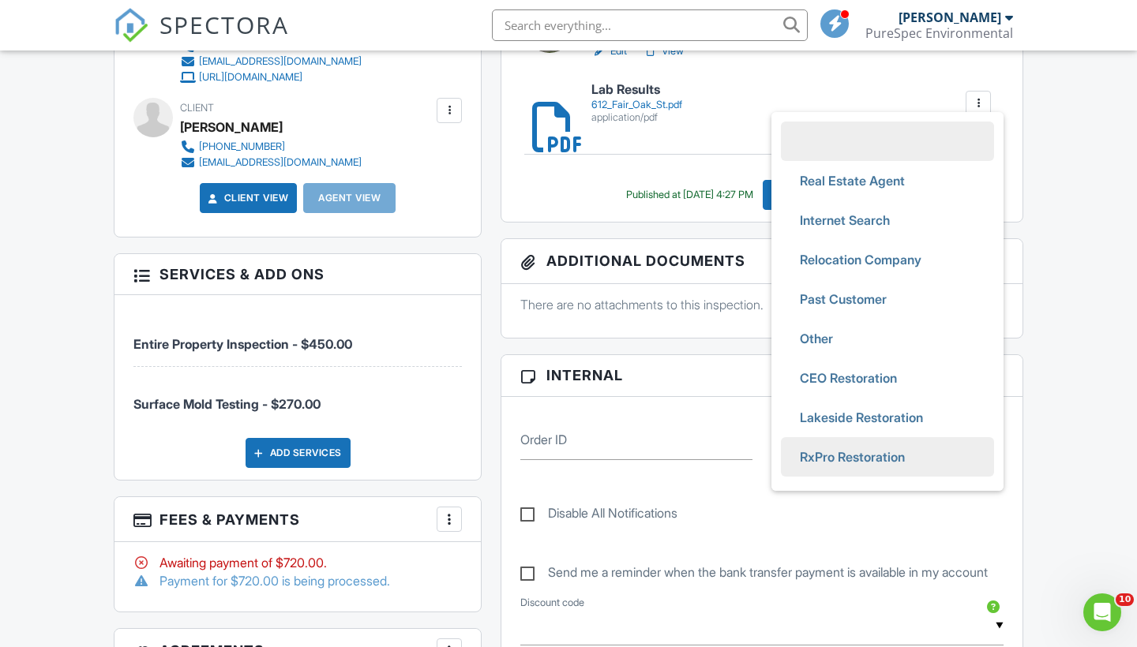
click at [837, 472] on span "RxPro Restoration" at bounding box center [852, 456] width 130 height 39
type input "RxPro Restoration"
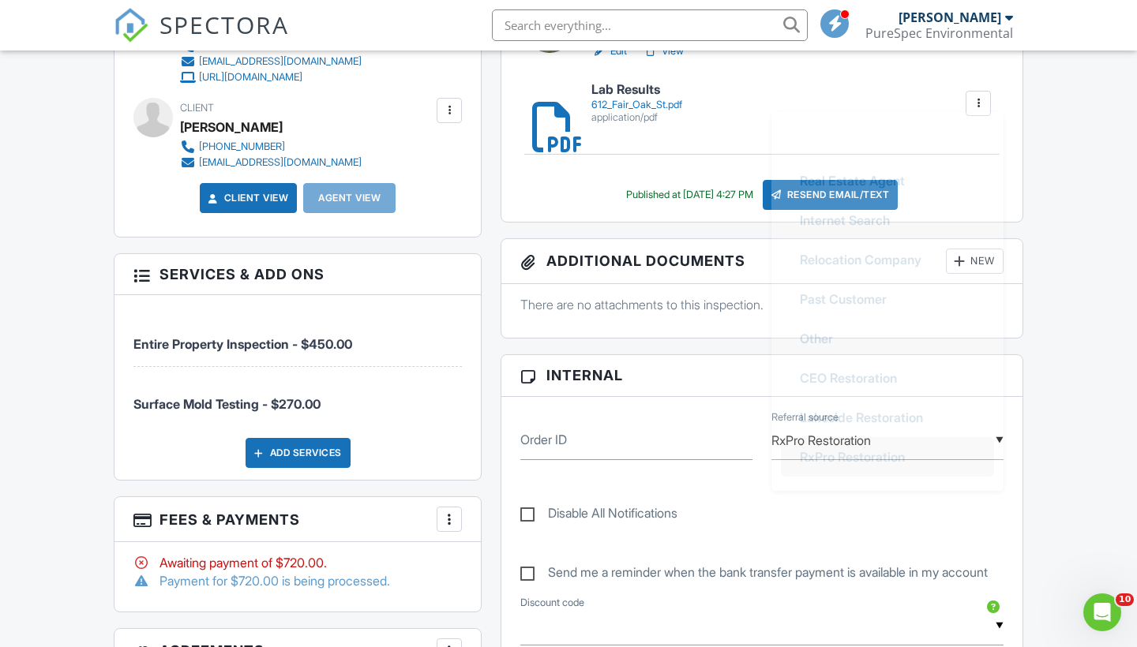
scroll to position [153, 0]
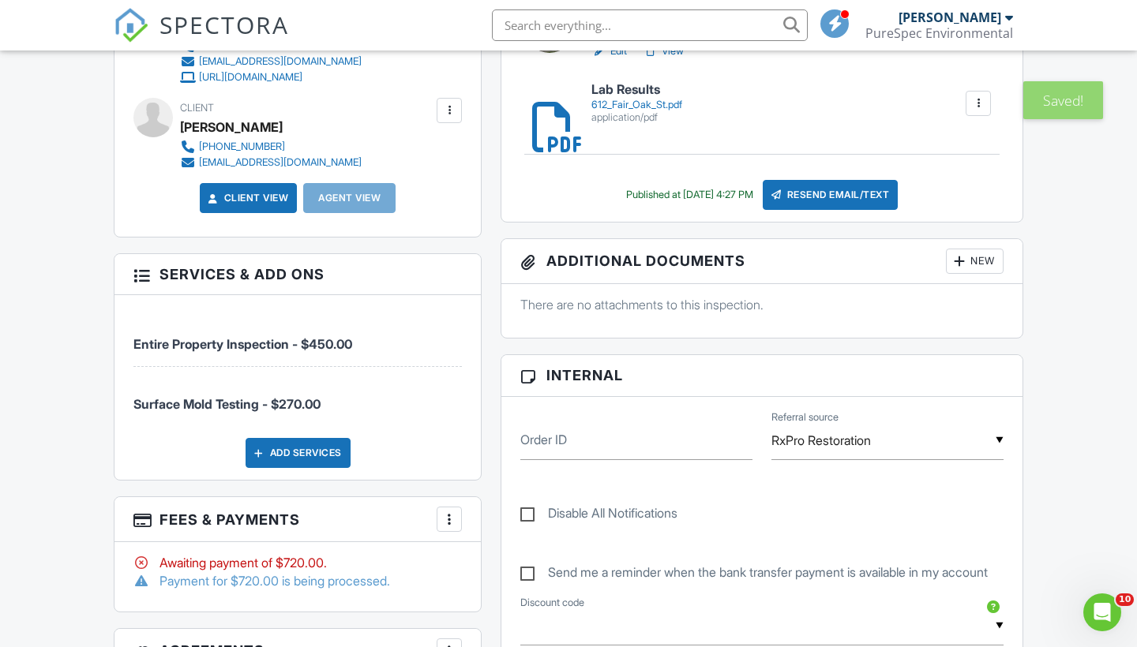
click at [935, 527] on div "Disable All Notifications" at bounding box center [762, 505] width 502 height 59
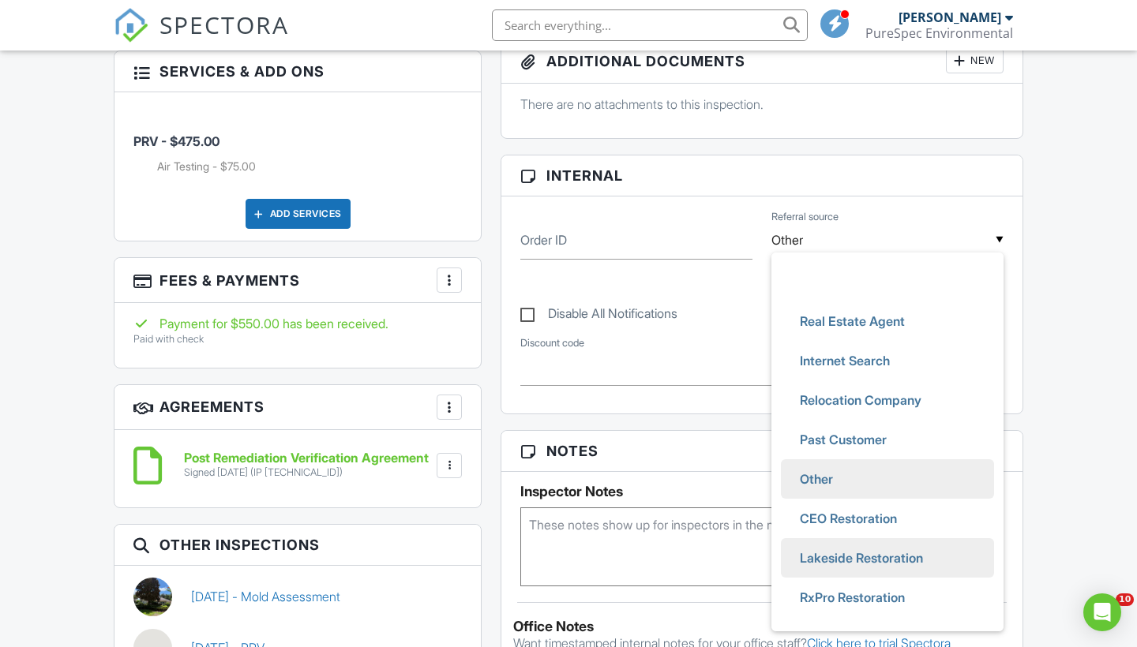
click at [852, 538] on span "Lakeside Restoration" at bounding box center [861, 557] width 148 height 39
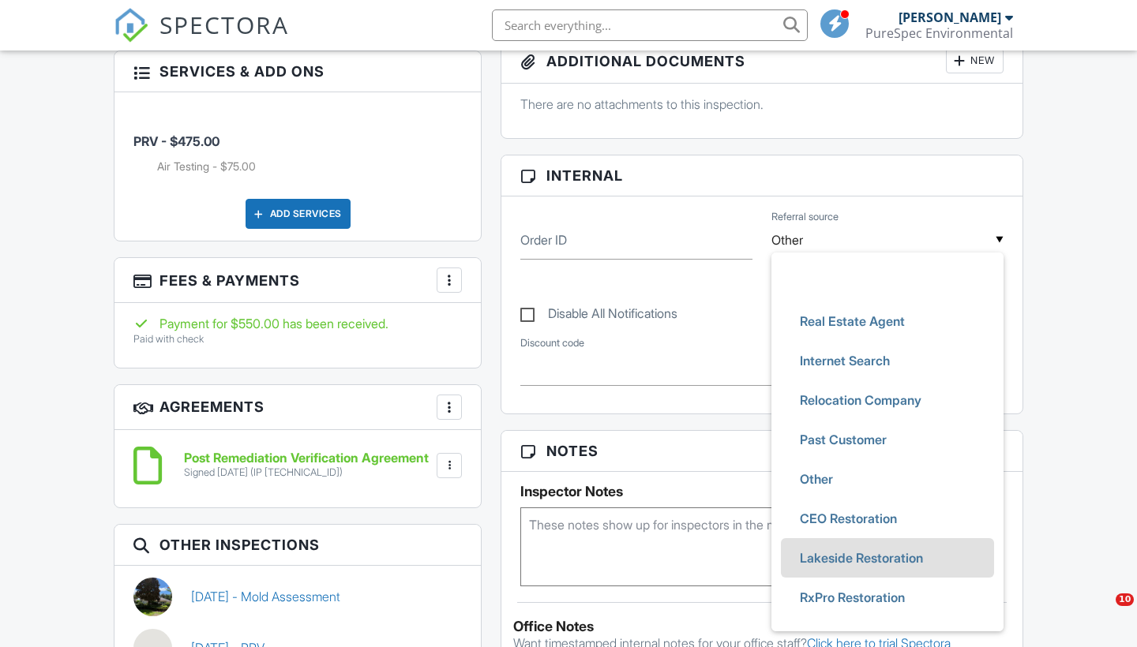
scroll to position [153, 0]
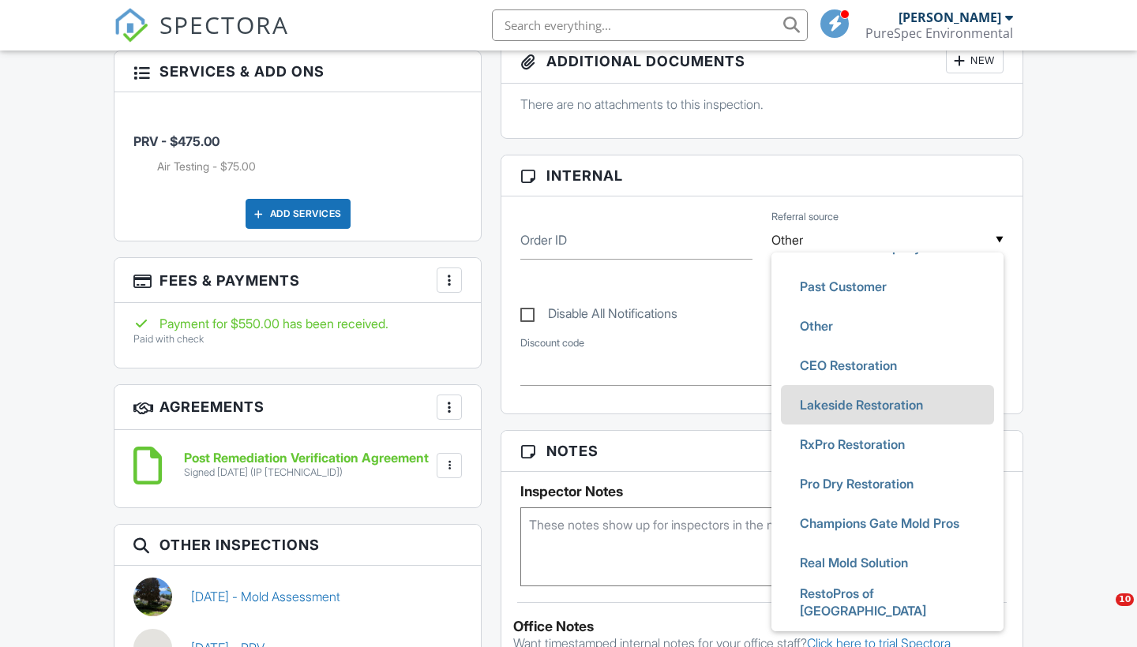
type input "Lakeside Restoration"
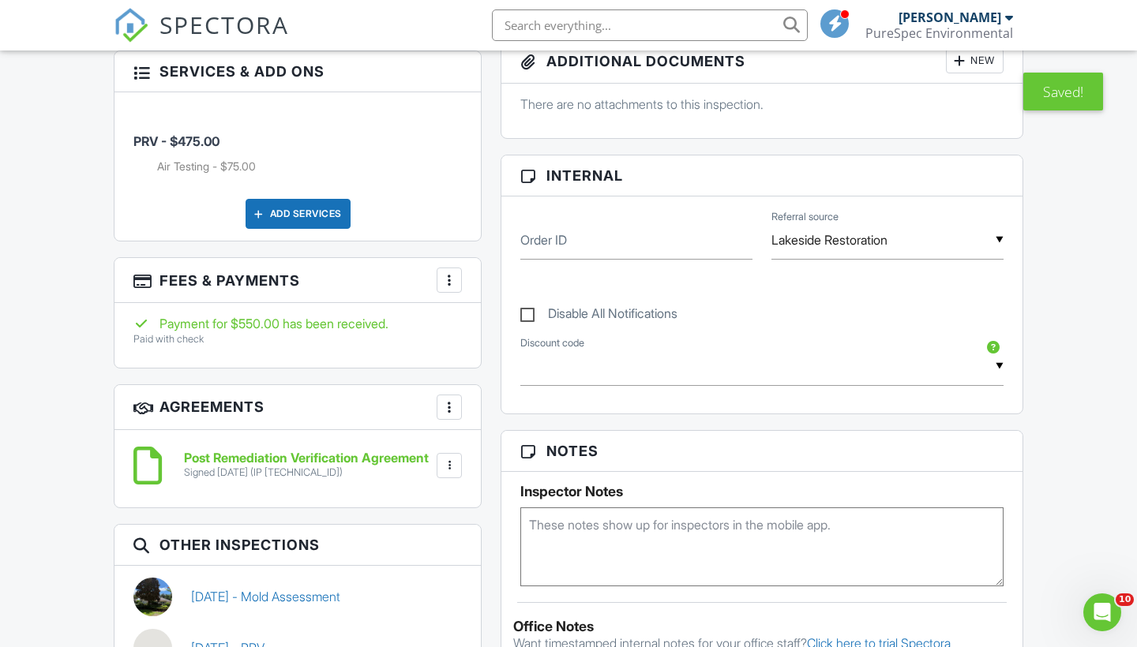
scroll to position [0, 0]
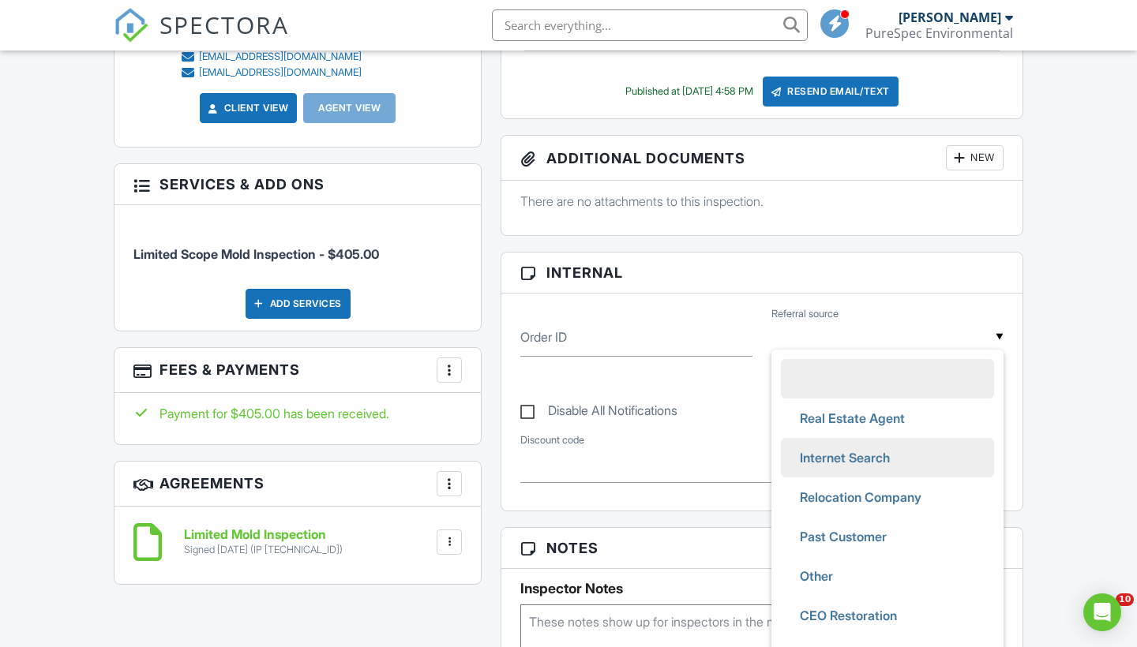
click at [856, 478] on span "Internet Search" at bounding box center [844, 457] width 115 height 39
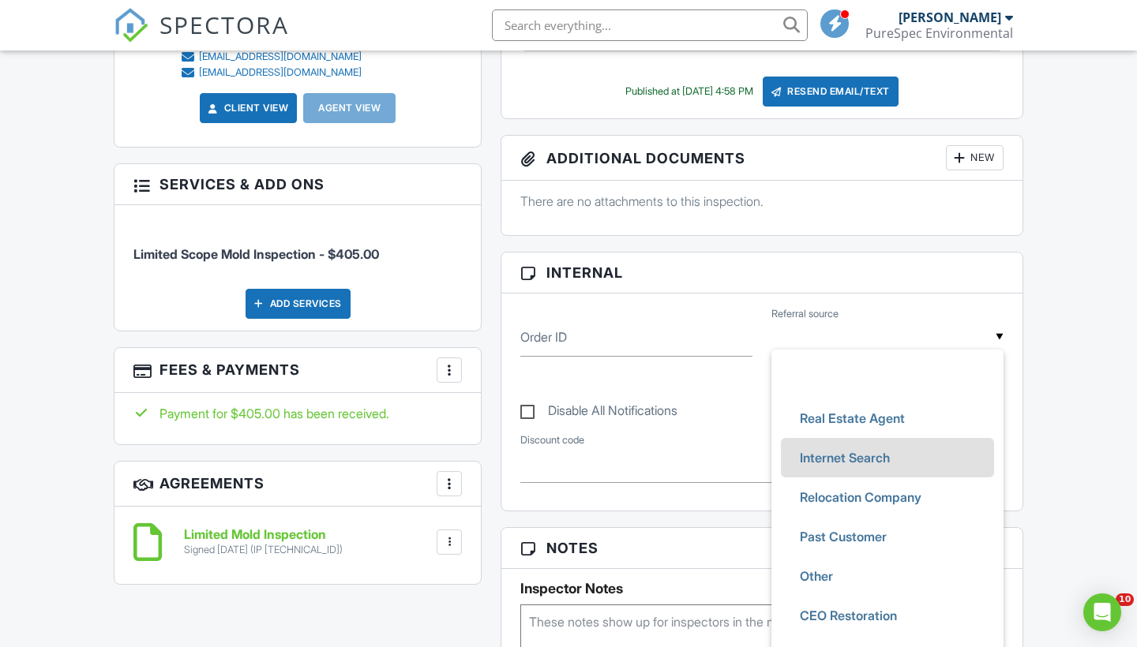
type input "Internet Search"
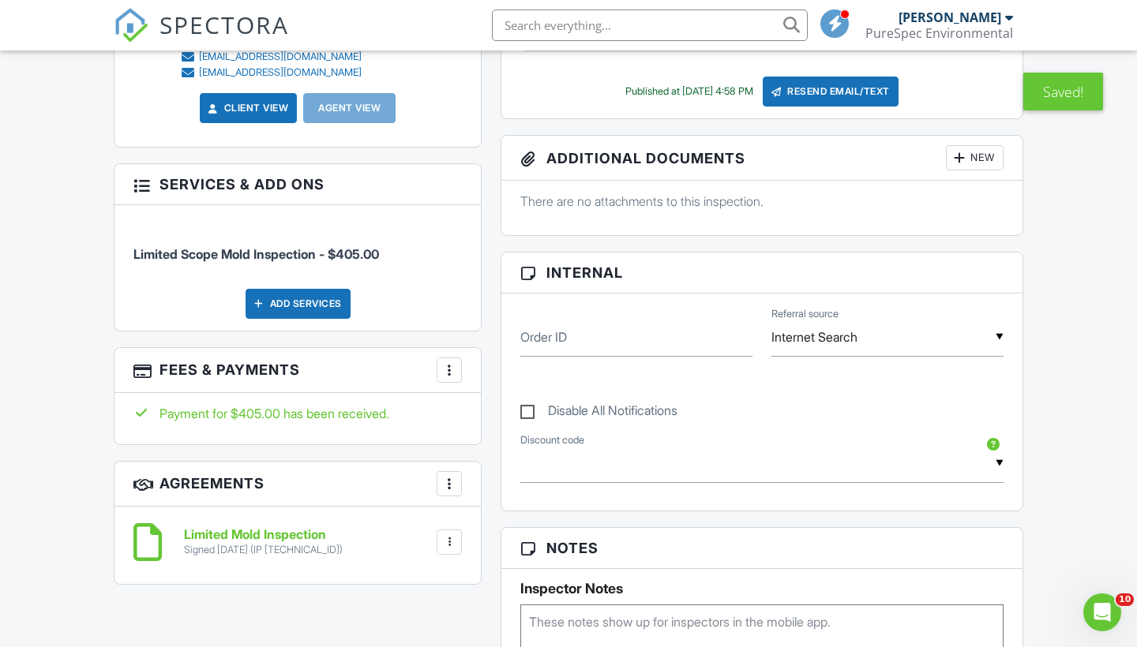
scroll to position [0, 0]
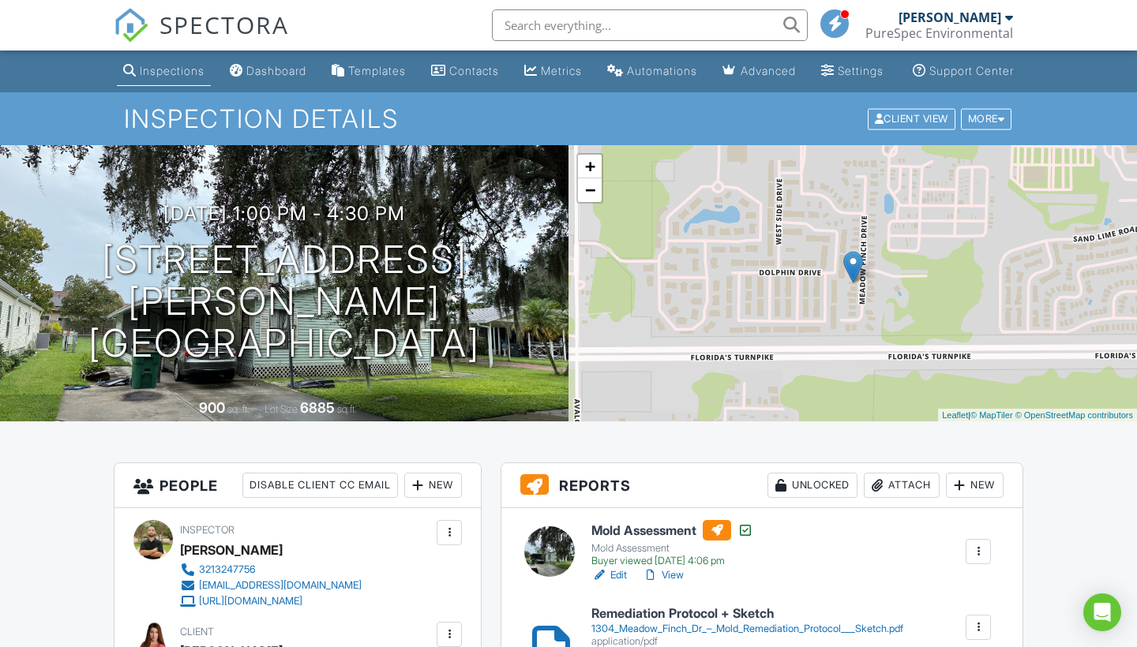
scroll to position [740, 0]
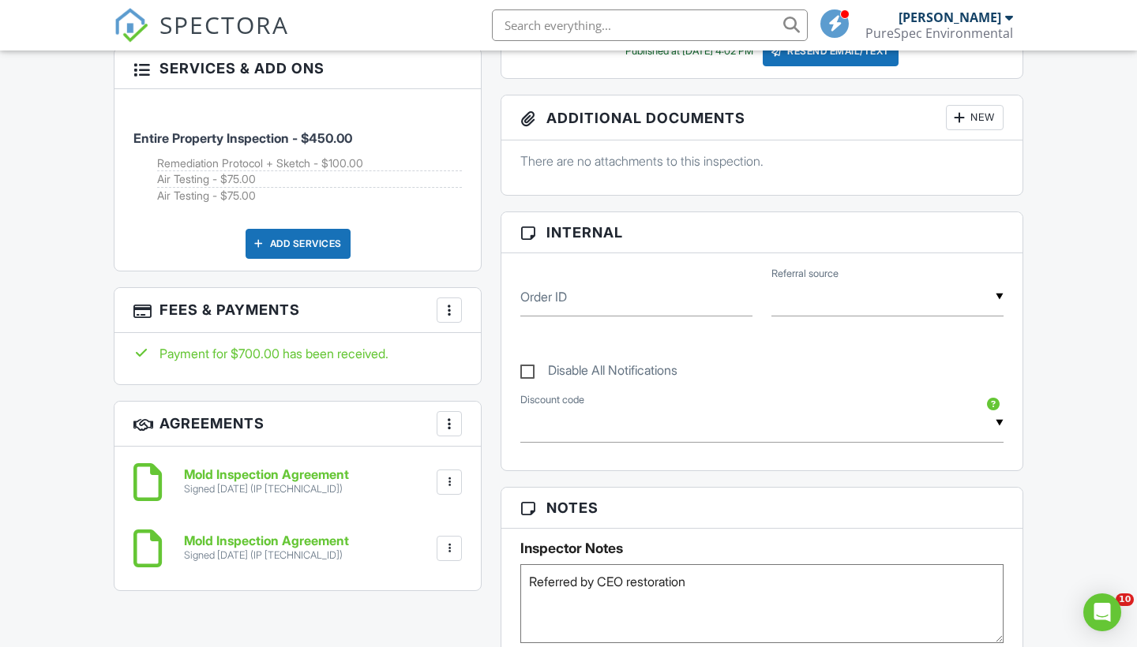
click at [851, 297] on input "text" at bounding box center [887, 297] width 232 height 39
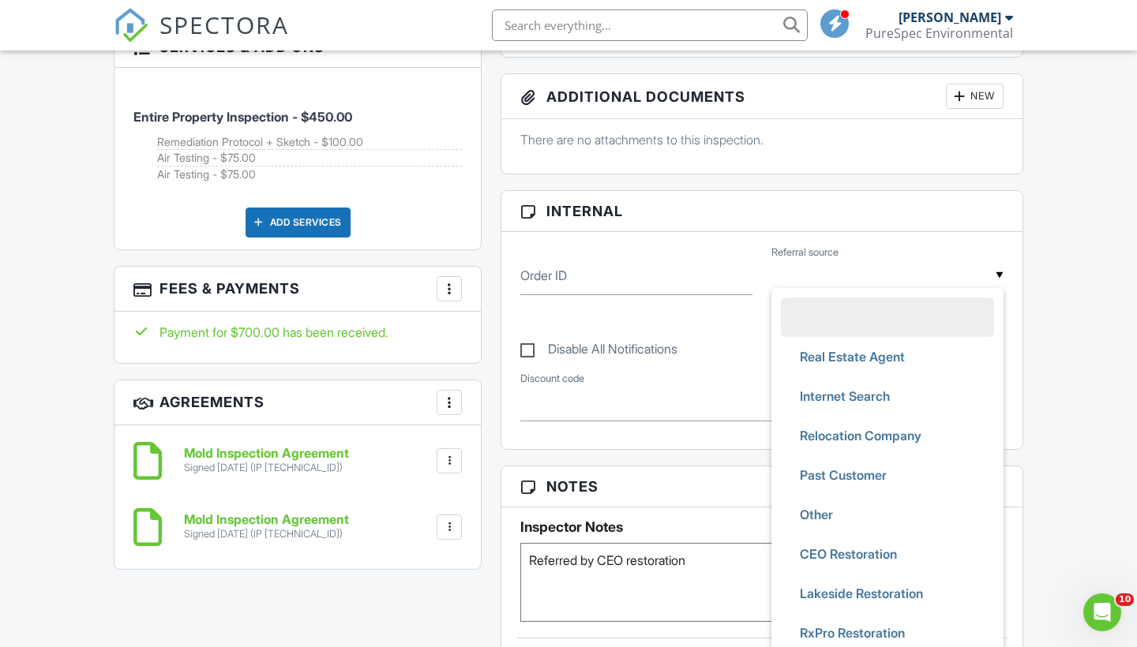
scroll to position [0, 0]
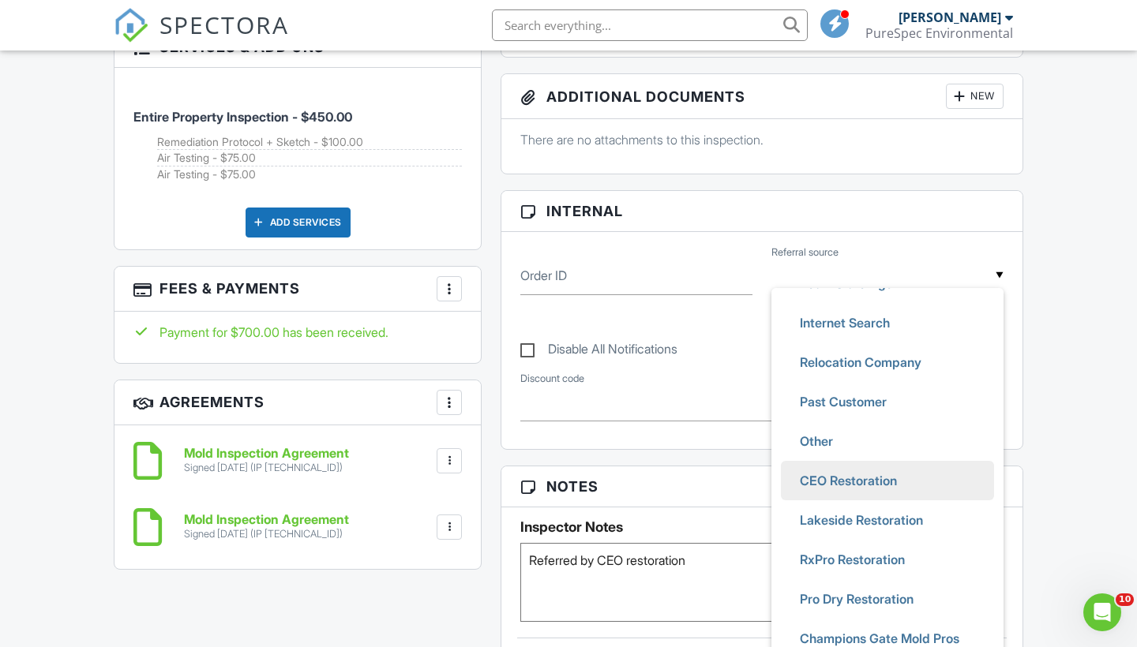
click at [847, 500] on span "CEO Restoration" at bounding box center [848, 480] width 122 height 39
type input "CEO Restoration"
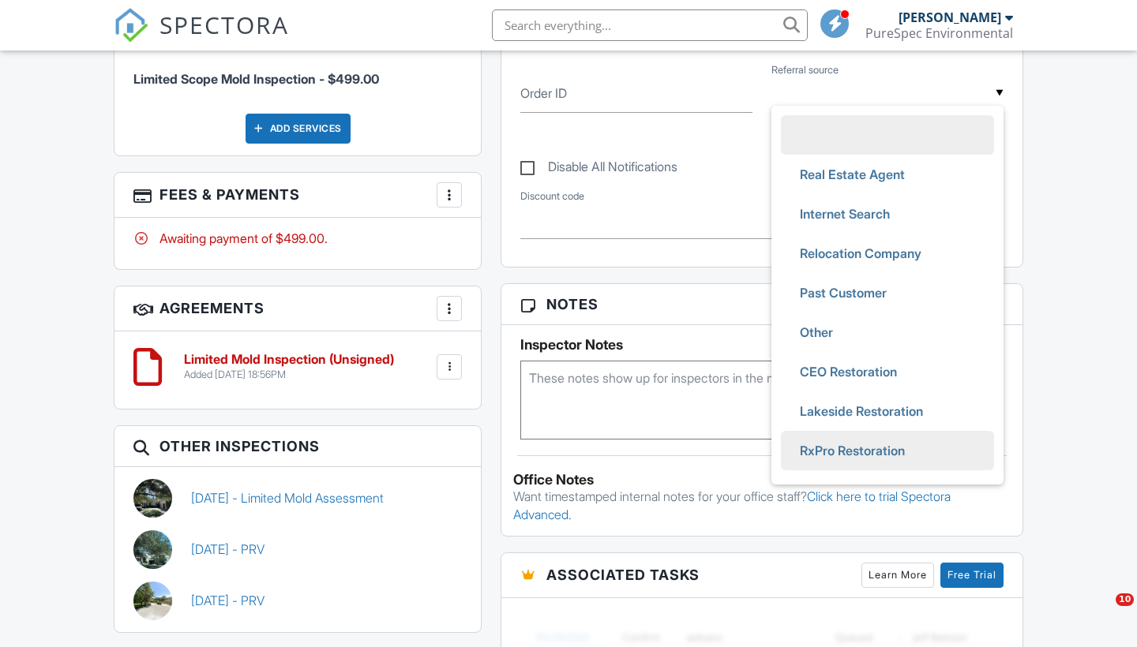
click at [832, 465] on span "RxPro Restoration" at bounding box center [852, 450] width 130 height 39
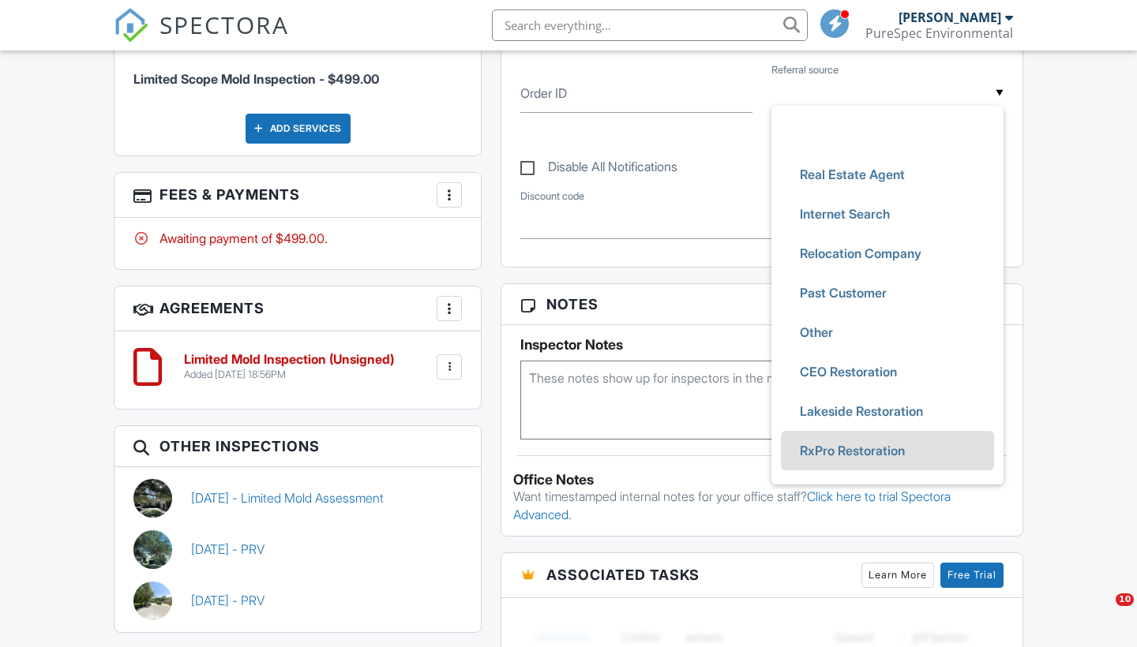
type input "RxPro Restoration"
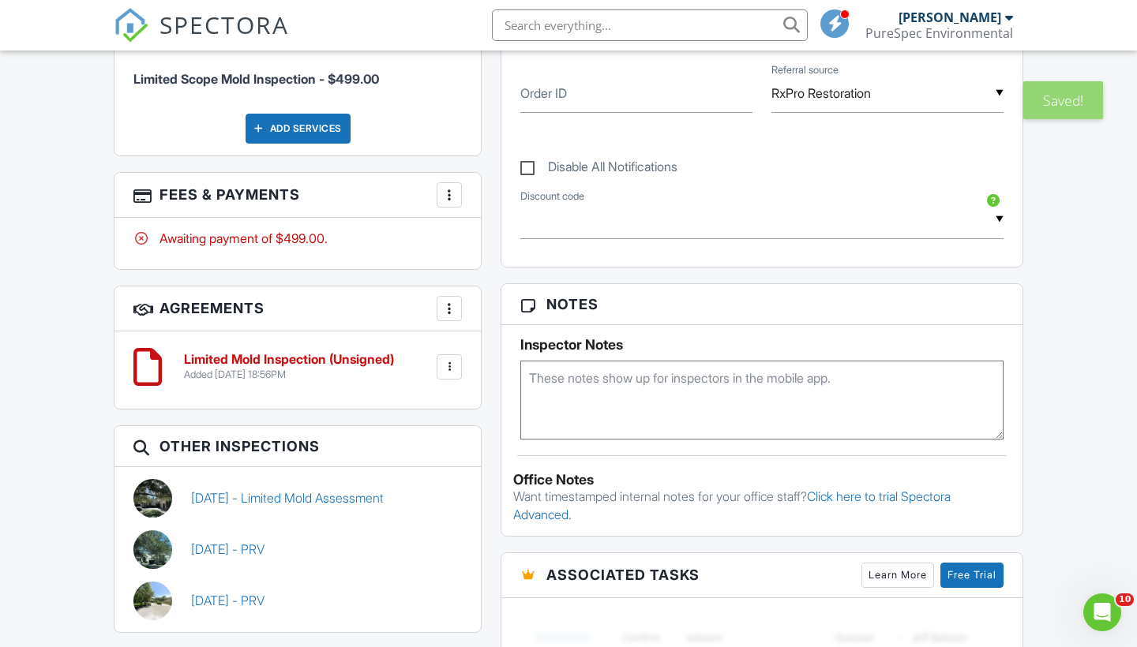
scroll to position [0, 0]
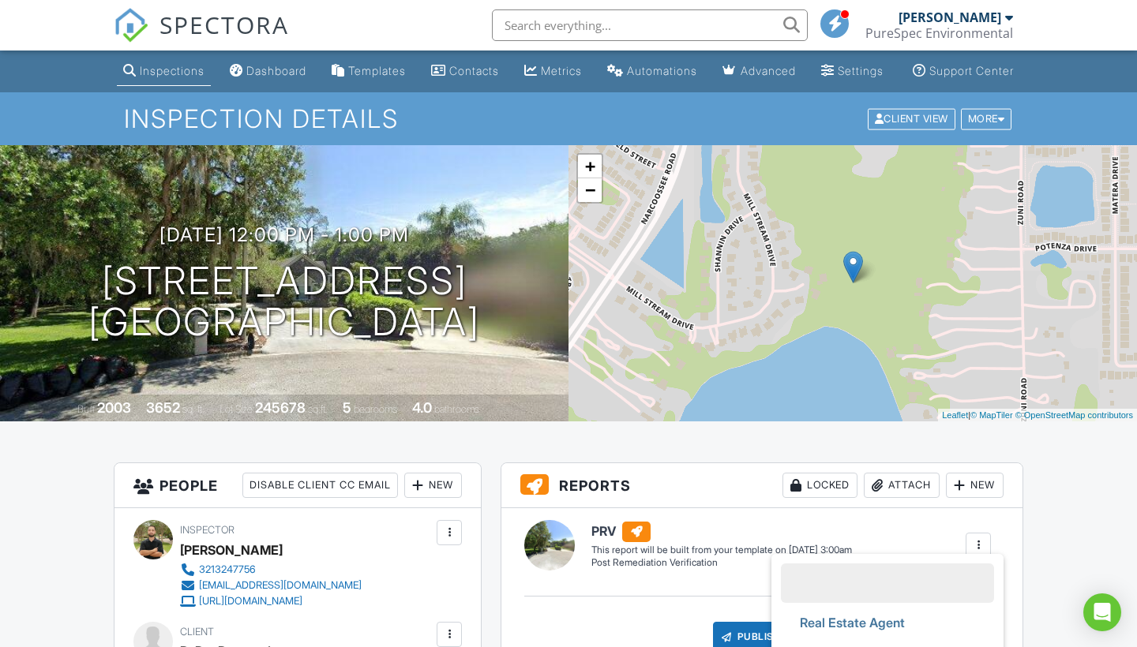
type input "RxPro Restoration"
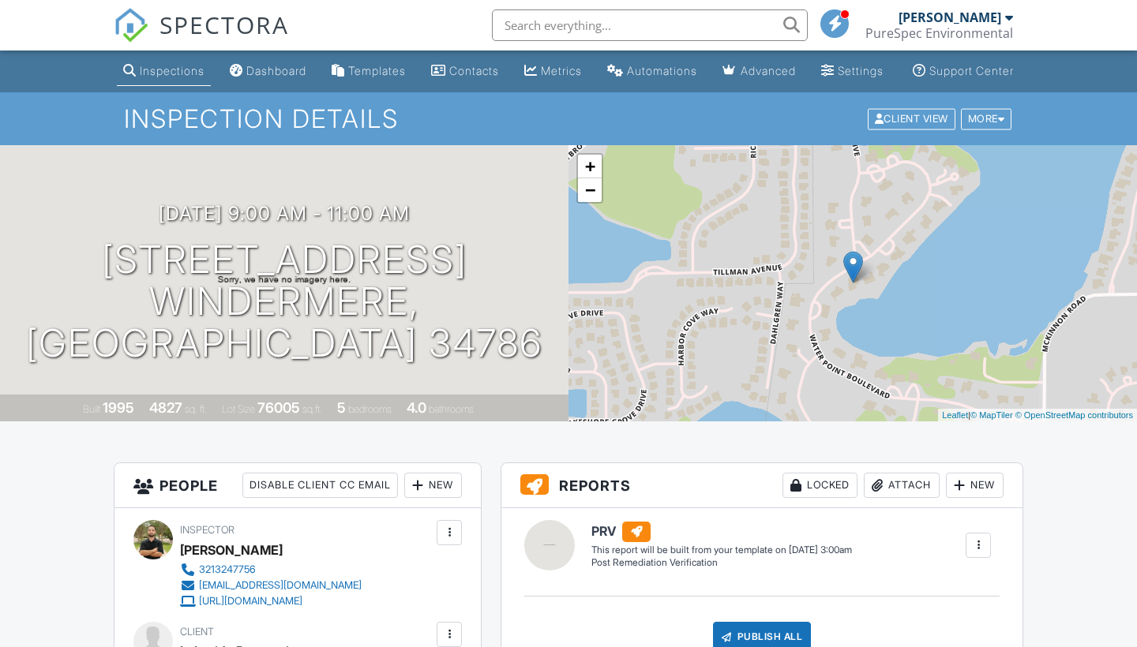
scroll to position [583, 0]
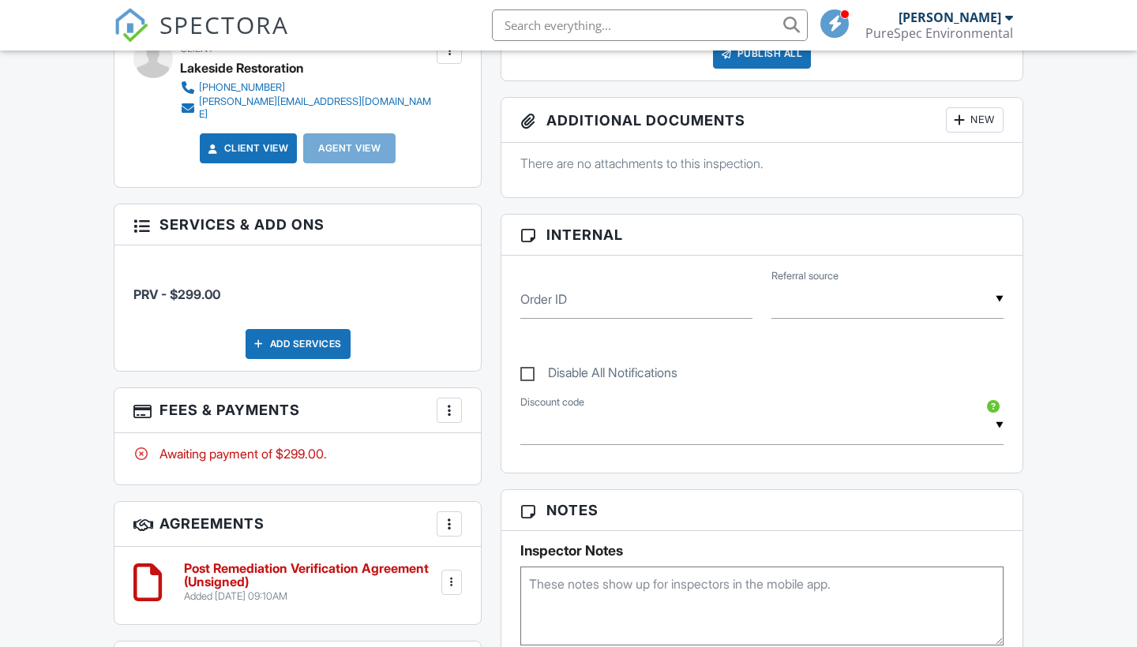
click at [855, 319] on input "text" at bounding box center [887, 299] width 232 height 39
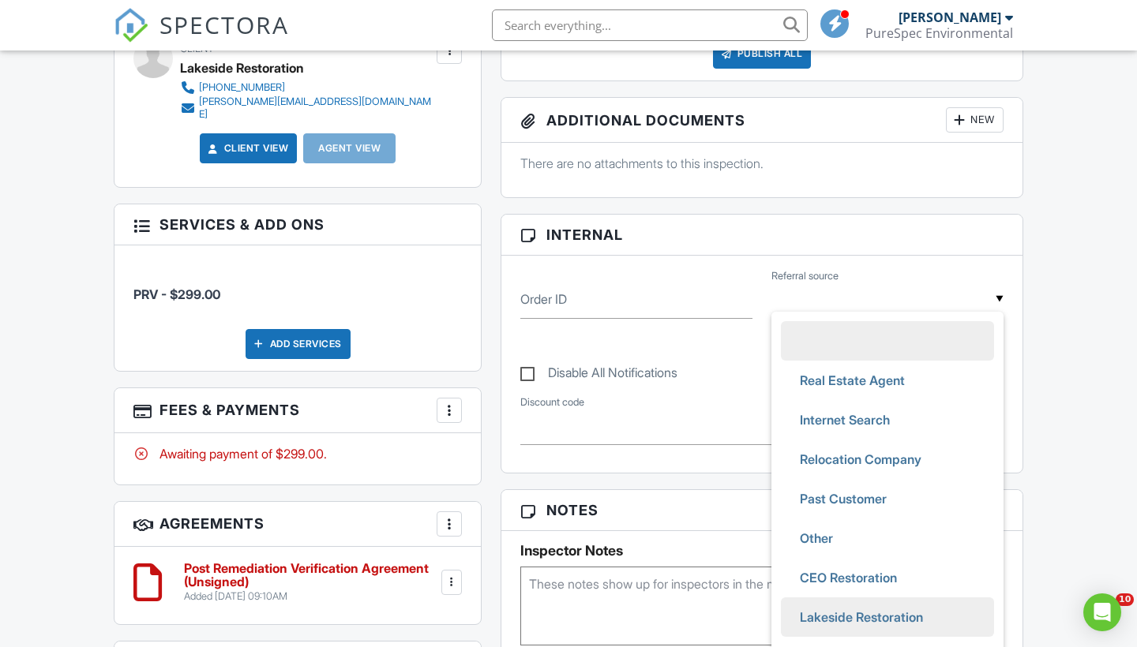
scroll to position [84, 0]
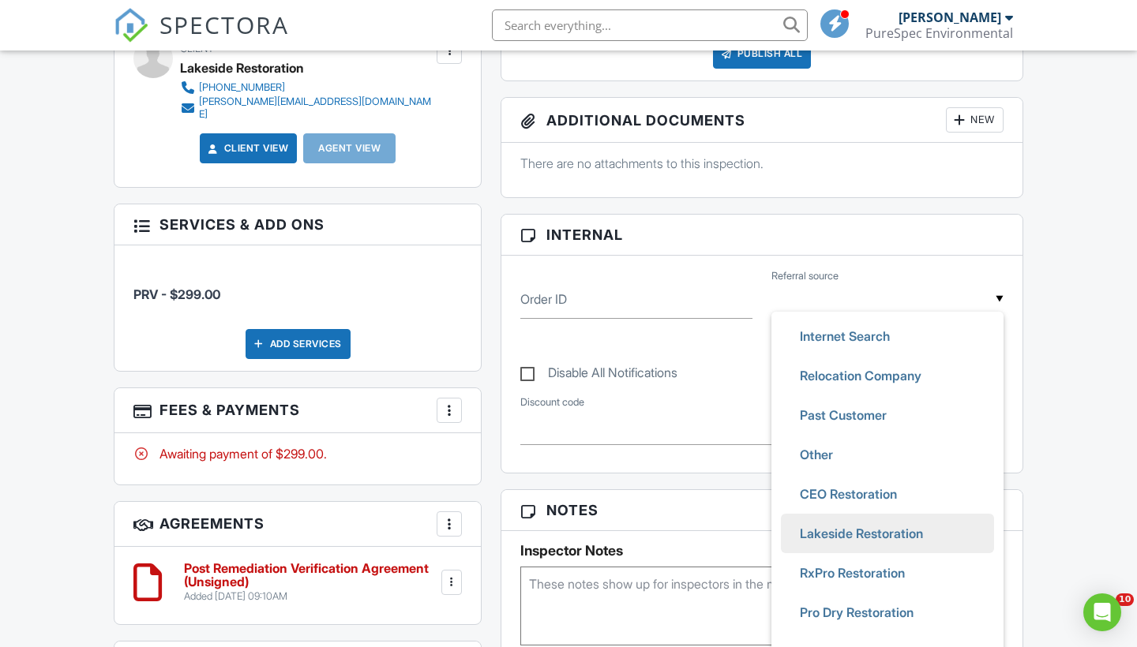
click at [809, 548] on span "Lakeside Restoration" at bounding box center [861, 533] width 148 height 39
type input "Lakeside Restoration"
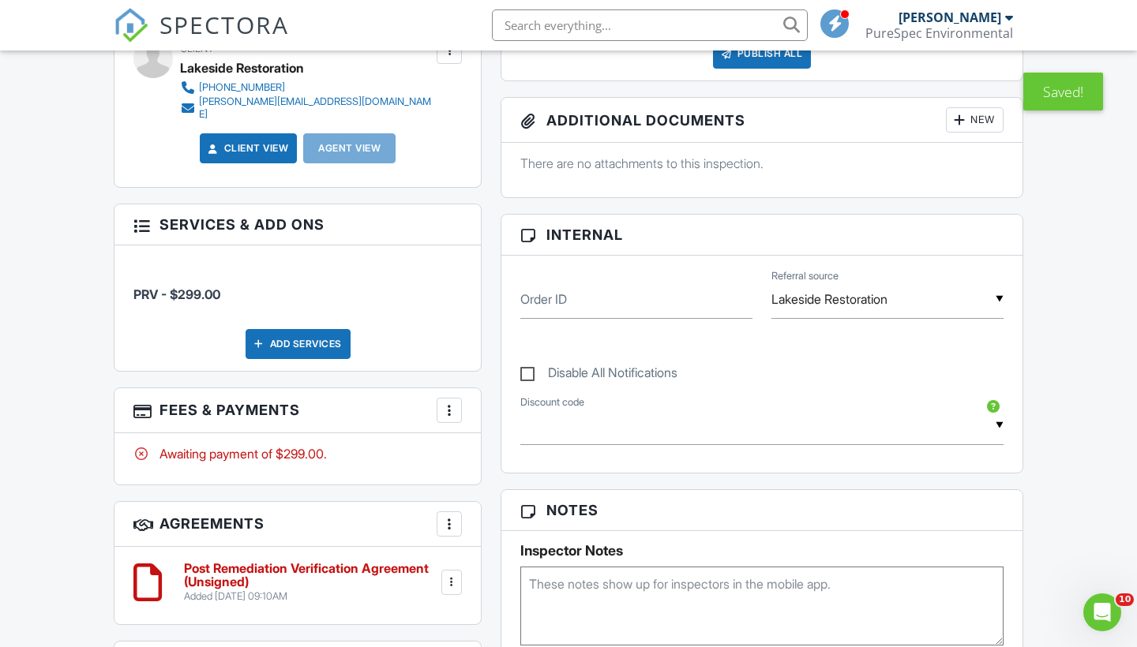
scroll to position [0, 0]
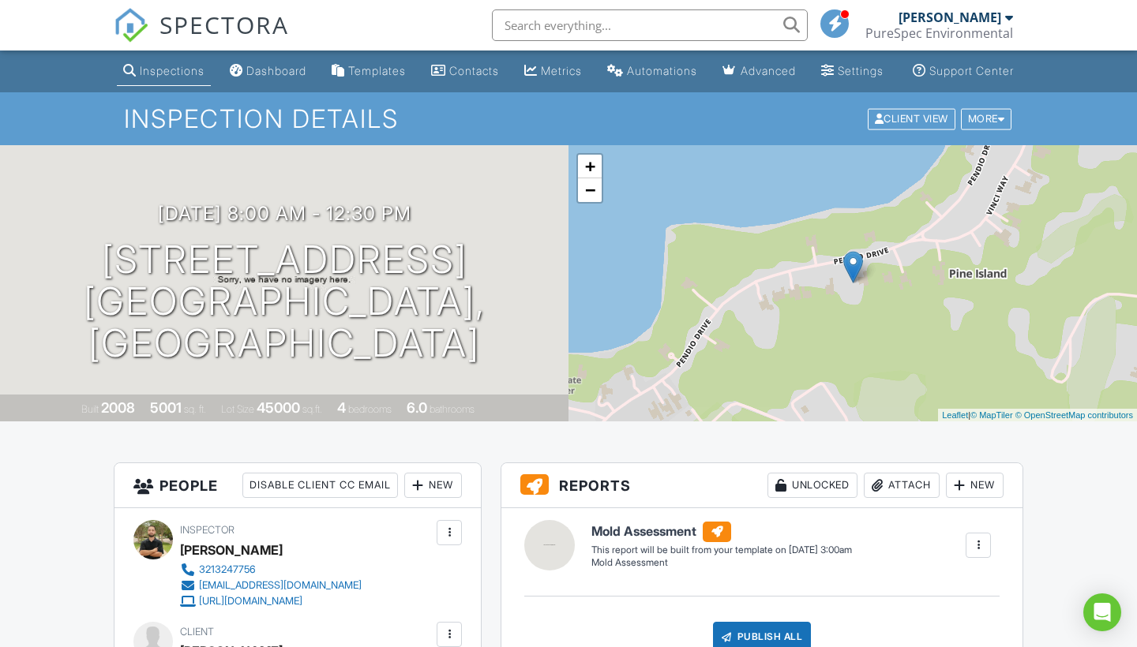
scroll to position [-9, 0]
click at [532, 68] on div "Metrics" at bounding box center [530, 70] width 13 height 13
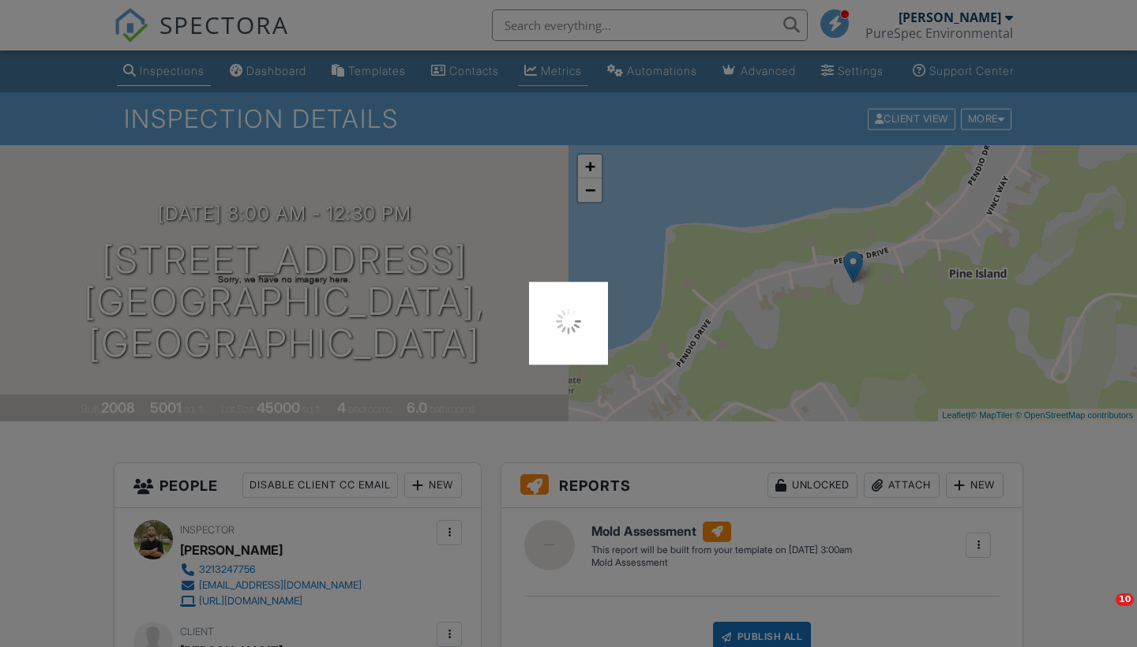
scroll to position [0, 0]
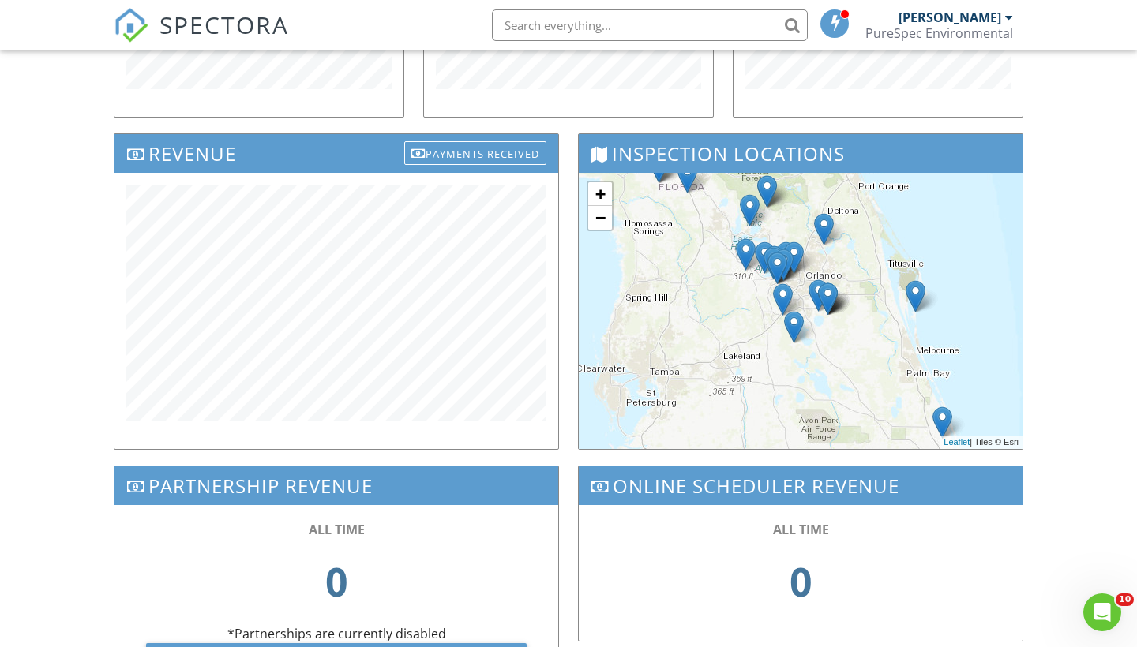
scroll to position [471, 0]
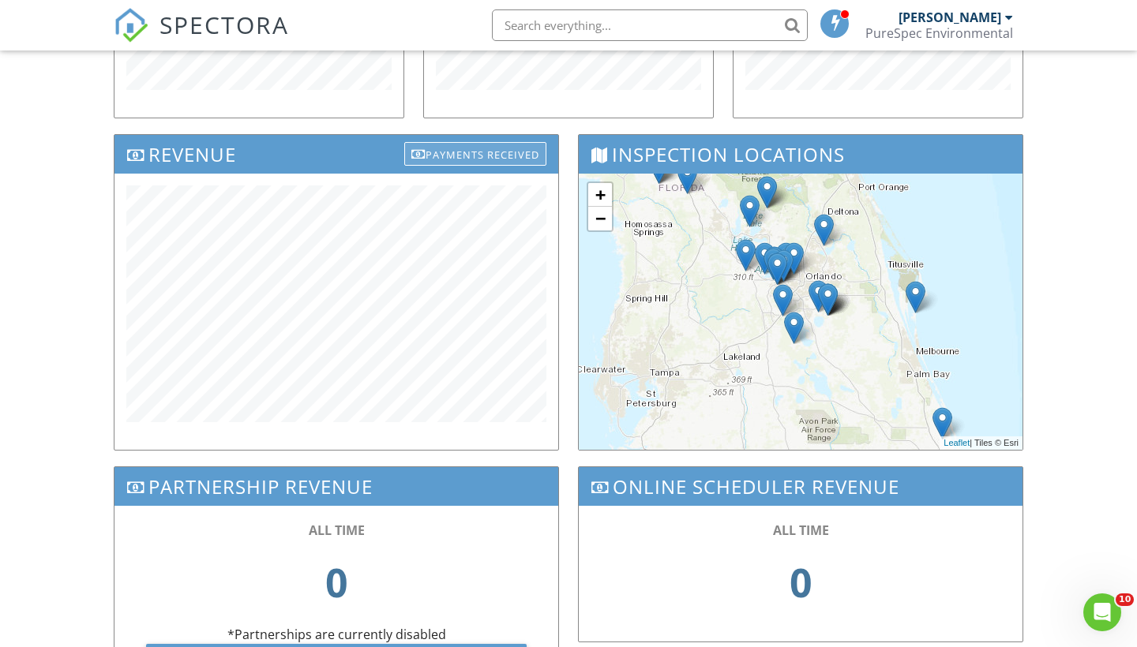
click at [466, 160] on div "Payments Received" at bounding box center [475, 154] width 142 height 24
